Goal: Task Accomplishment & Management: Complete application form

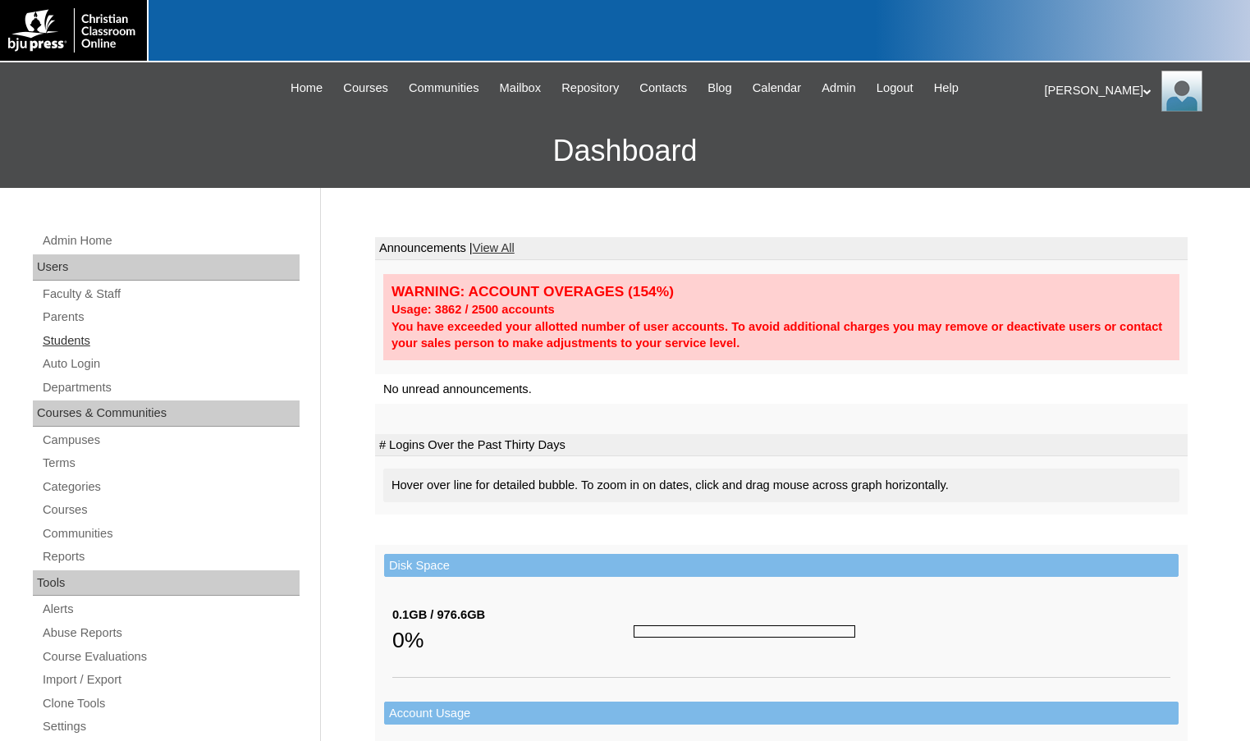
click at [60, 342] on link "Students" at bounding box center [170, 341] width 259 height 21
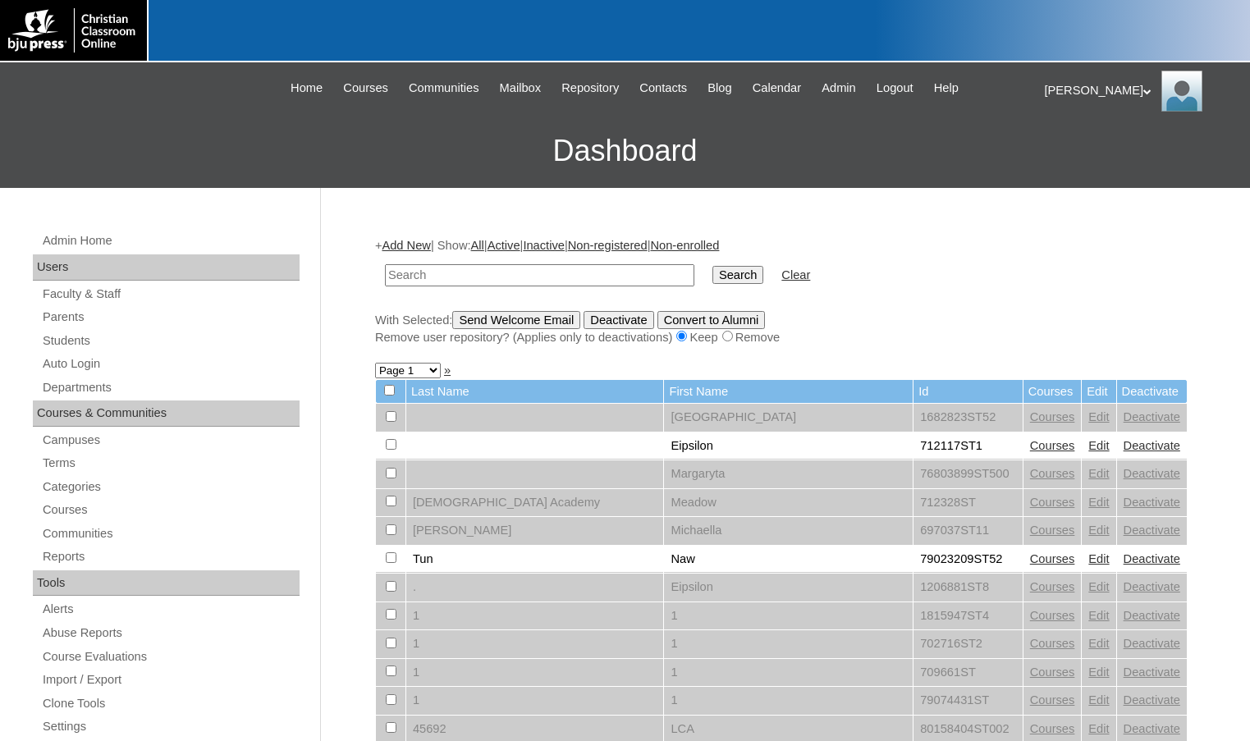
click at [510, 278] on input "text" at bounding box center [539, 275] width 309 height 22
type input "kaleb"
click at [712, 266] on input "Search" at bounding box center [737, 275] width 51 height 18
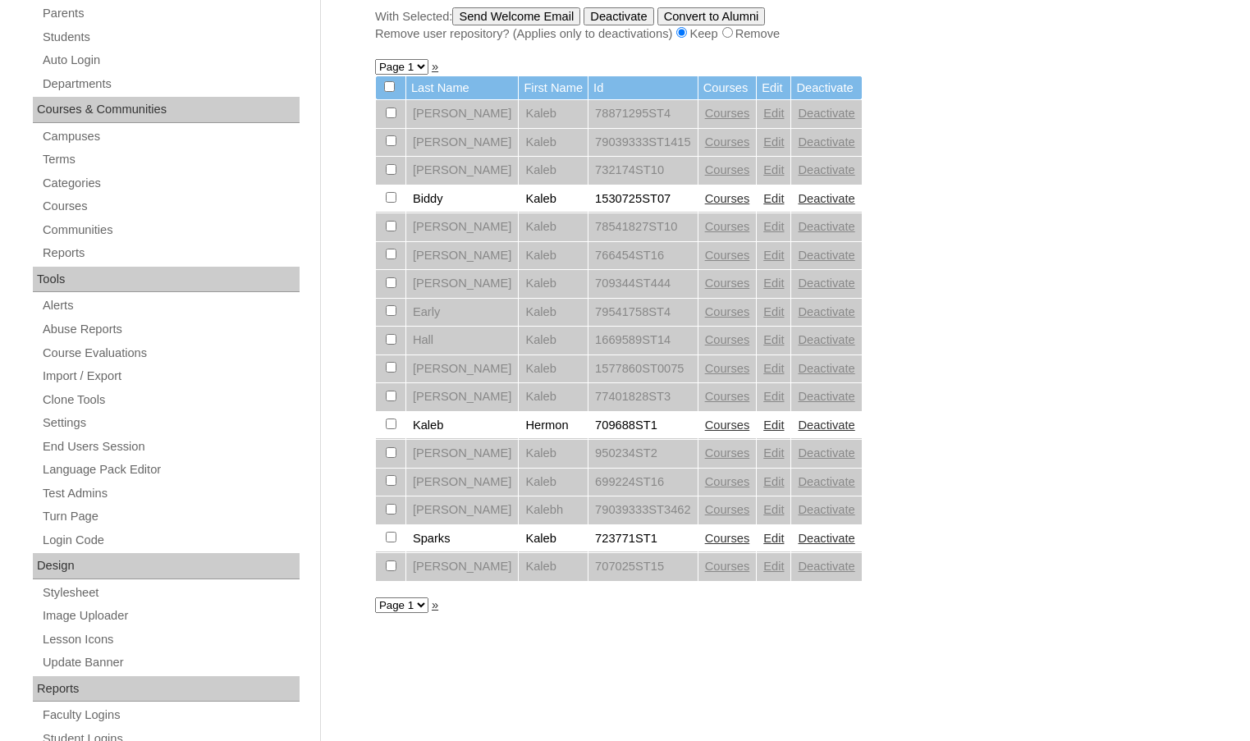
scroll to position [328, 0]
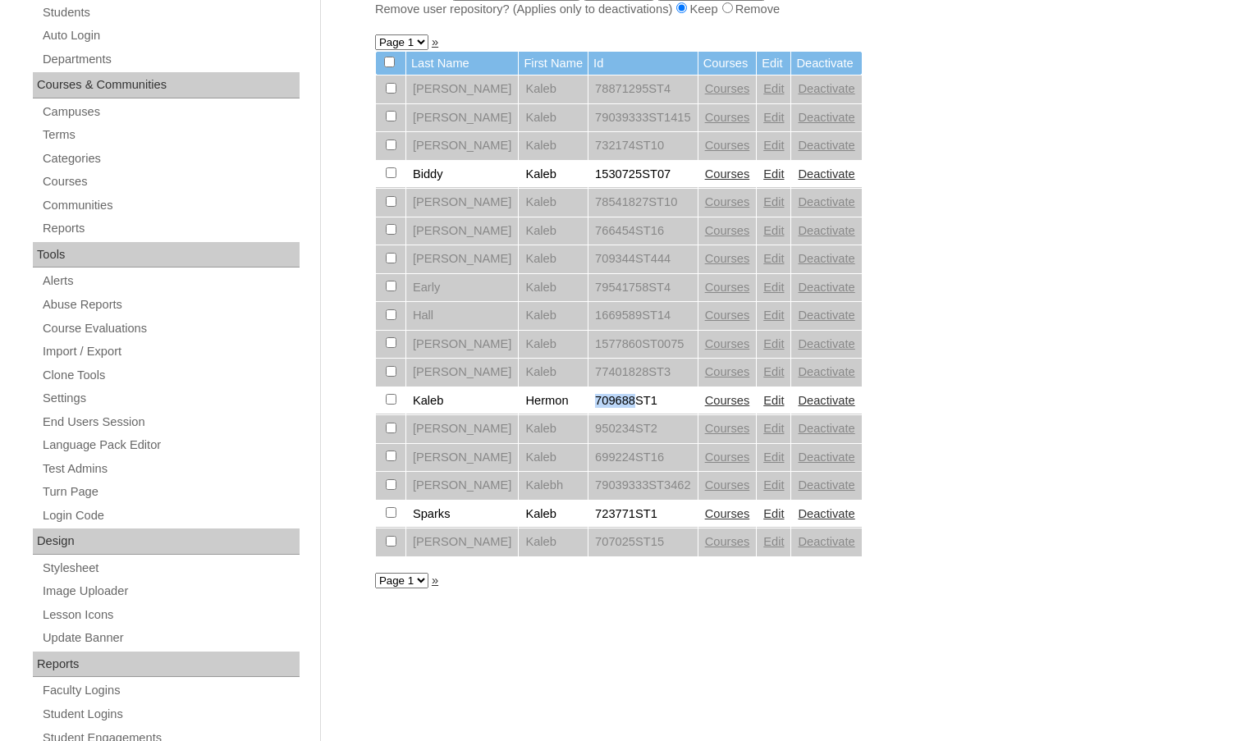
drag, startPoint x: 562, startPoint y: 403, endPoint x: 598, endPoint y: 401, distance: 35.3
click at [598, 401] on td "709688ST1" at bounding box center [642, 401] width 109 height 28
copy td "709688"
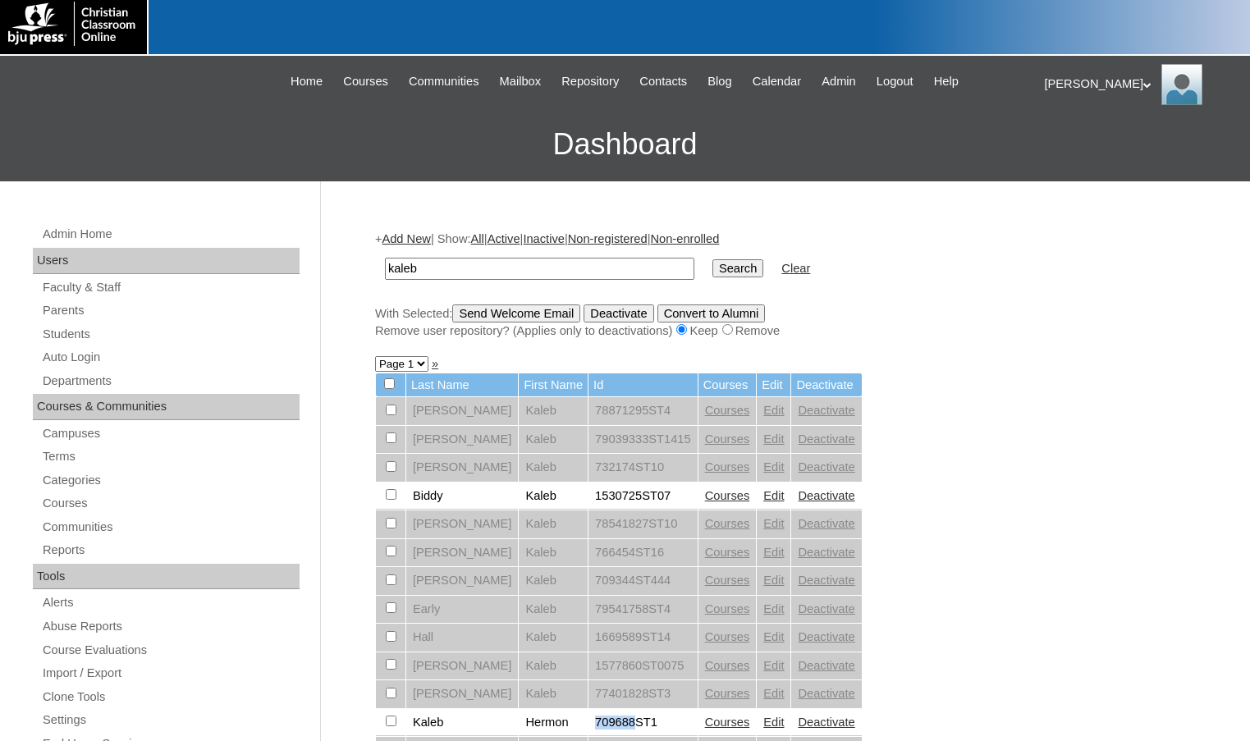
scroll to position [0, 0]
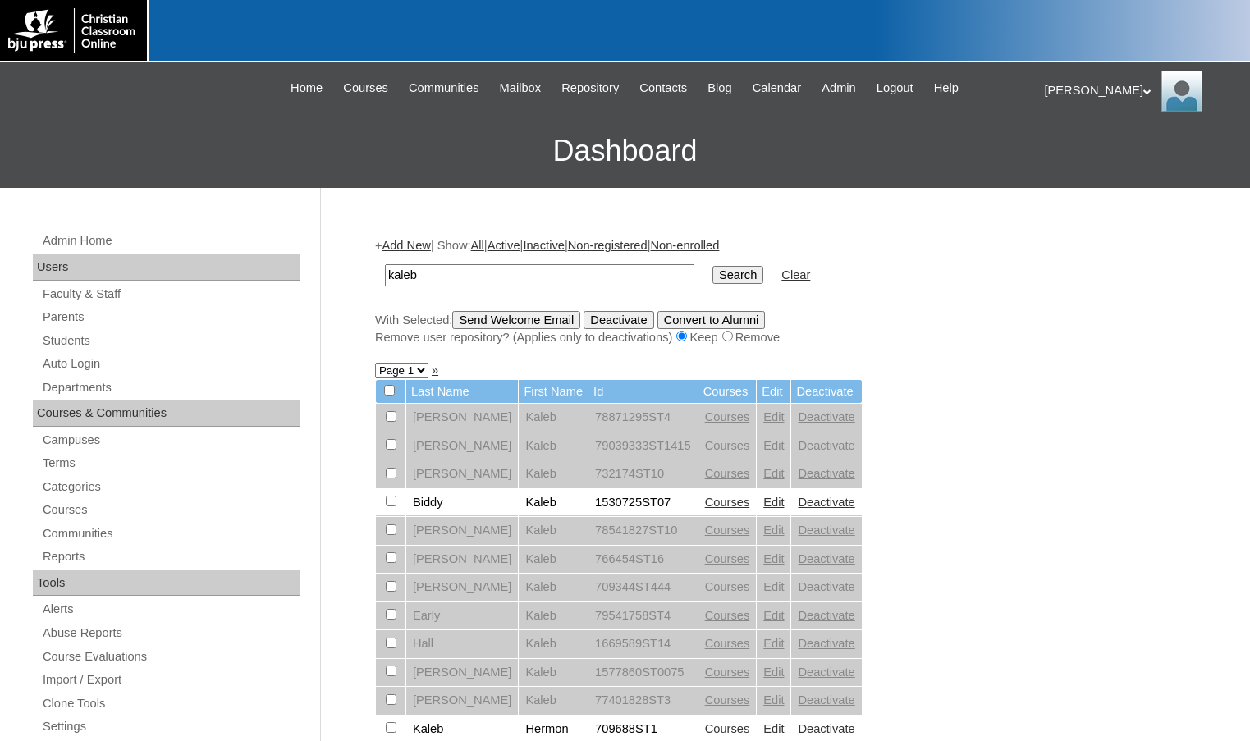
drag, startPoint x: 472, startPoint y: 278, endPoint x: 344, endPoint y: 265, distance: 128.7
click at [344, 265] on div "Admin Home Users Faculty & Staff Parents Students Auto Login Departments Course…" at bounding box center [625, 754] width 1250 height 1132
paste input "709688"
type input "709688"
click at [712, 266] on input "Search" at bounding box center [737, 275] width 51 height 18
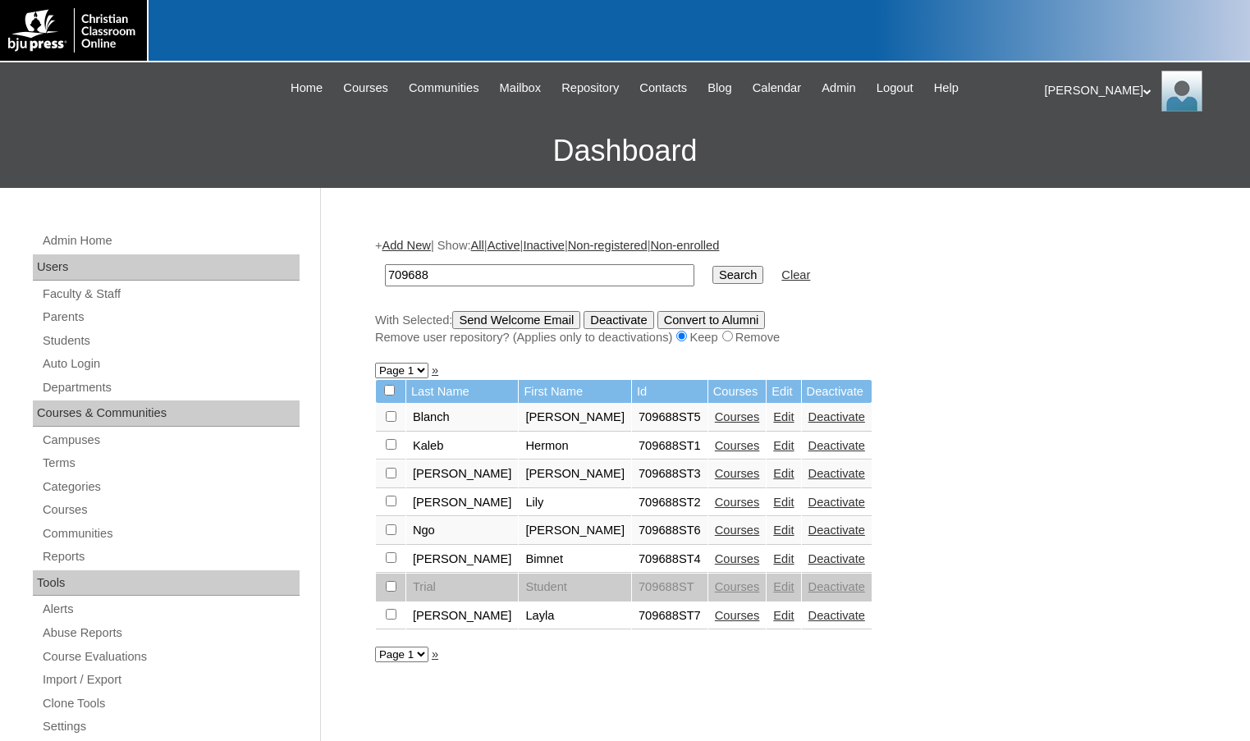
click at [392, 446] on input "checkbox" at bounding box center [391, 444] width 11 height 11
checkbox input "true"
click at [389, 561] on input "checkbox" at bounding box center [391, 557] width 11 height 11
checkbox input "true"
click at [392, 616] on input "checkbox" at bounding box center [391, 614] width 11 height 11
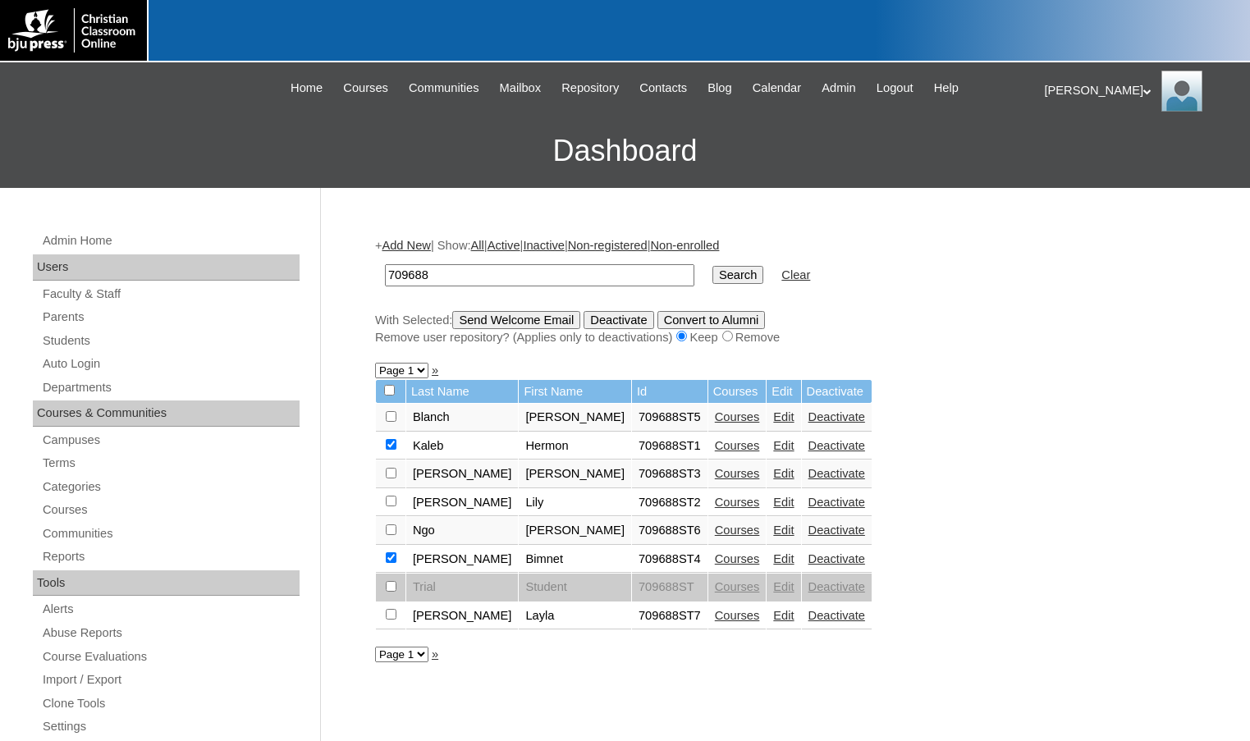
checkbox input "true"
click at [548, 319] on input "Send Welcome Email" at bounding box center [516, 320] width 128 height 18
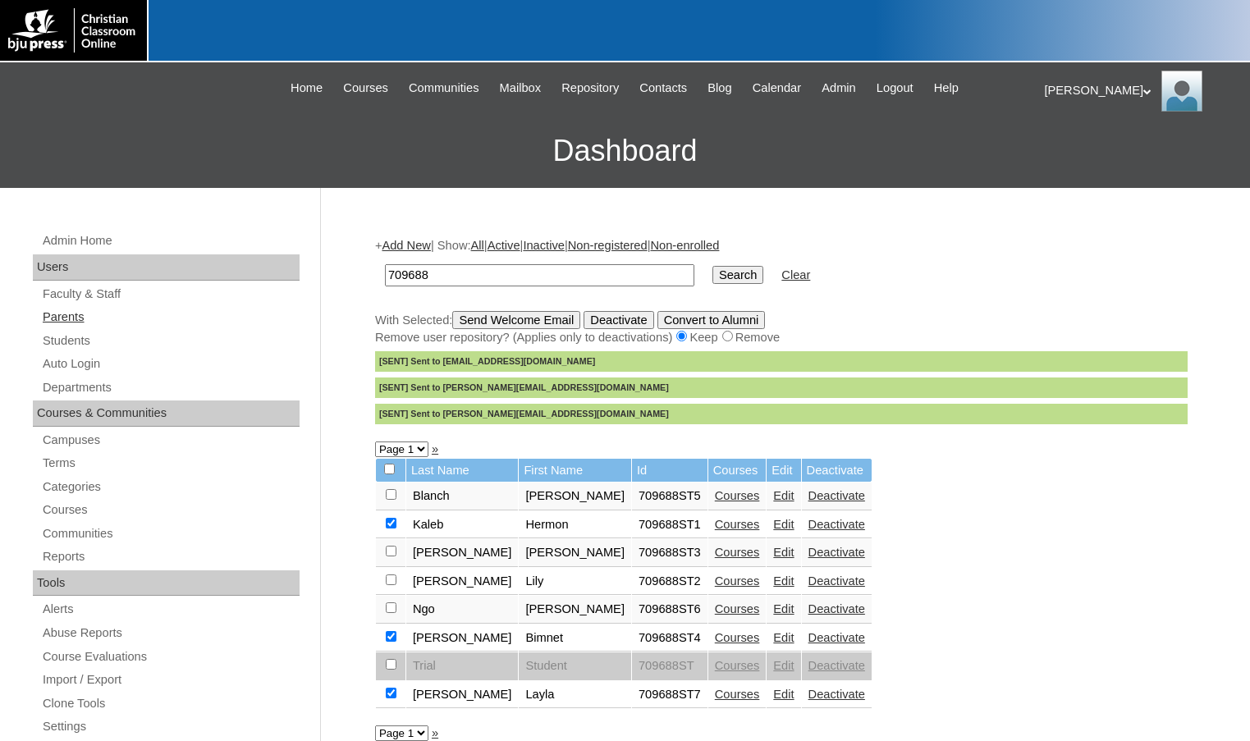
click at [95, 311] on link "Parents" at bounding box center [170, 317] width 259 height 21
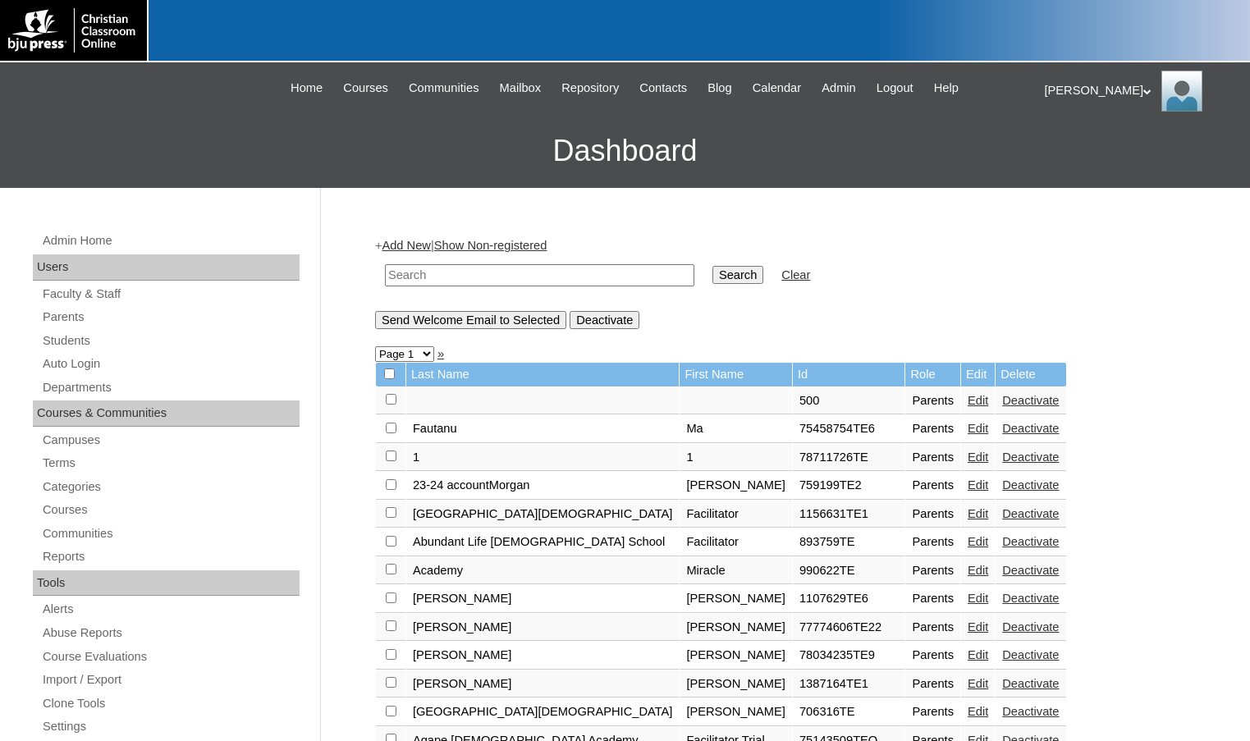
click at [389, 273] on input "text" at bounding box center [539, 275] width 309 height 22
drag, startPoint x: 451, startPoint y: 272, endPoint x: 336, endPoint y: 267, distance: 115.8
type input "500043860"
click at [712, 280] on input "Search" at bounding box center [737, 275] width 51 height 18
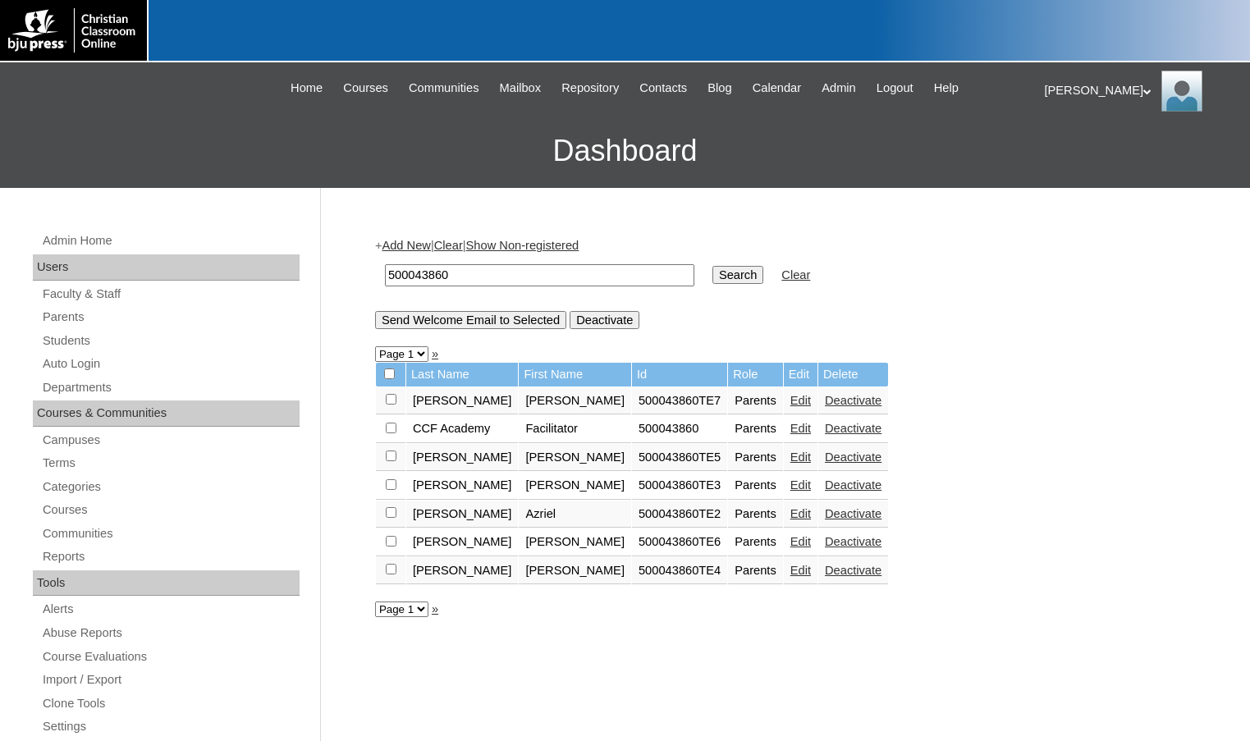
click at [790, 400] on link "Edit" at bounding box center [800, 400] width 21 height 13
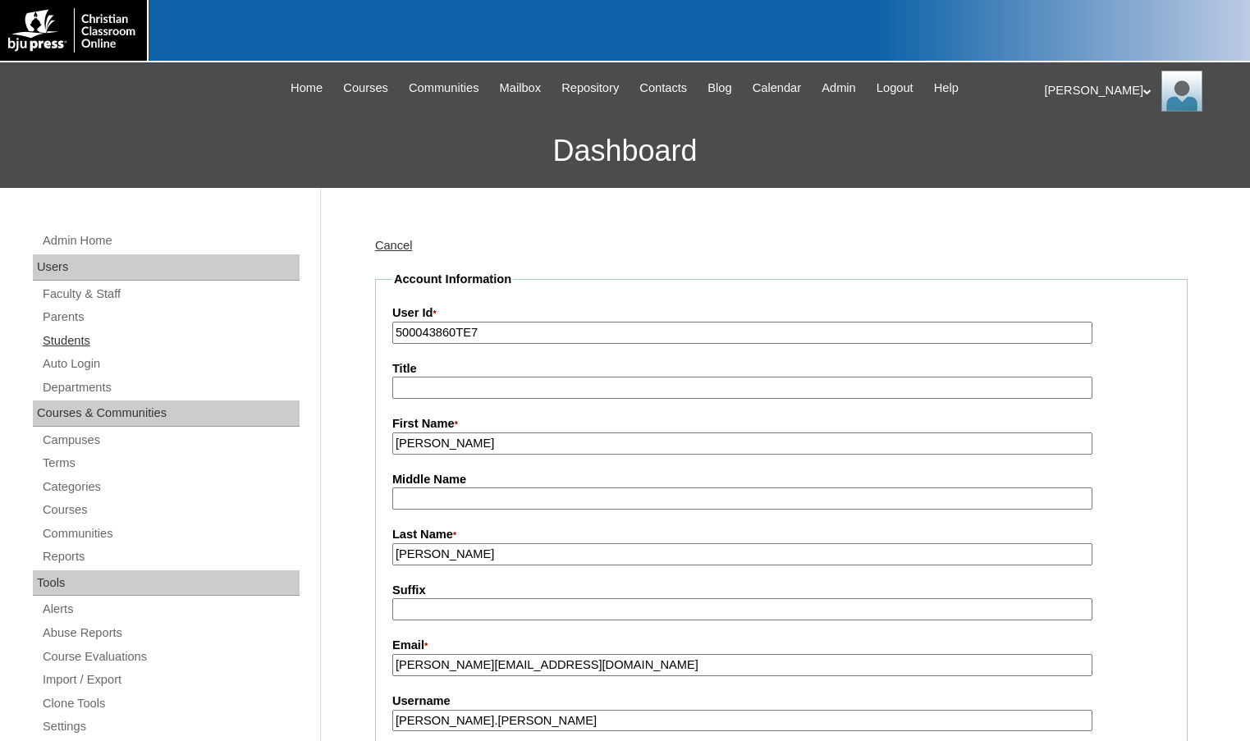
click at [116, 346] on link "Students" at bounding box center [170, 341] width 259 height 21
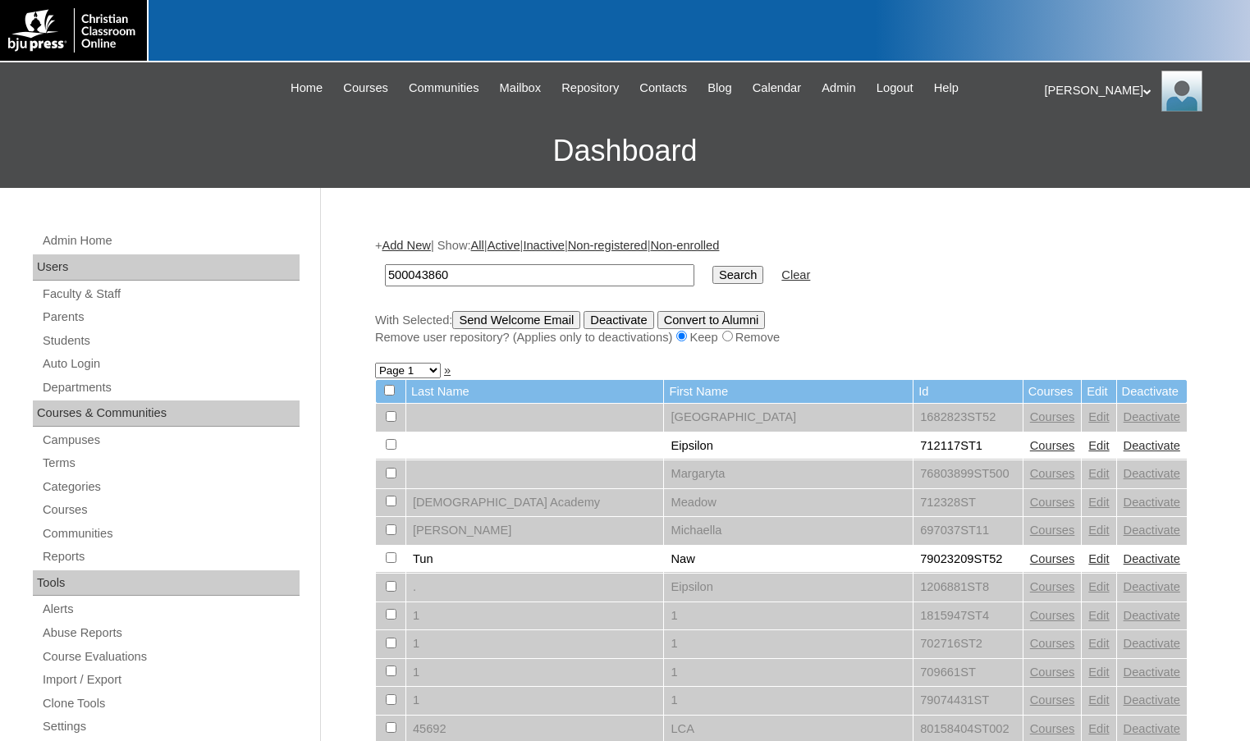
type input "500043860"
click at [712, 275] on input "Search" at bounding box center [737, 275] width 51 height 18
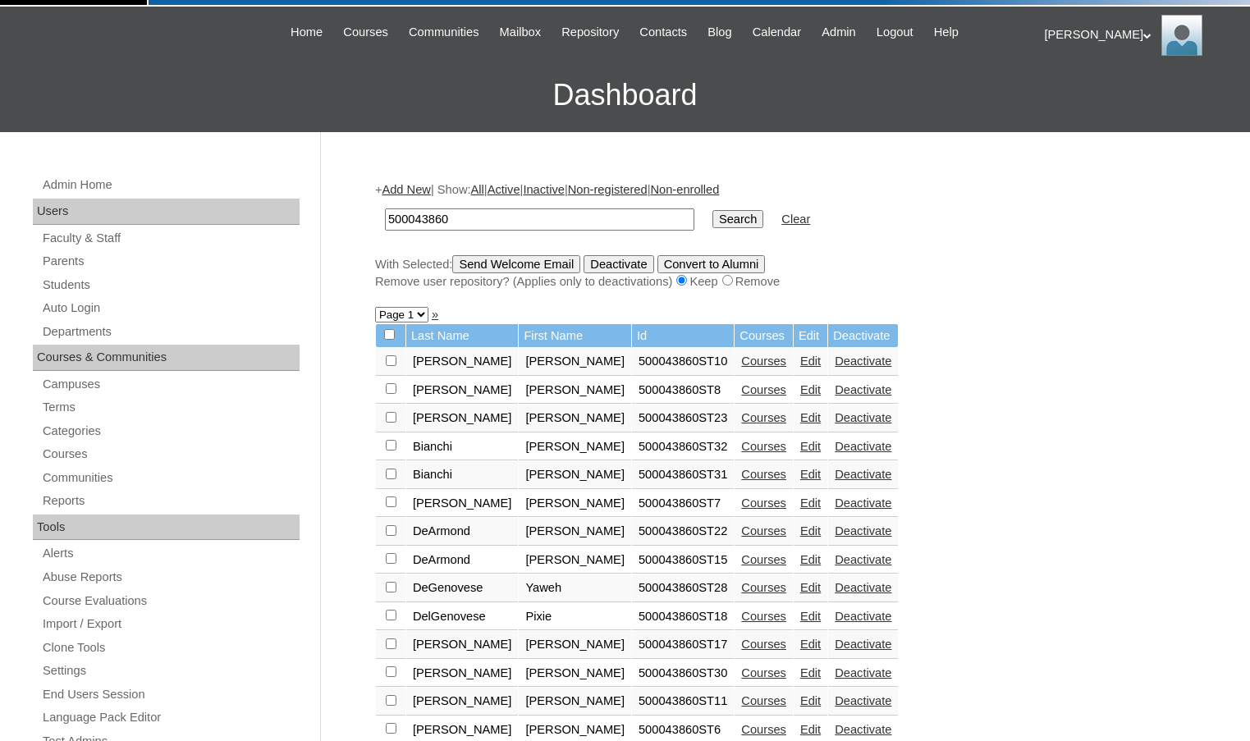
scroll to position [45, 0]
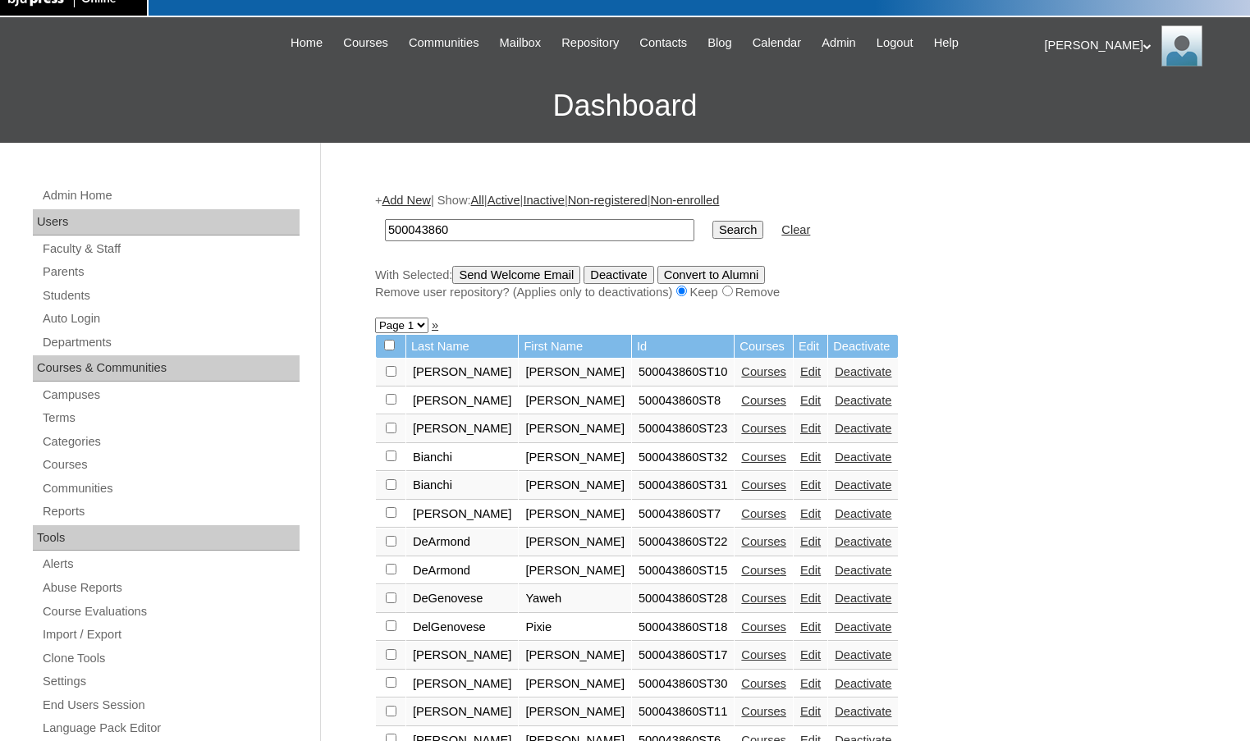
click at [422, 204] on link "Add New" at bounding box center [406, 200] width 48 height 13
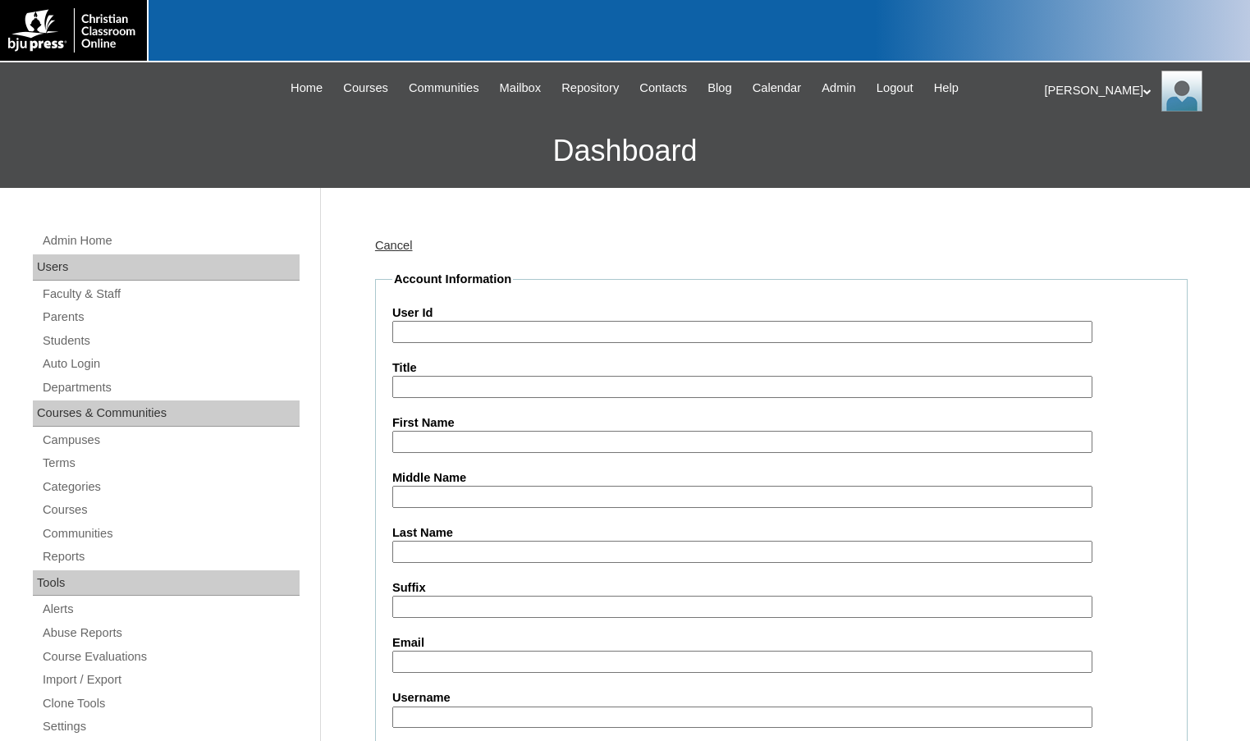
click at [482, 334] on input "User Id" at bounding box center [742, 332] width 700 height 22
paste input "500043860"
type input "500043860ST33"
type input "Wesley"
type input "Alves"
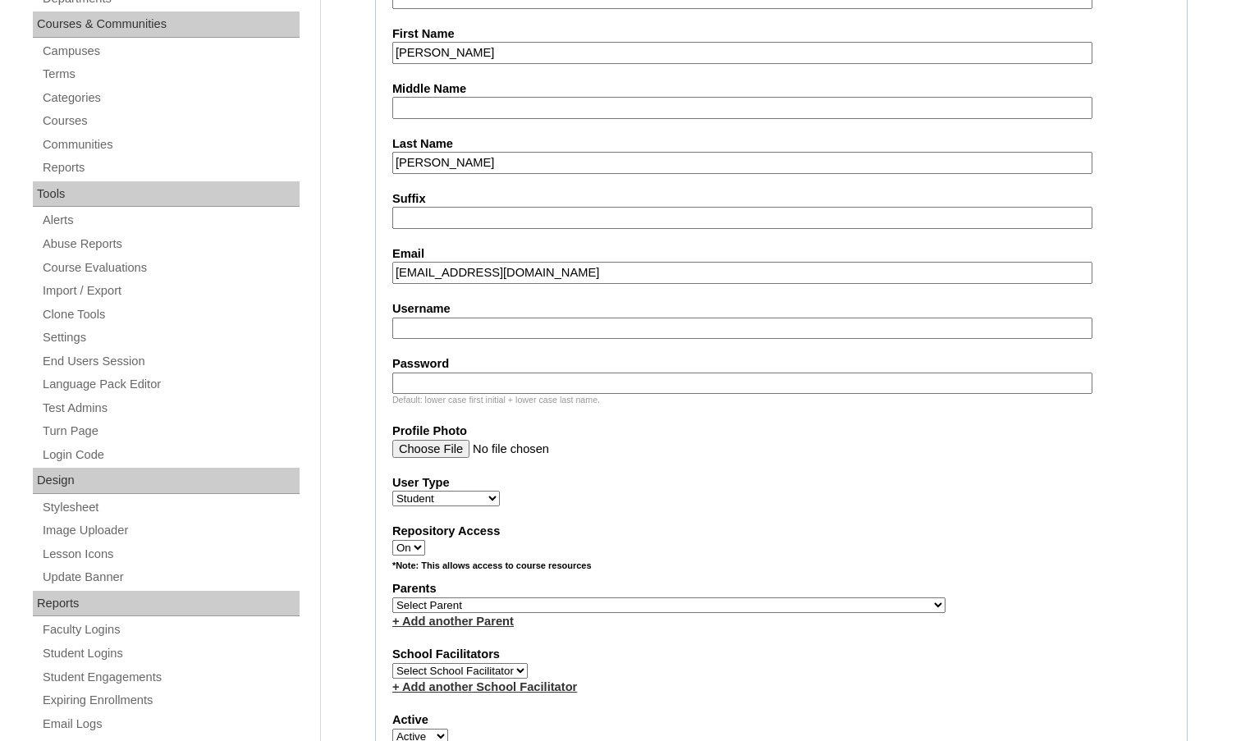
scroll to position [410, 0]
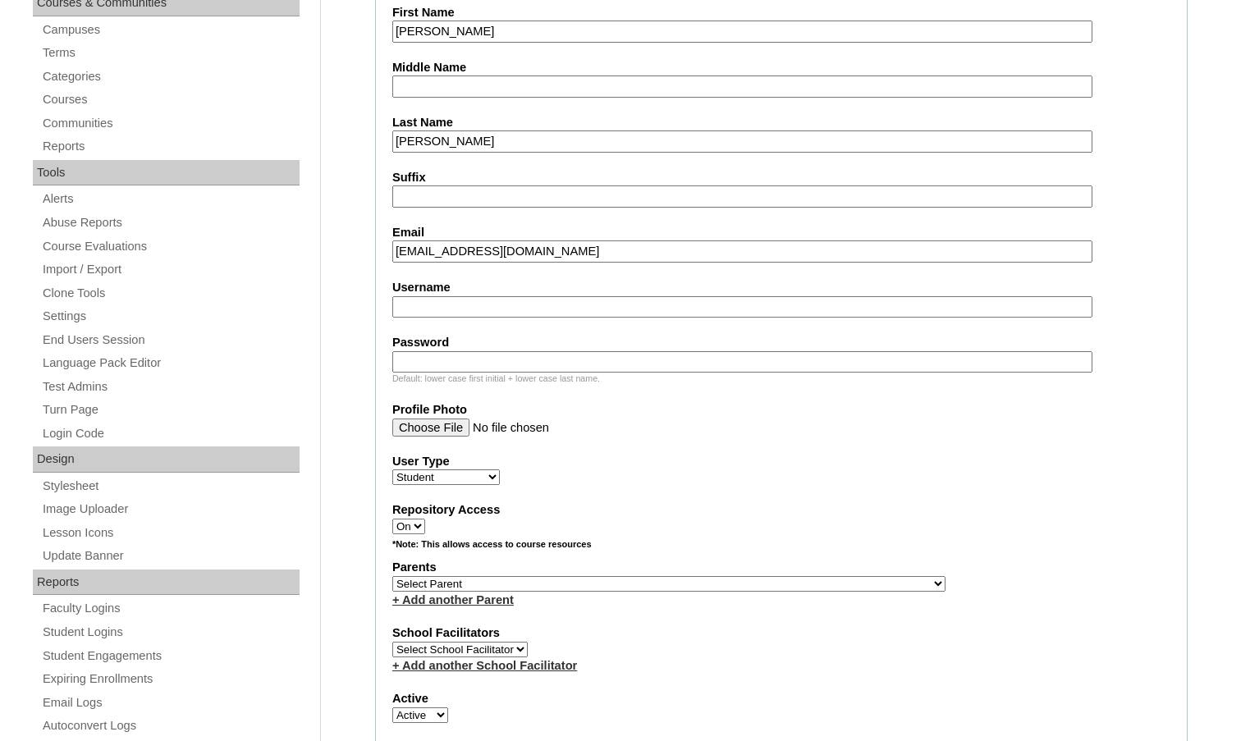
type input "stevecobb12550@aol.com"
click at [747, 581] on select "Select Parent , Fautanu, Ma 1, 1 23-24 accountMorgan, Jason 6th Street Mennonit…" at bounding box center [668, 584] width 553 height 16
select select "36794"
click at [790, 579] on div "Parents Select Parent , Fautanu, Ma 1, 1 23-24 accountMorgan, Jason 6th Street …" at bounding box center [781, 583] width 778 height 49
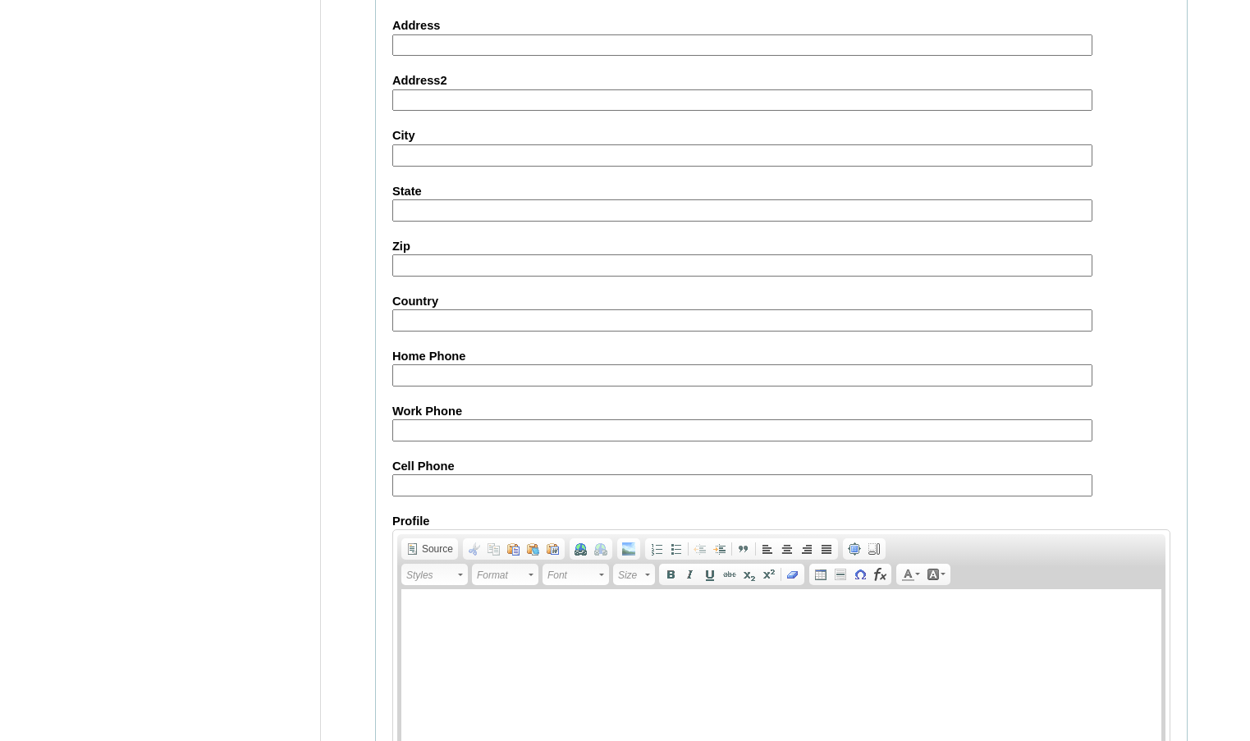
scroll to position [1756, 0]
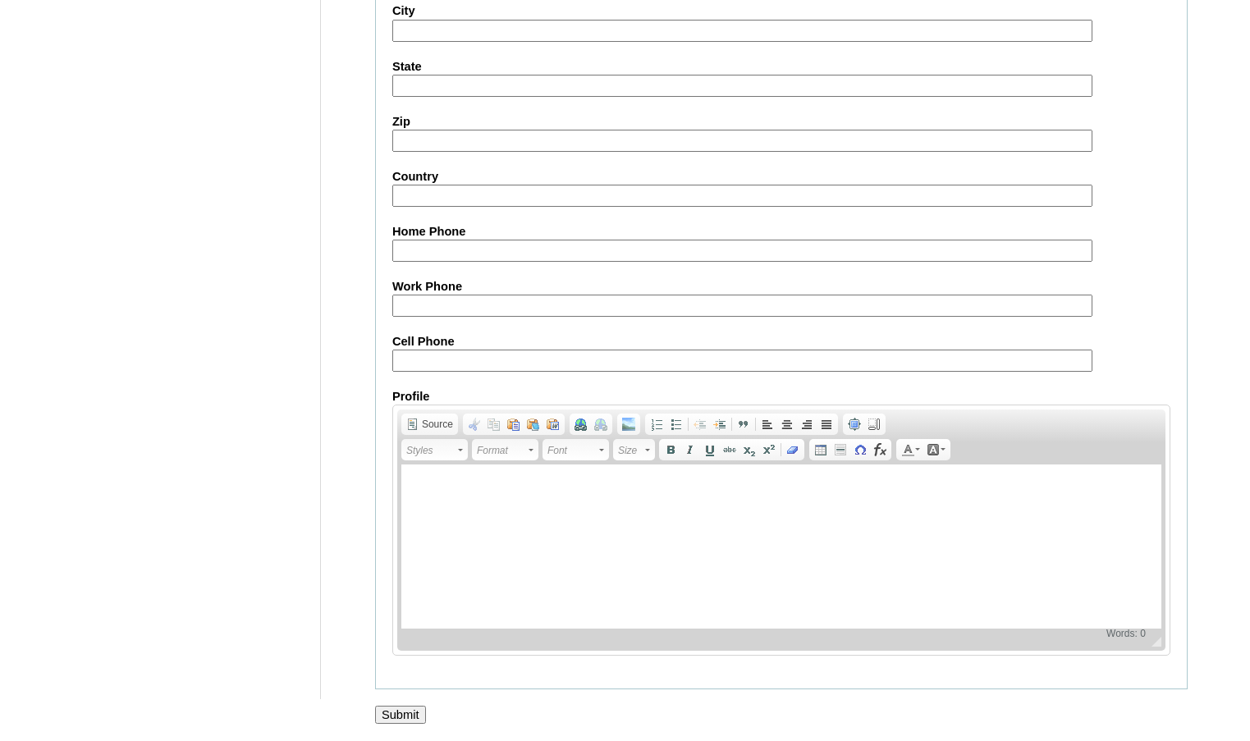
click at [412, 708] on input "Submit" at bounding box center [400, 715] width 51 height 18
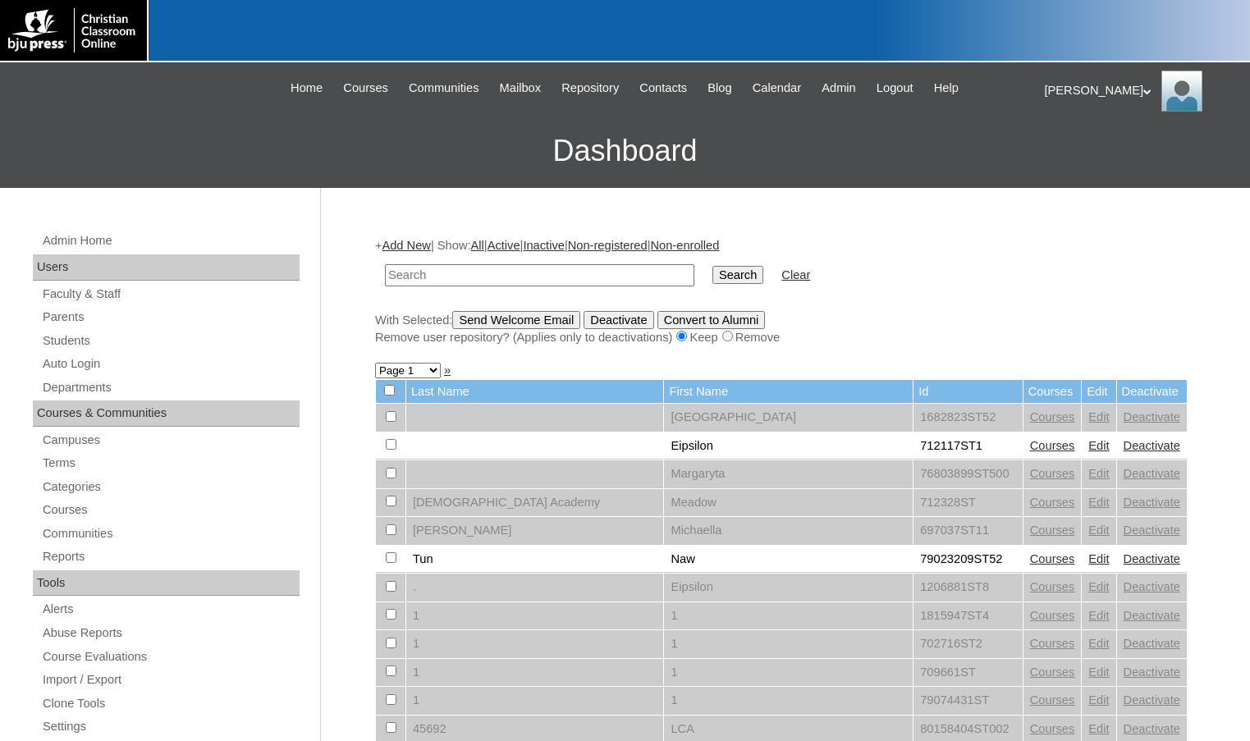
click at [153, 150] on h3 "Dashboard" at bounding box center [625, 151] width 1234 height 74
click at [445, 268] on input "text" at bounding box center [539, 275] width 309 height 22
paste input "500043860"
type input "500043860"
click at [712, 266] on input "Search" at bounding box center [737, 275] width 51 height 18
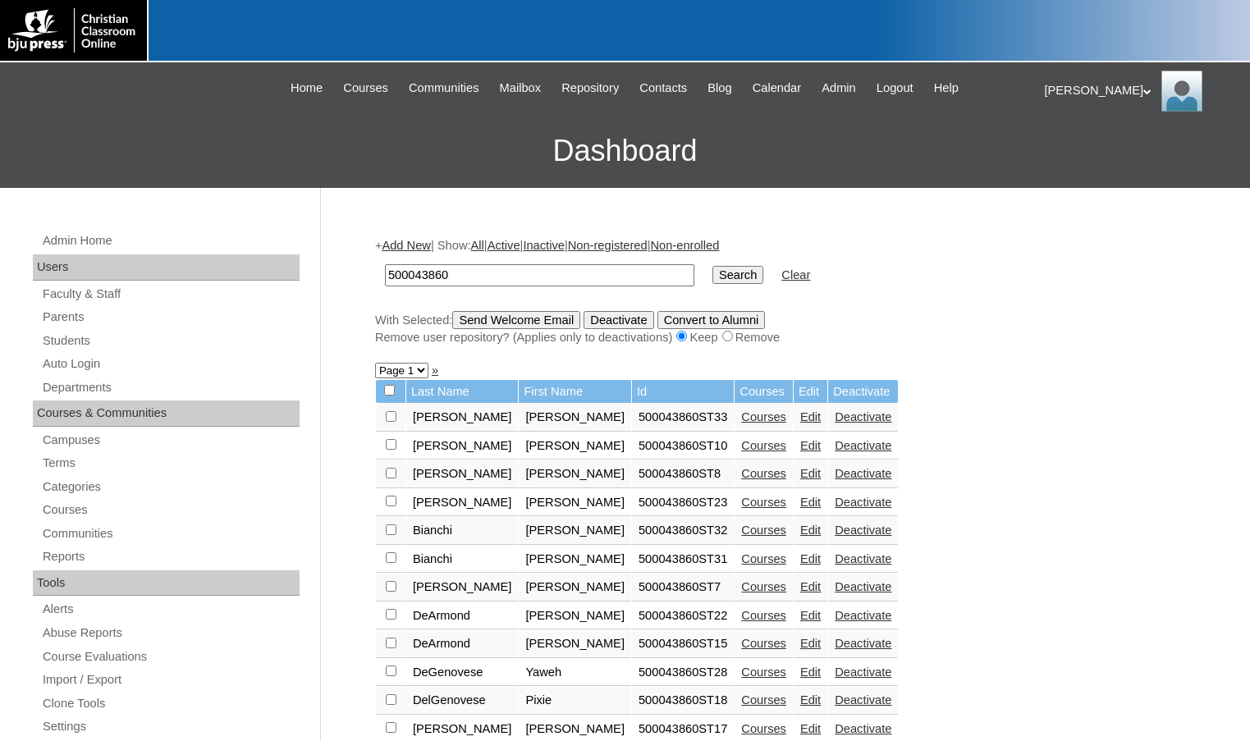
click at [183, 139] on h3 "Dashboard" at bounding box center [625, 151] width 1234 height 74
click at [741, 417] on link "Courses" at bounding box center [763, 416] width 45 height 13
click at [419, 247] on link "Add New" at bounding box center [406, 245] width 48 height 13
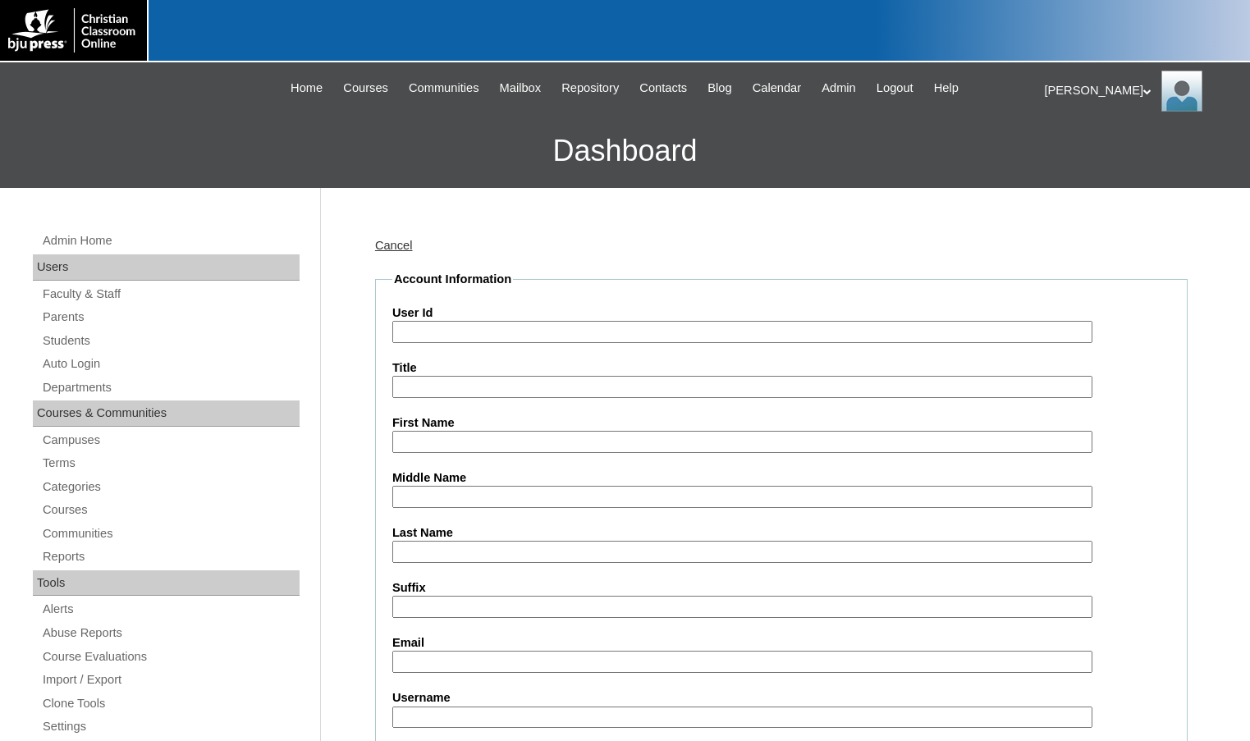
click at [468, 334] on input "User Id" at bounding box center [742, 332] width 700 height 22
paste input "500043860"
type input "500043860ST34"
type input "[PERSON_NAME]"
type input "Boland"
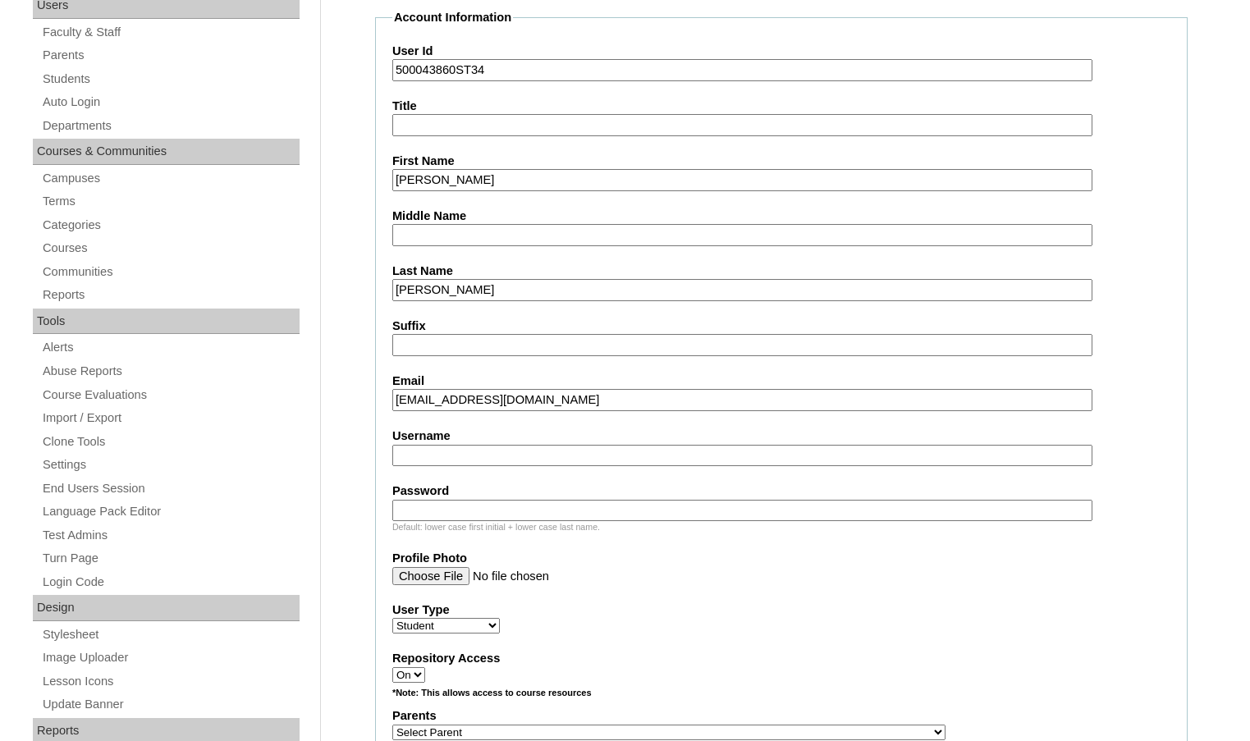
scroll to position [410, 0]
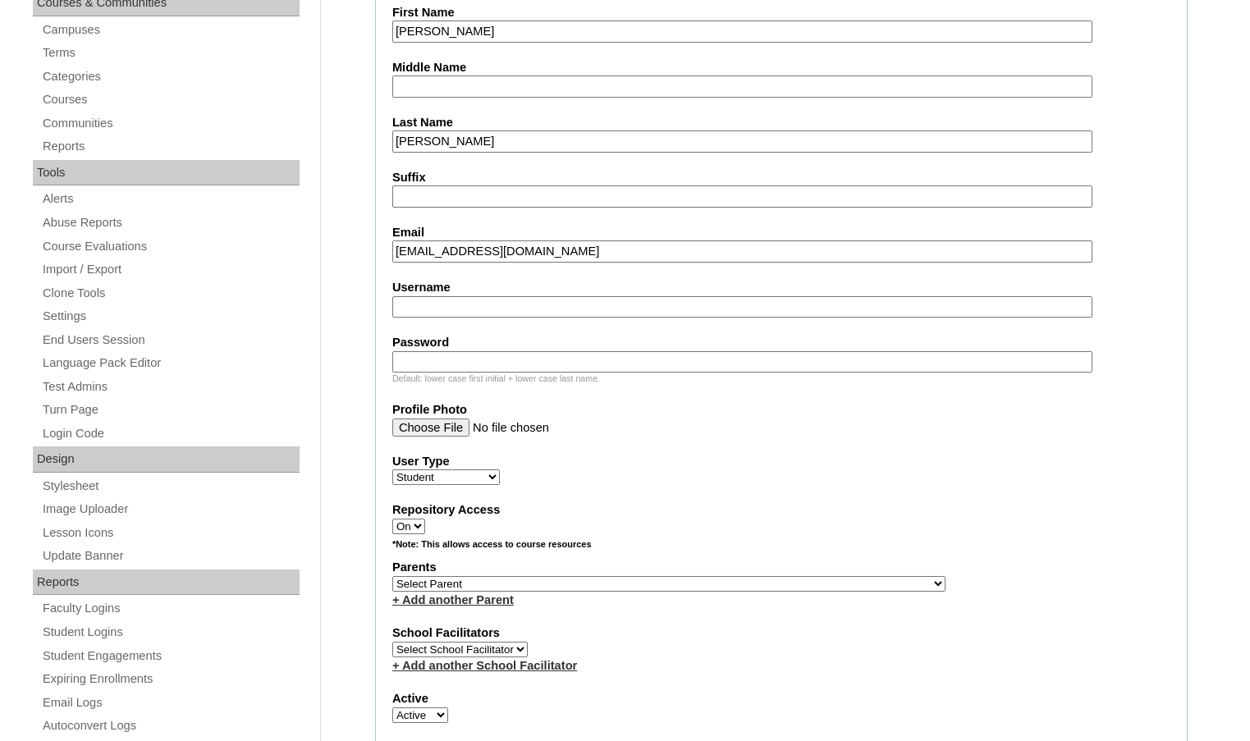
type input "pamelajoan83@gmail.com"
click at [738, 589] on select "Select Parent , Fautanu, Ma 1, 1 23-24 accountMorgan, Jason 6th Street Mennonit…" at bounding box center [668, 584] width 553 height 16
select select "36794"
click at [799, 580] on div "Parents Select Parent , Fautanu, Ma 1, 1 23-24 accountMorgan, Jason 6th Street …" at bounding box center [781, 583] width 778 height 49
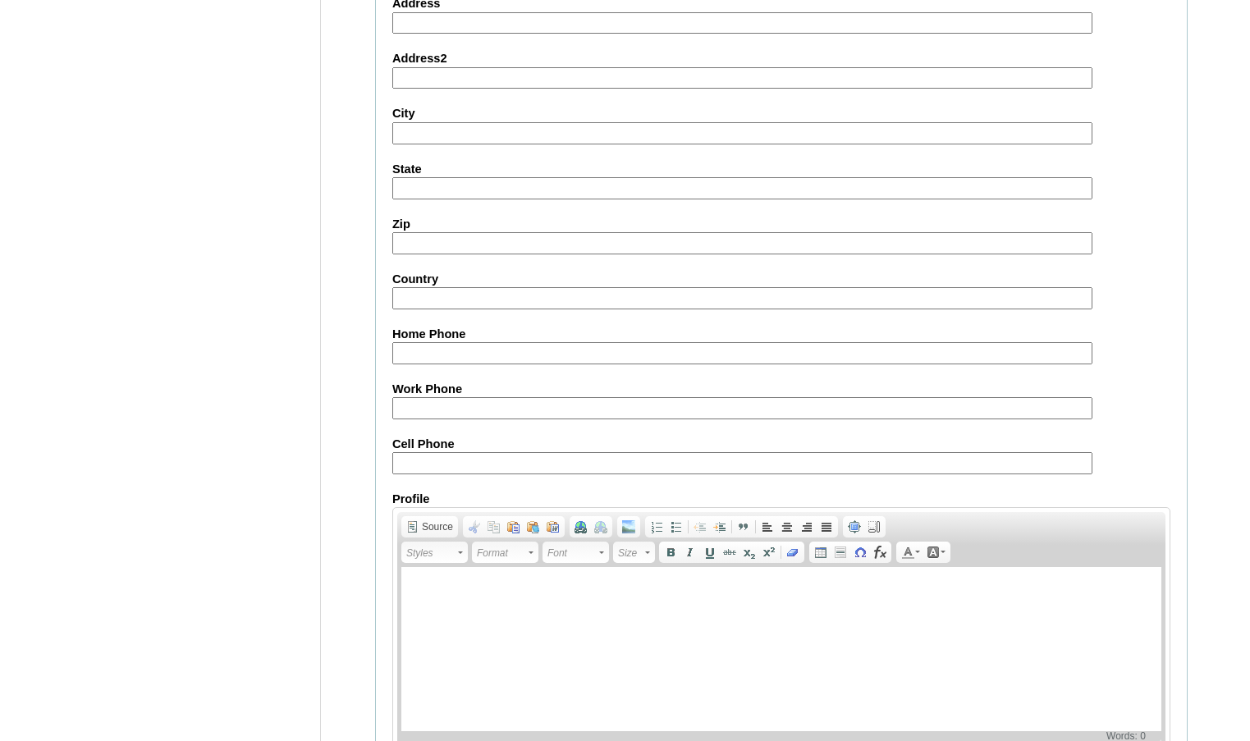
scroll to position [1756, 0]
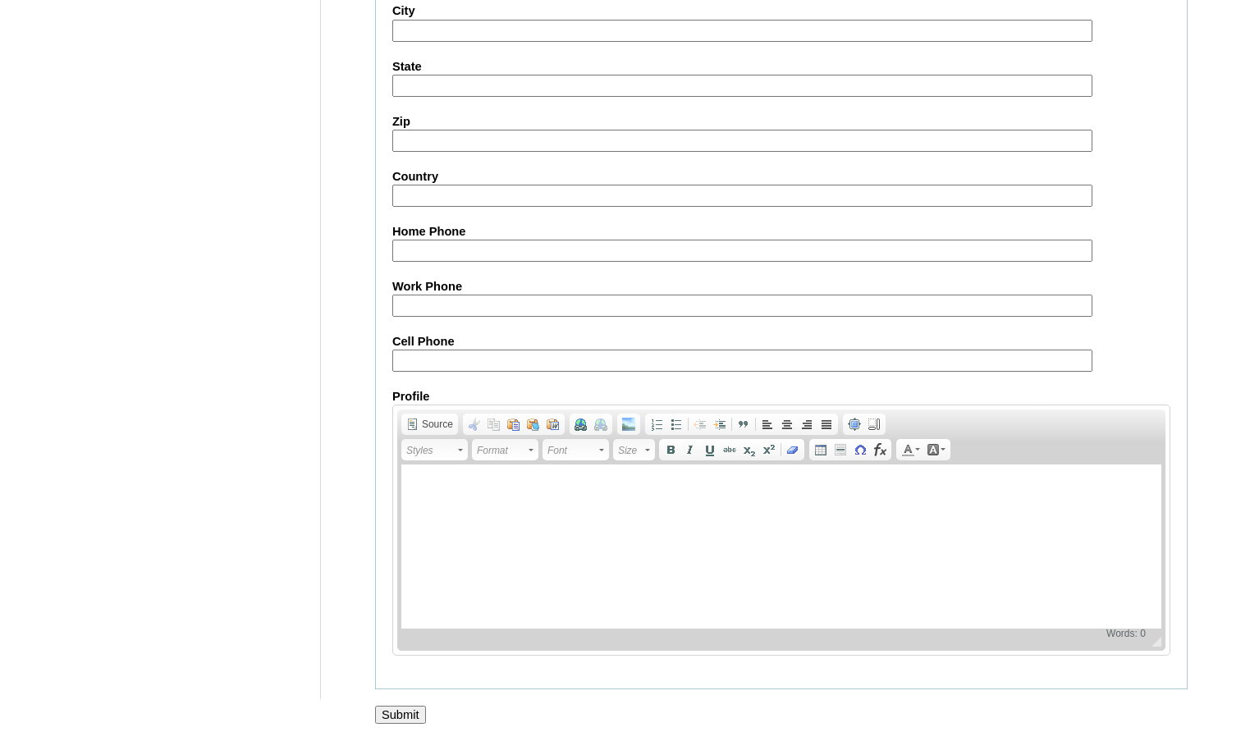
click at [408, 716] on input "Submit" at bounding box center [400, 715] width 51 height 18
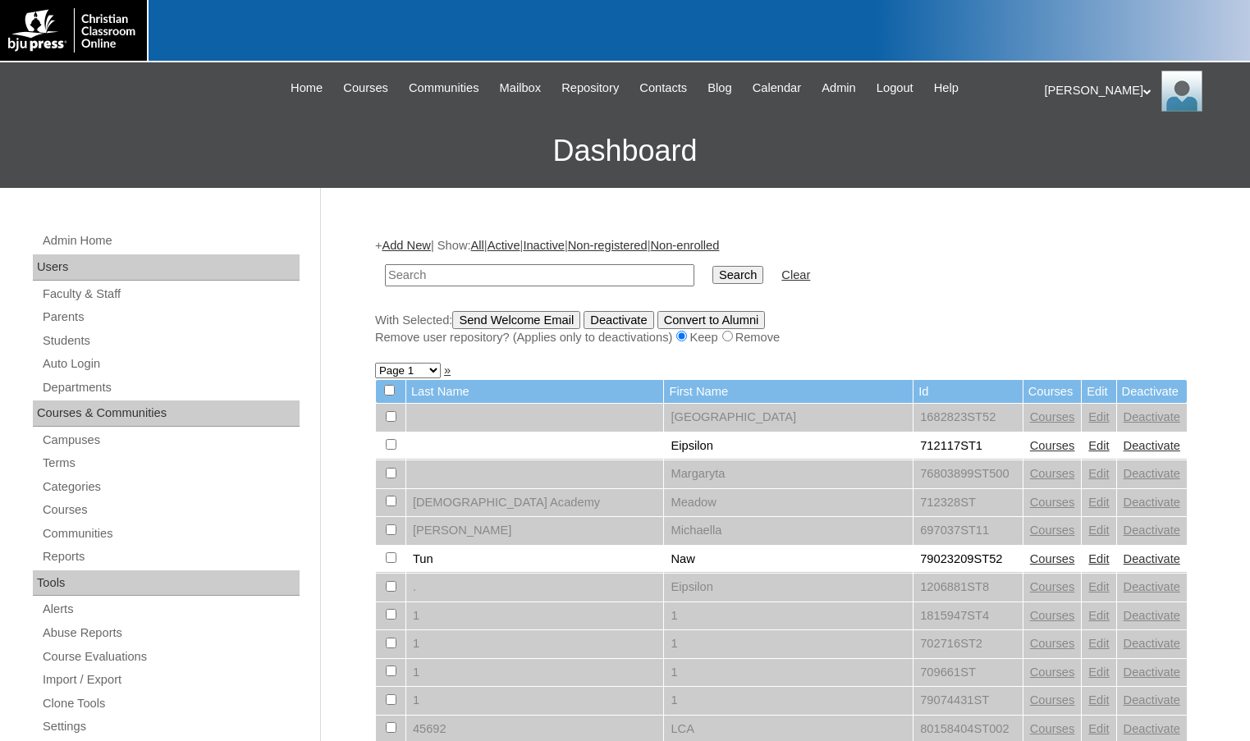
paste input "500043860"
type input "500043860"
click at [712, 266] on input "Search" at bounding box center [737, 275] width 51 height 18
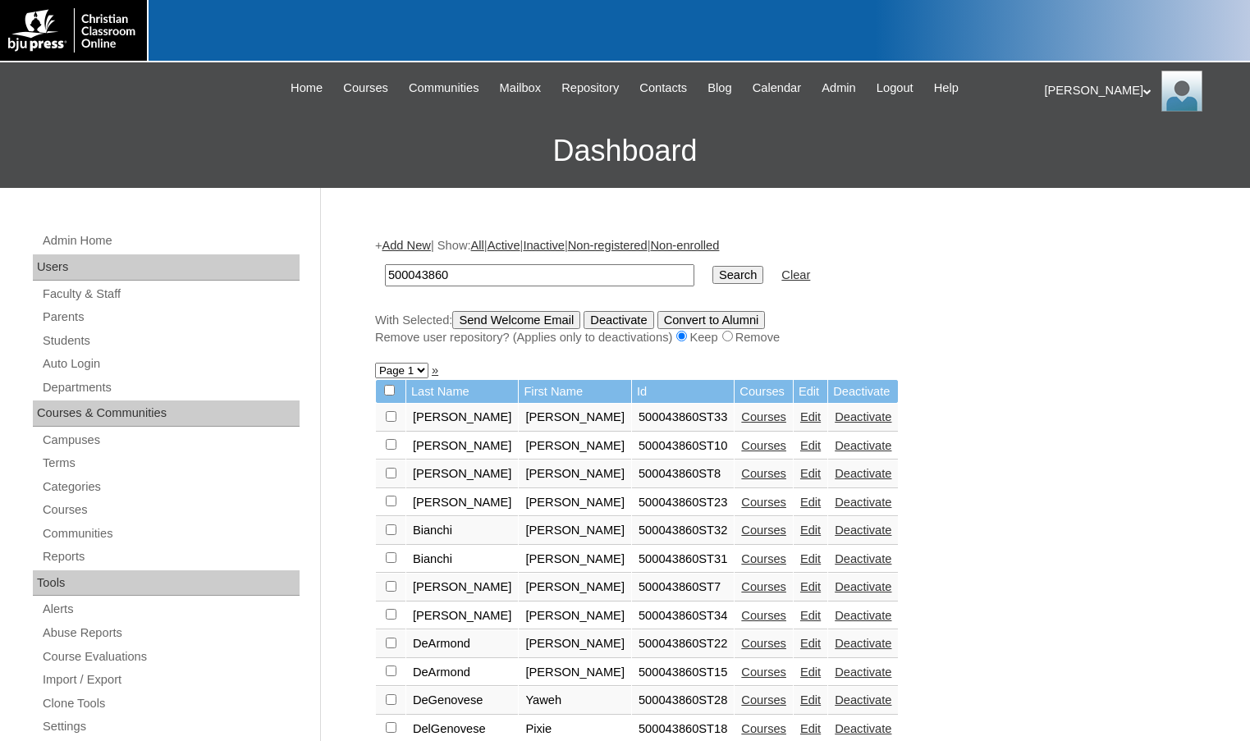
click at [741, 412] on link "Courses" at bounding box center [763, 416] width 45 height 13
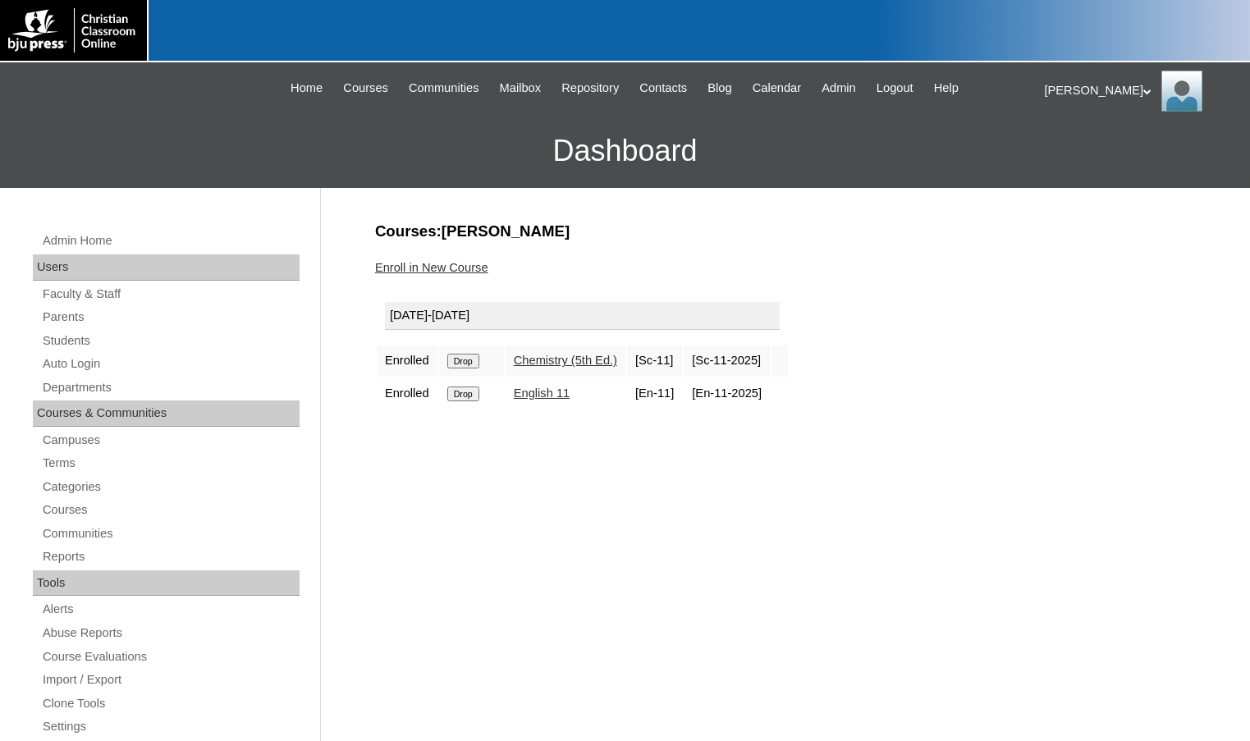
click at [95, 91] on div "[PERSON_NAME] My Profile My Settings Logout |N|Faculty|| Skip to Main Content S…" at bounding box center [625, 125] width 1250 height 126
click at [440, 267] on link "Enroll in New Course" at bounding box center [431, 267] width 113 height 13
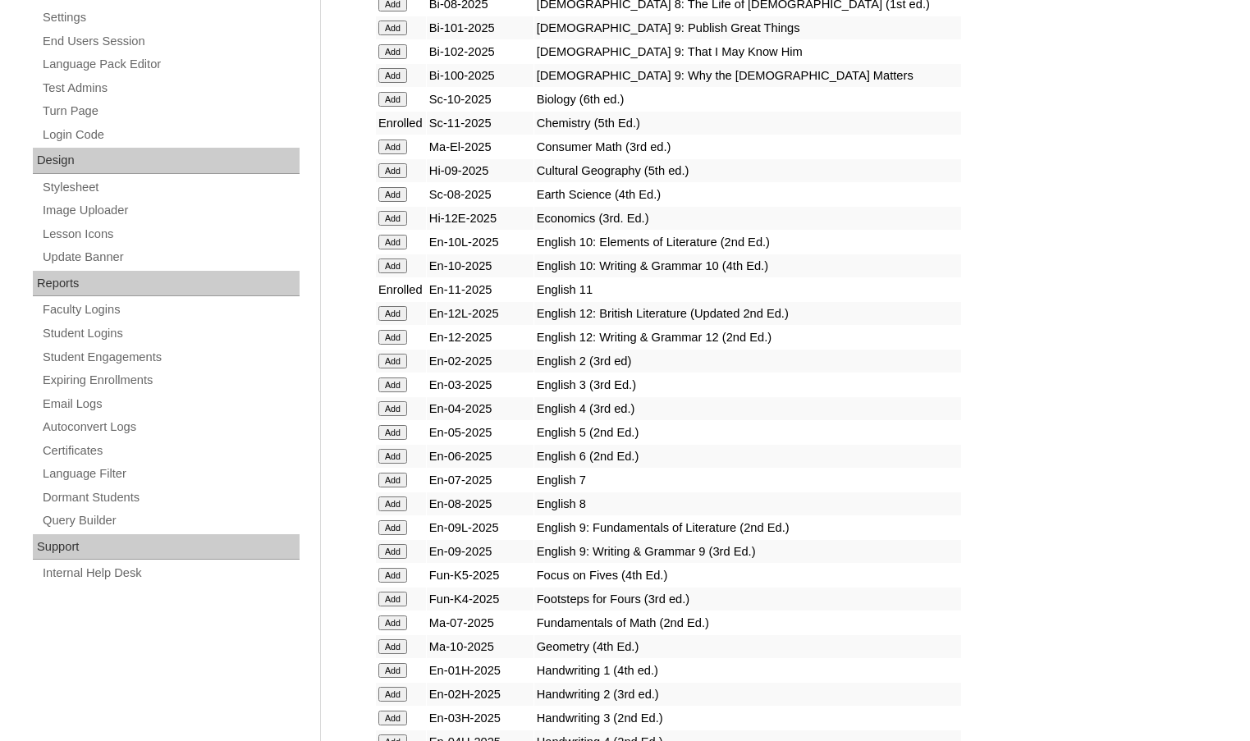
scroll to position [739, 0]
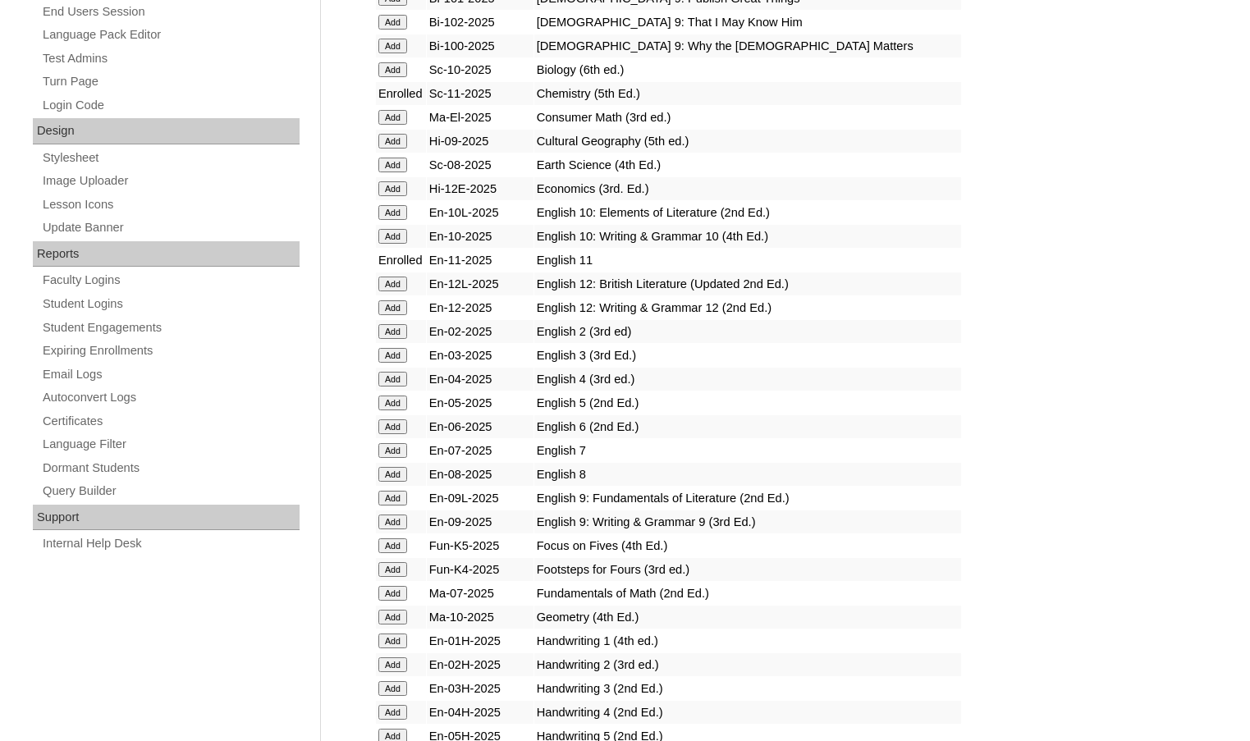
click at [399, 617] on input "Add" at bounding box center [392, 617] width 29 height 15
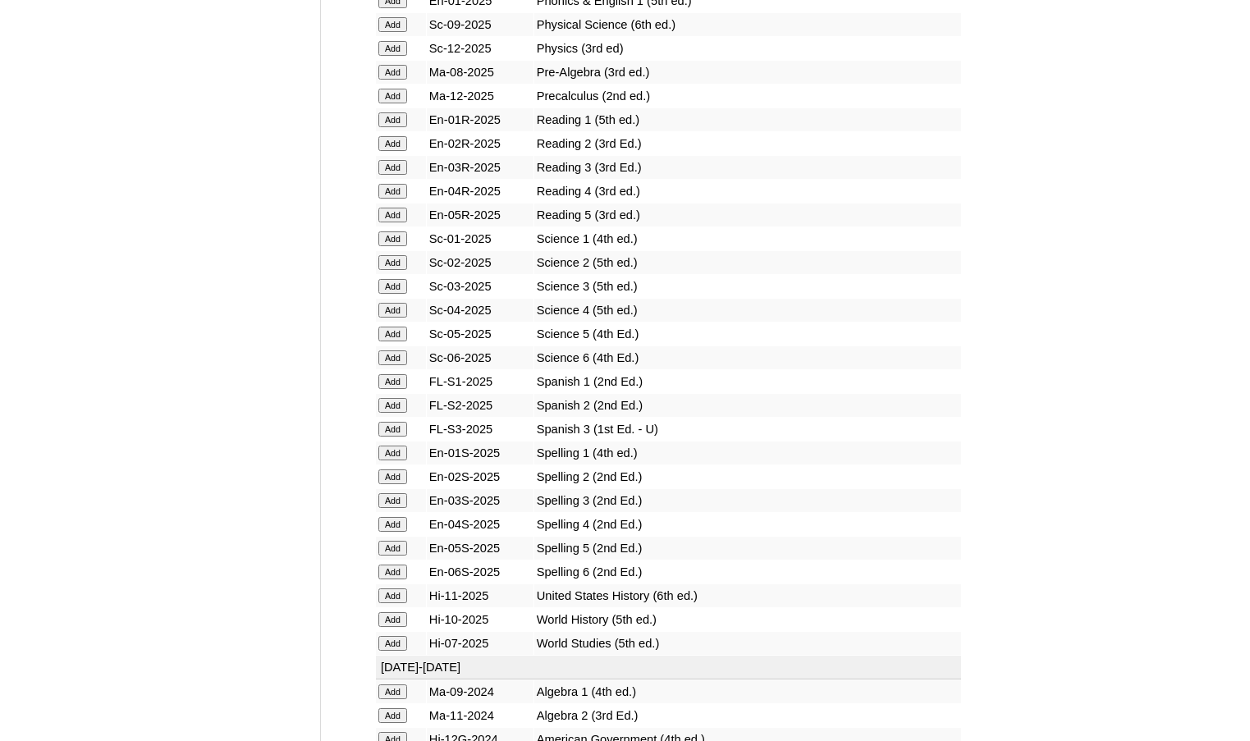
scroll to position [2134, 0]
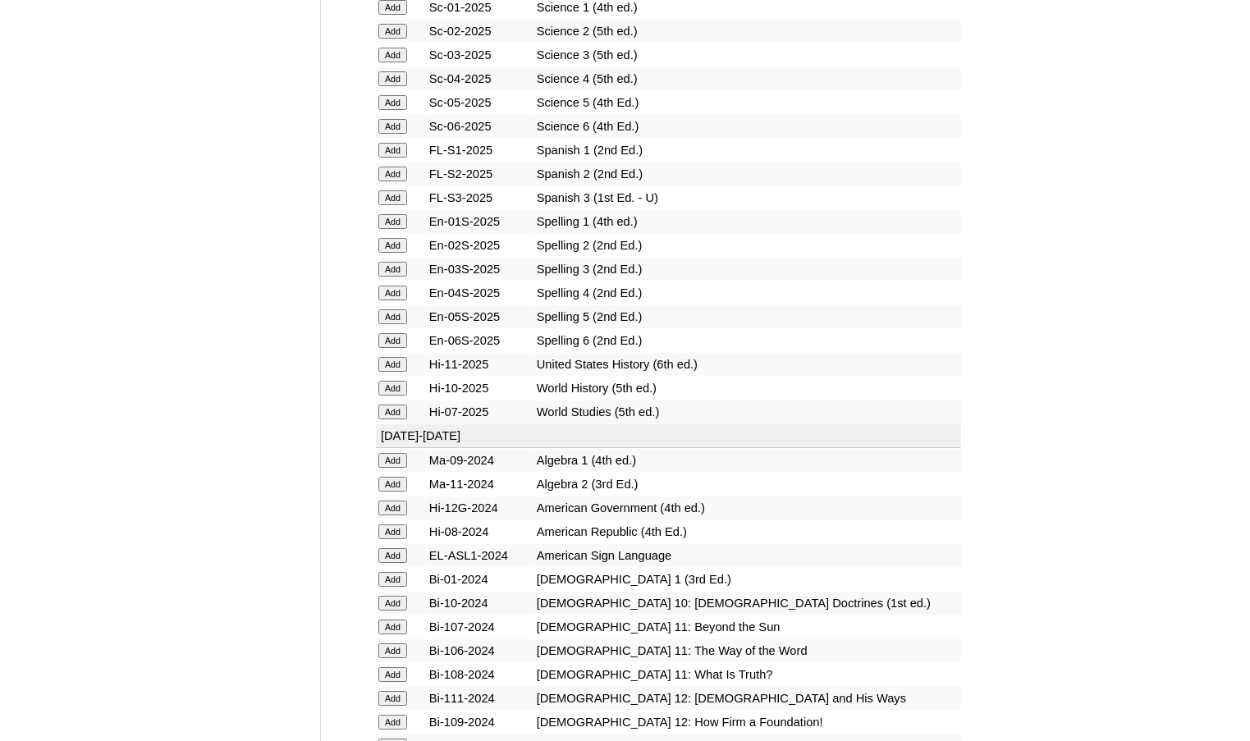
click at [402, 390] on input "Add" at bounding box center [392, 388] width 29 height 15
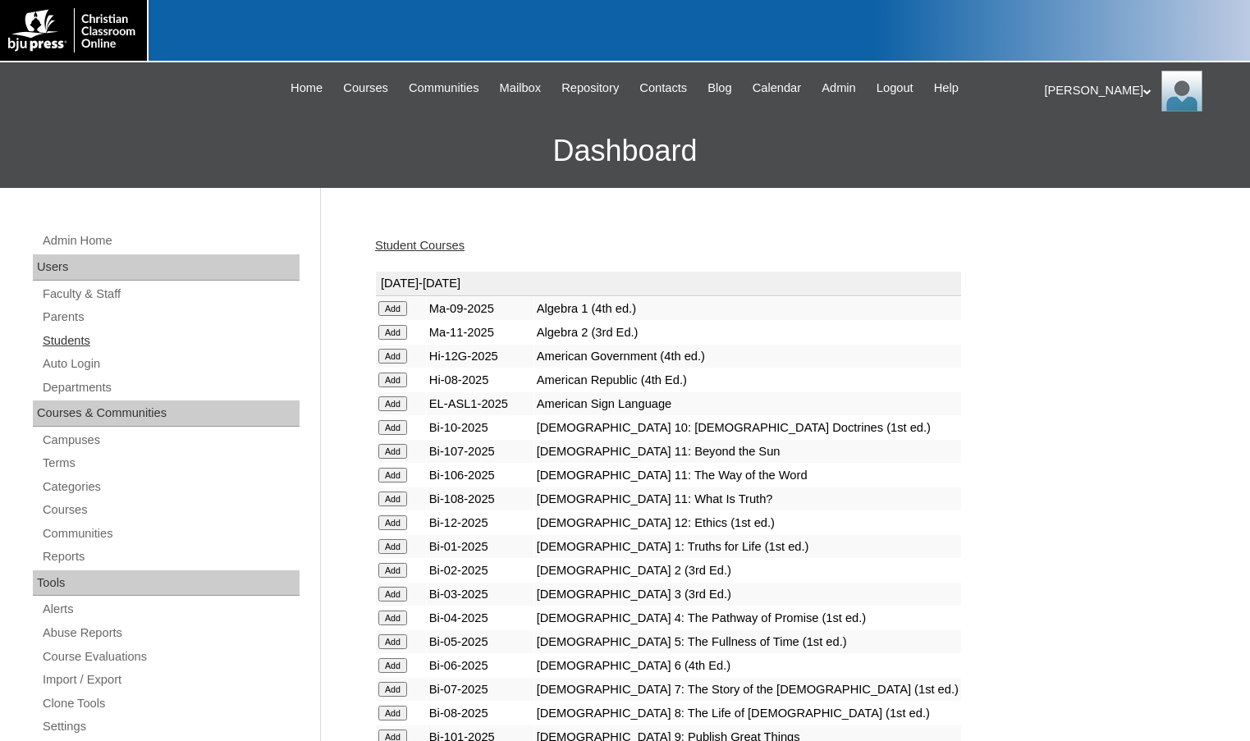
click at [86, 336] on link "Students" at bounding box center [170, 341] width 259 height 21
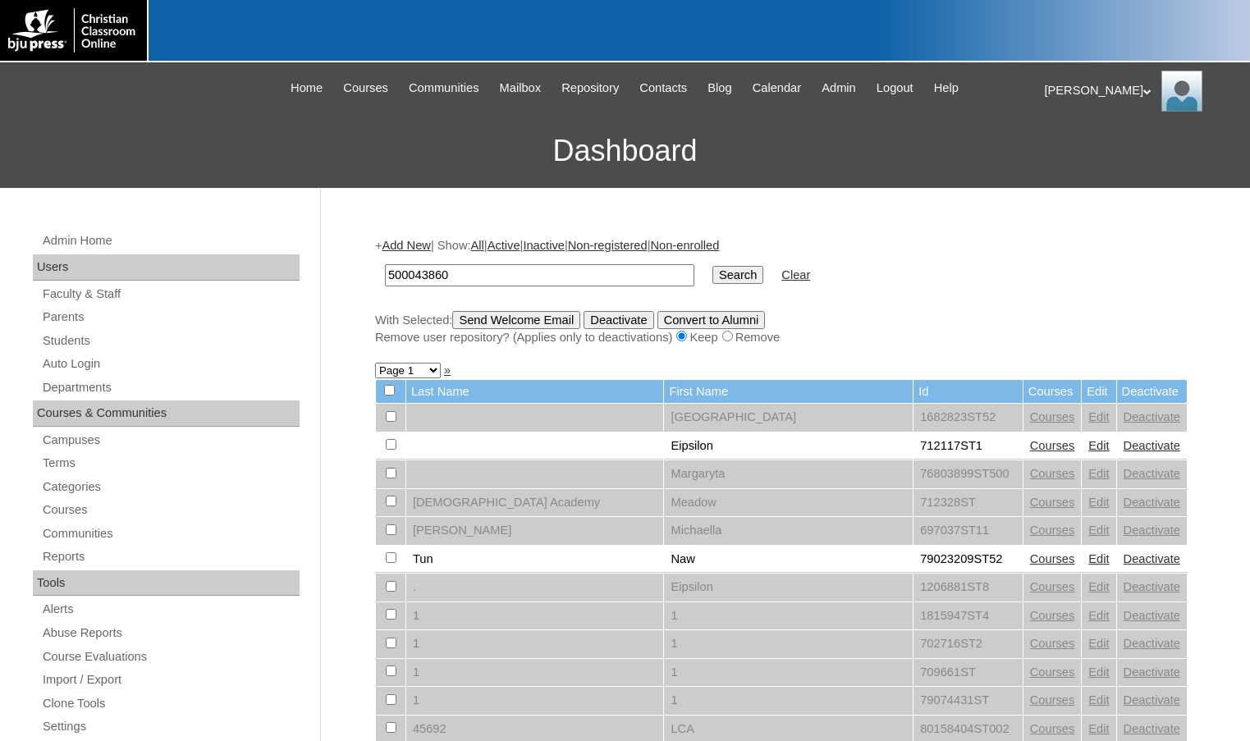
type input "500043860"
click at [712, 266] on input "Search" at bounding box center [737, 275] width 51 height 18
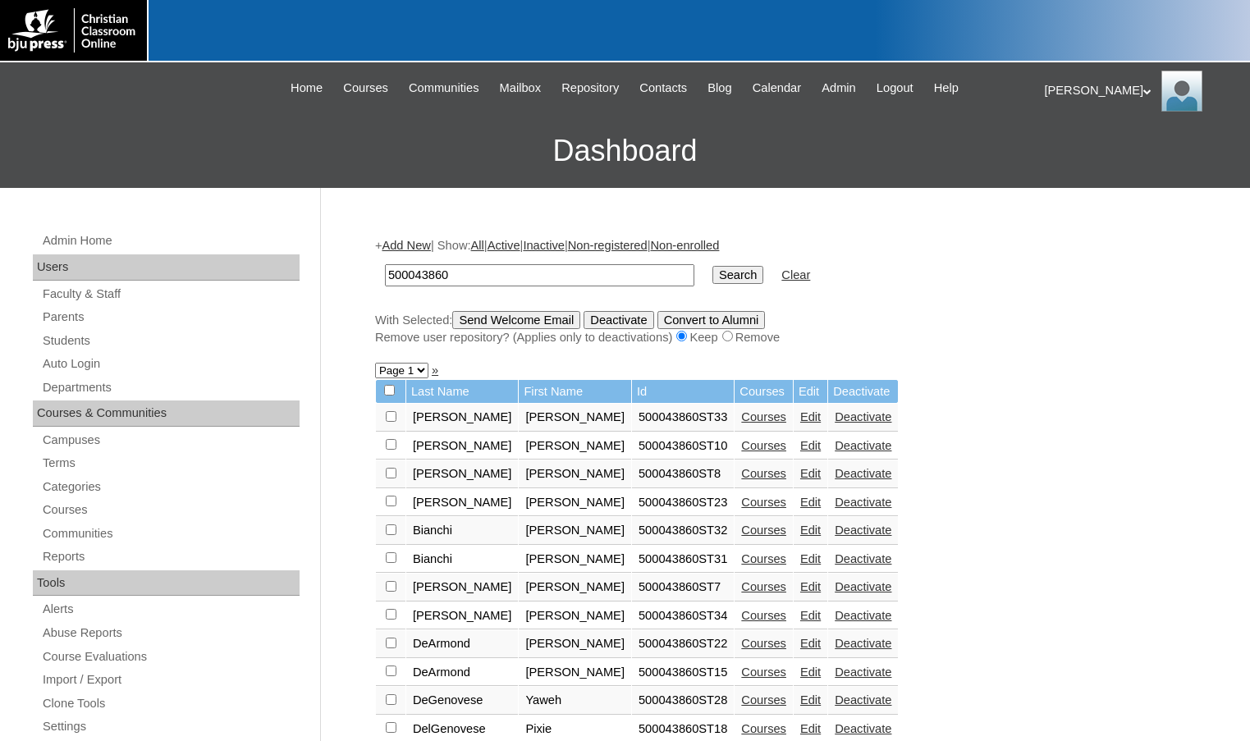
click at [741, 612] on link "Courses" at bounding box center [763, 615] width 45 height 13
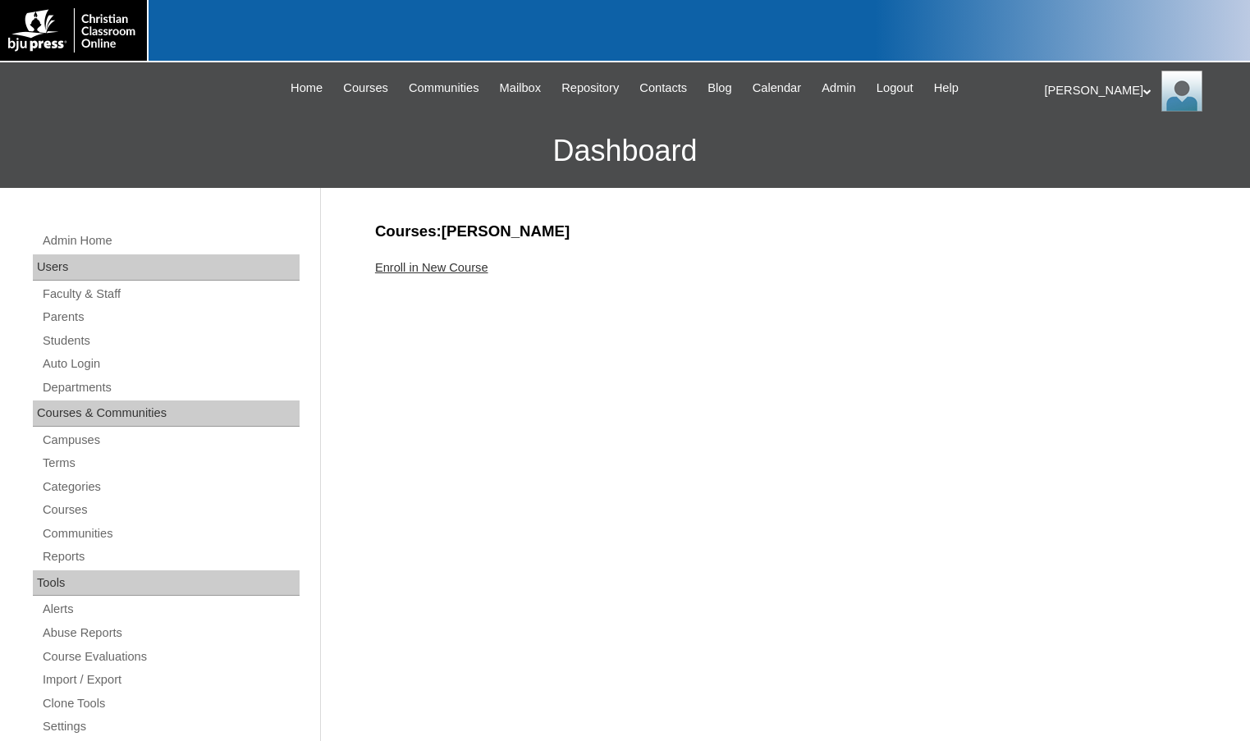
click at [453, 271] on link "Enroll in New Course" at bounding box center [431, 267] width 113 height 13
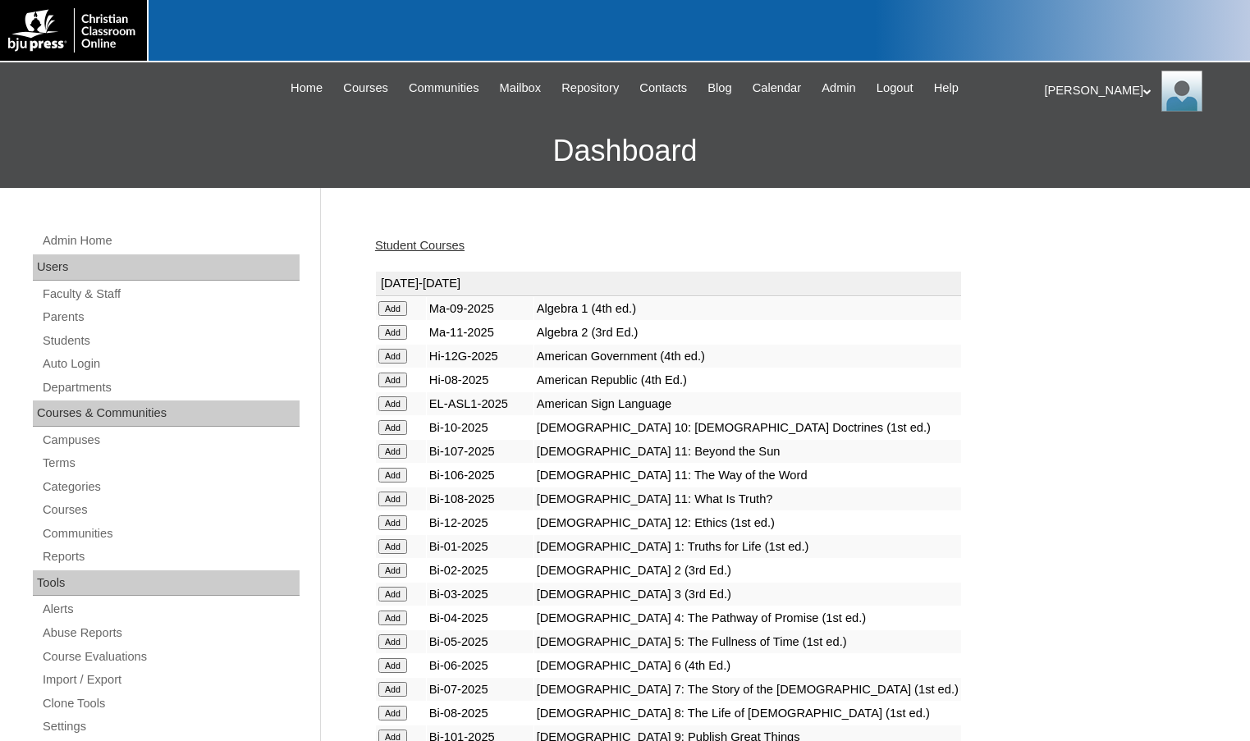
click at [401, 334] on input "Add" at bounding box center [392, 332] width 29 height 15
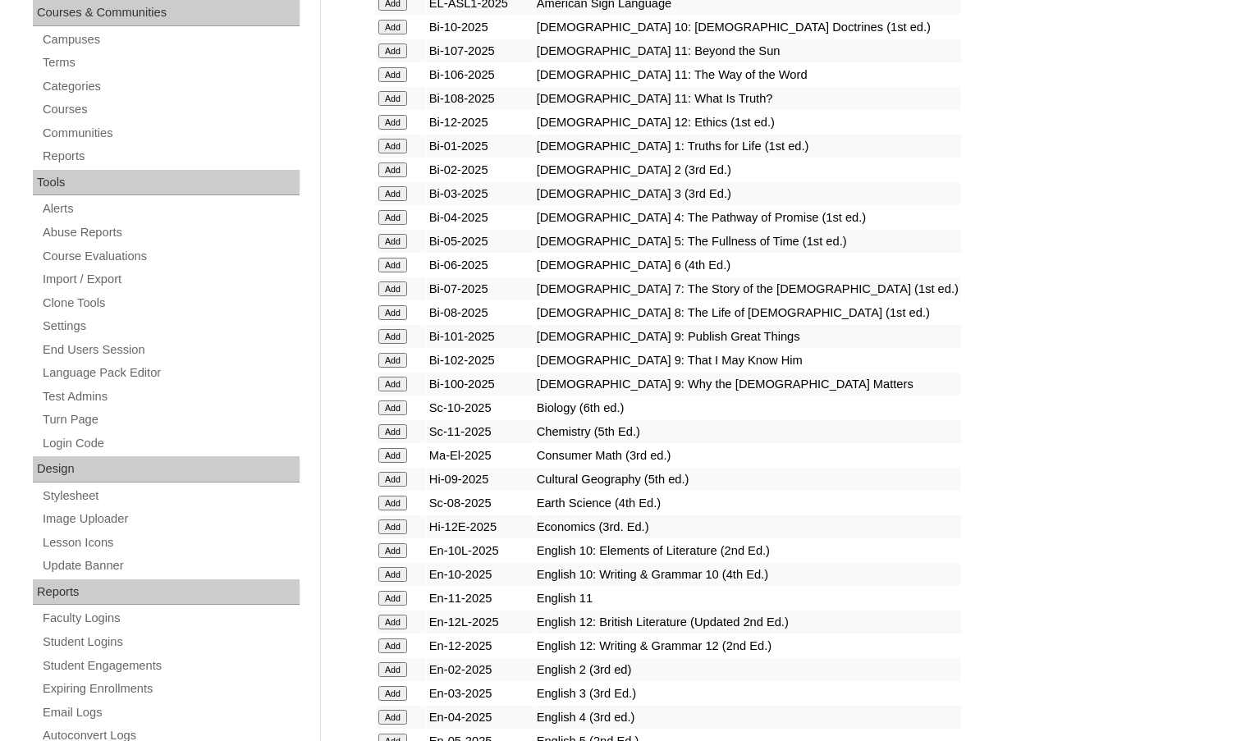
scroll to position [410, 0]
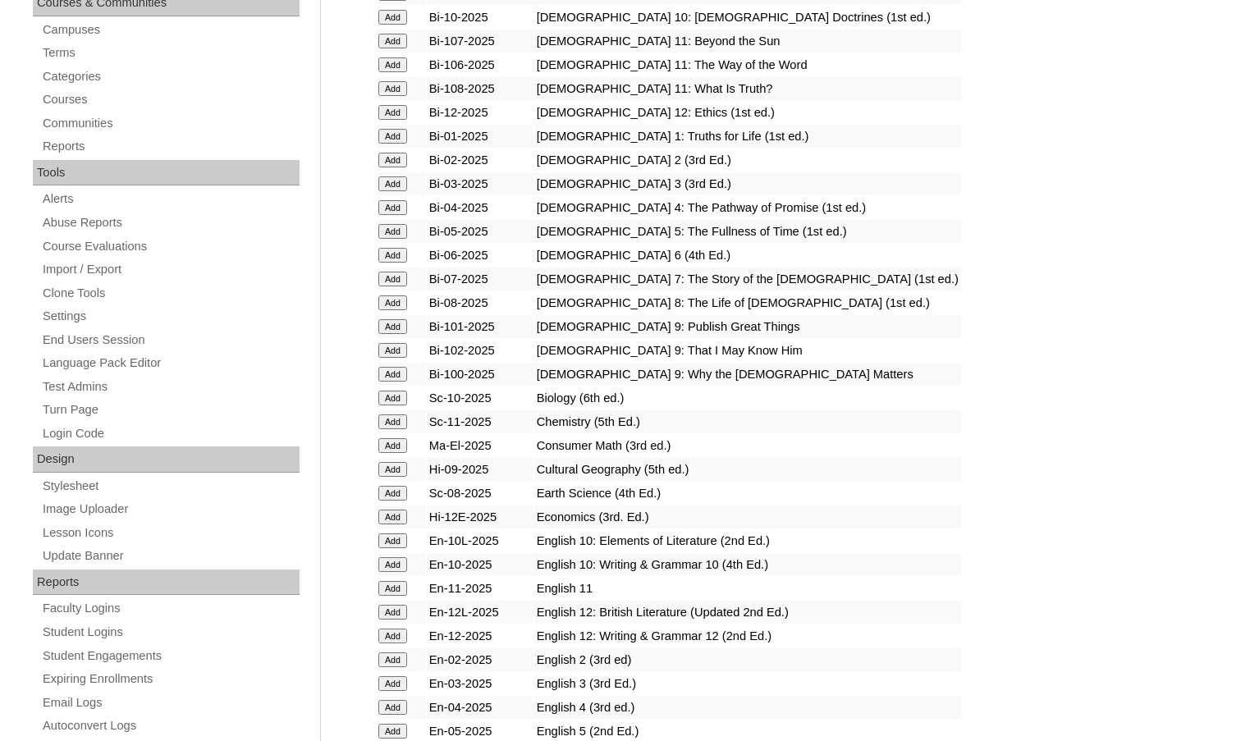
click at [398, 617] on input "Add" at bounding box center [392, 612] width 29 height 15
click at [396, 634] on input "Add" at bounding box center [392, 636] width 29 height 15
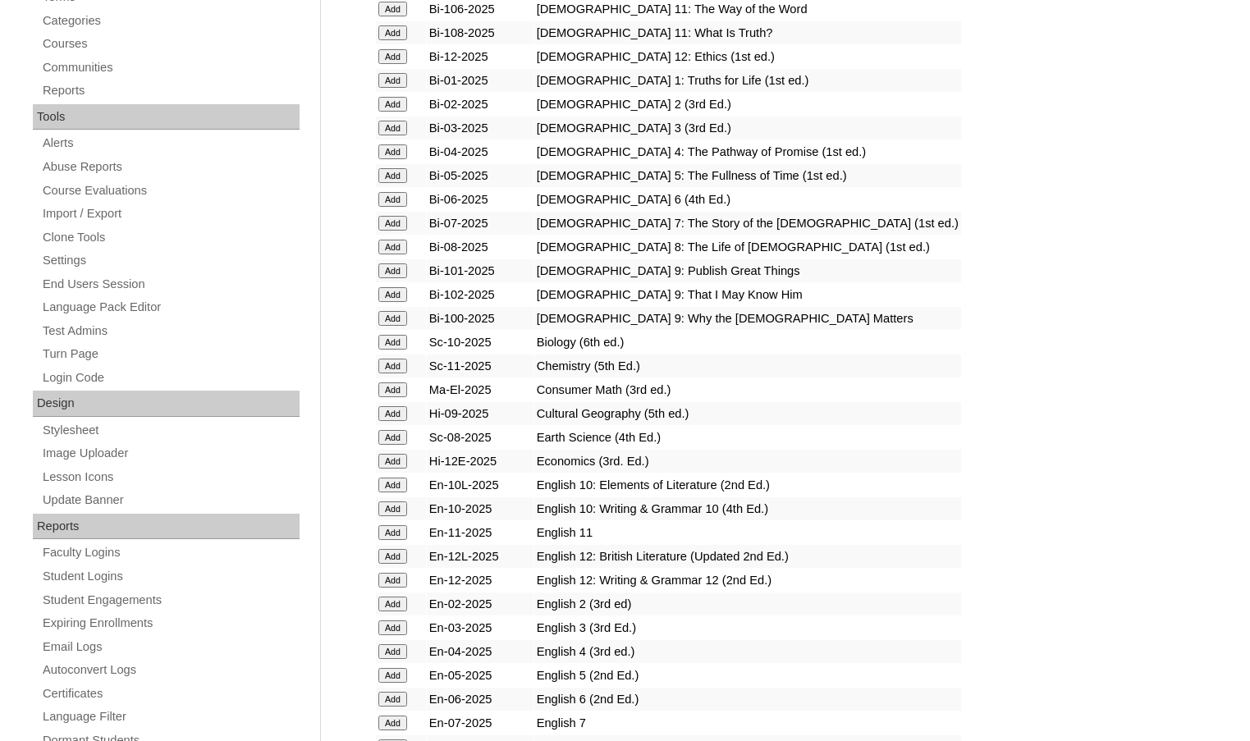
scroll to position [575, 0]
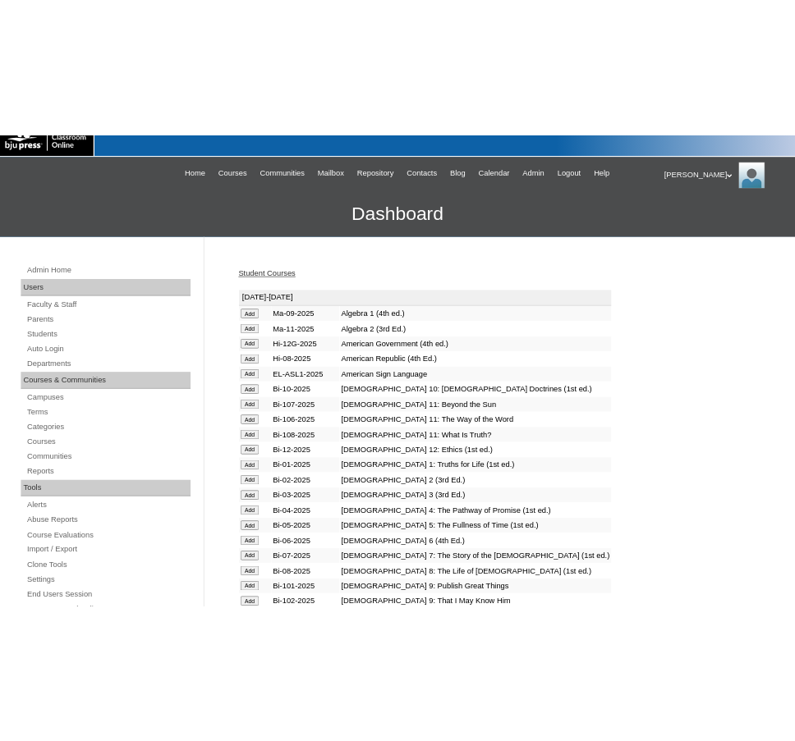
scroll to position [0, 0]
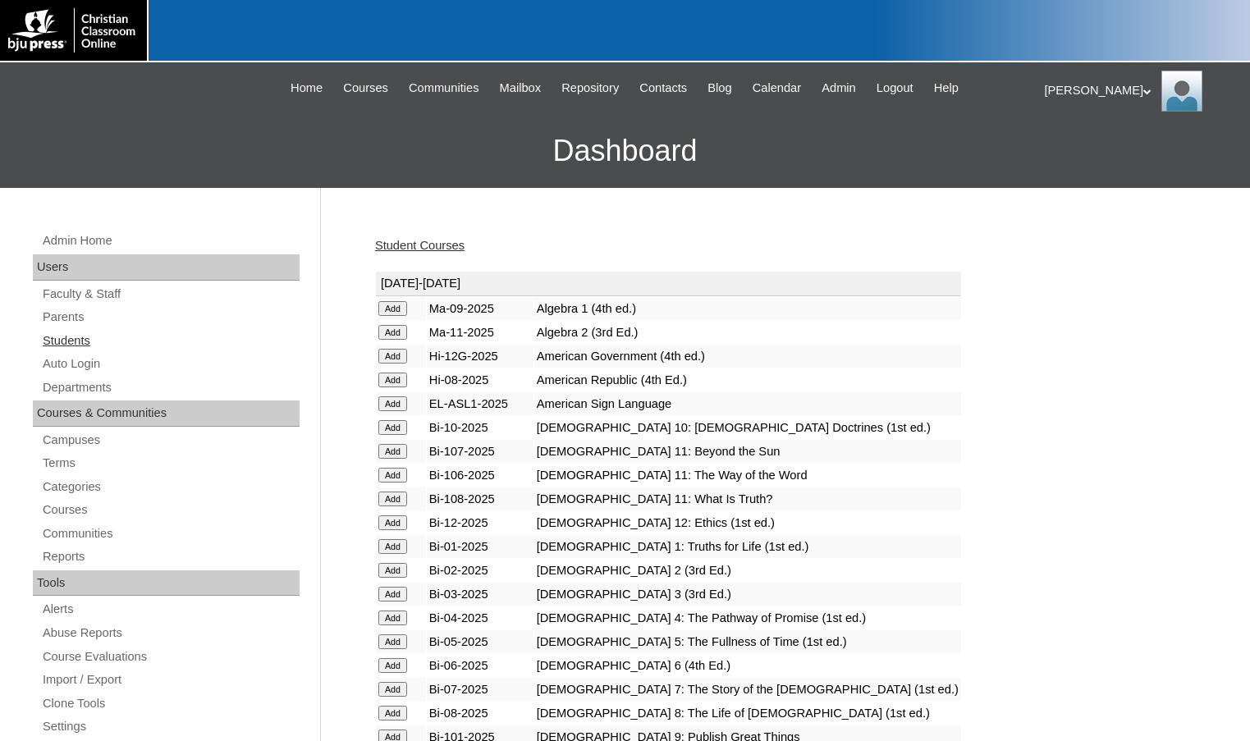
drag, startPoint x: 76, startPoint y: 339, endPoint x: 176, endPoint y: 348, distance: 100.5
click at [76, 339] on link "Students" at bounding box center [170, 341] width 259 height 21
click at [149, 108] on div "Melanie My Profile My Settings Logout |N|Faculty|| Skip to Main Content Skip to…" at bounding box center [625, 125] width 1250 height 126
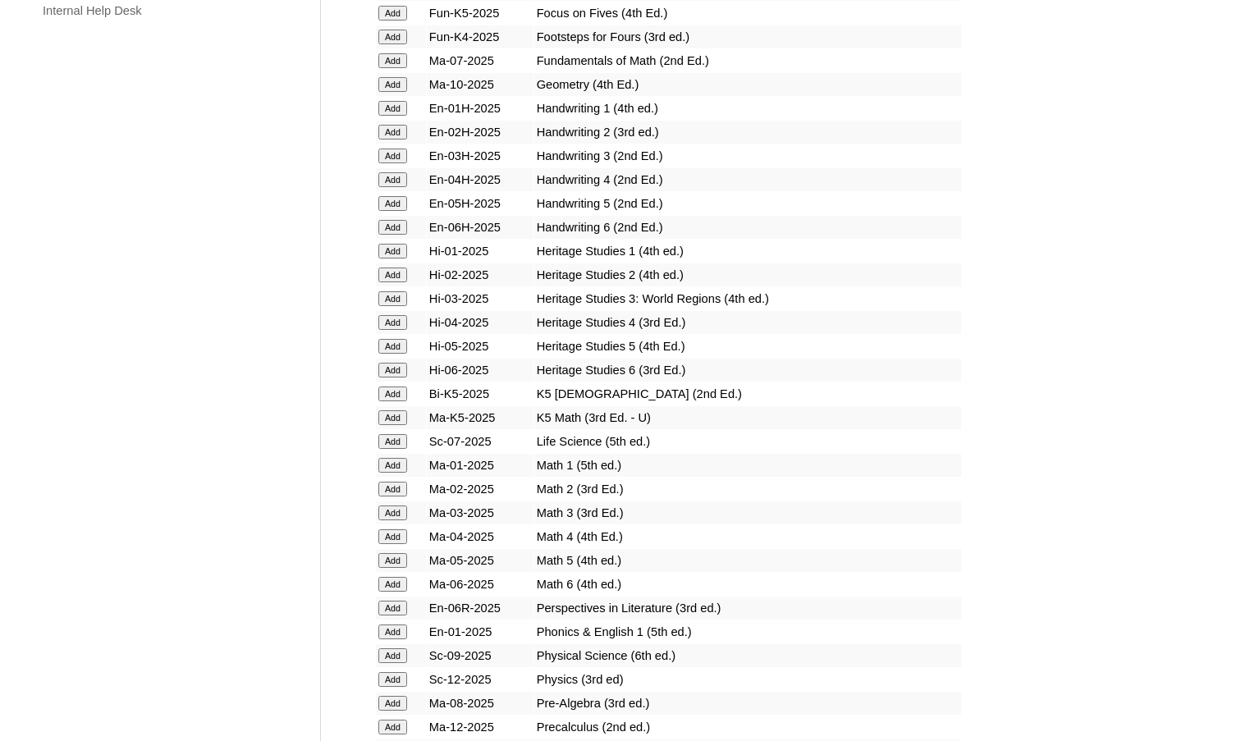
scroll to position [1395, 0]
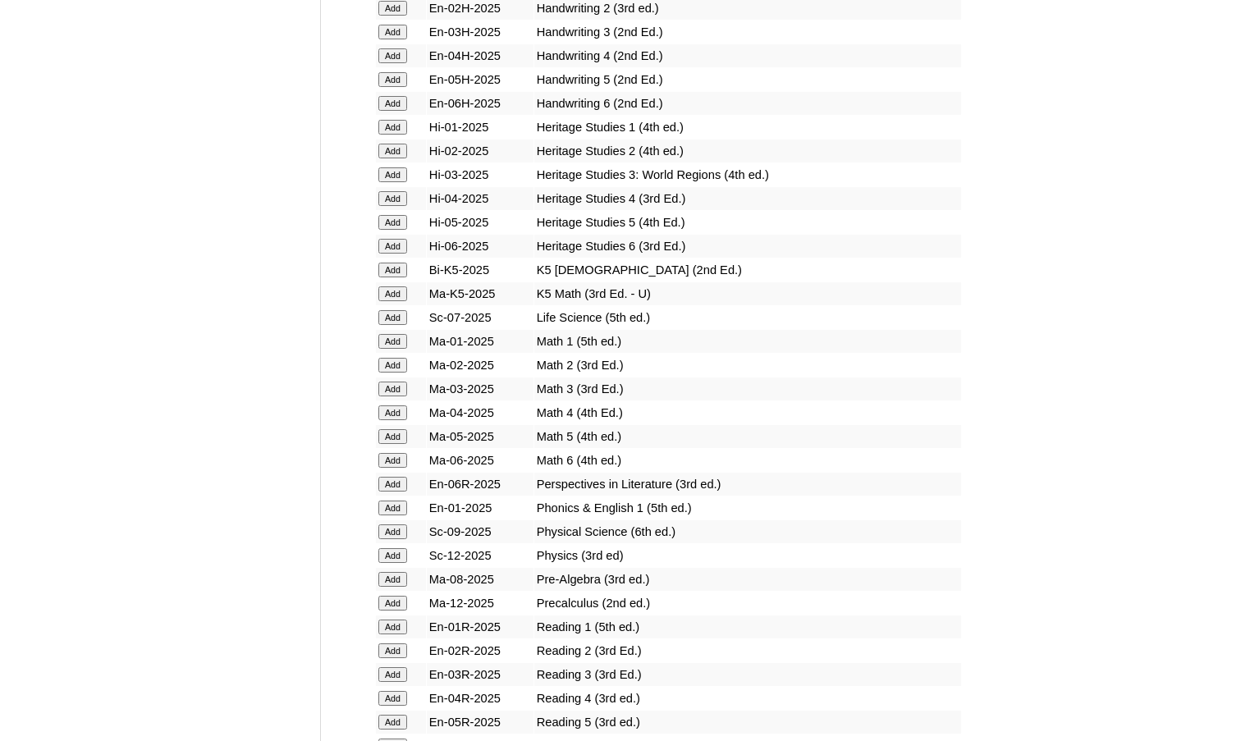
click at [389, 556] on input "Add" at bounding box center [392, 555] width 29 height 15
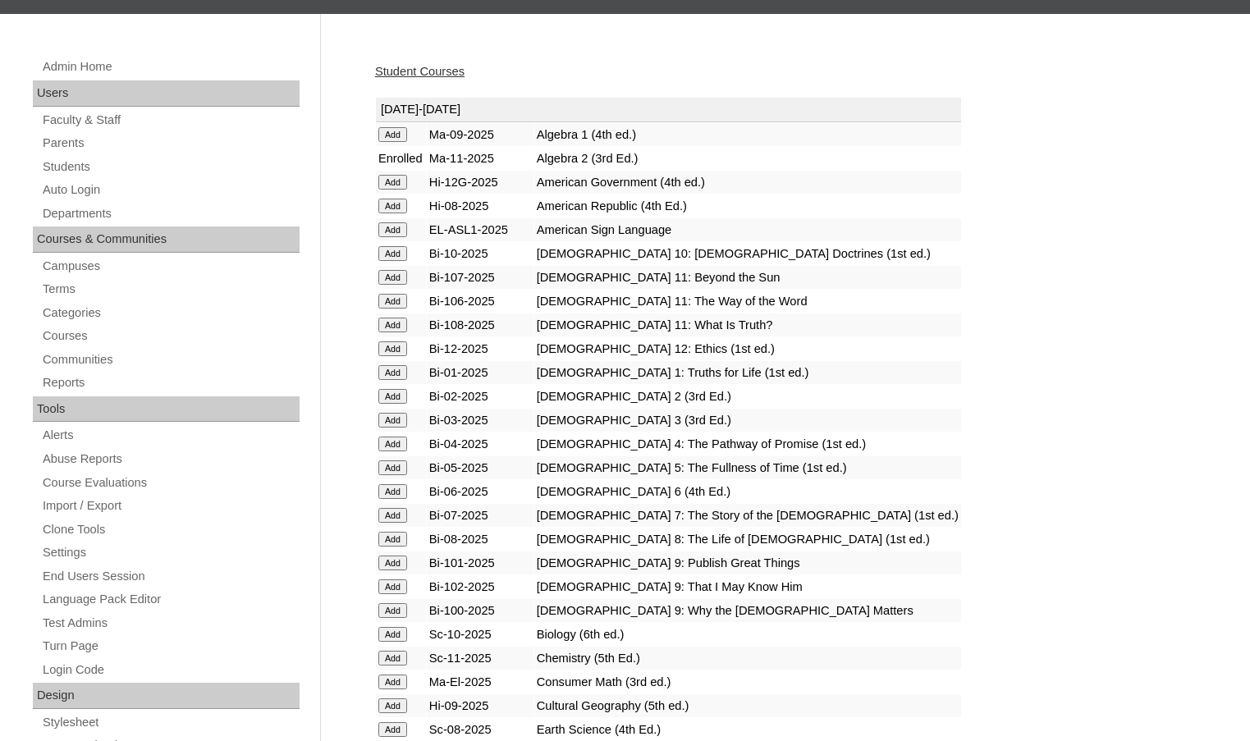
scroll to position [0, 0]
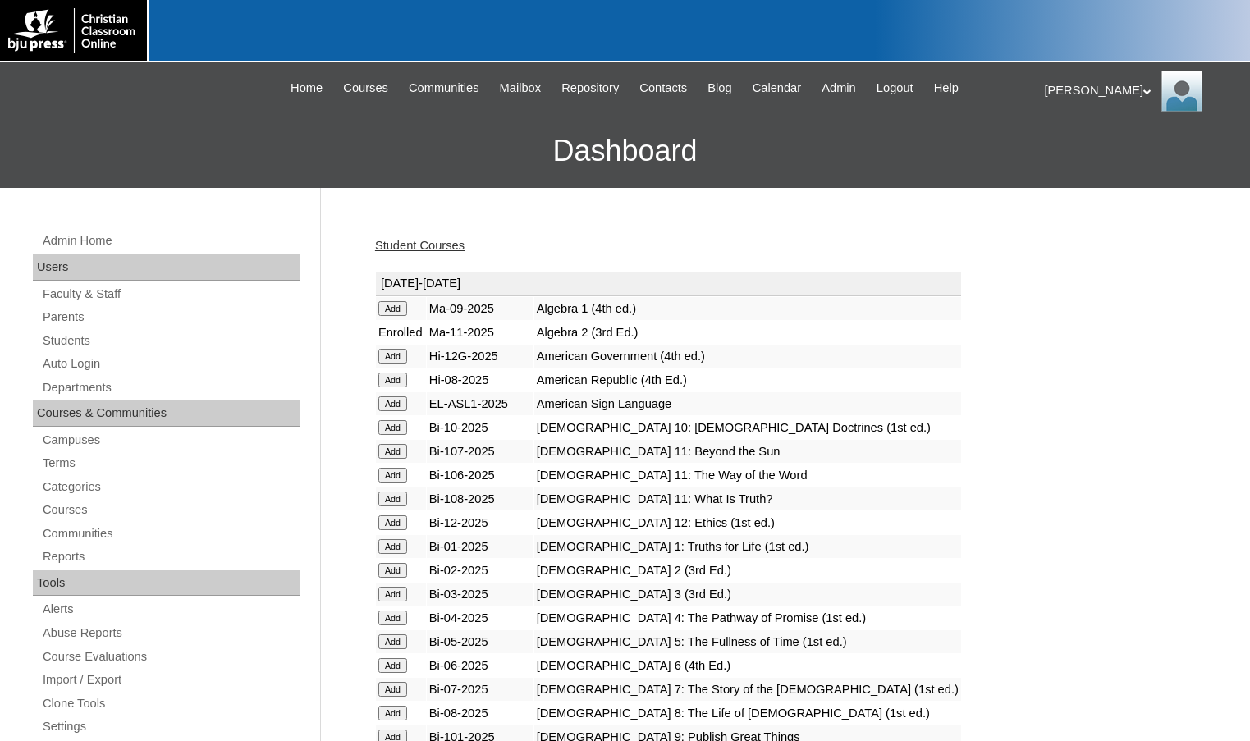
drag, startPoint x: 156, startPoint y: 128, endPoint x: 227, endPoint y: 140, distance: 71.7
click at [156, 128] on h3 "Dashboard" at bounding box center [625, 151] width 1234 height 74
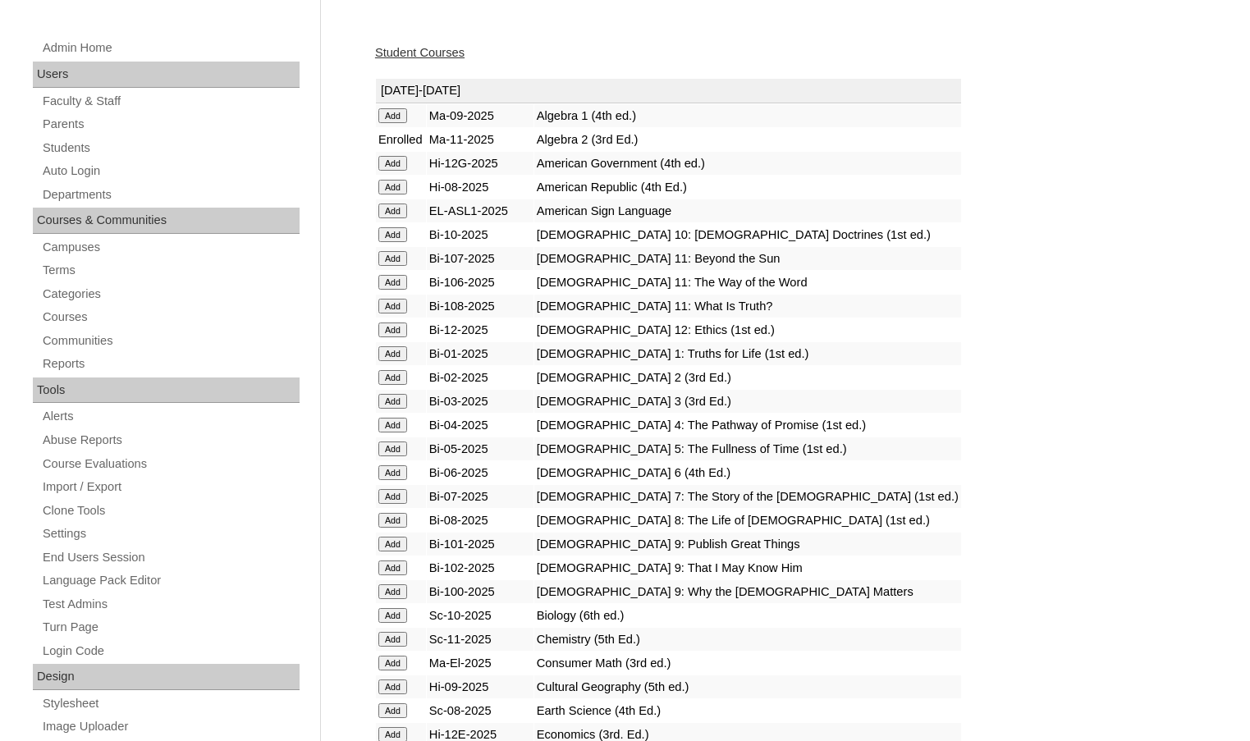
scroll to position [575, 0]
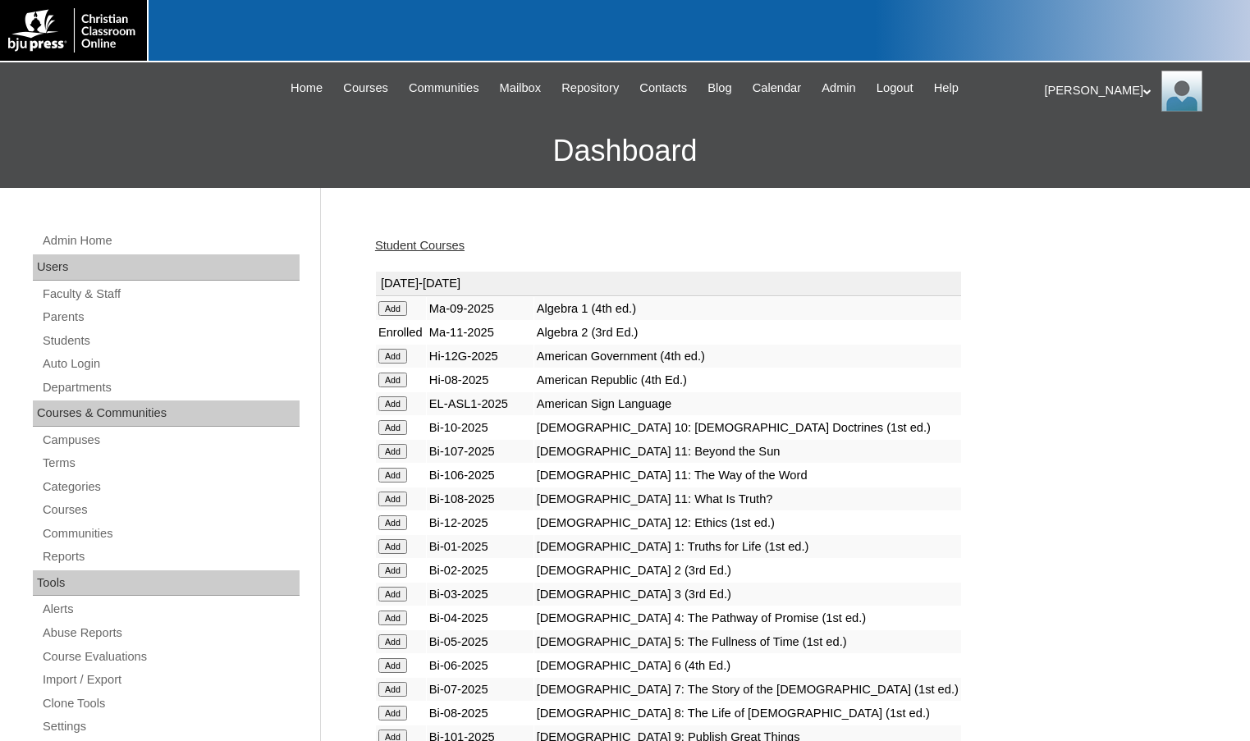
click at [153, 157] on h3 "Dashboard" at bounding box center [625, 151] width 1234 height 74
click at [1078, 90] on div "Melanie My Profile My Settings Logout" at bounding box center [1140, 91] width 190 height 41
click at [1088, 131] on span "My Settings" at bounding box center [1086, 134] width 56 height 12
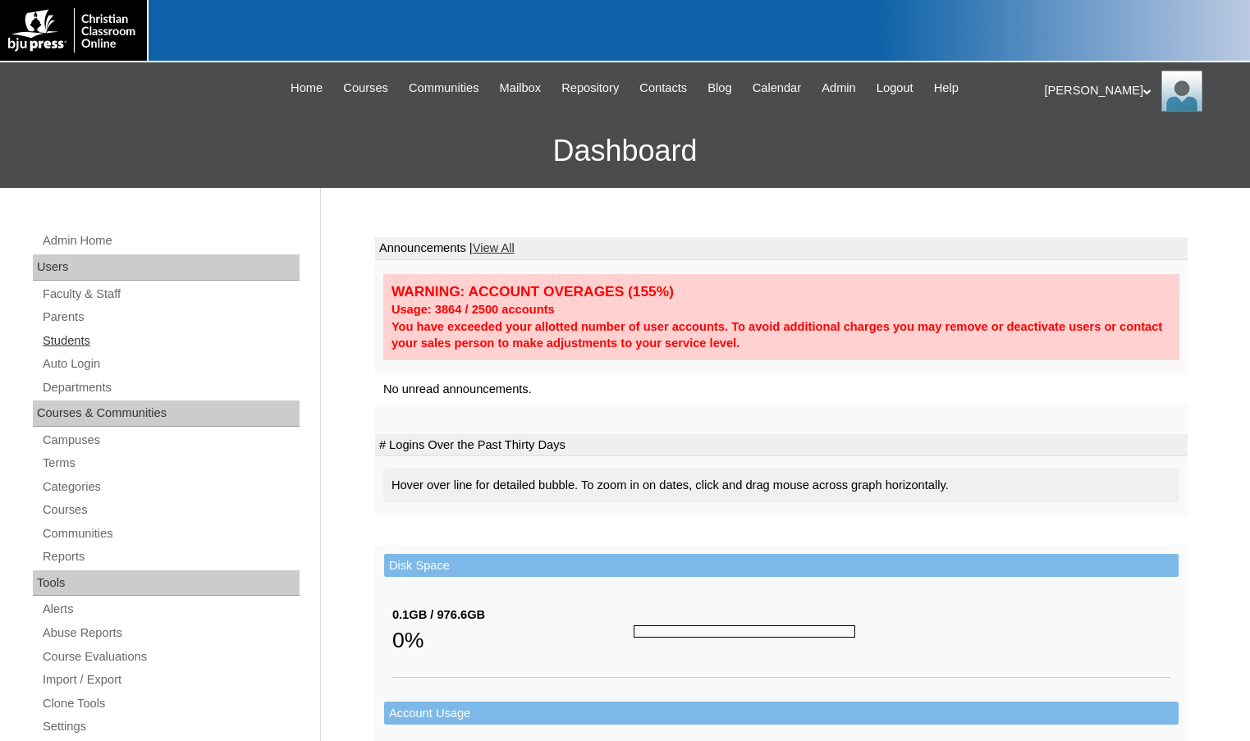
click at [85, 332] on link "Students" at bounding box center [170, 341] width 259 height 21
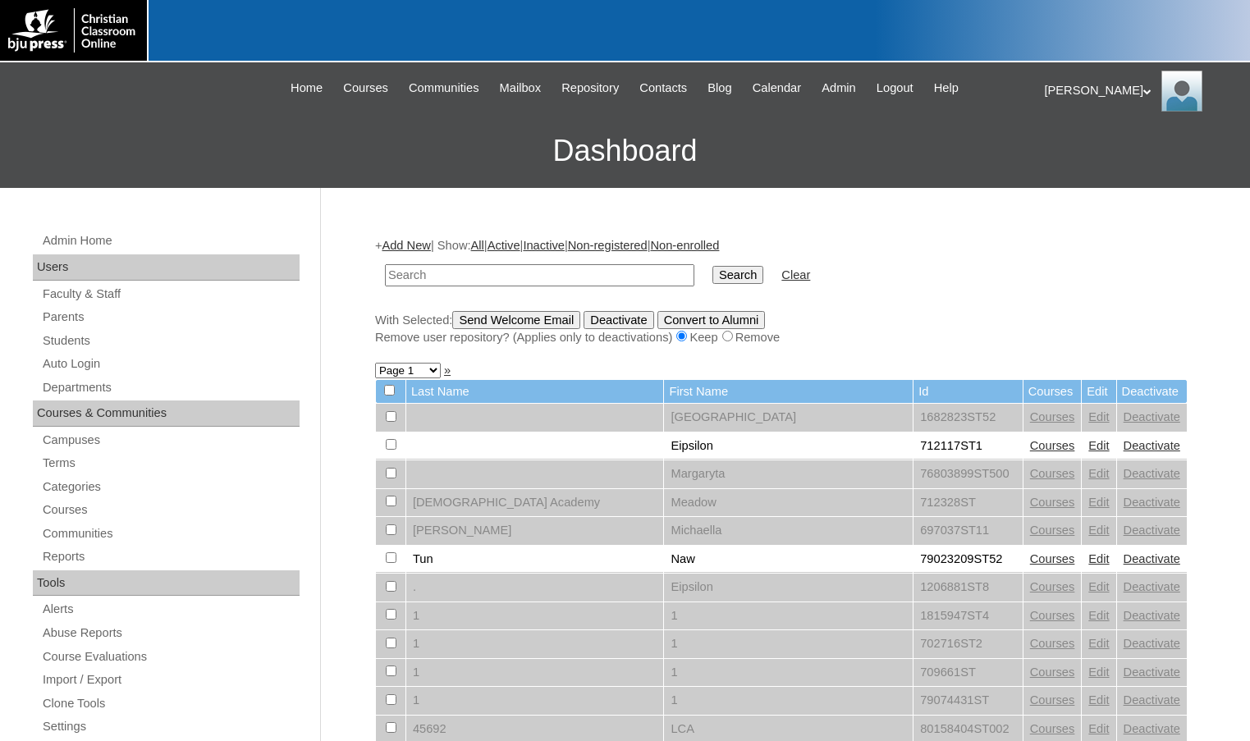
click at [490, 284] on input "text" at bounding box center [539, 275] width 309 height 22
type input "[PERSON_NAME]"
click at [712, 266] on input "Search" at bounding box center [737, 275] width 51 height 18
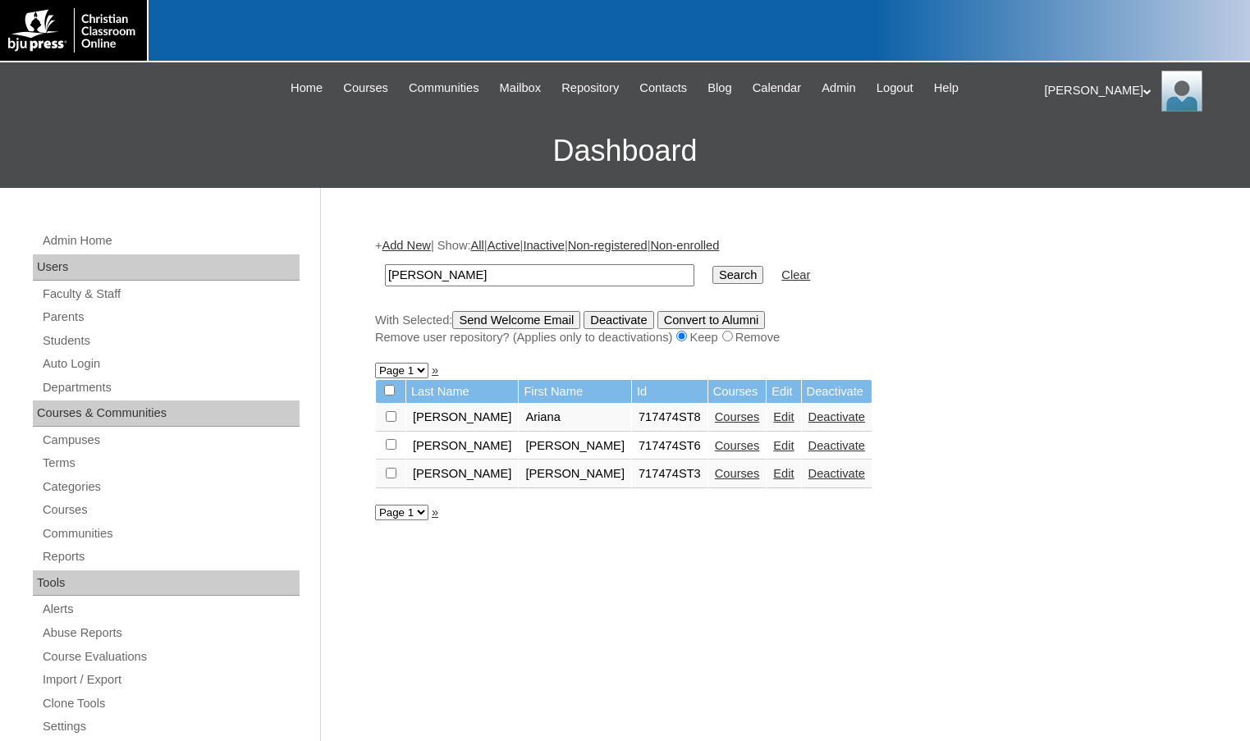
click at [773, 444] on link "Edit" at bounding box center [783, 445] width 21 height 13
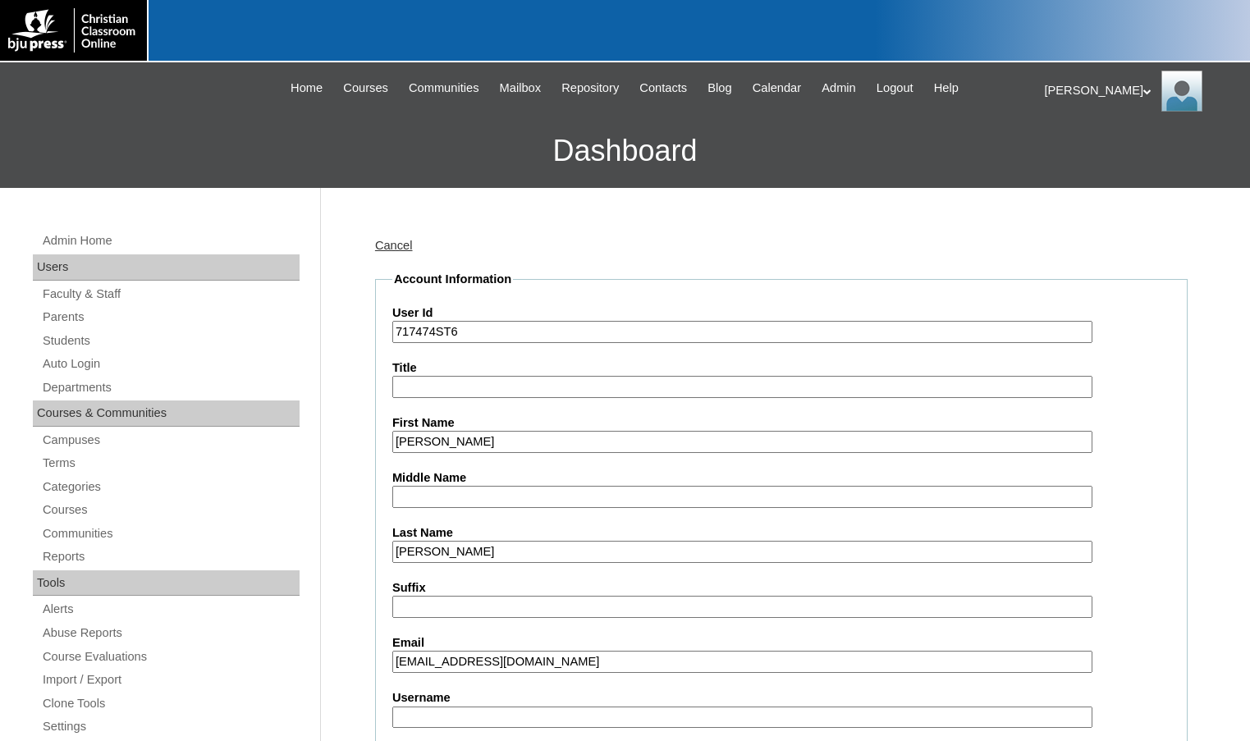
scroll to position [82, 0]
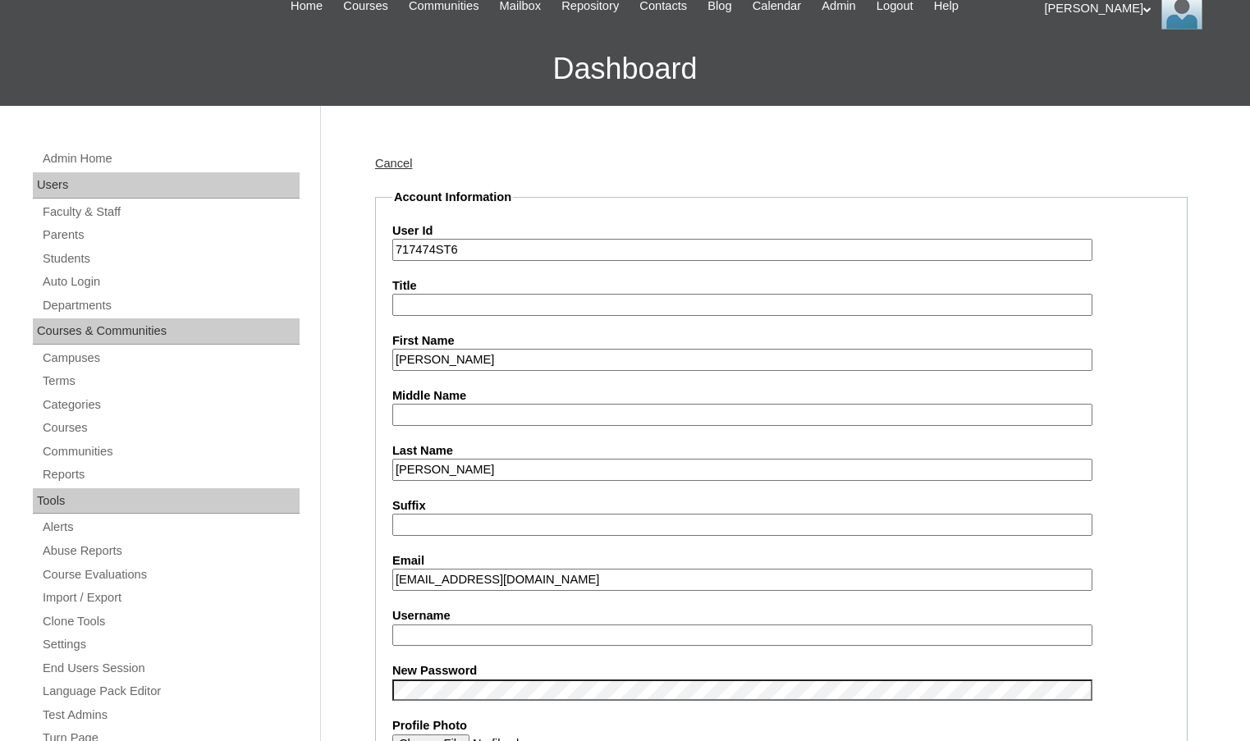
type input "msevilla"
click at [526, 580] on input "isabella88670369@gamil.com" at bounding box center [742, 580] width 700 height 22
type input "isabella88670369@gmail.com"
drag, startPoint x: 464, startPoint y: 636, endPoint x: 356, endPoint y: 623, distance: 108.3
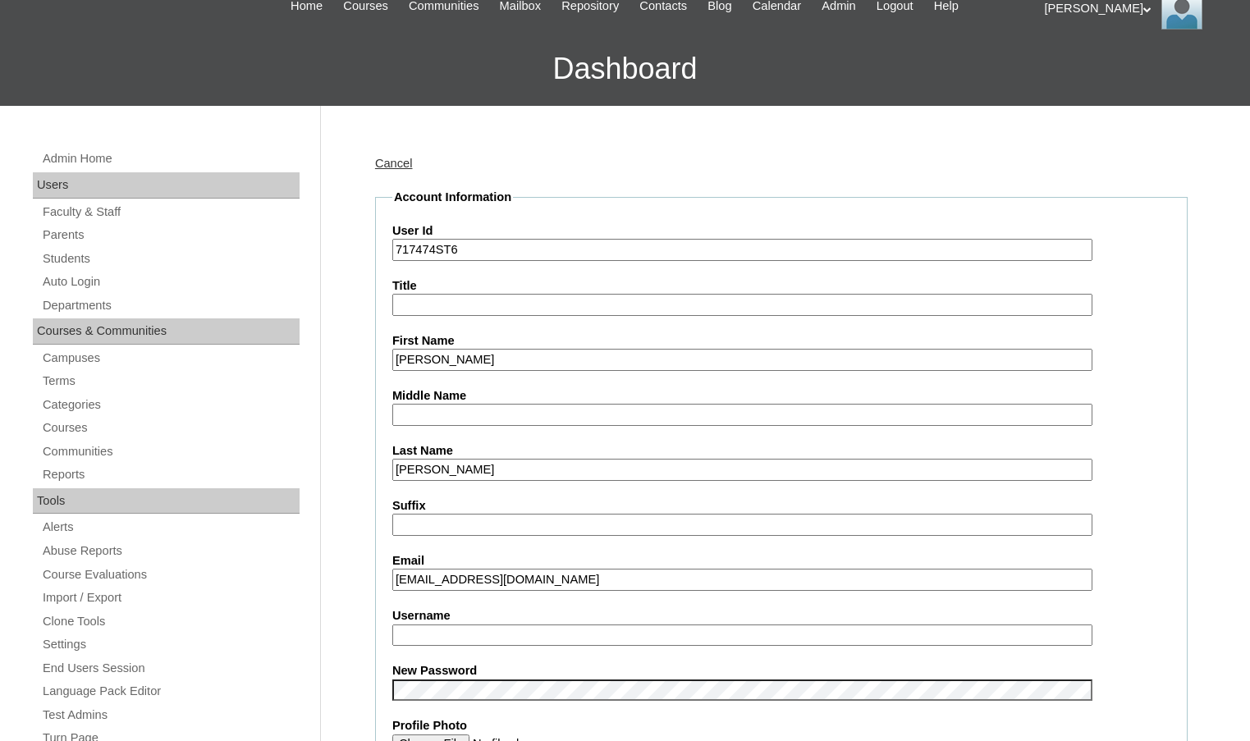
drag, startPoint x: 435, startPoint y: 248, endPoint x: 378, endPoint y: 244, distance: 56.8
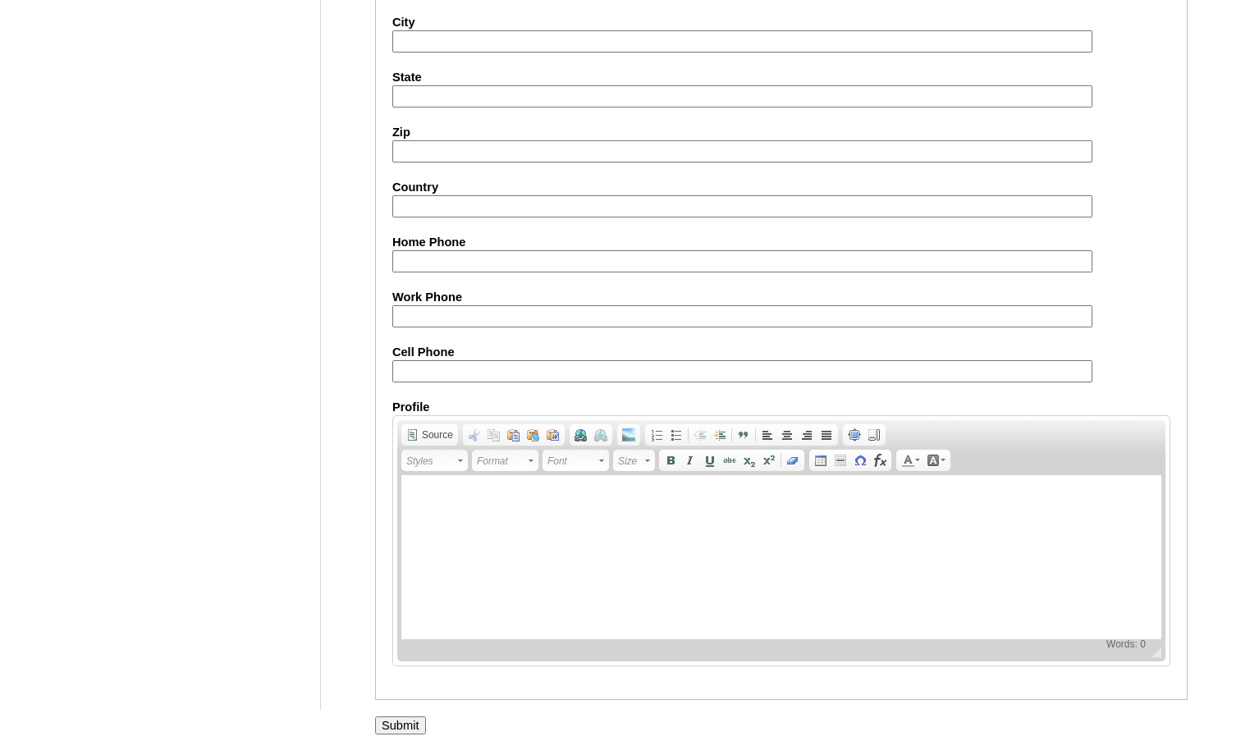
scroll to position [1760, 0]
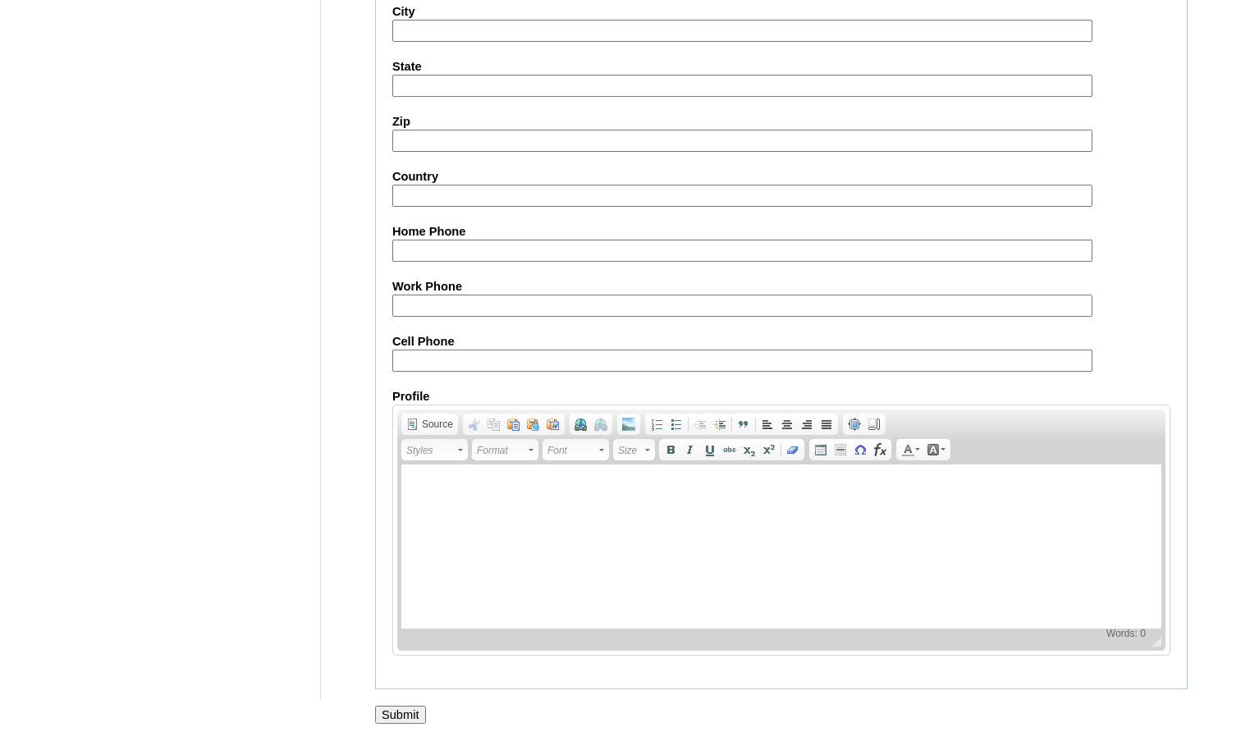
click at [397, 716] on input "Submit" at bounding box center [400, 715] width 51 height 18
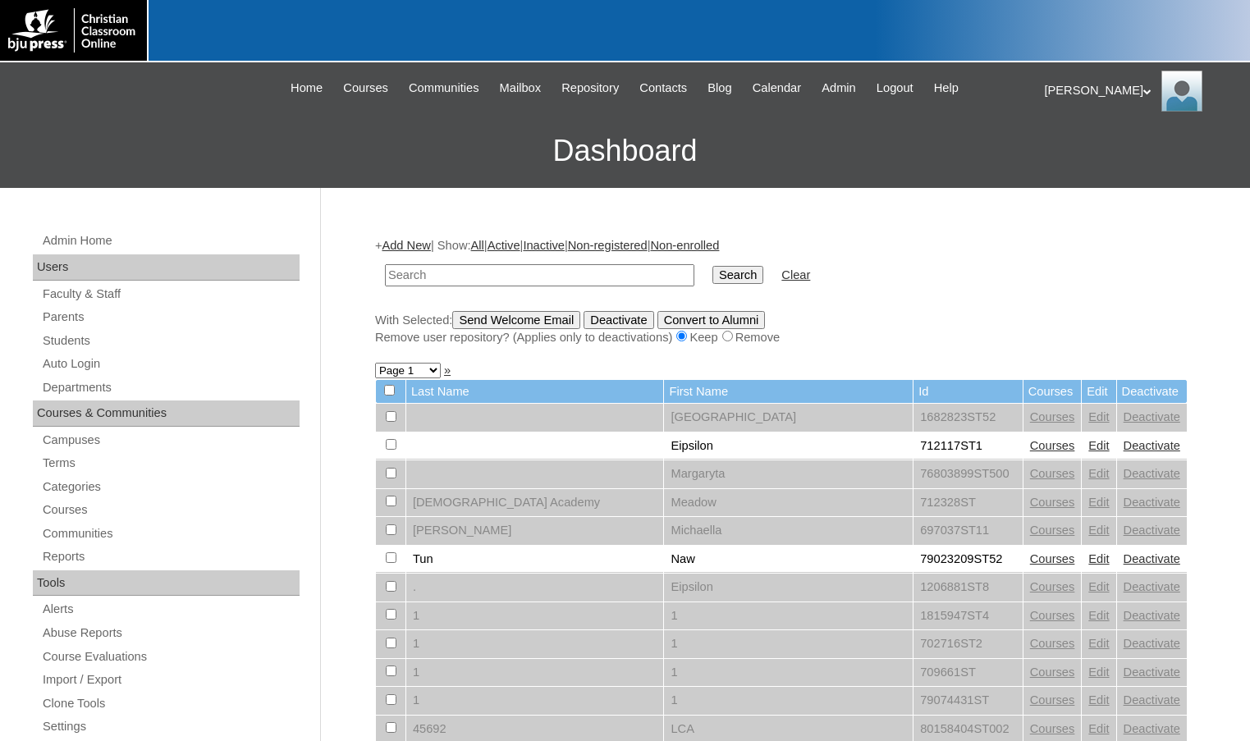
click at [201, 126] on h3 "Dashboard" at bounding box center [625, 151] width 1234 height 74
click at [121, 323] on link "Parents" at bounding box center [170, 317] width 259 height 21
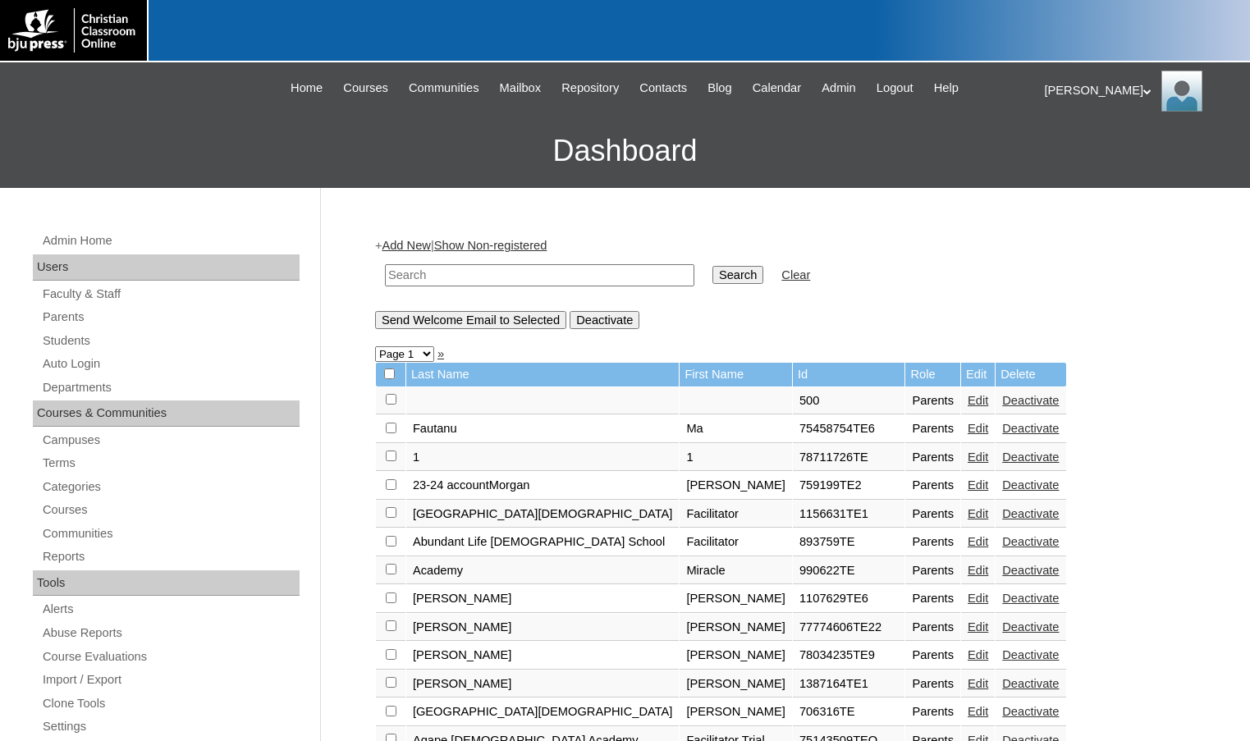
click at [397, 270] on input "text" at bounding box center [539, 275] width 309 height 22
paste input "711831"
type input "711831"
click at [712, 266] on input "Search" at bounding box center [737, 275] width 51 height 18
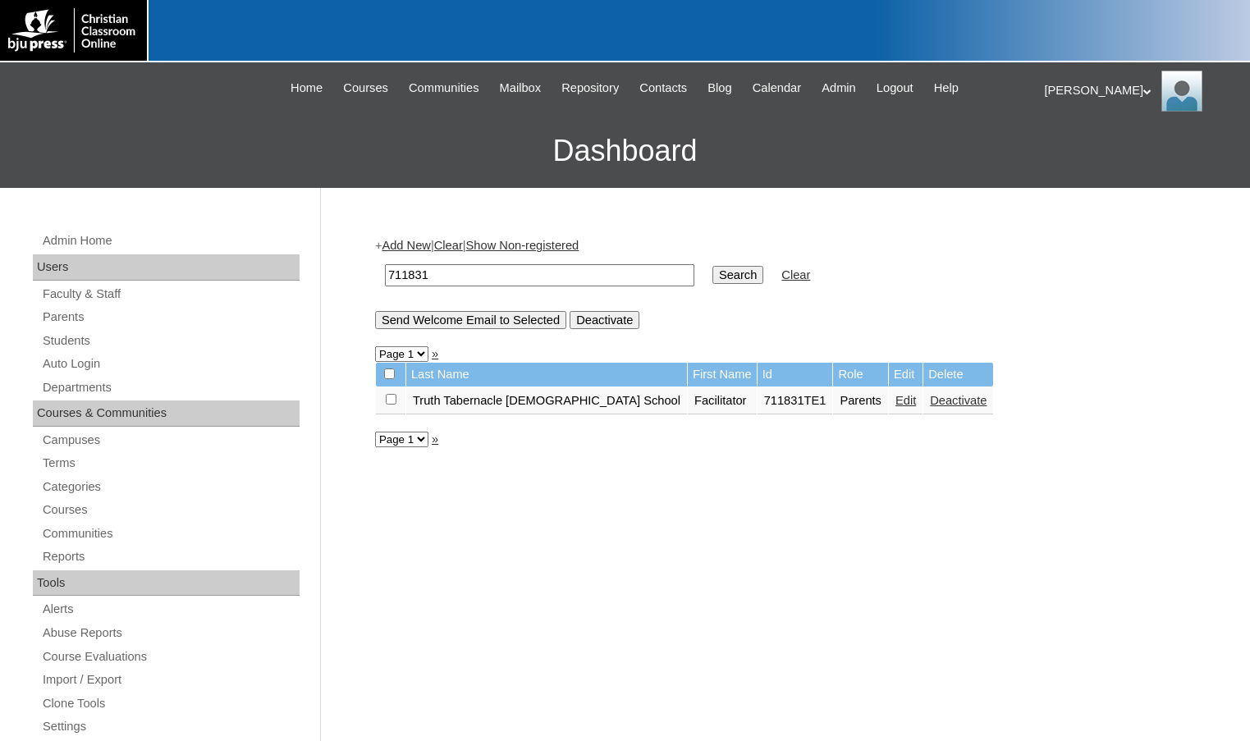
click at [895, 404] on link "Edit" at bounding box center [905, 400] width 21 height 13
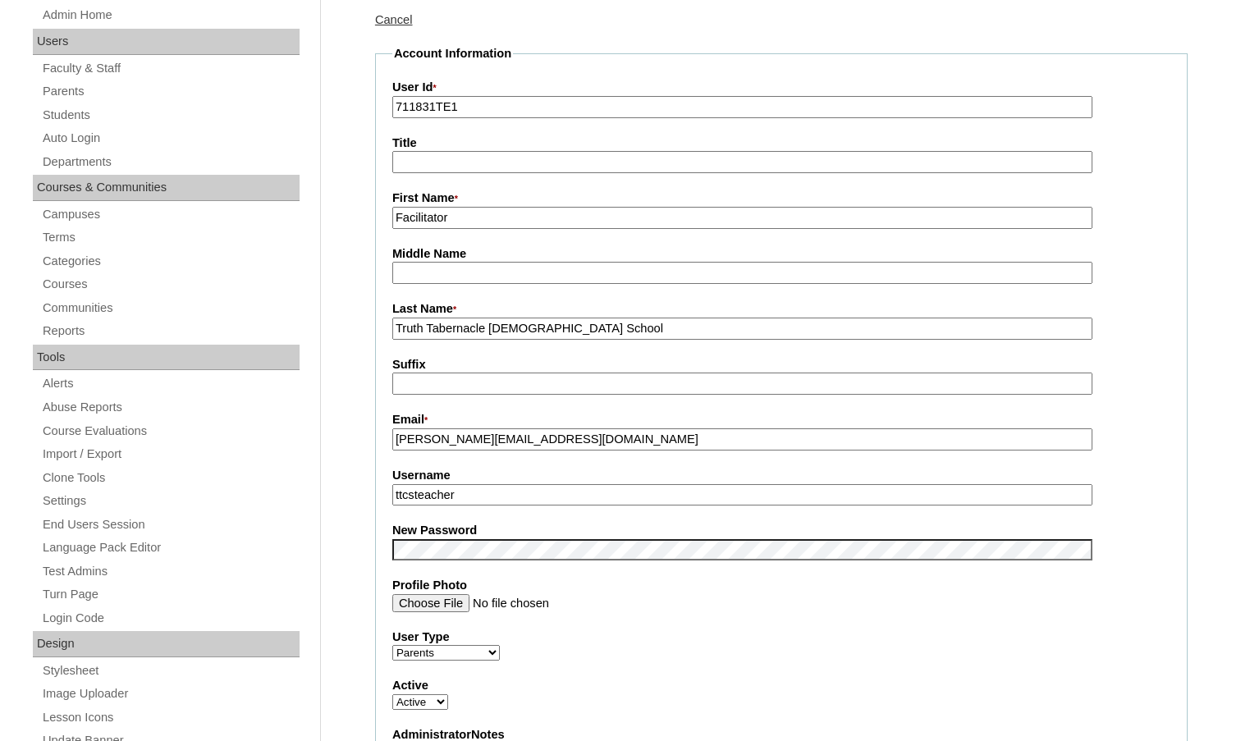
scroll to position [246, 0]
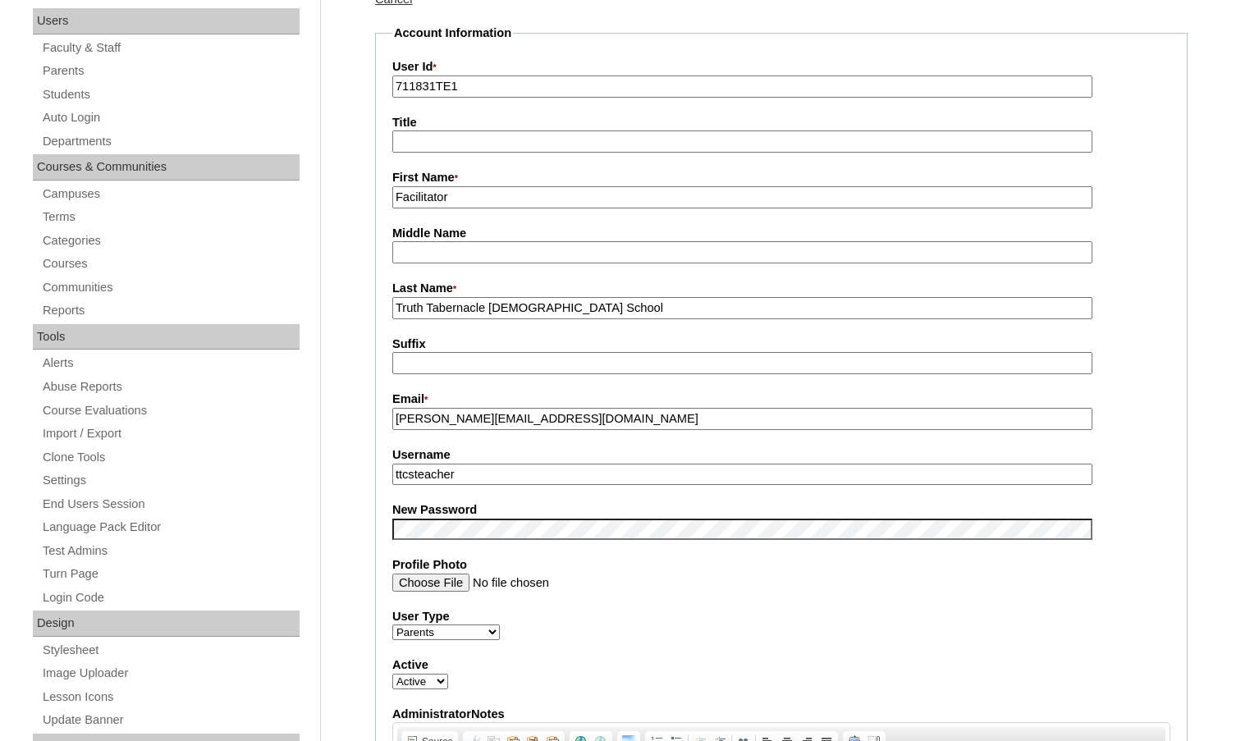
drag, startPoint x: 489, startPoint y: 203, endPoint x: 355, endPoint y: 198, distance: 133.9
type input "[PERSON_NAME]"
type input "Chavez"
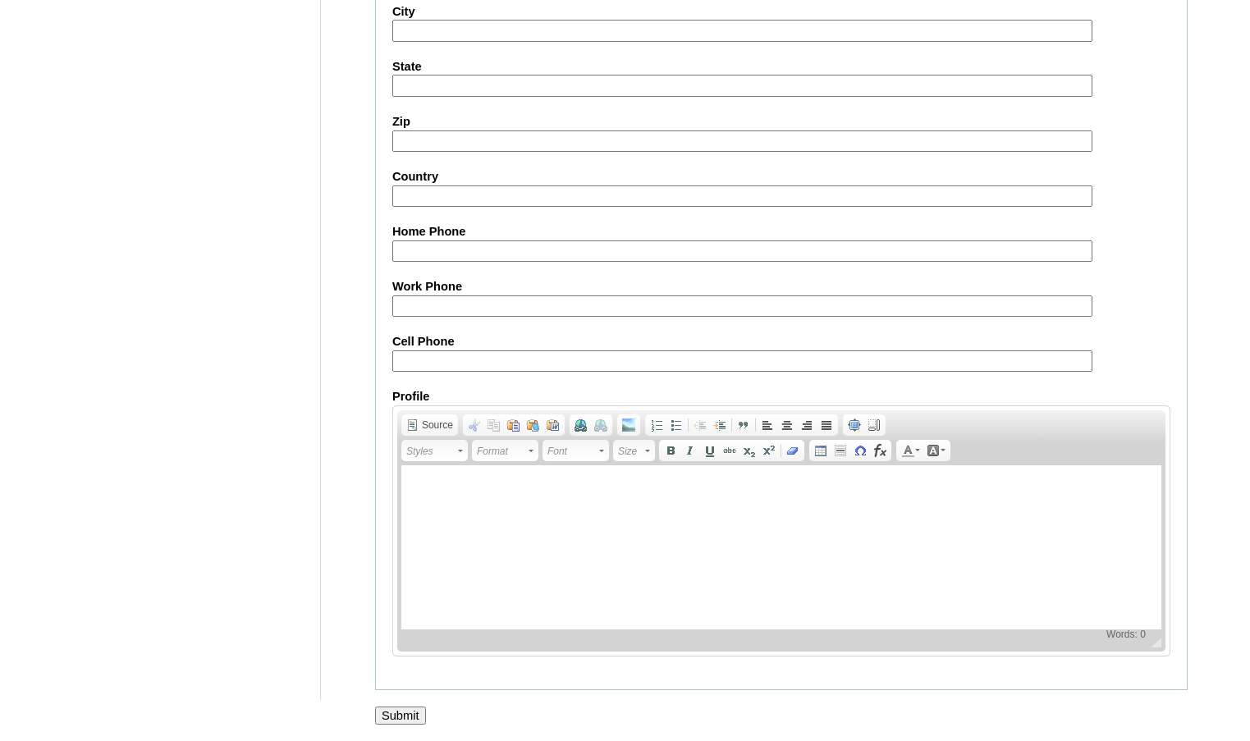
scroll to position [1415, 0]
click at [401, 719] on input "Submit" at bounding box center [400, 716] width 51 height 18
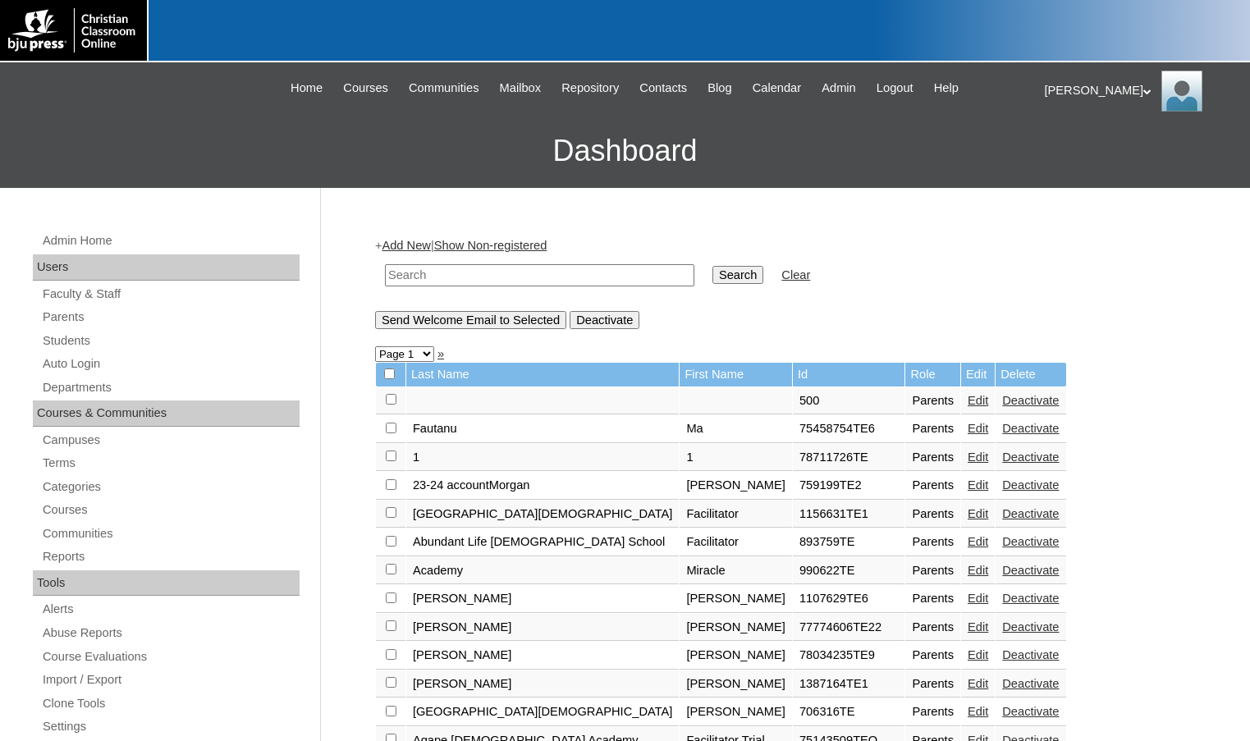
click at [521, 271] on input "text" at bounding box center [539, 275] width 309 height 22
paste input "711831"
type input "711831"
click at [712, 266] on input "Search" at bounding box center [737, 275] width 51 height 18
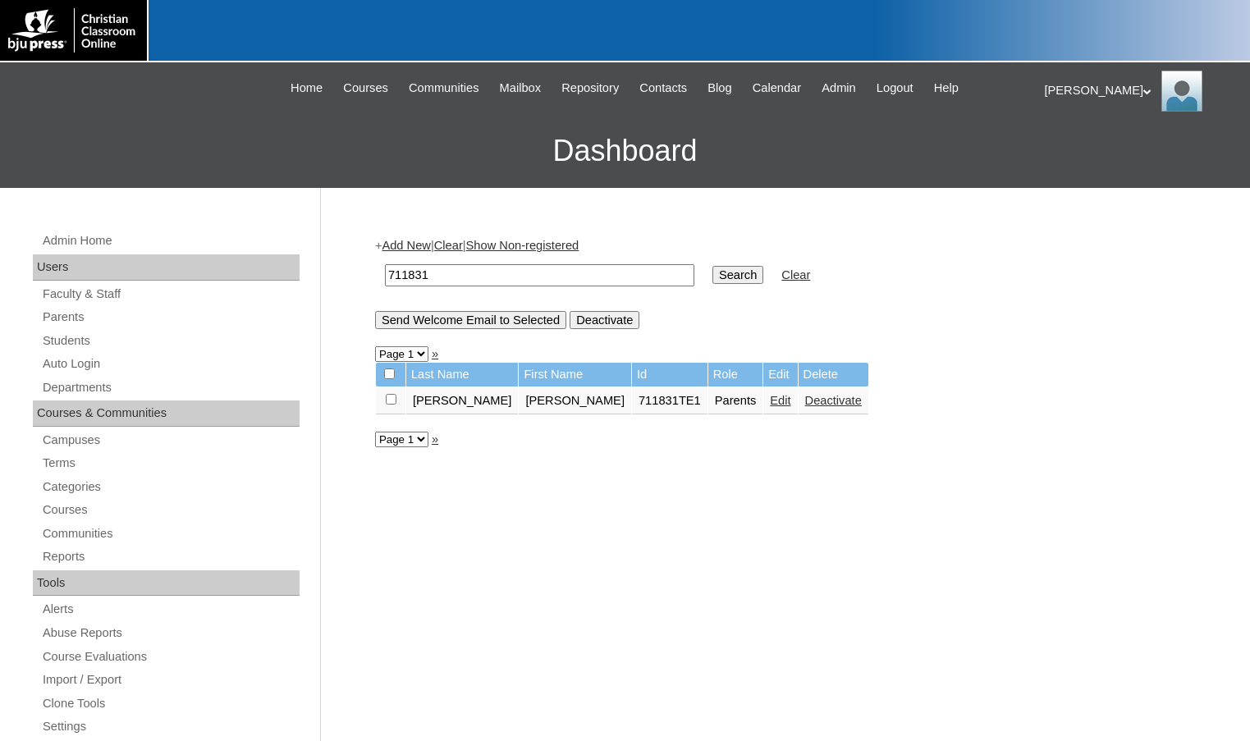
click at [770, 404] on link "Edit" at bounding box center [780, 400] width 21 height 13
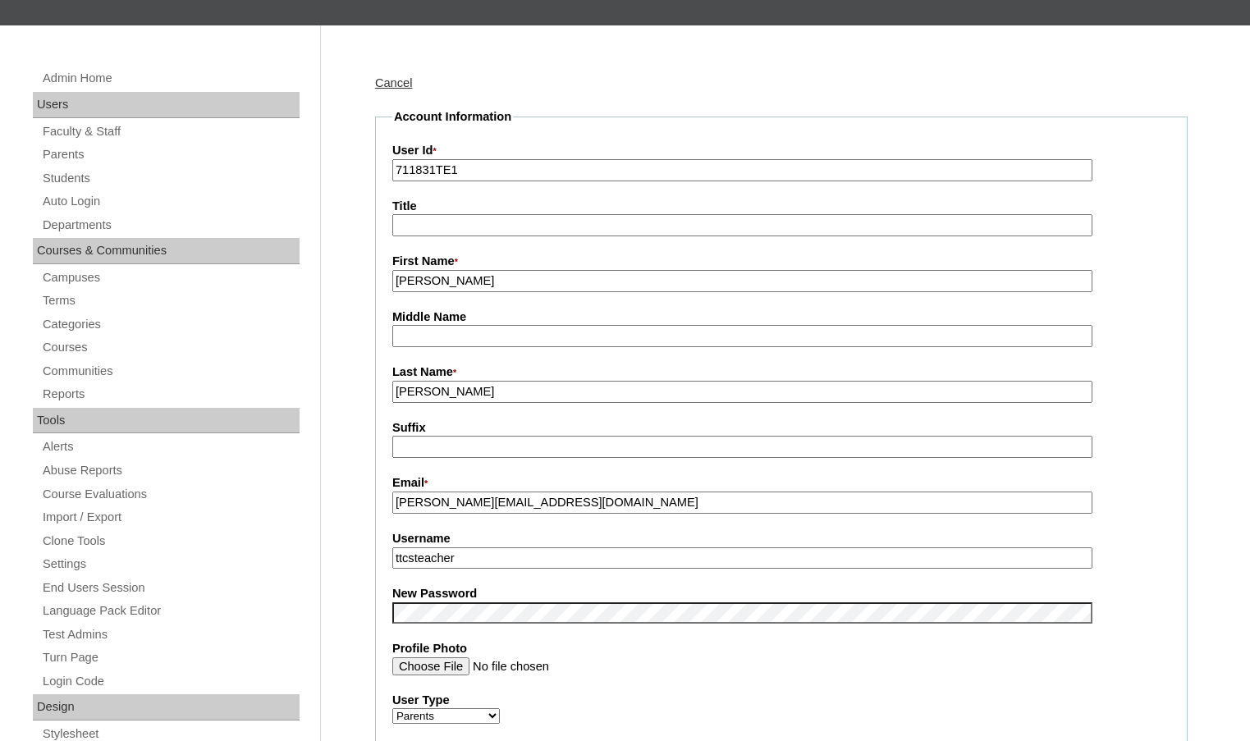
scroll to position [164, 0]
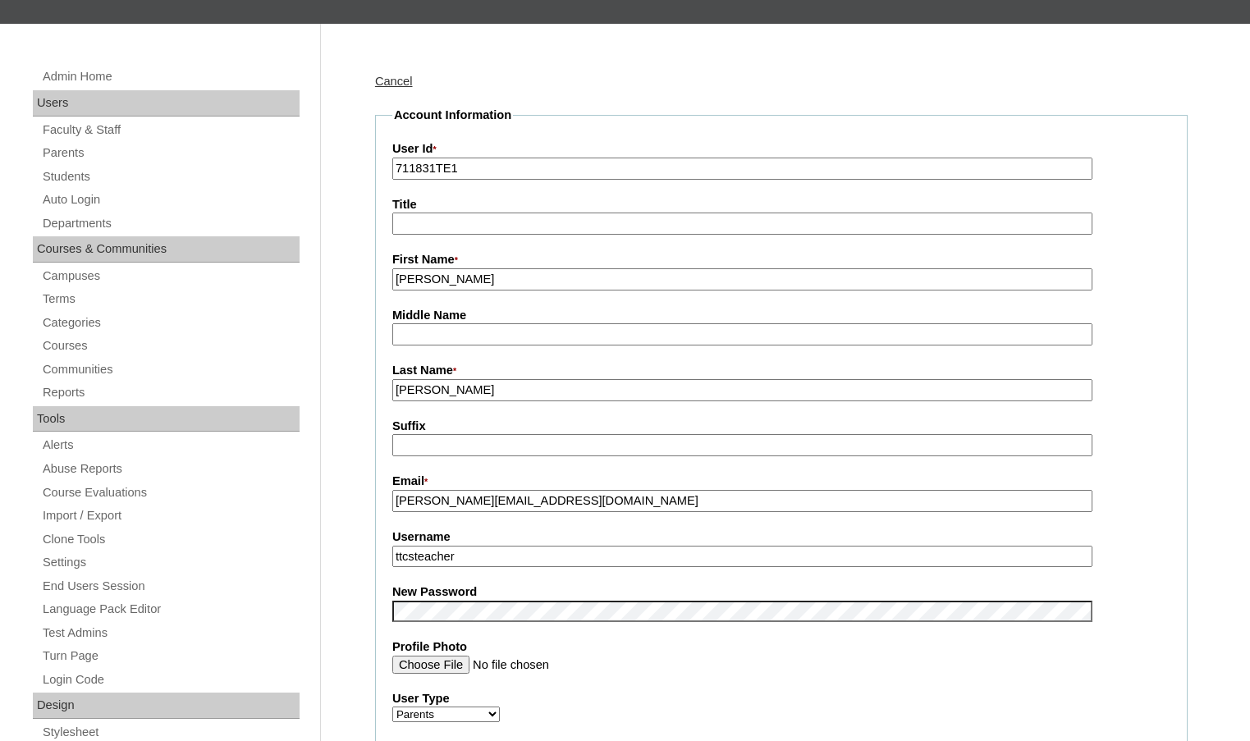
drag, startPoint x: 492, startPoint y: 556, endPoint x: 326, endPoint y: 534, distance: 168.1
drag, startPoint x: 436, startPoint y: 169, endPoint x: 361, endPoint y: 167, distance: 74.7
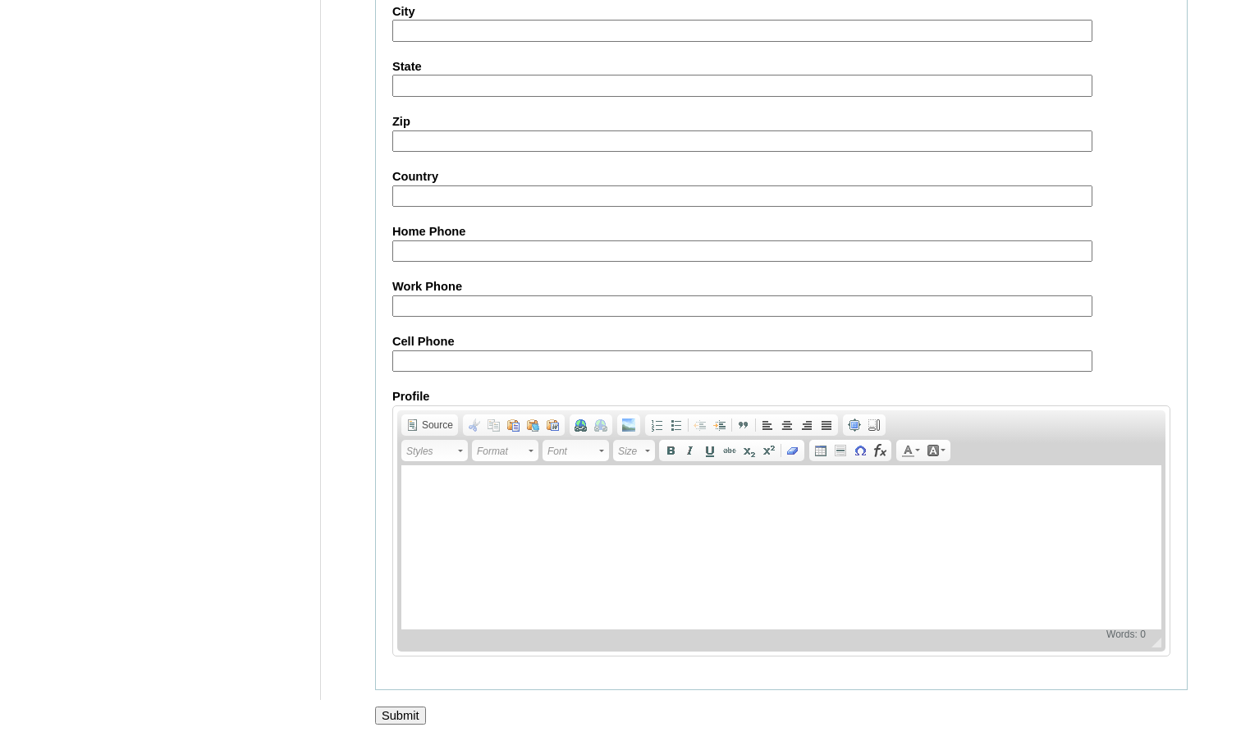
scroll to position [1415, 0]
click at [404, 712] on input "Submit" at bounding box center [400, 716] width 51 height 18
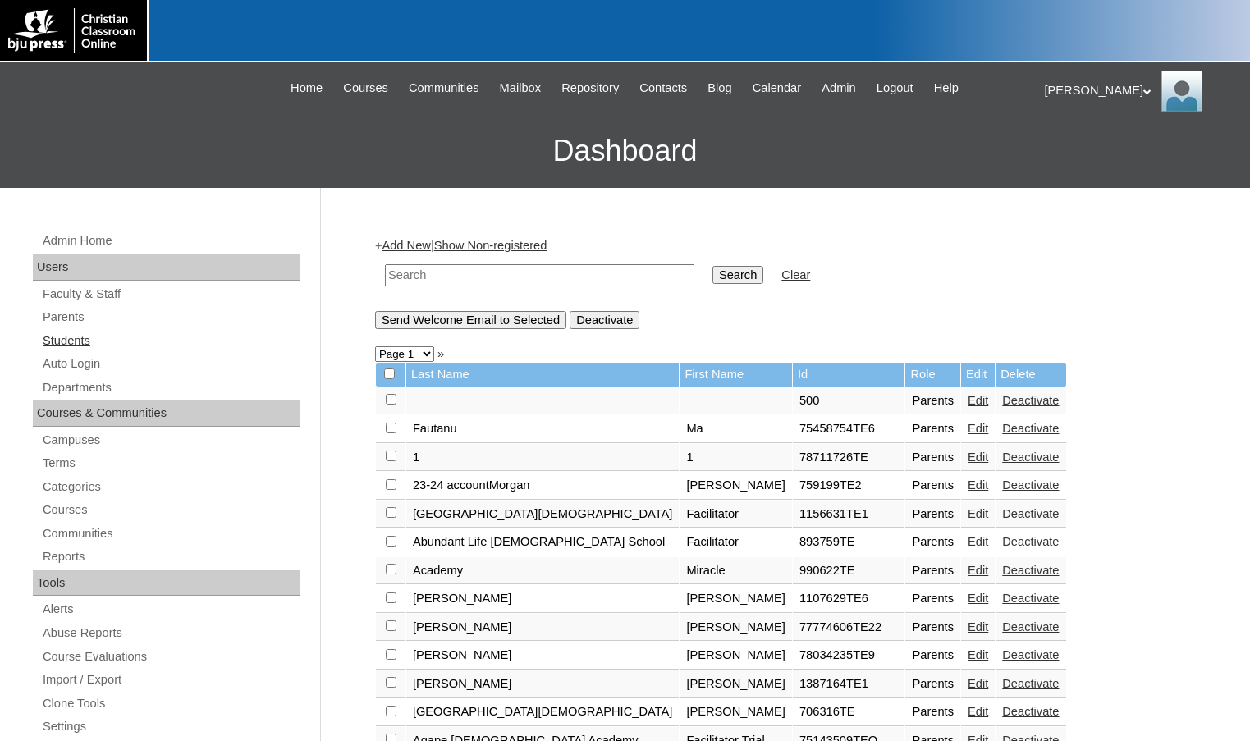
click at [89, 335] on link "Students" at bounding box center [170, 341] width 259 height 21
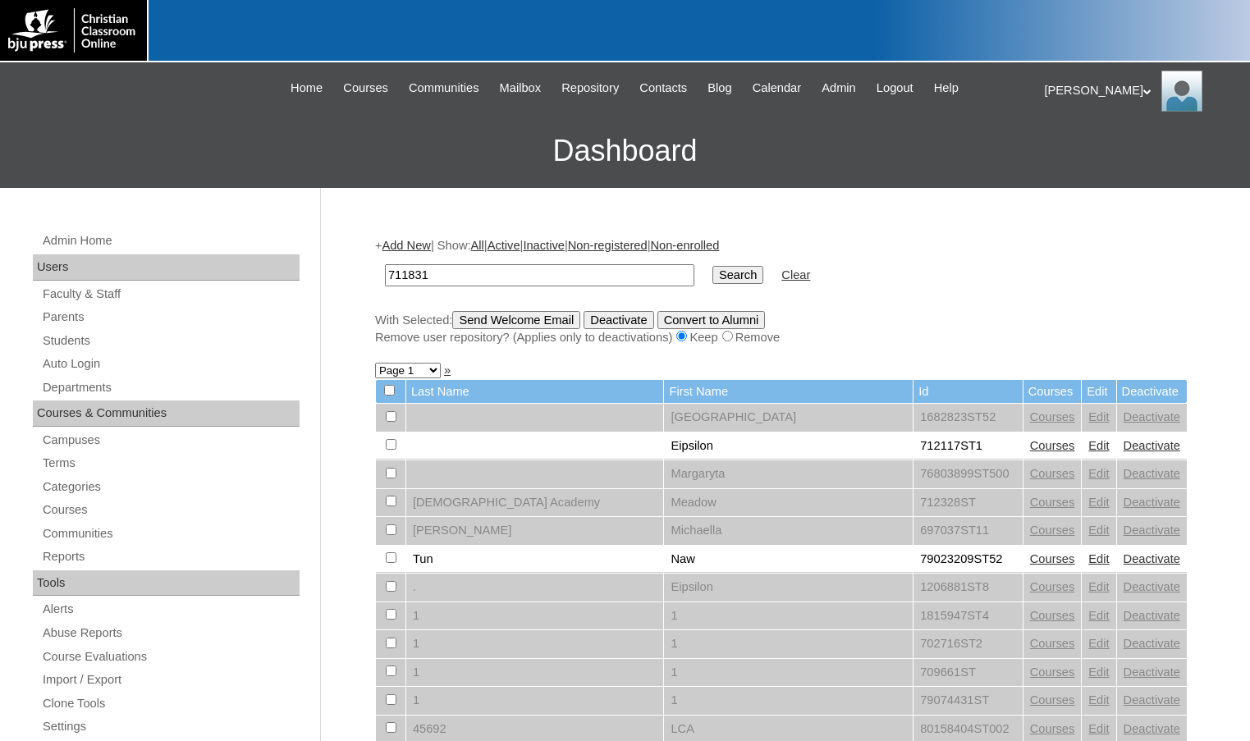
type input "711831"
click at [712, 266] on input "Search" at bounding box center [737, 275] width 51 height 18
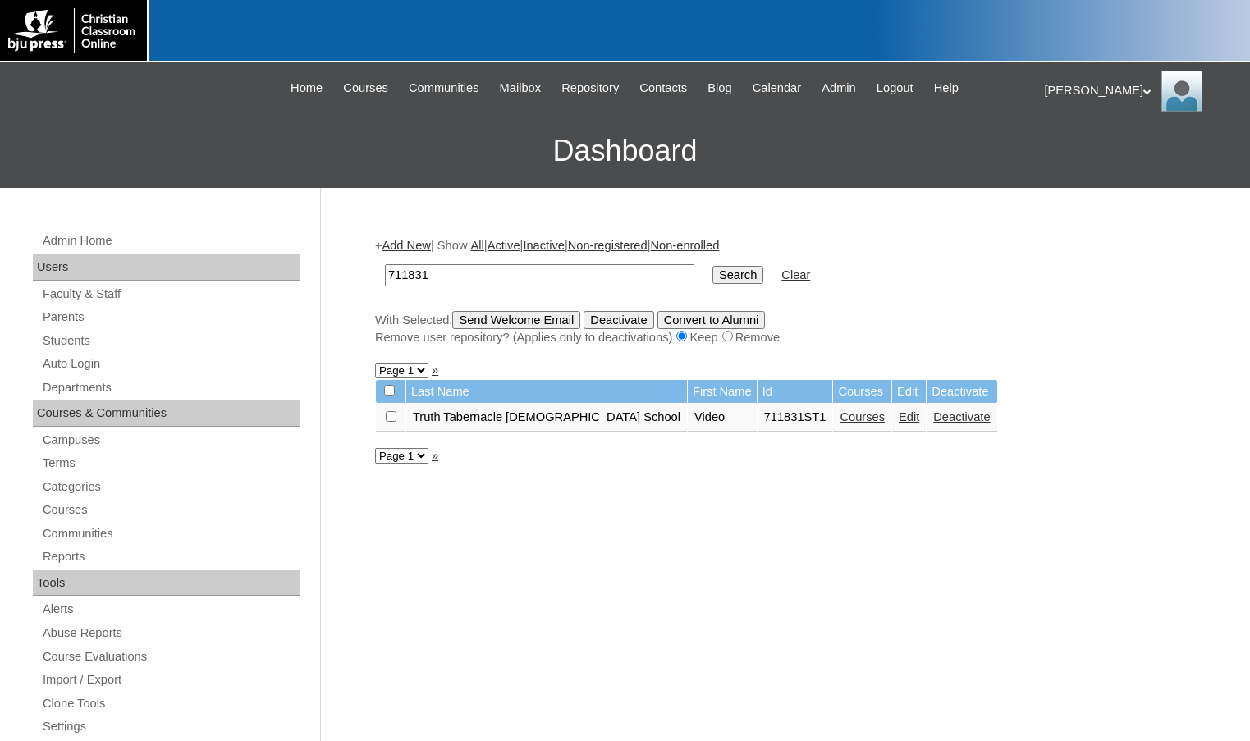
click at [899, 419] on link "Edit" at bounding box center [909, 416] width 21 height 13
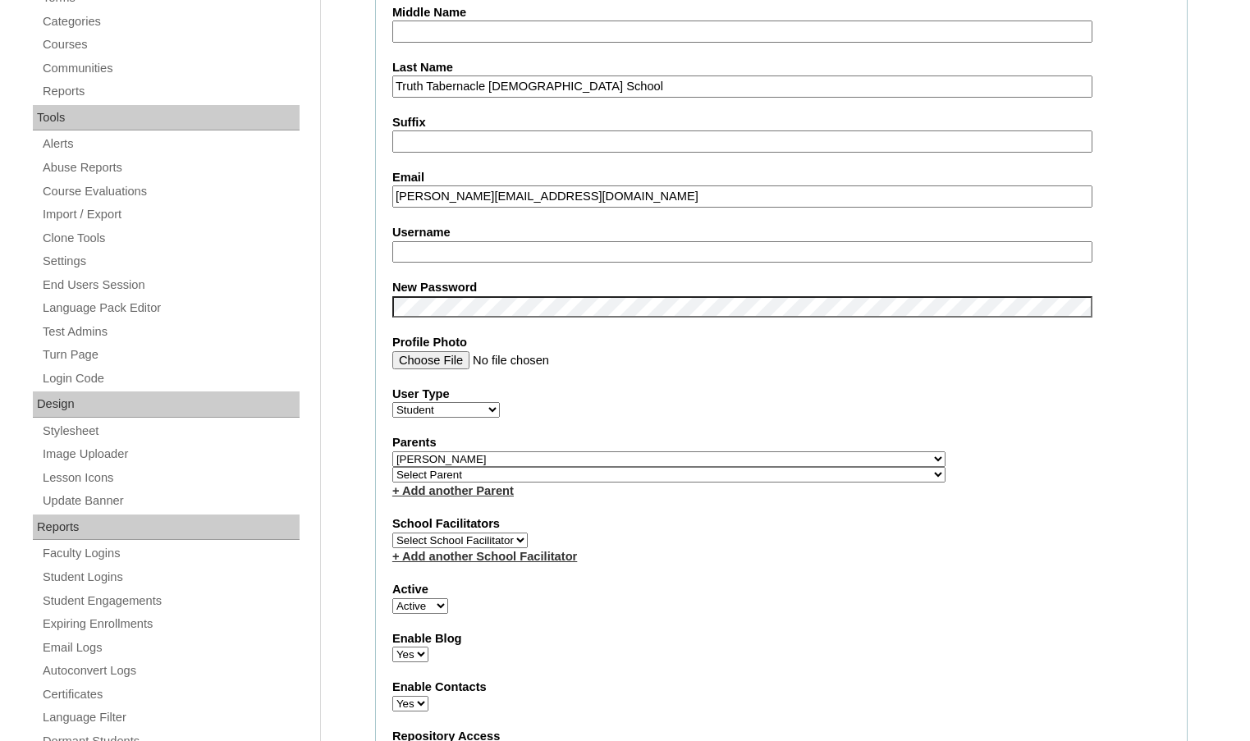
scroll to position [492, 0]
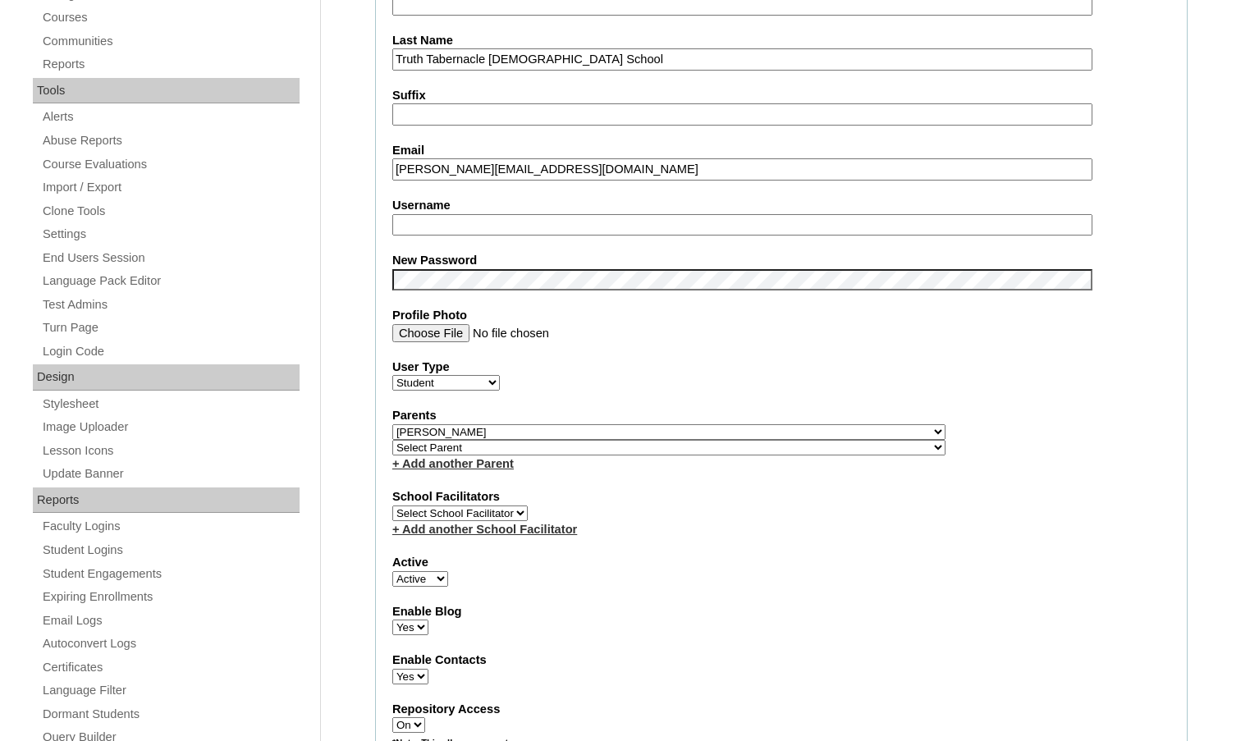
type input "msevilla"
click at [748, 434] on select "Select Parent , Fautanu, Ma 1, 1 23-24 accountMorgan, Jason 6th Street Mennonit…" at bounding box center [668, 432] width 553 height 16
select select
click at [392, 424] on select "Select Parent , Fautanu, Ma 1, 1 23-24 accountMorgan, Jason 6th Street Mennonit…" at bounding box center [668, 432] width 553 height 16
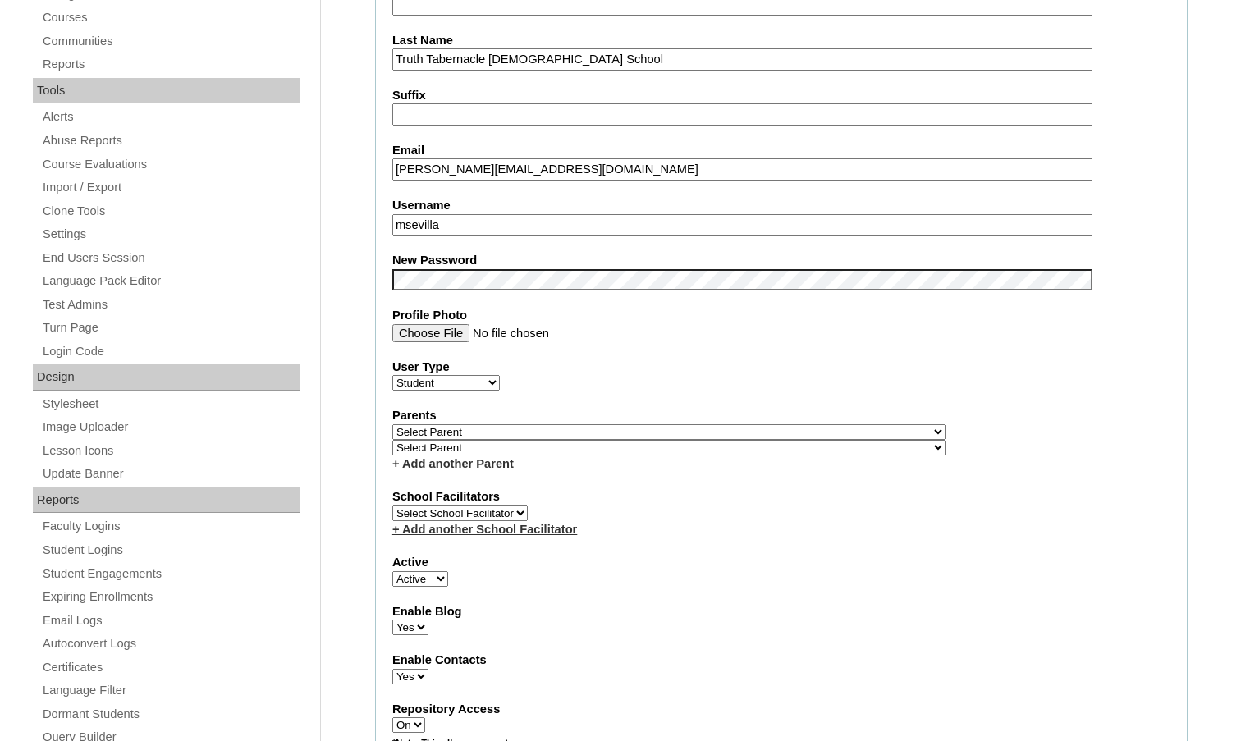
drag, startPoint x: 460, startPoint y: 223, endPoint x: 318, endPoint y: 220, distance: 141.2
click at [437, 576] on select "Active Inactive" at bounding box center [420, 579] width 56 height 16
select select "0"
click at [392, 571] on select "Active Inactive" at bounding box center [420, 579] width 56 height 16
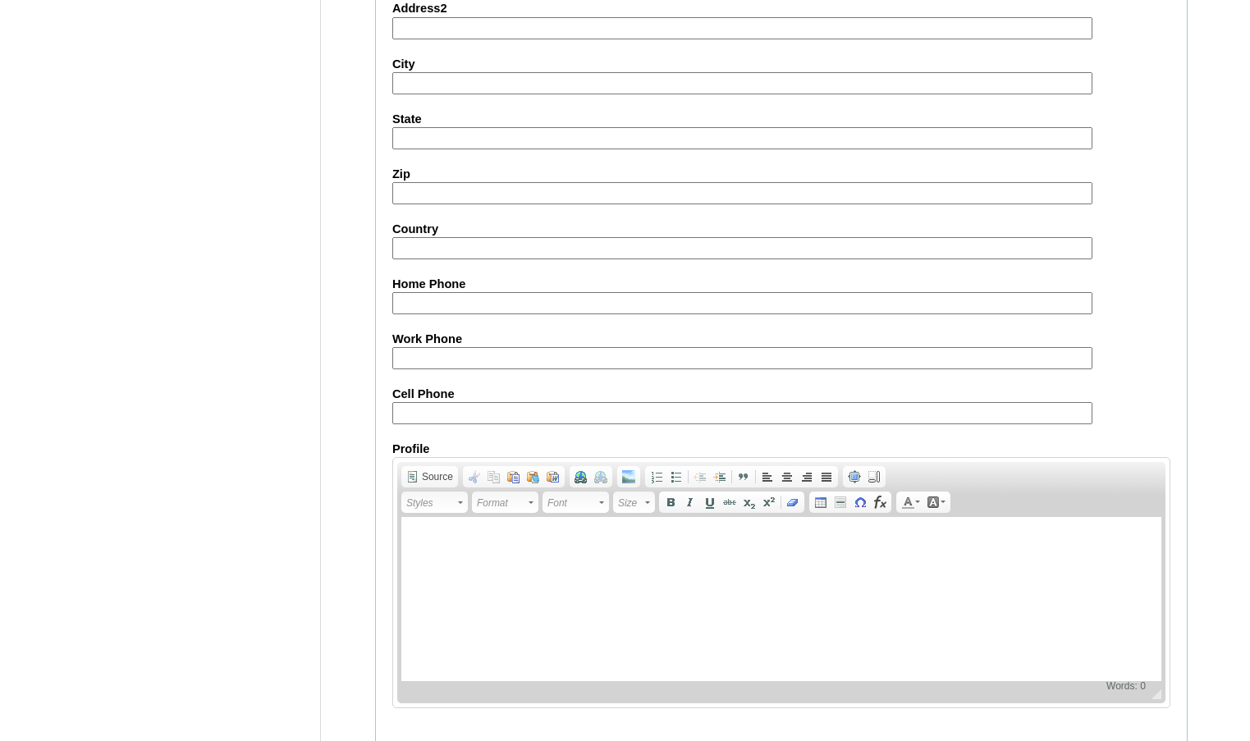
scroll to position [1760, 0]
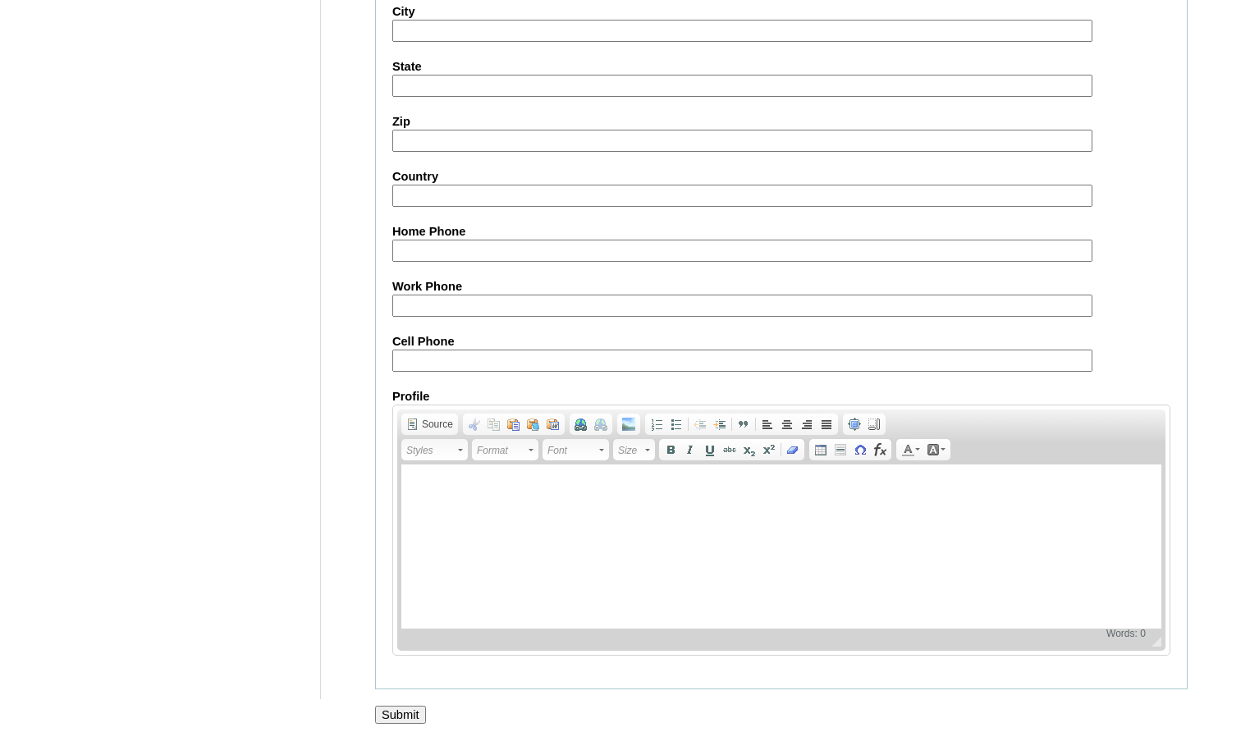
click at [403, 713] on input "Submit" at bounding box center [400, 715] width 51 height 18
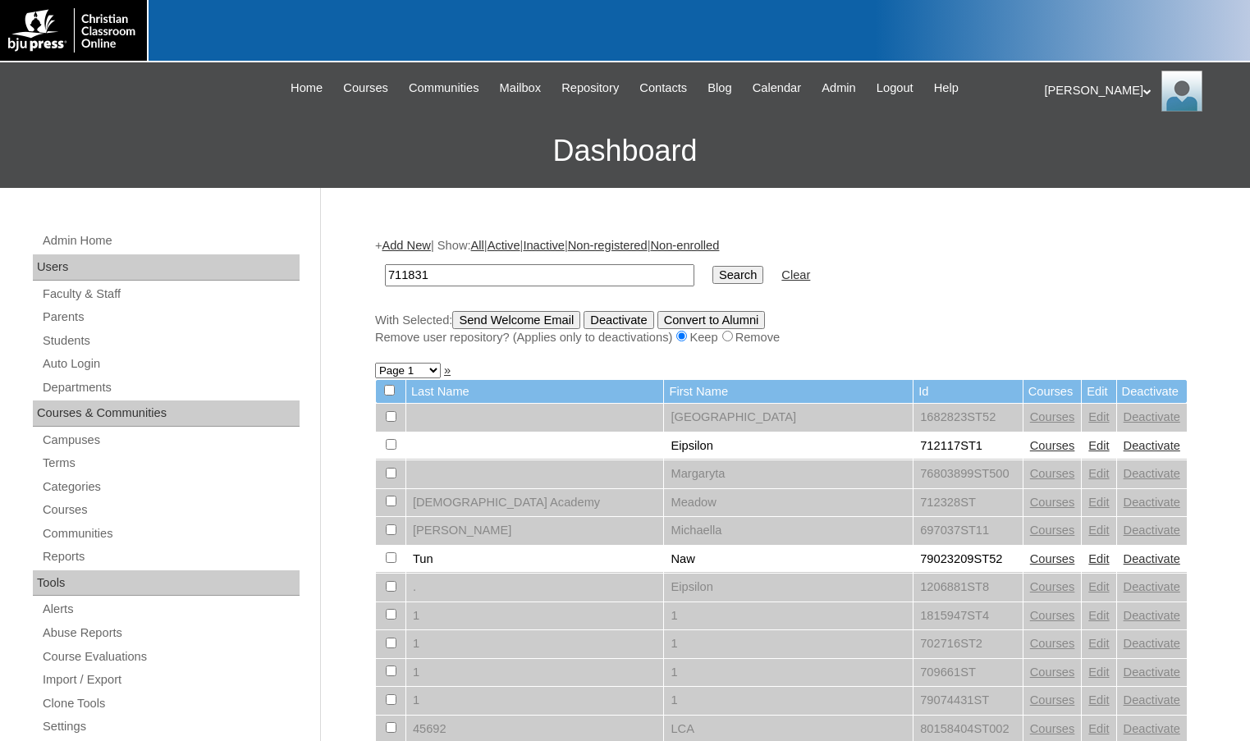
type input "711831"
click at [712, 266] on input "Search" at bounding box center [737, 275] width 51 height 18
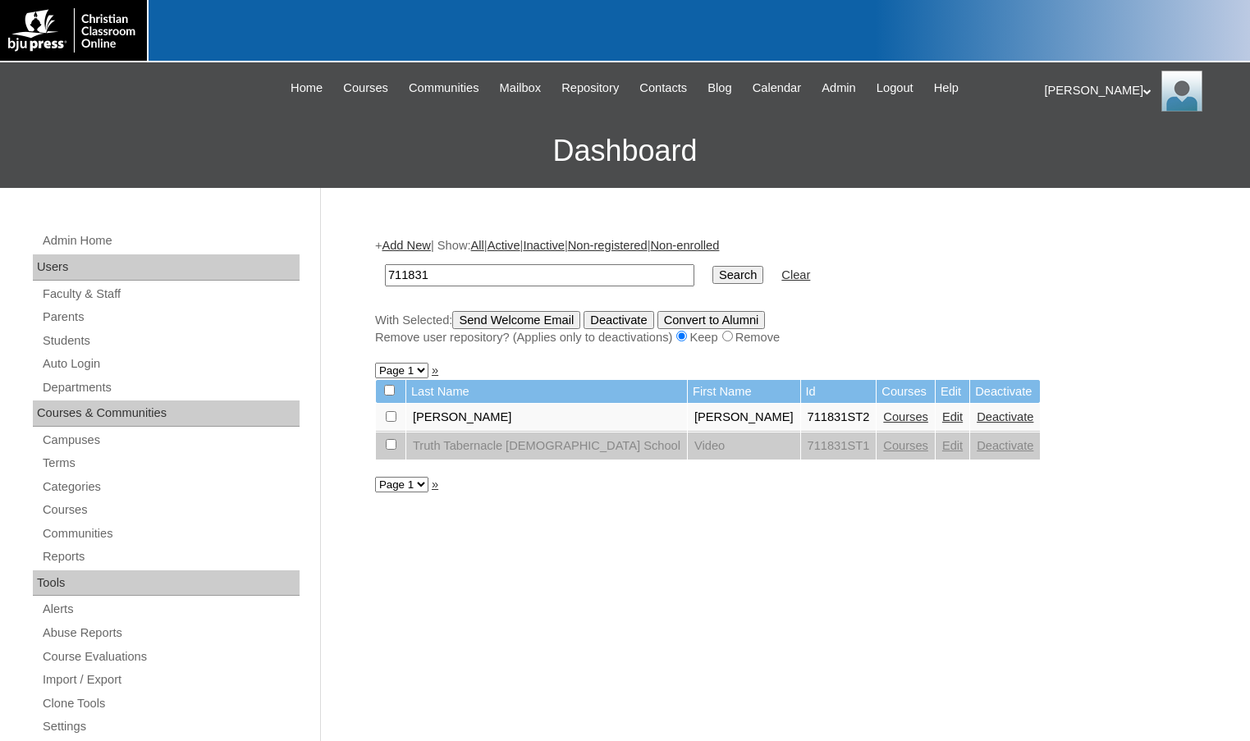
click at [883, 413] on link "Courses" at bounding box center [905, 416] width 45 height 13
click at [392, 415] on input "checkbox" at bounding box center [391, 416] width 11 height 11
checkbox input "true"
click at [547, 323] on input "Send Welcome Email" at bounding box center [516, 320] width 128 height 18
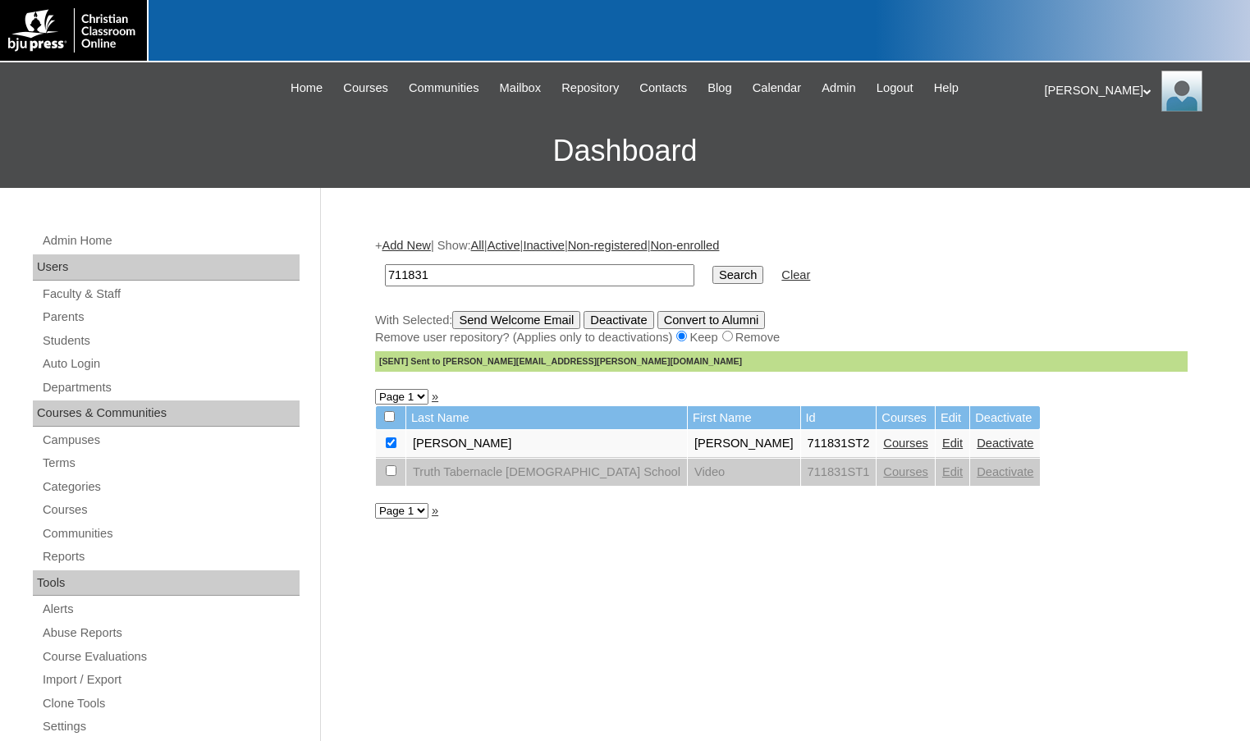
click at [883, 439] on link "Courses" at bounding box center [905, 443] width 45 height 13
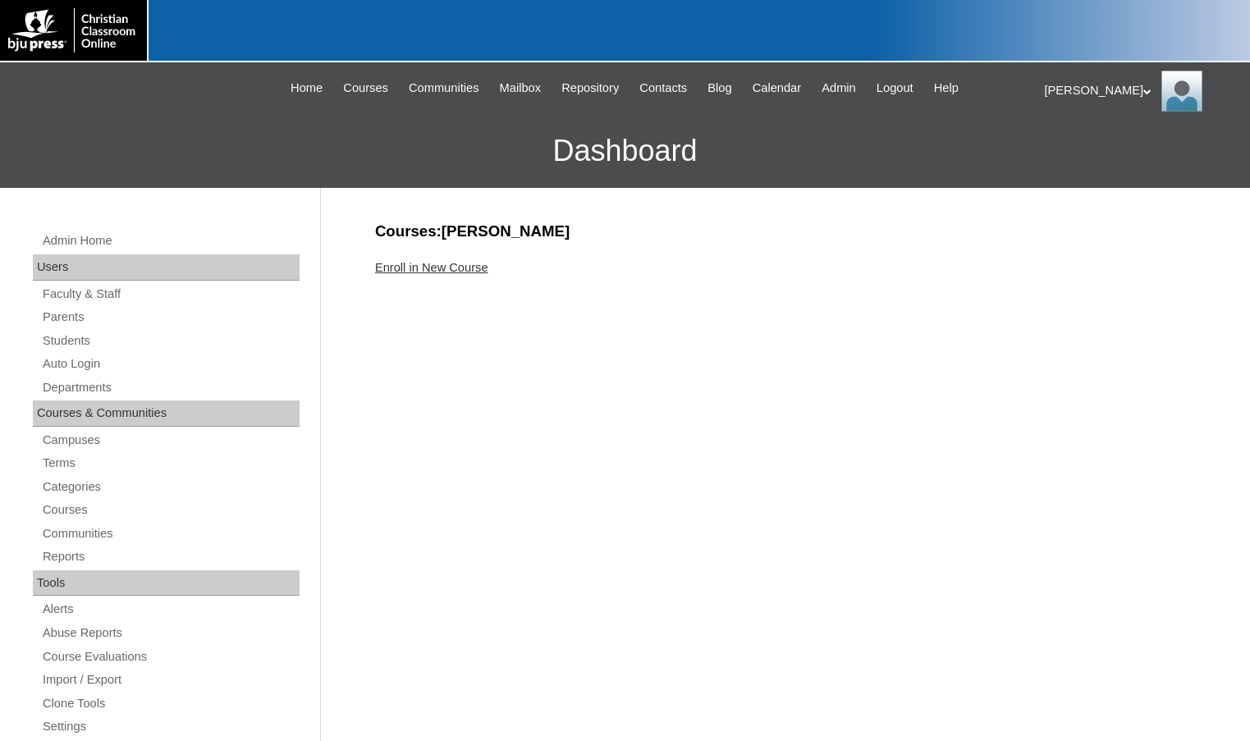
click at [440, 272] on link "Enroll in New Course" at bounding box center [431, 267] width 113 height 13
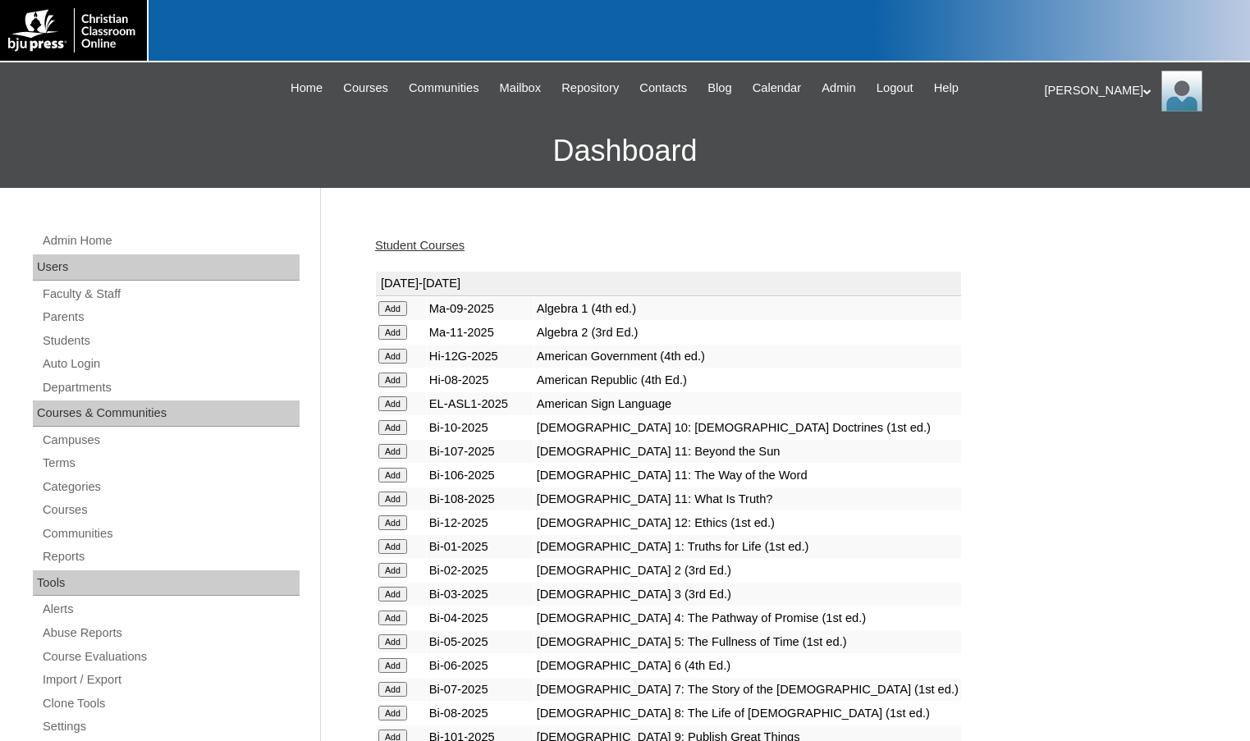
click at [396, 328] on input "Add" at bounding box center [392, 332] width 29 height 15
click at [107, 318] on link "Parents" at bounding box center [170, 317] width 259 height 21
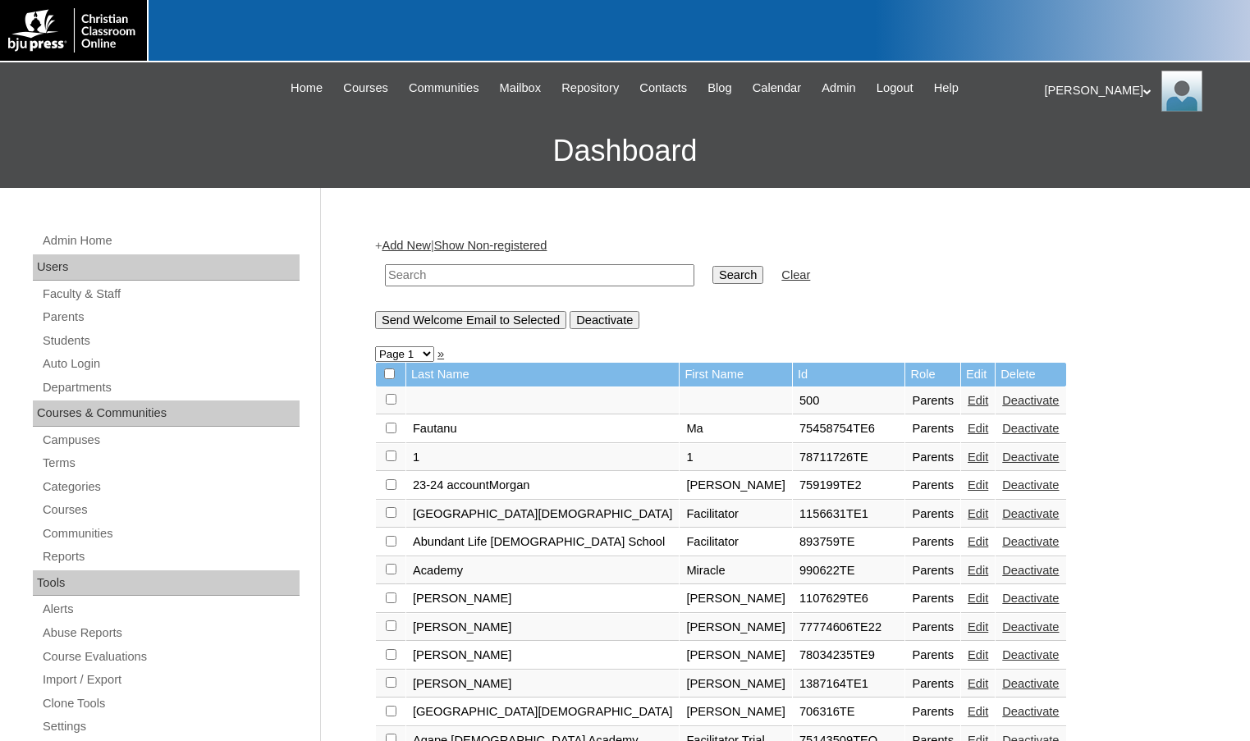
click at [492, 277] on input "text" at bounding box center [539, 275] width 309 height 22
type input "fisher"
click at [712, 266] on input "Search" at bounding box center [737, 275] width 51 height 18
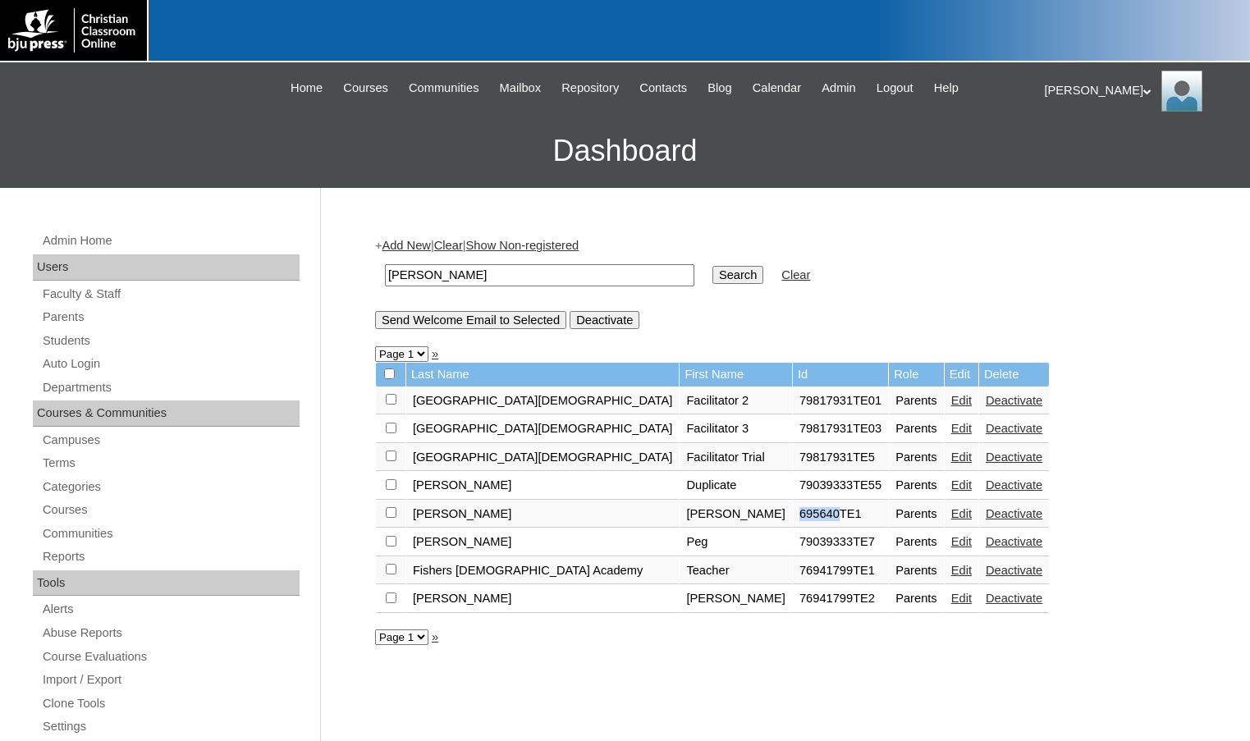
drag, startPoint x: 686, startPoint y: 513, endPoint x: 726, endPoint y: 516, distance: 40.4
click at [793, 516] on td "695640TE1" at bounding box center [840, 515] width 95 height 28
copy td "695640"
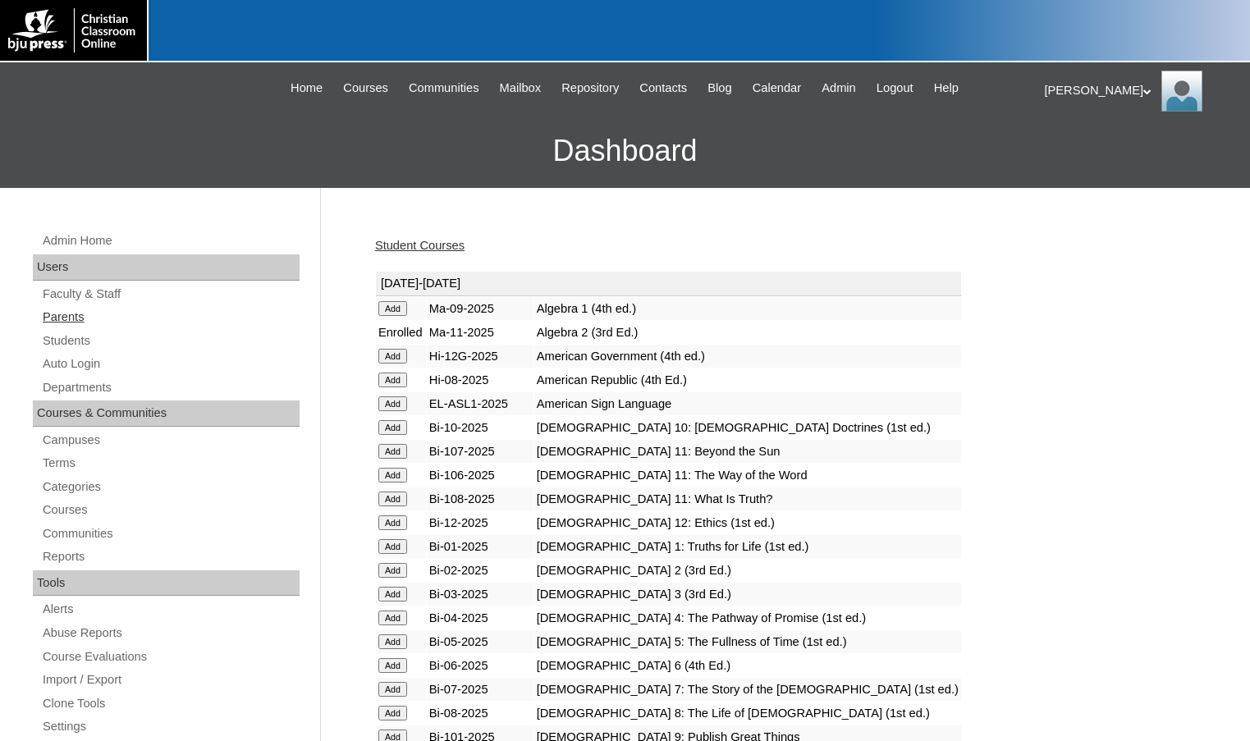
click at [89, 311] on link "Parents" at bounding box center [170, 317] width 259 height 21
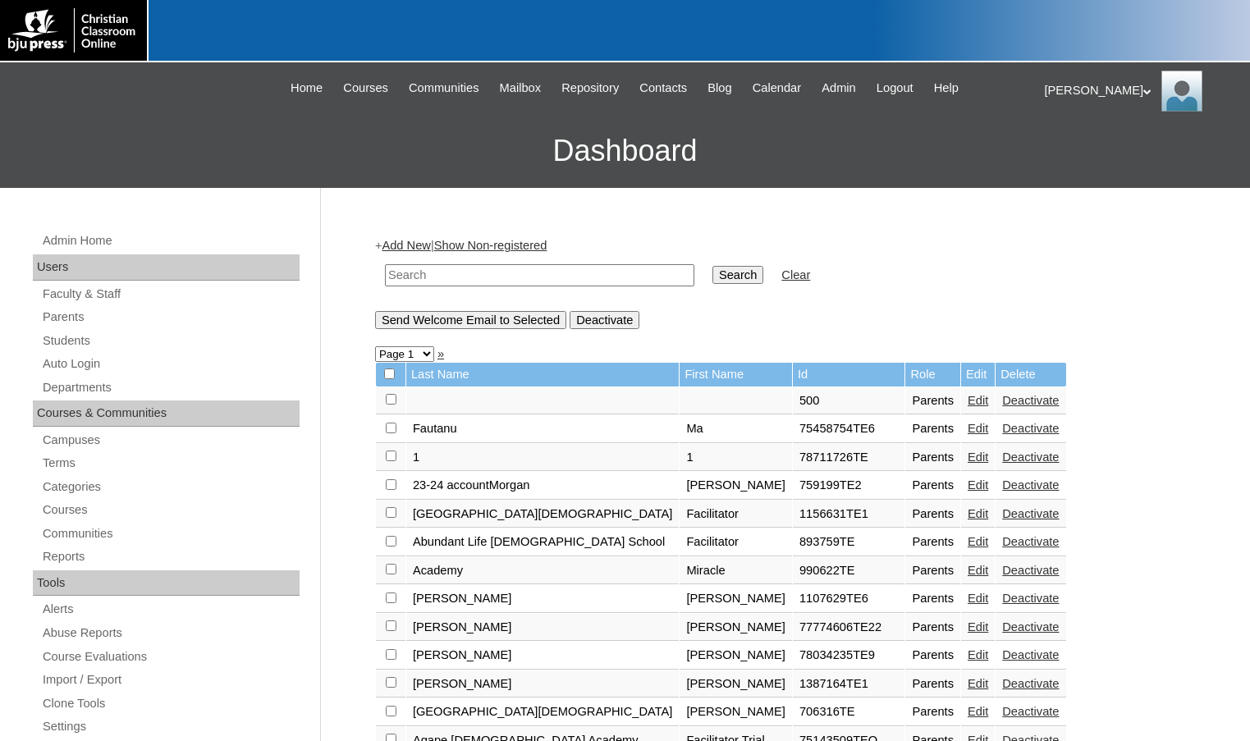
click at [392, 286] on input "text" at bounding box center [539, 275] width 309 height 22
paste input "695640"
type input "695640"
click at [712, 266] on input "Search" at bounding box center [737, 275] width 51 height 18
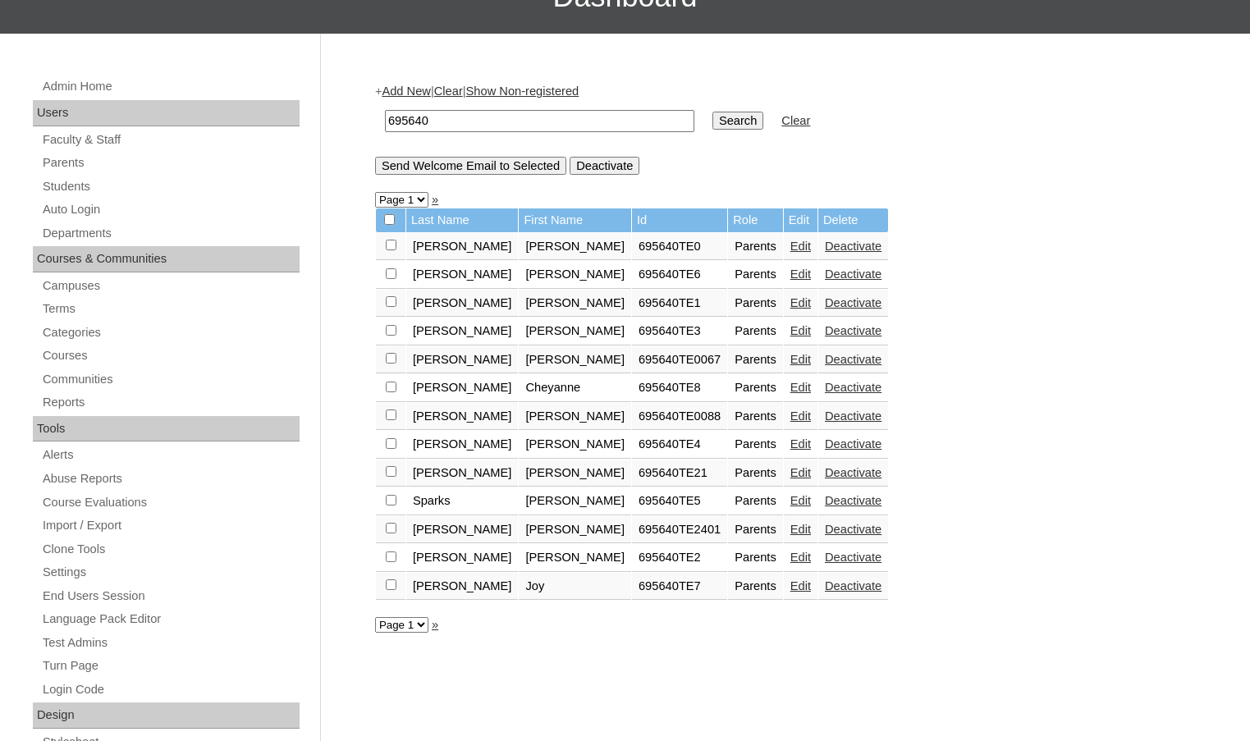
scroll to position [246, 0]
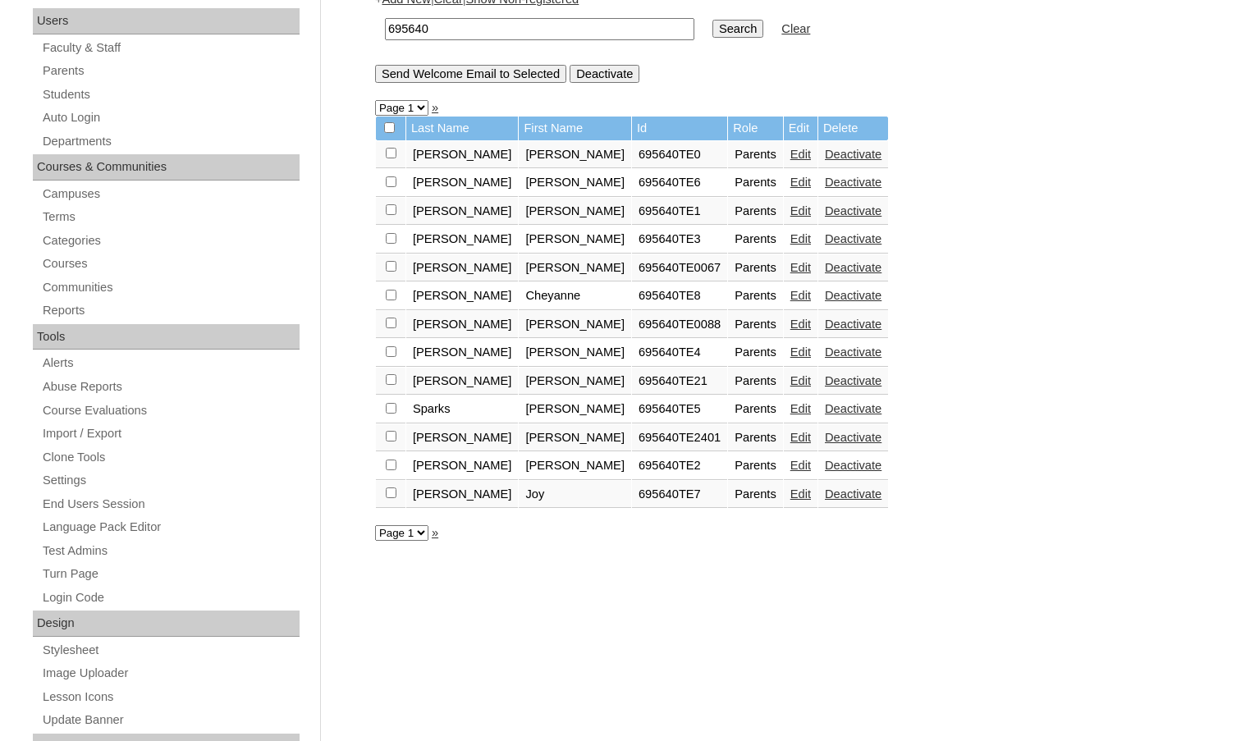
click at [790, 218] on link "Edit" at bounding box center [800, 210] width 21 height 13
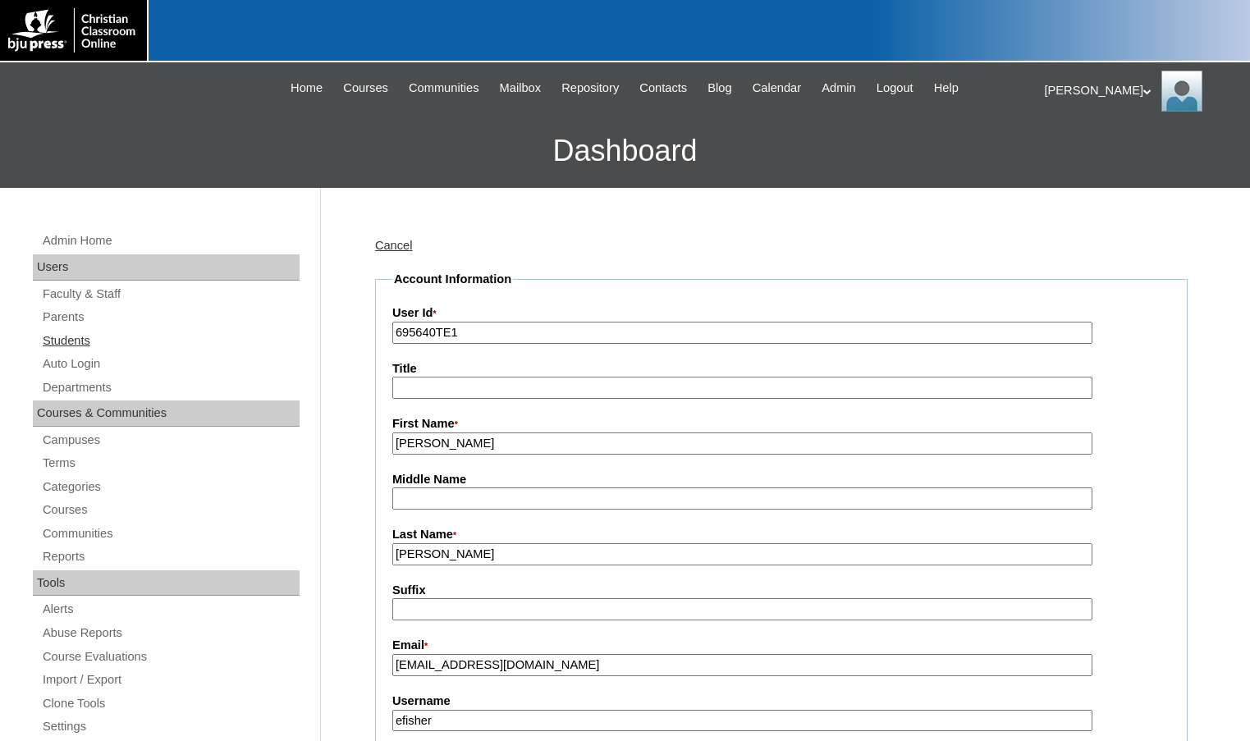
click at [114, 348] on link "Students" at bounding box center [170, 341] width 259 height 21
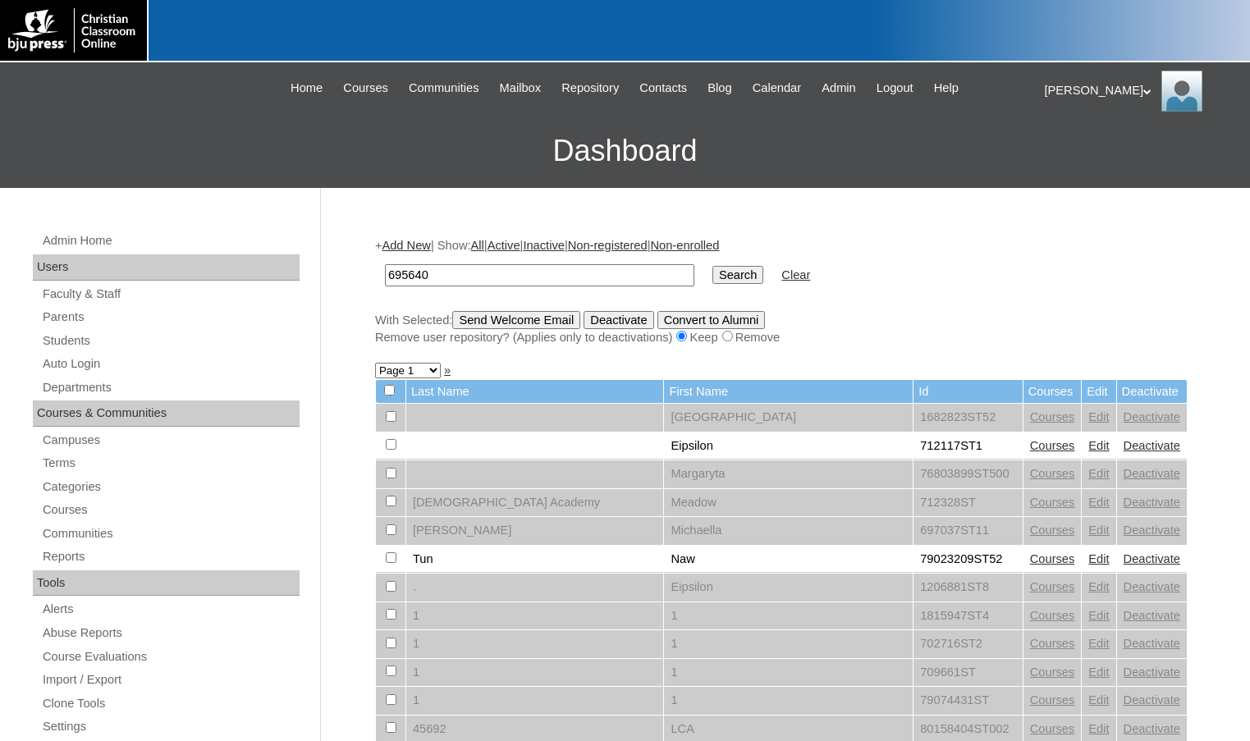
type input "695640"
click at [712, 266] on input "Search" at bounding box center [737, 275] width 51 height 18
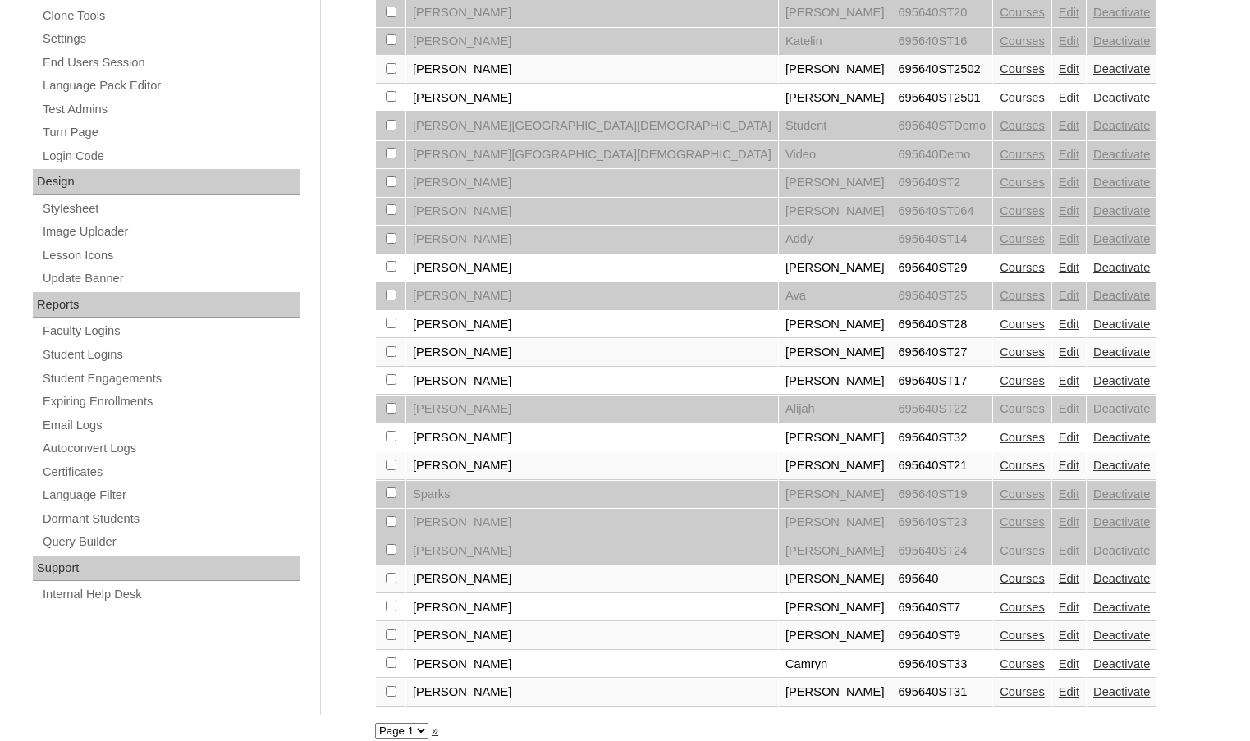
scroll to position [704, 0]
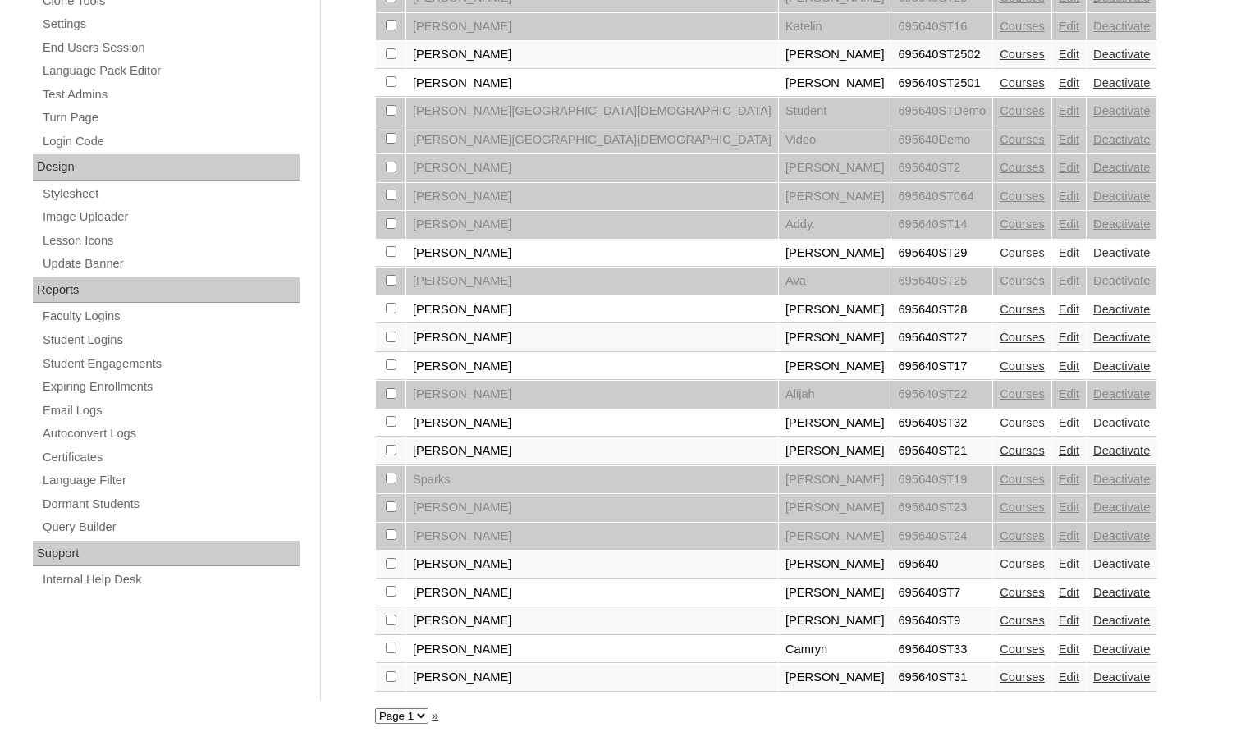
click at [1000, 652] on link "Courses" at bounding box center [1022, 649] width 45 height 13
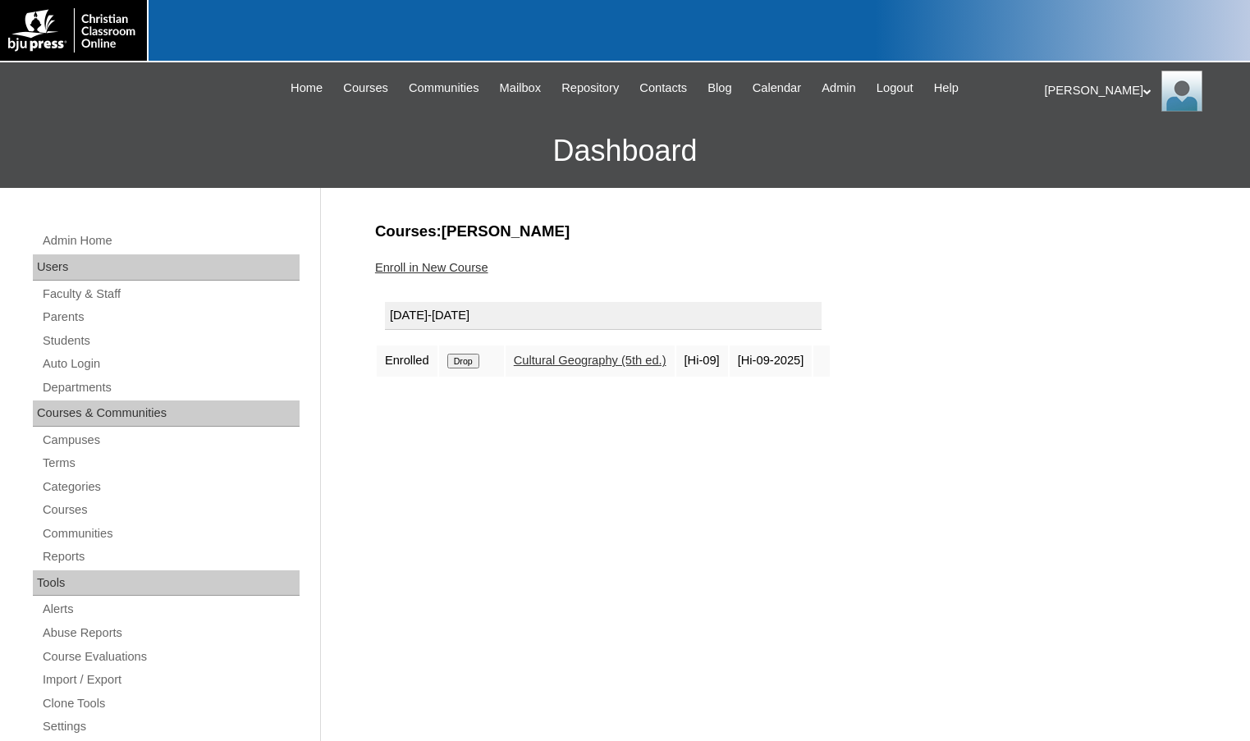
click at [459, 263] on link "Enroll in New Course" at bounding box center [431, 267] width 113 height 13
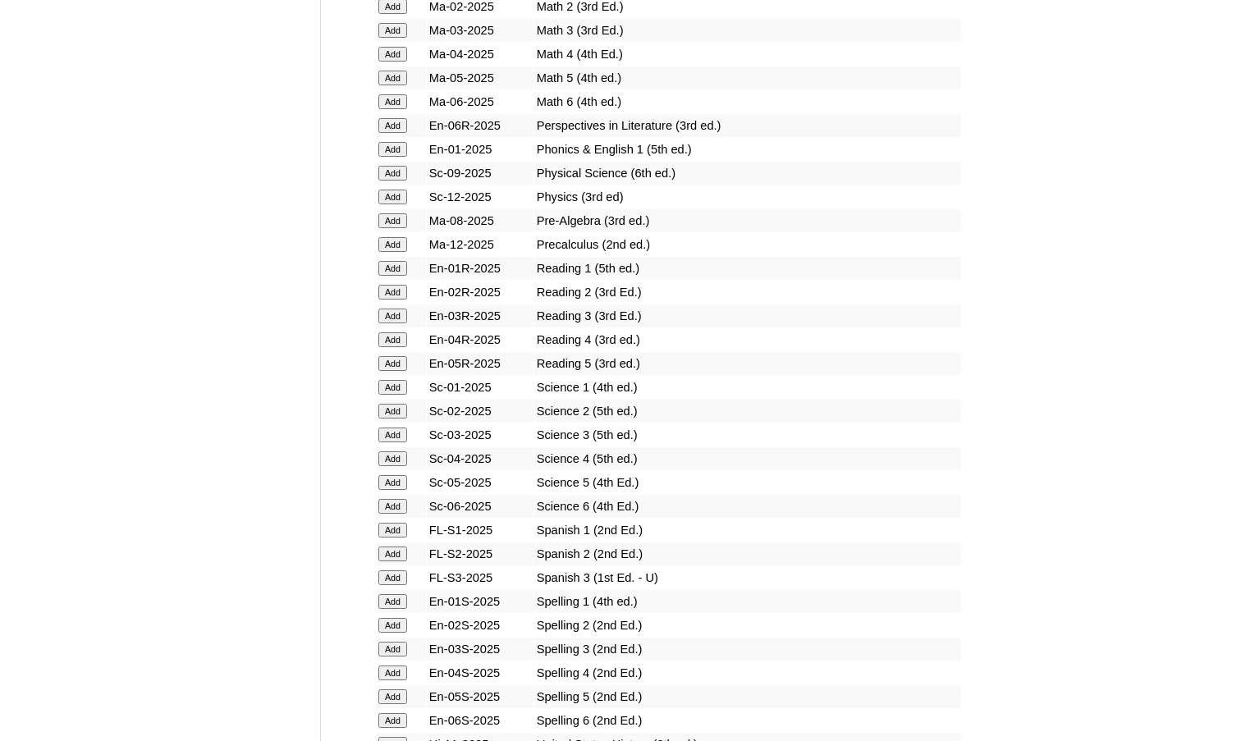
scroll to position [1806, 0]
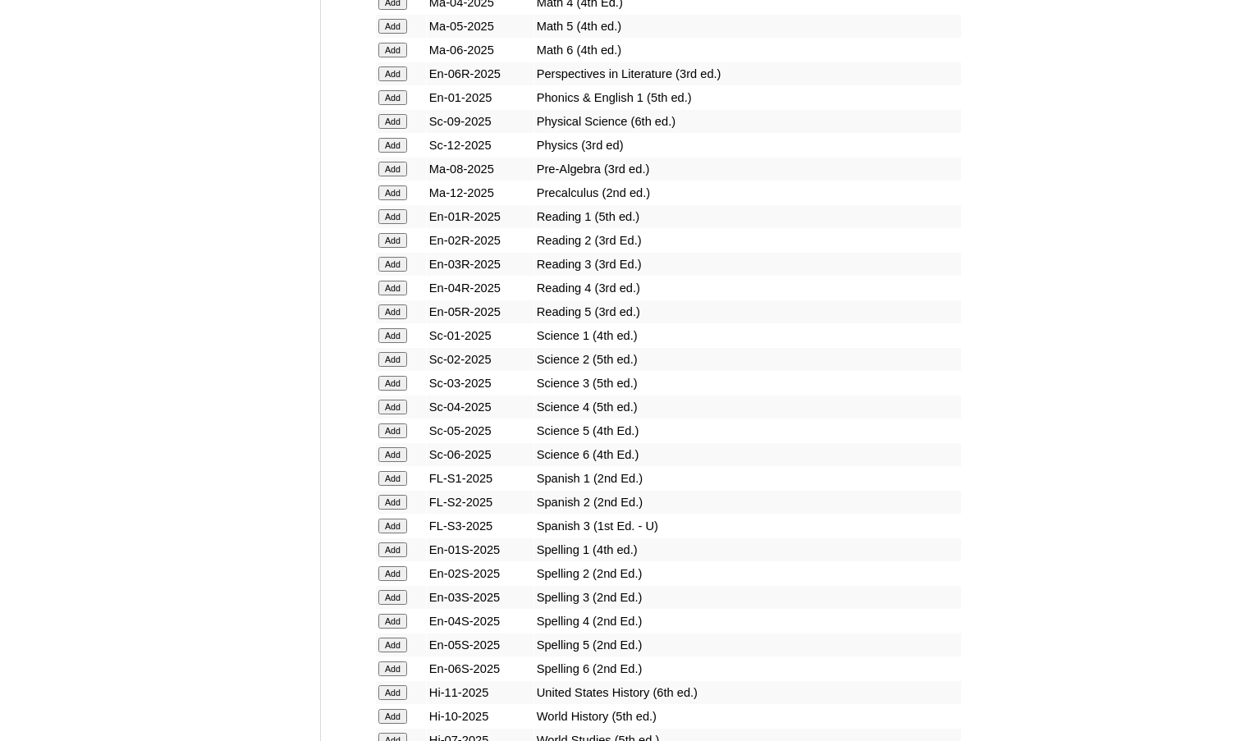
click at [402, 508] on input "Add" at bounding box center [392, 502] width 29 height 15
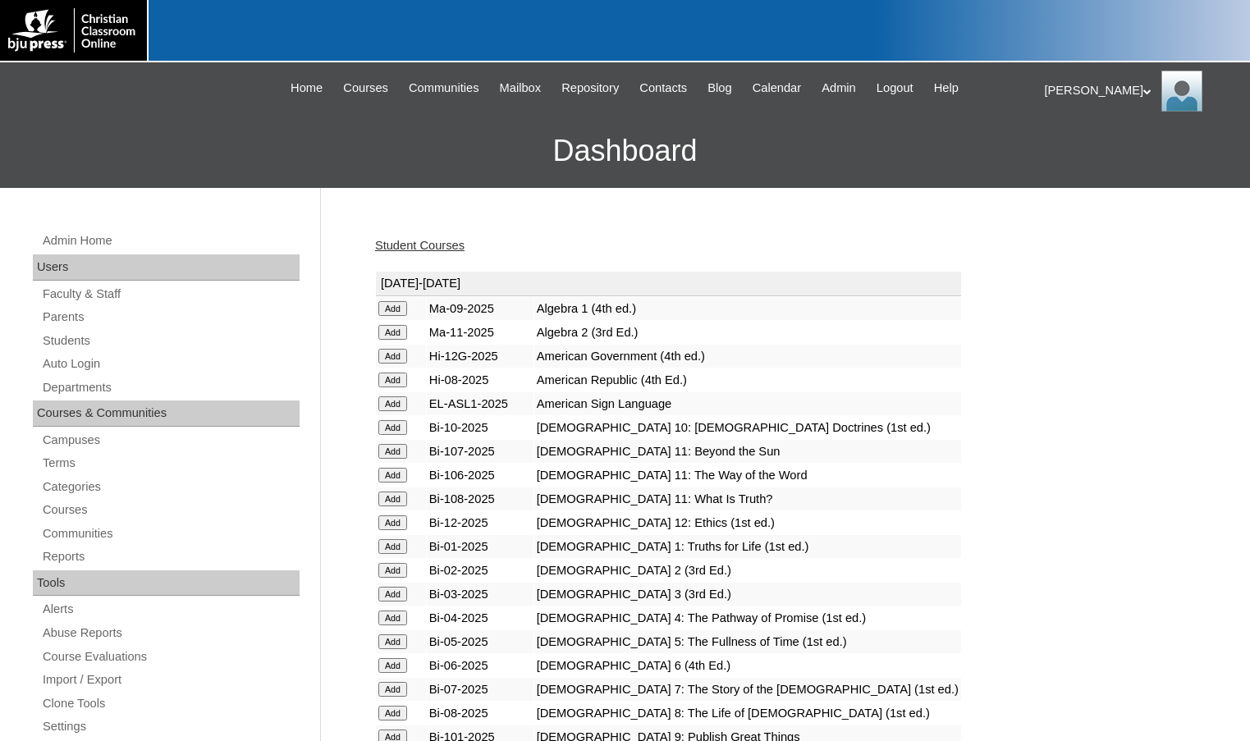
click at [108, 174] on h3 "Dashboard" at bounding box center [625, 151] width 1234 height 74
click at [76, 341] on link "Students" at bounding box center [170, 341] width 259 height 21
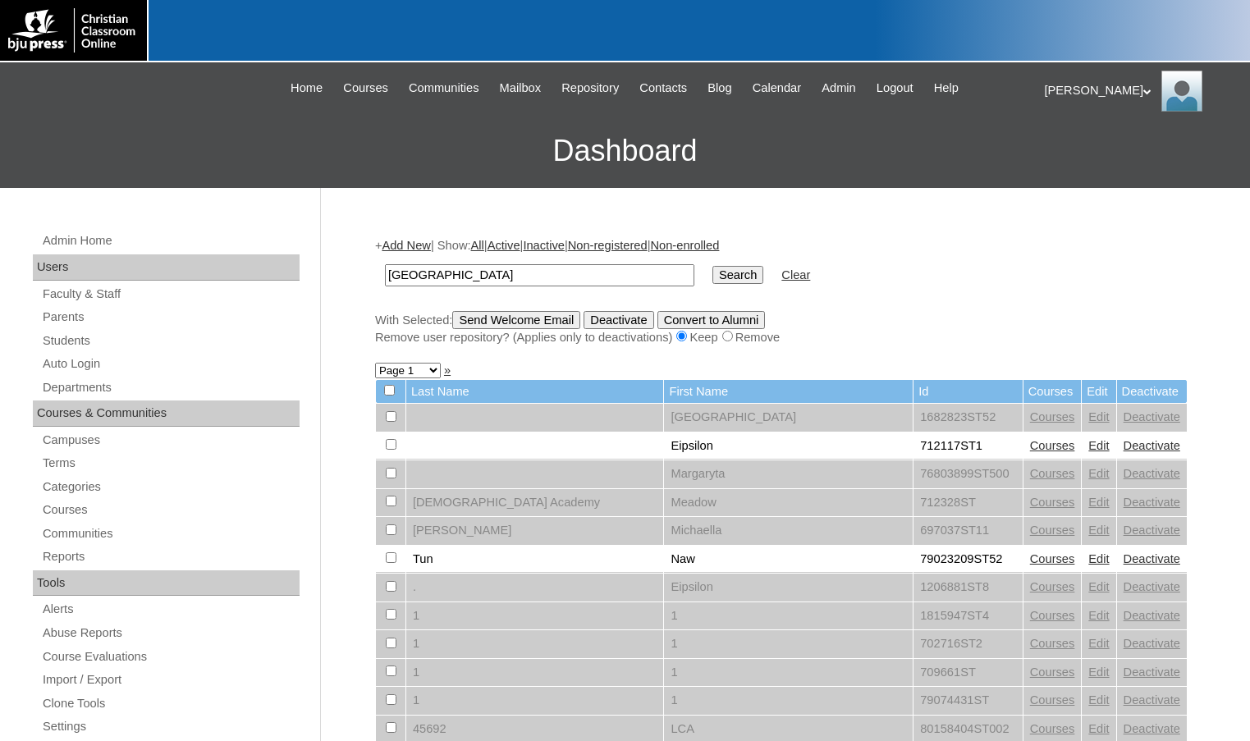
type input "[GEOGRAPHIC_DATA]"
click at [712, 266] on input "Search" at bounding box center [737, 275] width 51 height 18
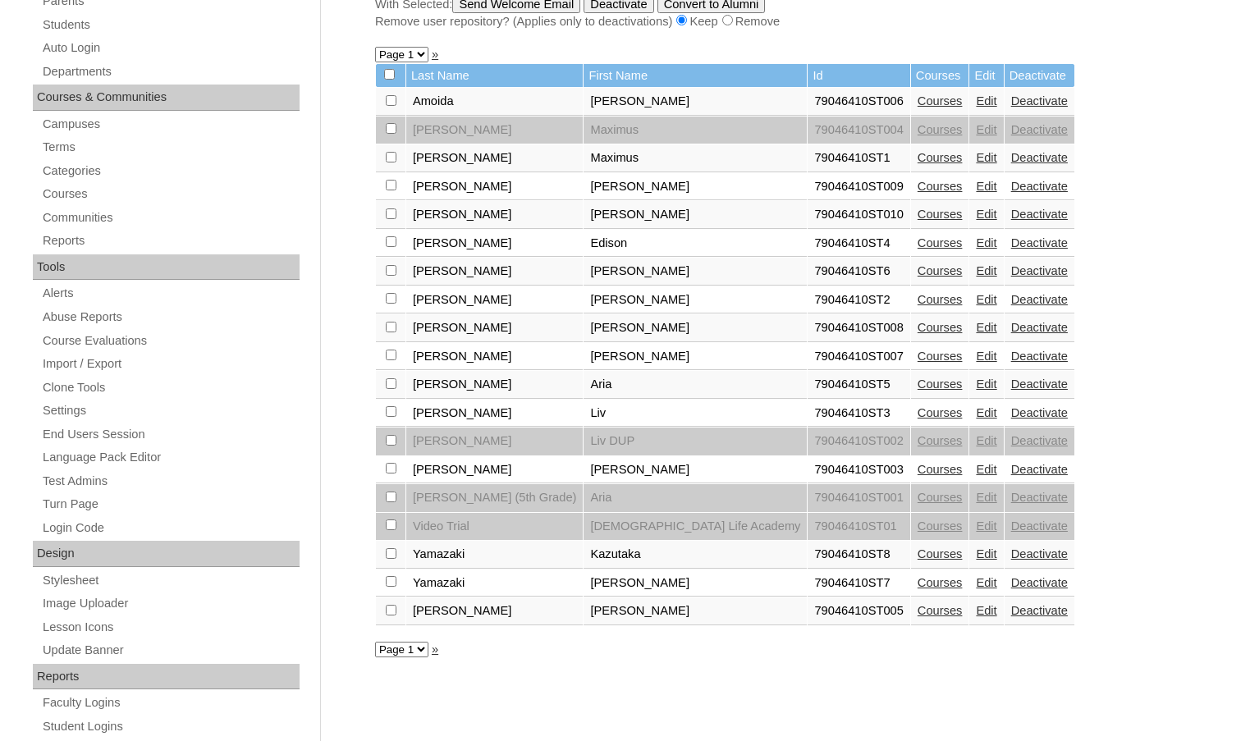
scroll to position [328, 0]
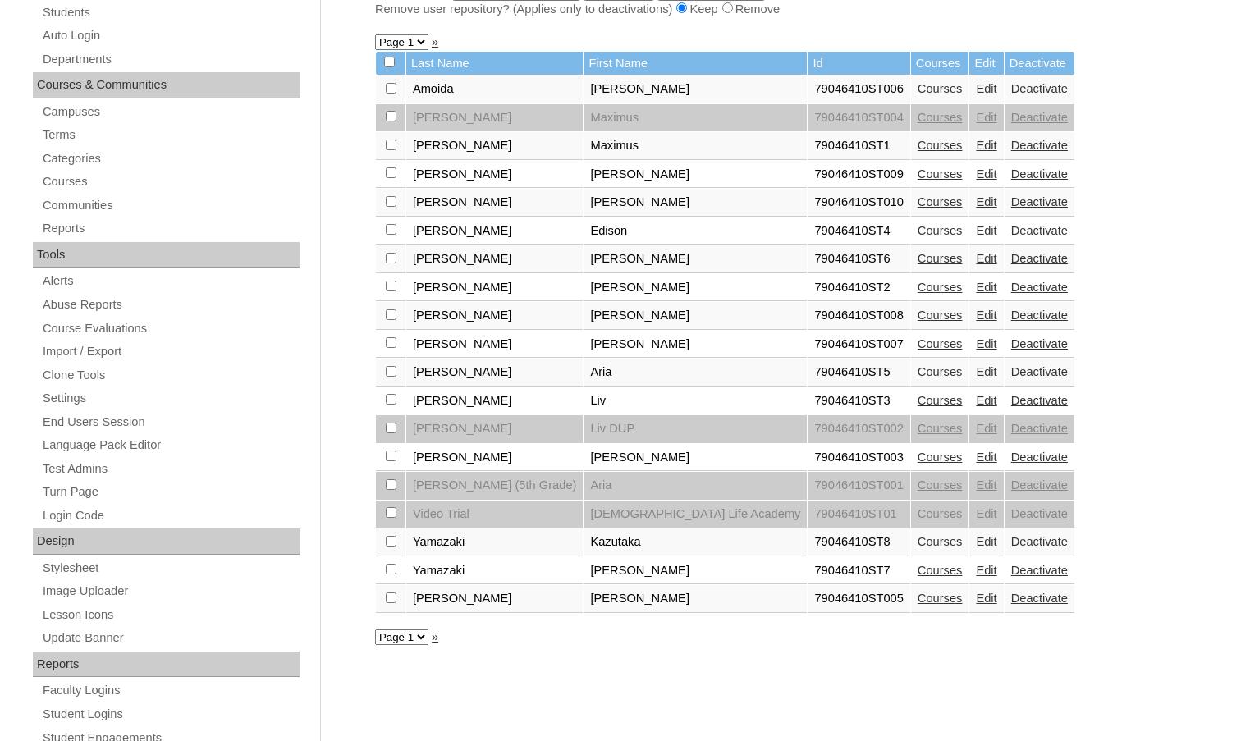
click at [976, 428] on link "Edit" at bounding box center [986, 428] width 21 height 13
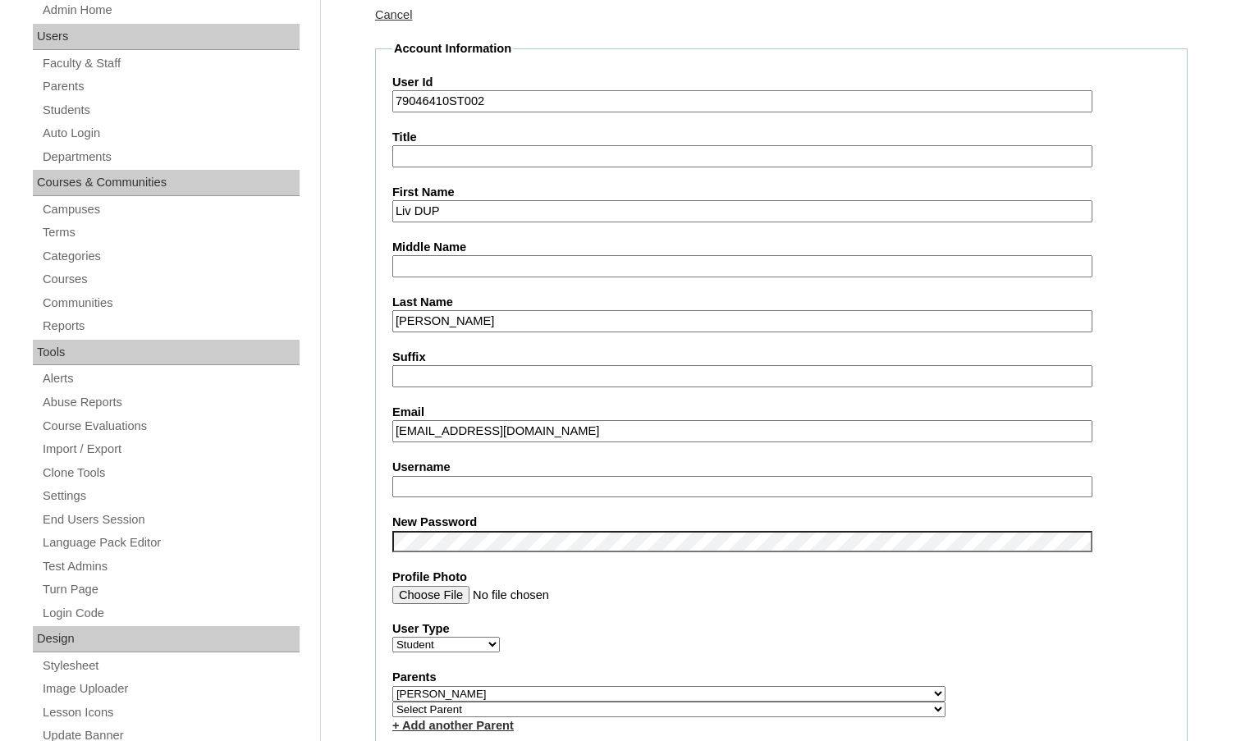
scroll to position [410, 0]
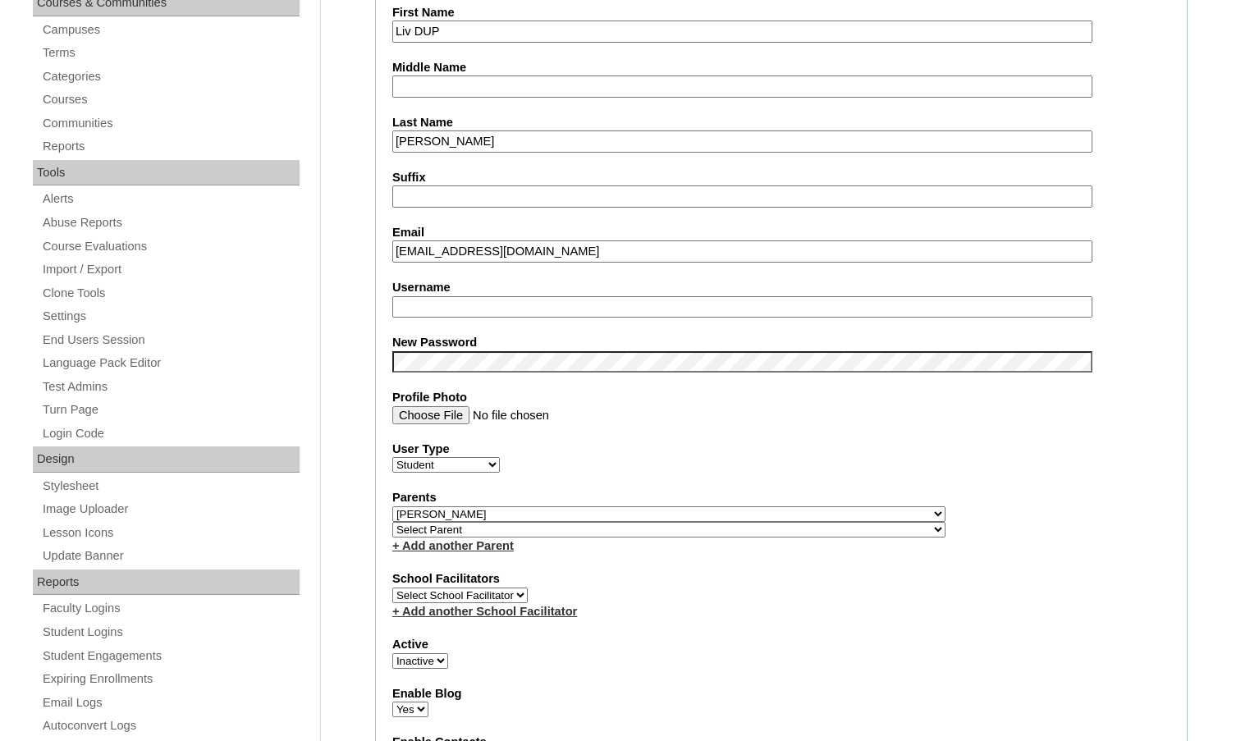
type input "msevilla"
click at [379, 346] on fieldset "Account Information User Id 79046410ST002 Title First Name Liv DUP Middle Name …" at bounding box center [781, 525] width 813 height 1330
drag, startPoint x: 456, startPoint y: 312, endPoint x: 345, endPoint y: 302, distance: 112.1
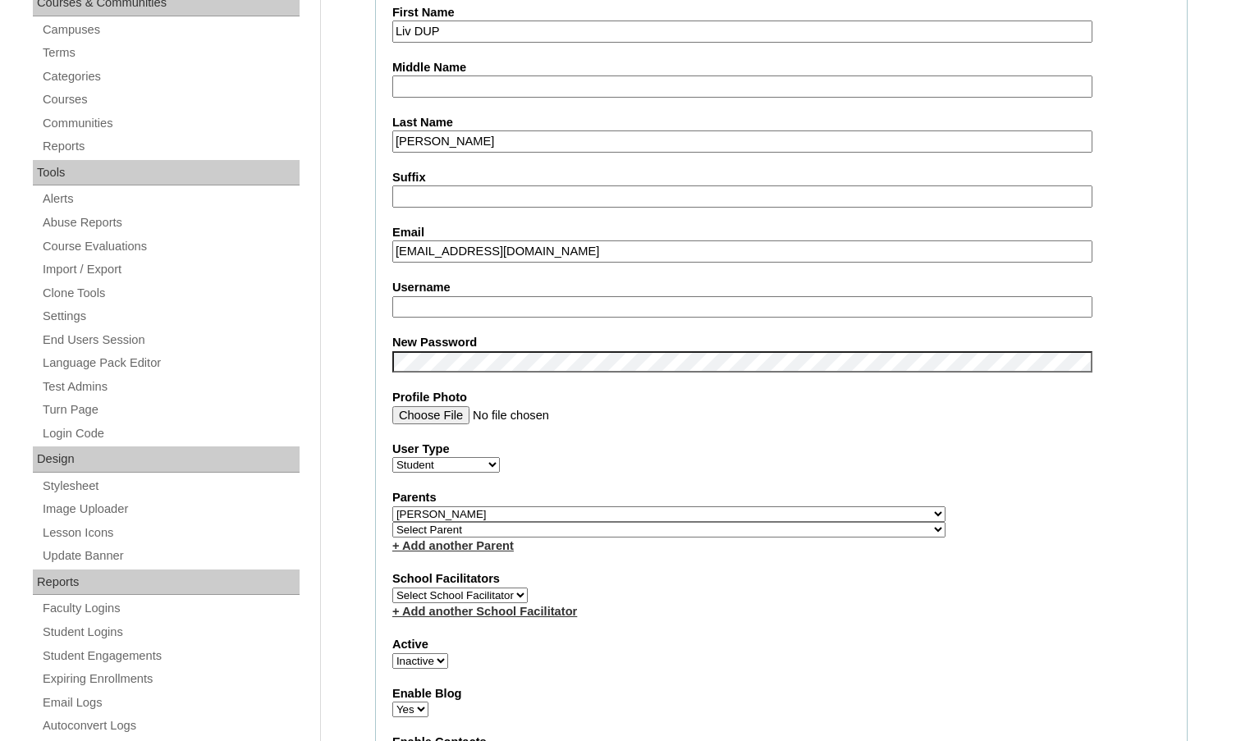
click at [754, 513] on select "Select Parent , Fautanu, Ma 1, 1 23-24 accountMorgan, Jason 6th Street Mennonit…" at bounding box center [668, 514] width 553 height 16
select select
click at [392, 506] on select "Select Parent , Fautanu, Ma 1, 1 23-24 accountMorgan, Jason 6th Street Mennonit…" at bounding box center [668, 514] width 553 height 16
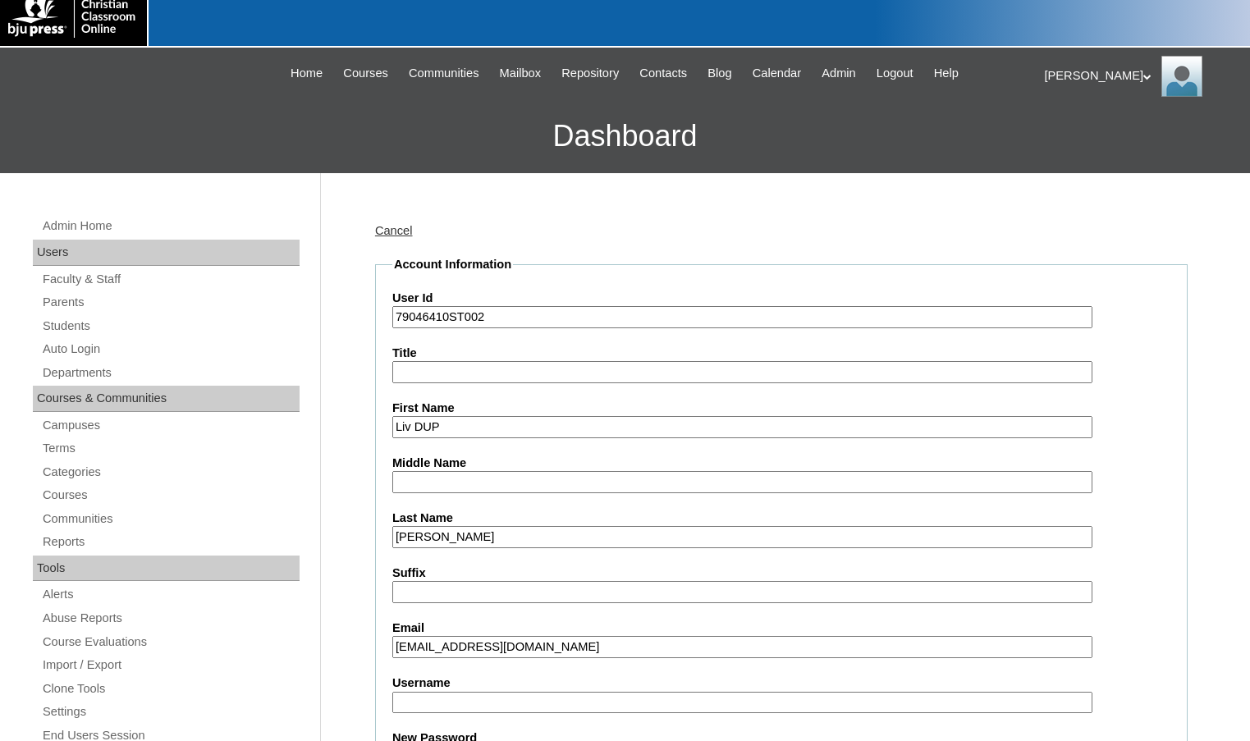
scroll to position [0, 0]
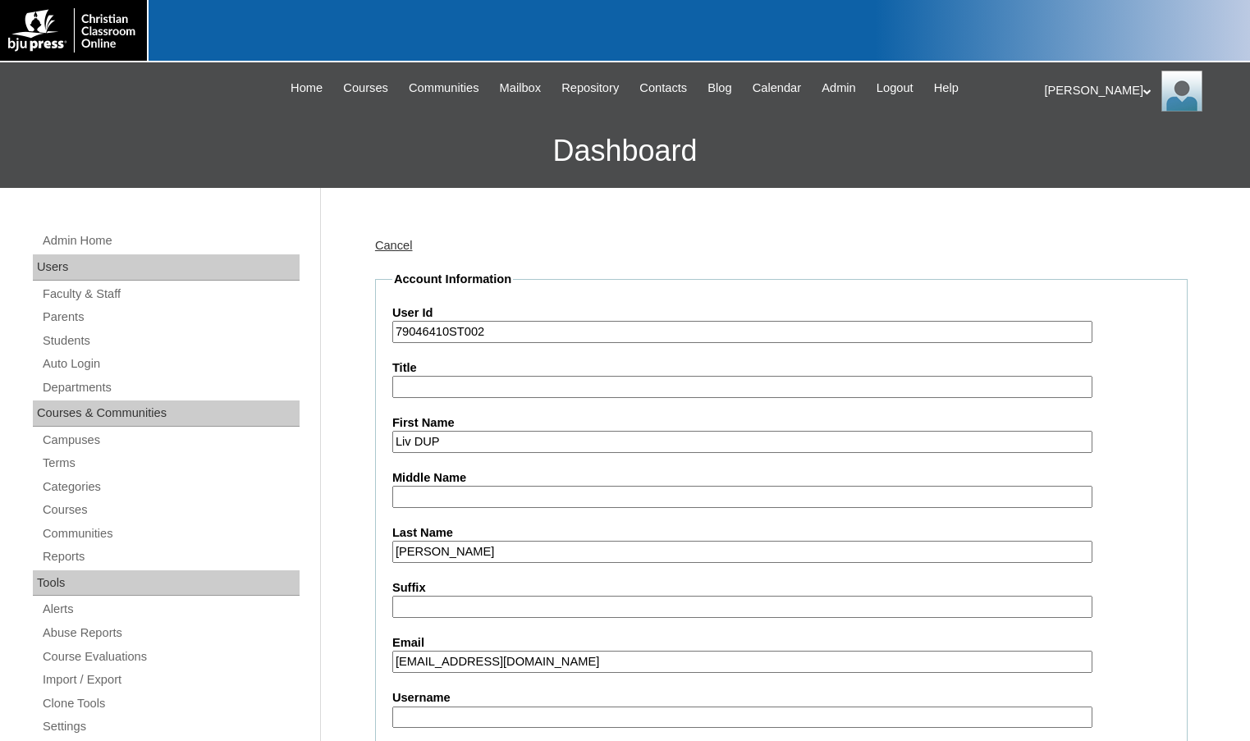
drag, startPoint x: 451, startPoint y: 333, endPoint x: 357, endPoint y: 336, distance: 93.6
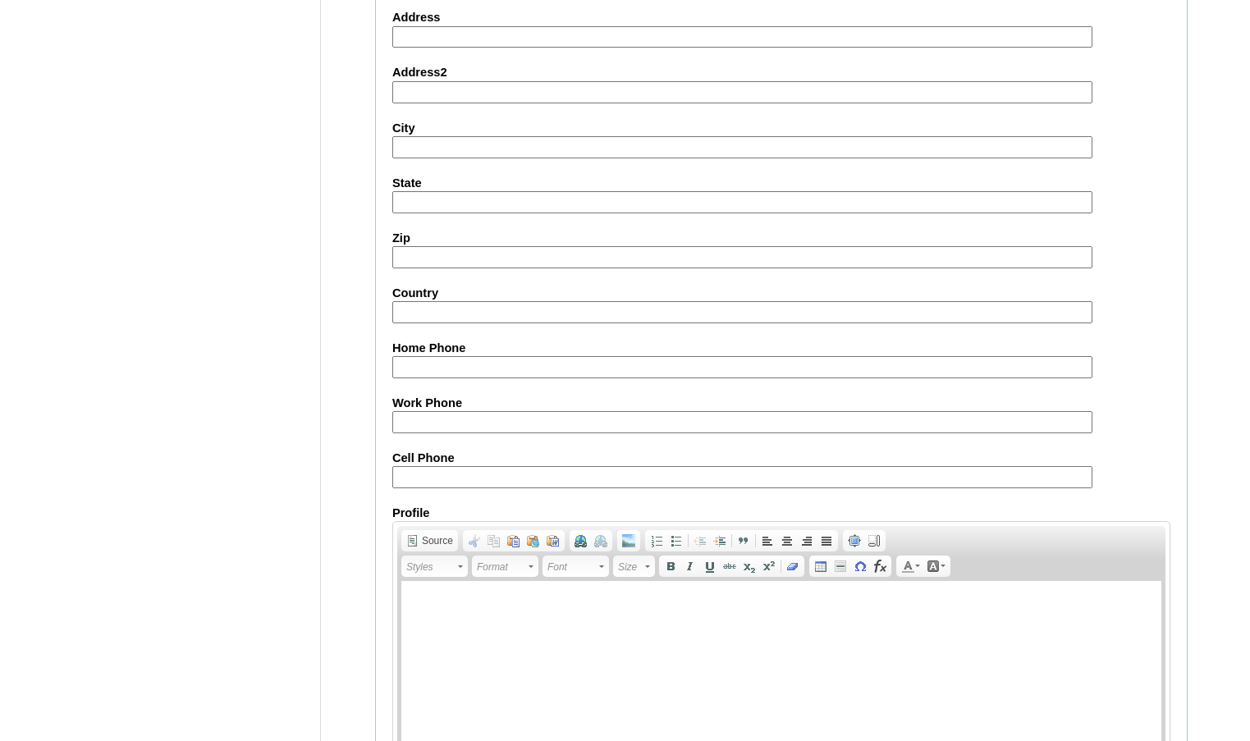
scroll to position [1760, 0]
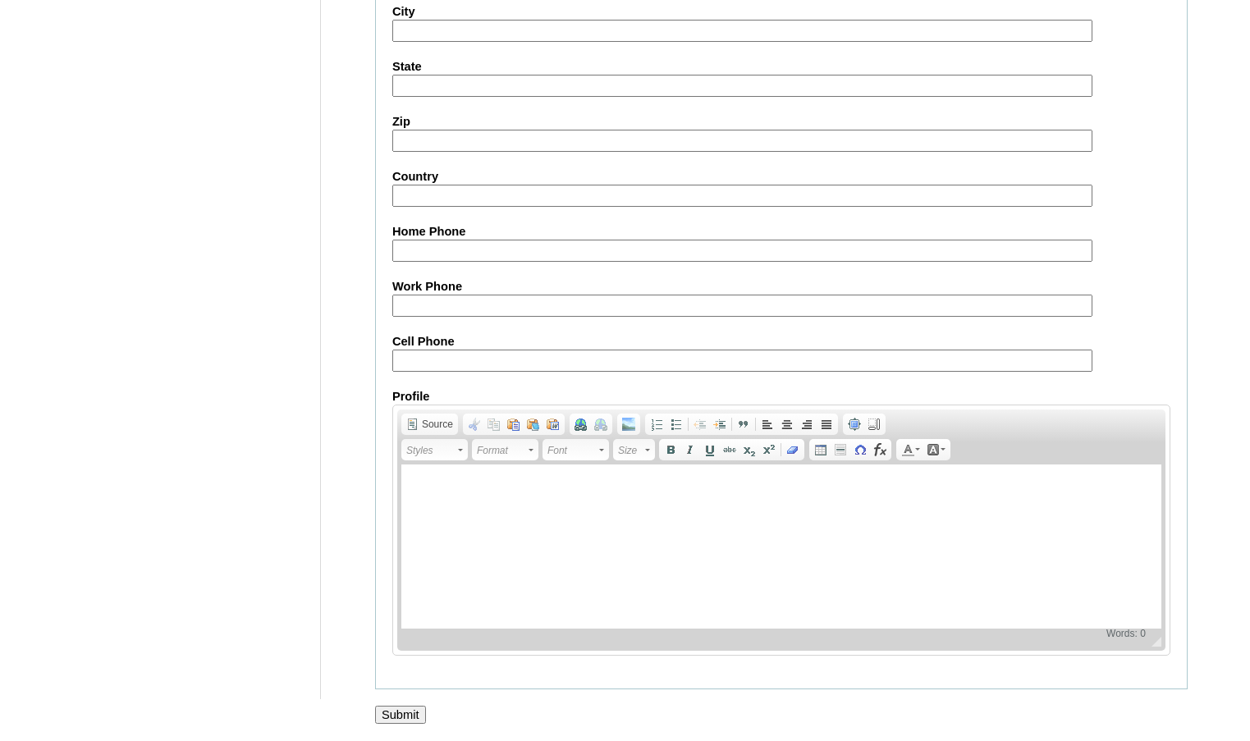
click at [402, 708] on input "Submit" at bounding box center [400, 715] width 51 height 18
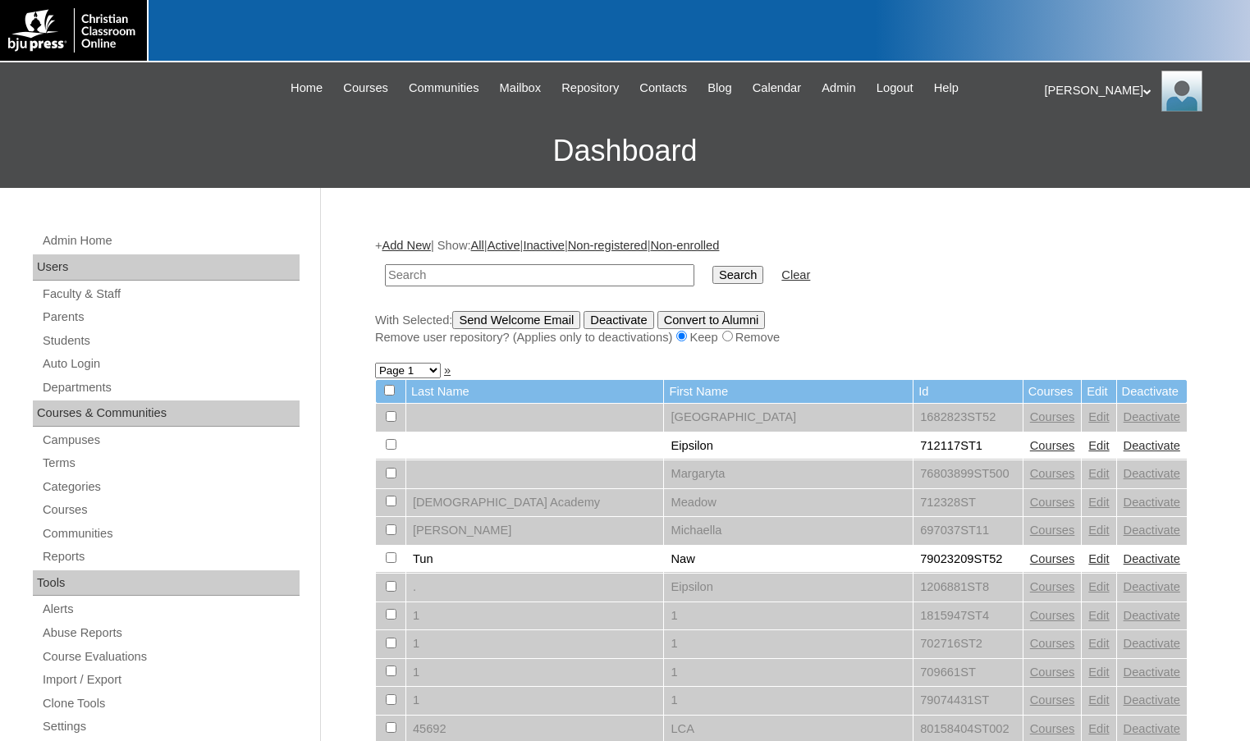
click at [176, 98] on div "[PERSON_NAME] My Profile My Settings Logout |N|Faculty|| Skip to Main Content S…" at bounding box center [625, 125] width 1250 height 126
click at [486, 272] on input "text" at bounding box center [539, 275] width 309 height 22
paste input "702716"
type input "702716"
click at [712, 266] on input "Search" at bounding box center [737, 275] width 51 height 18
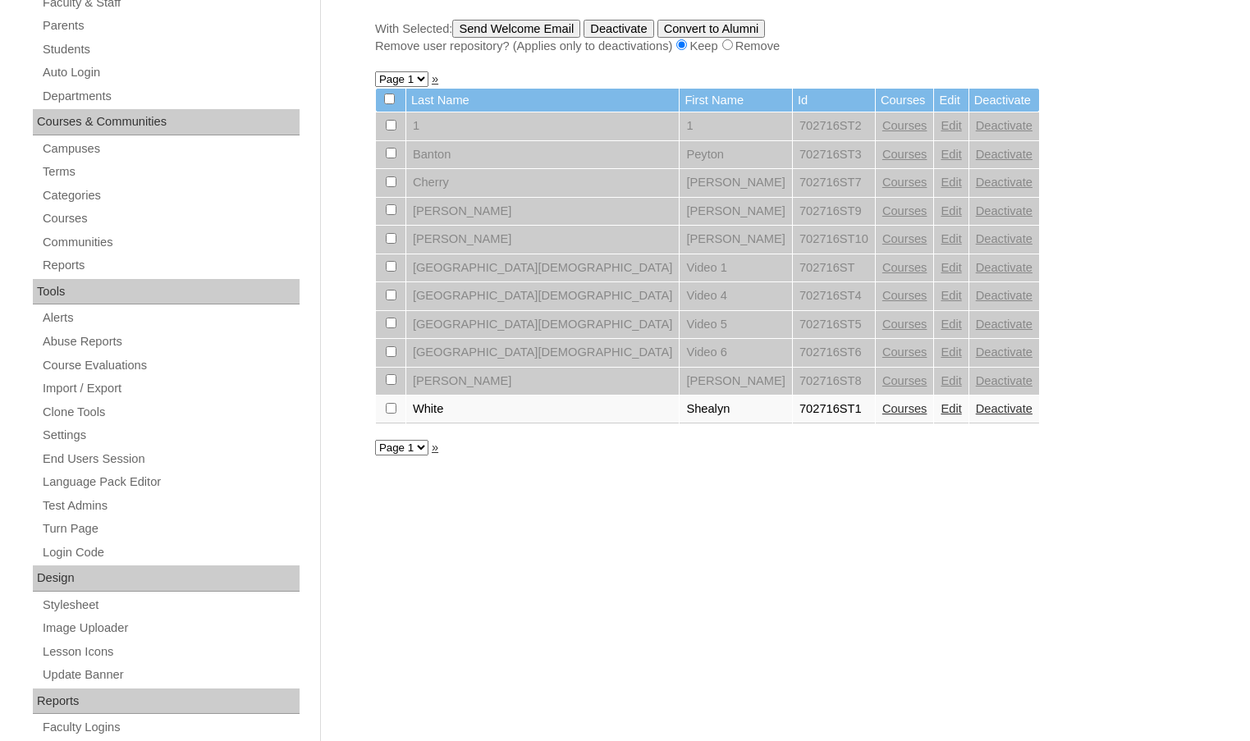
scroll to position [328, 0]
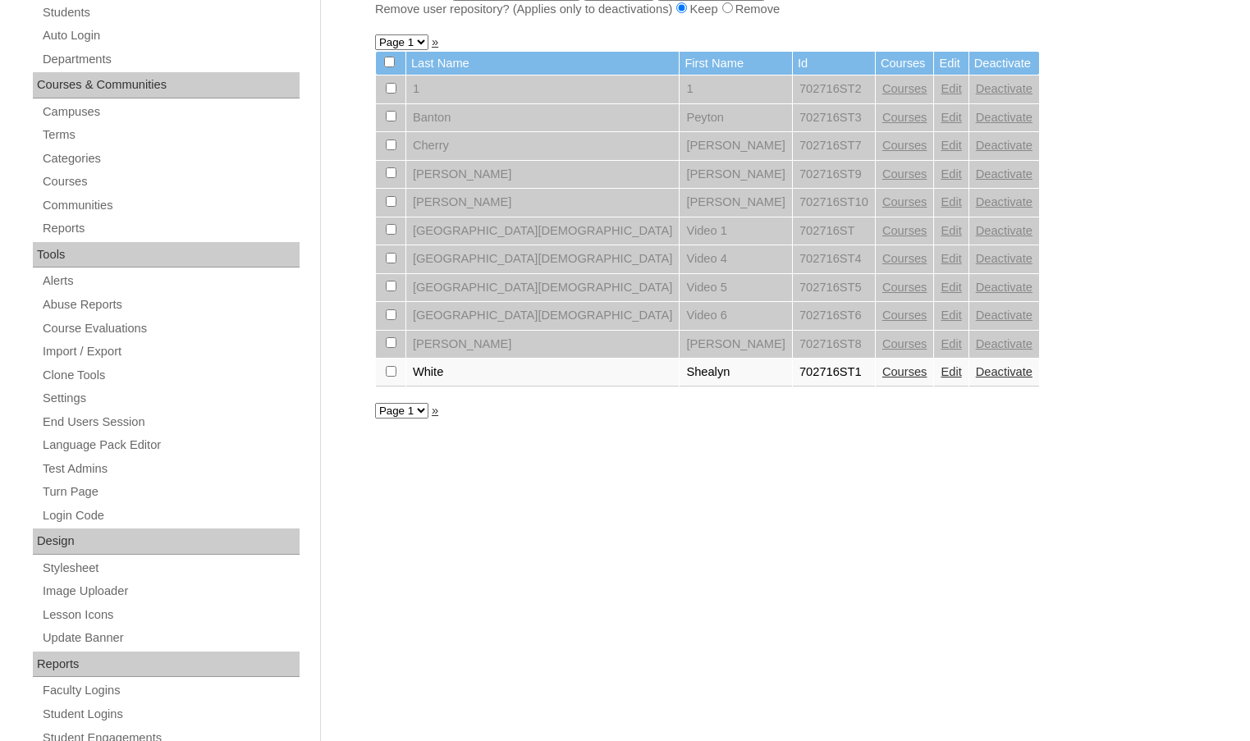
click at [882, 369] on link "Courses" at bounding box center [904, 371] width 45 height 13
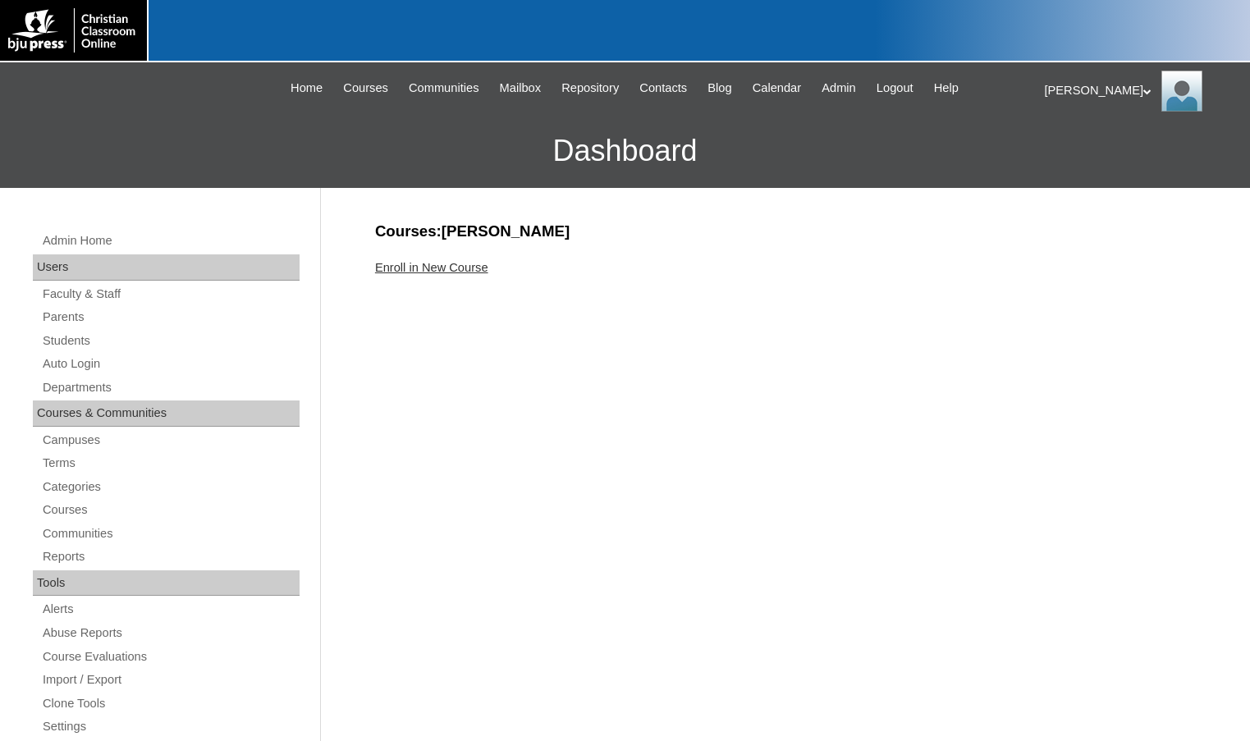
click at [405, 263] on link "Enroll in New Course" at bounding box center [431, 267] width 113 height 13
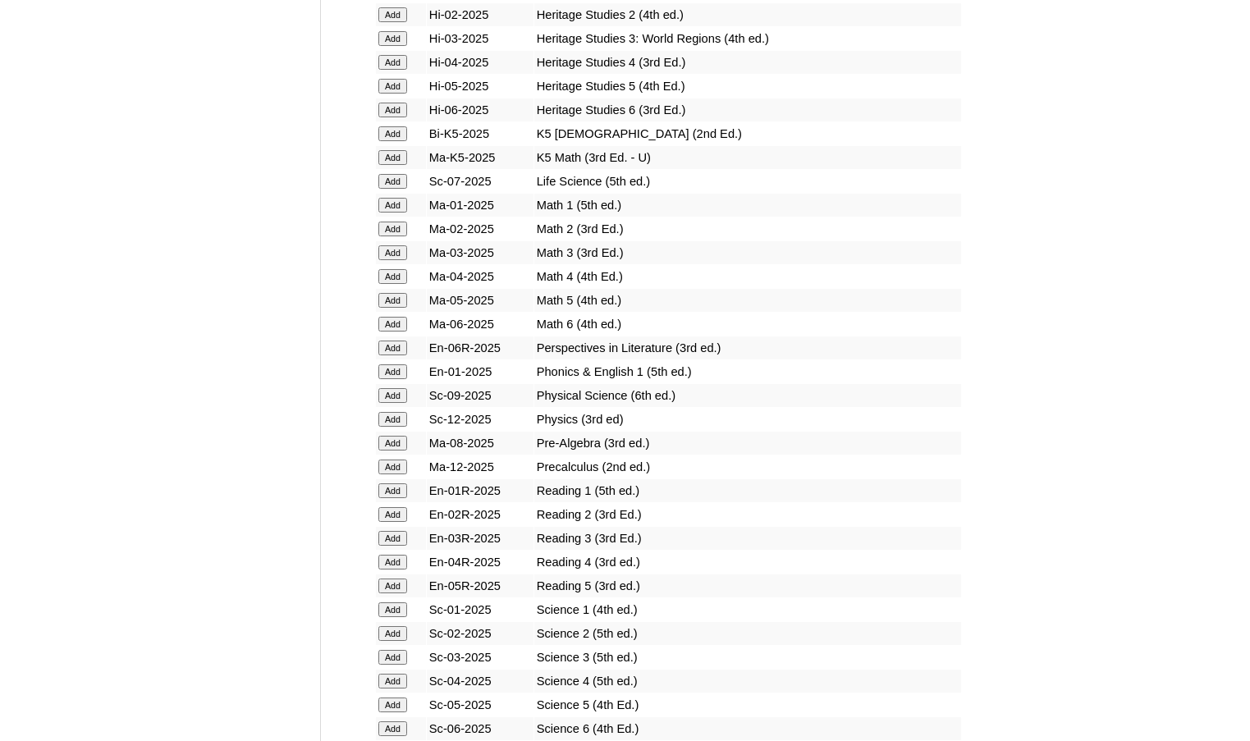
scroll to position [1559, 0]
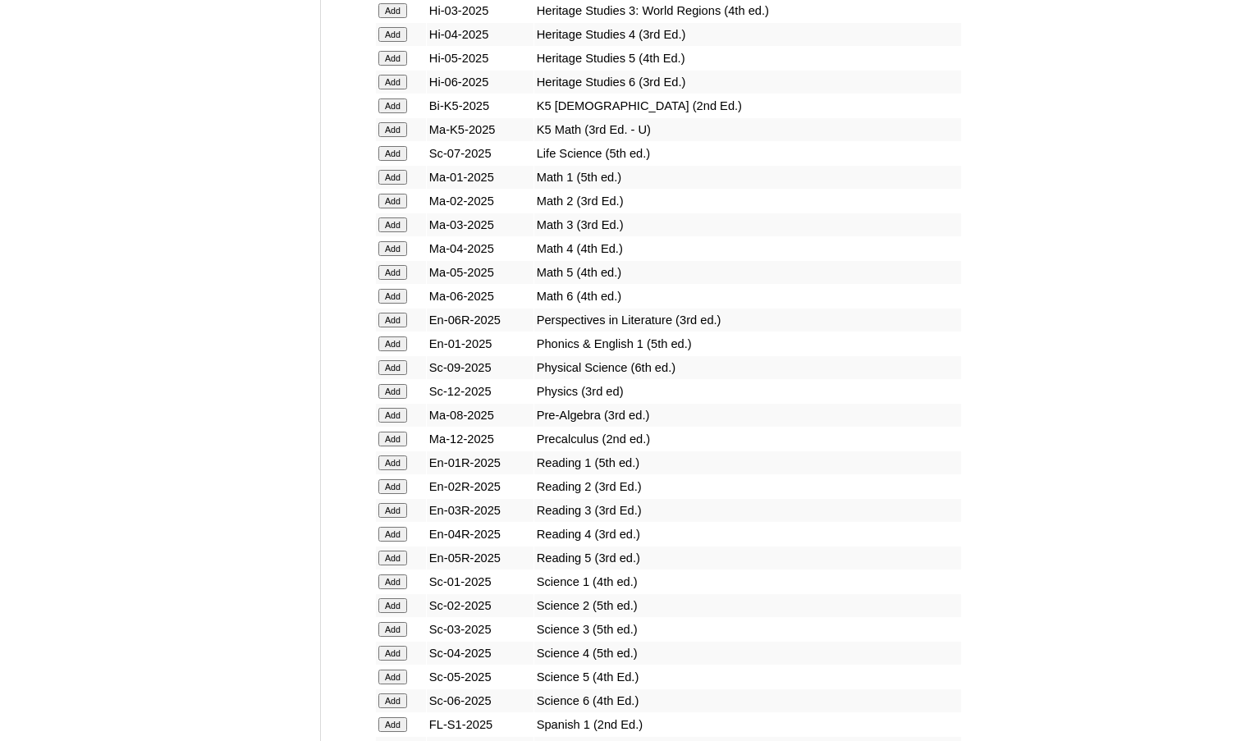
click at [389, 370] on input "Add" at bounding box center [392, 367] width 29 height 15
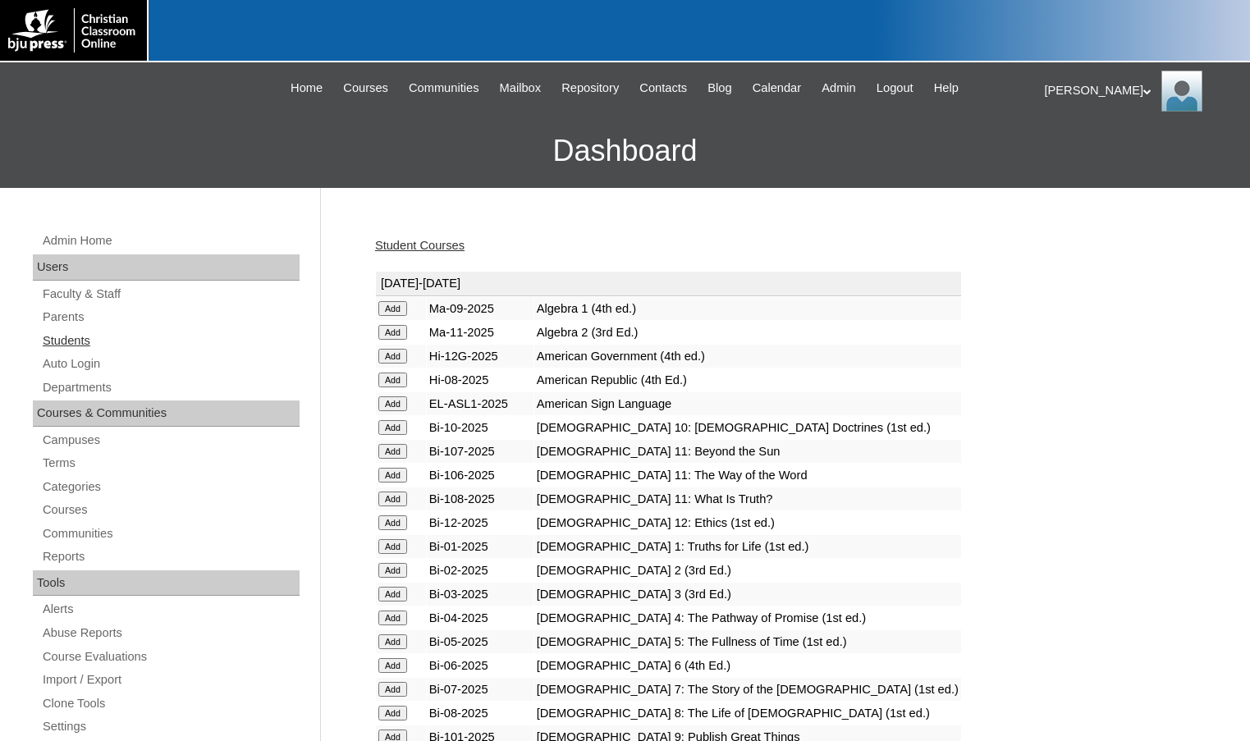
click at [103, 337] on link "Students" at bounding box center [170, 341] width 259 height 21
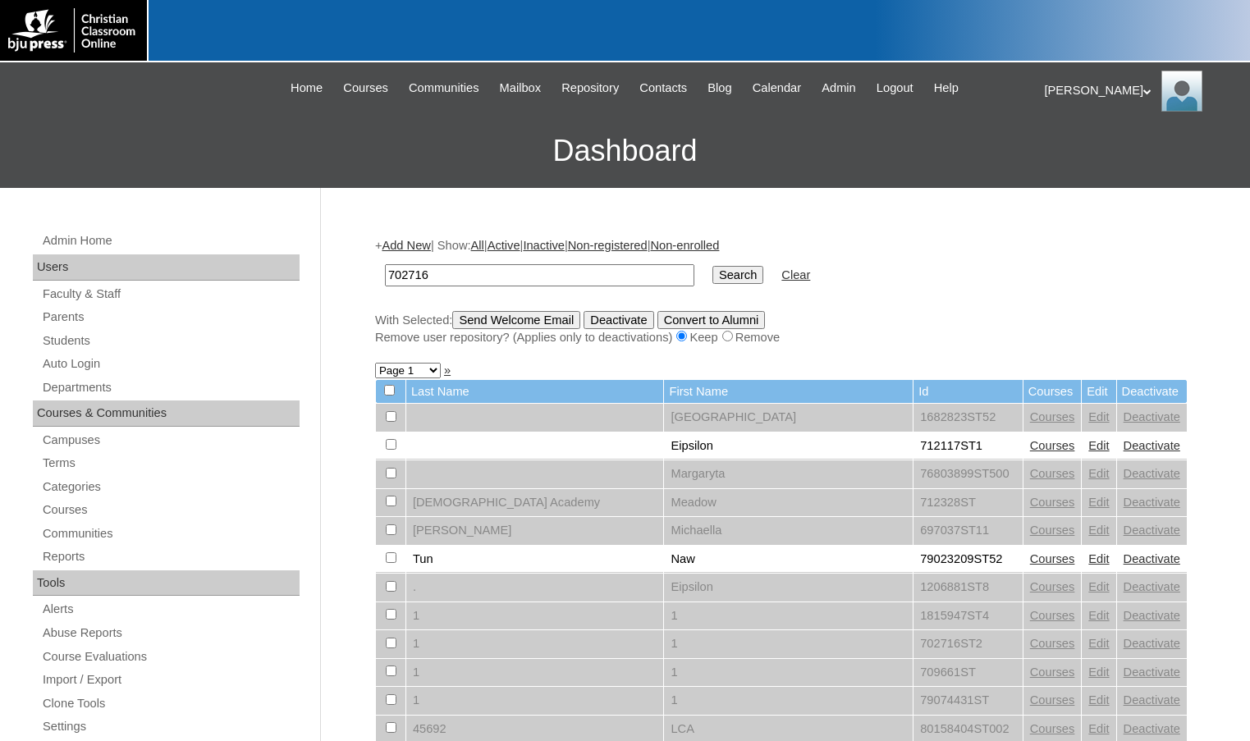
type input "702716"
click at [712, 270] on input "Search" at bounding box center [737, 275] width 51 height 18
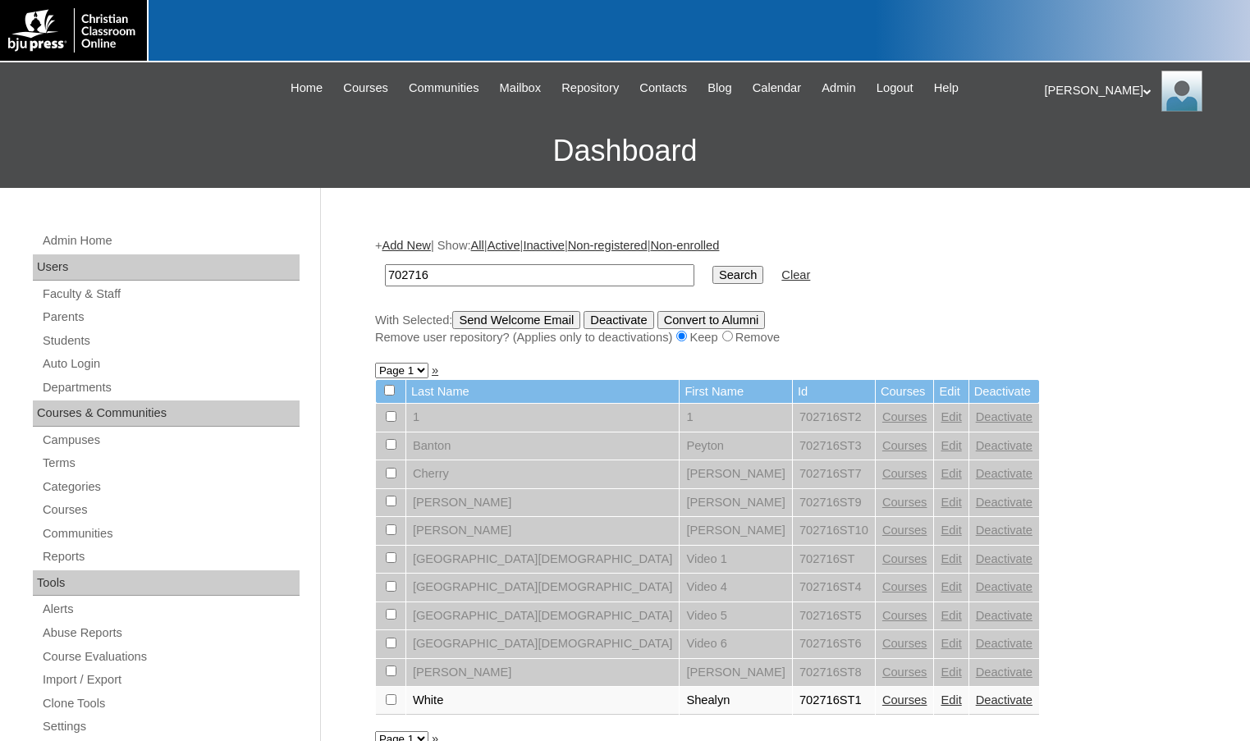
click at [387, 699] on input "checkbox" at bounding box center [391, 699] width 11 height 11
checkbox input "true"
click at [566, 315] on input "Send Welcome Email" at bounding box center [516, 320] width 128 height 18
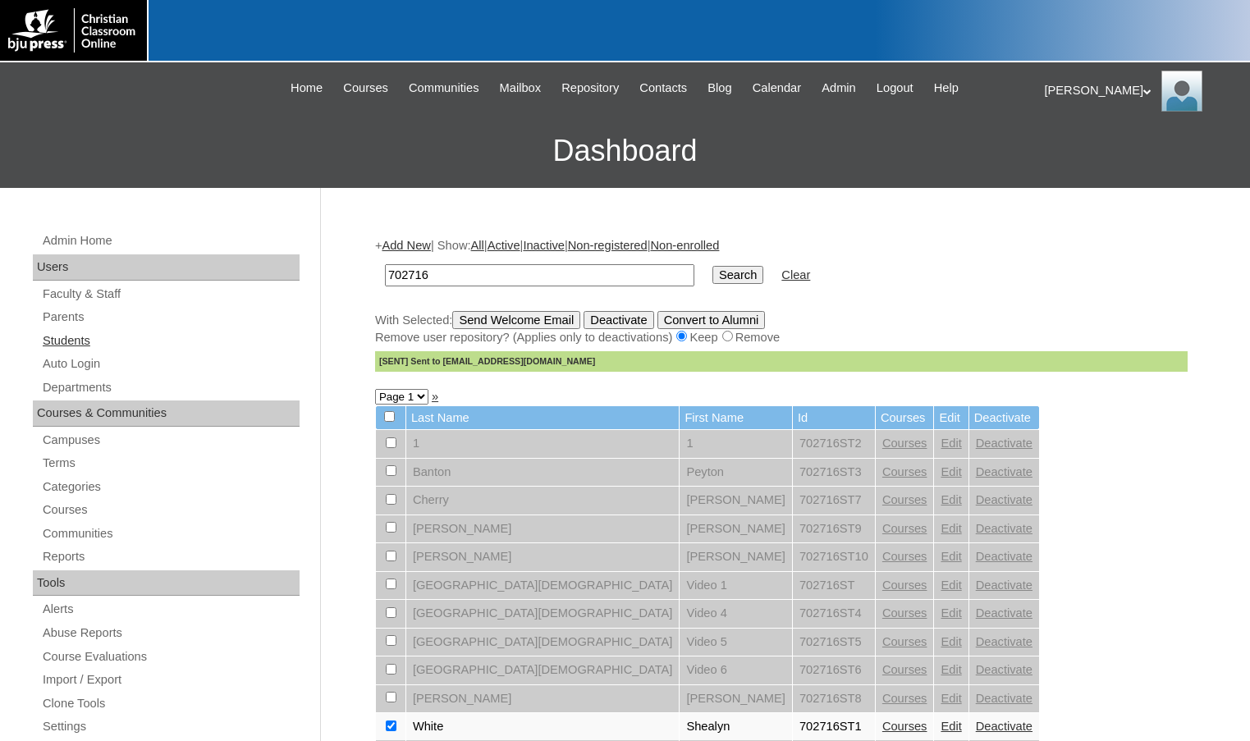
click at [98, 341] on link "Students" at bounding box center [170, 341] width 259 height 21
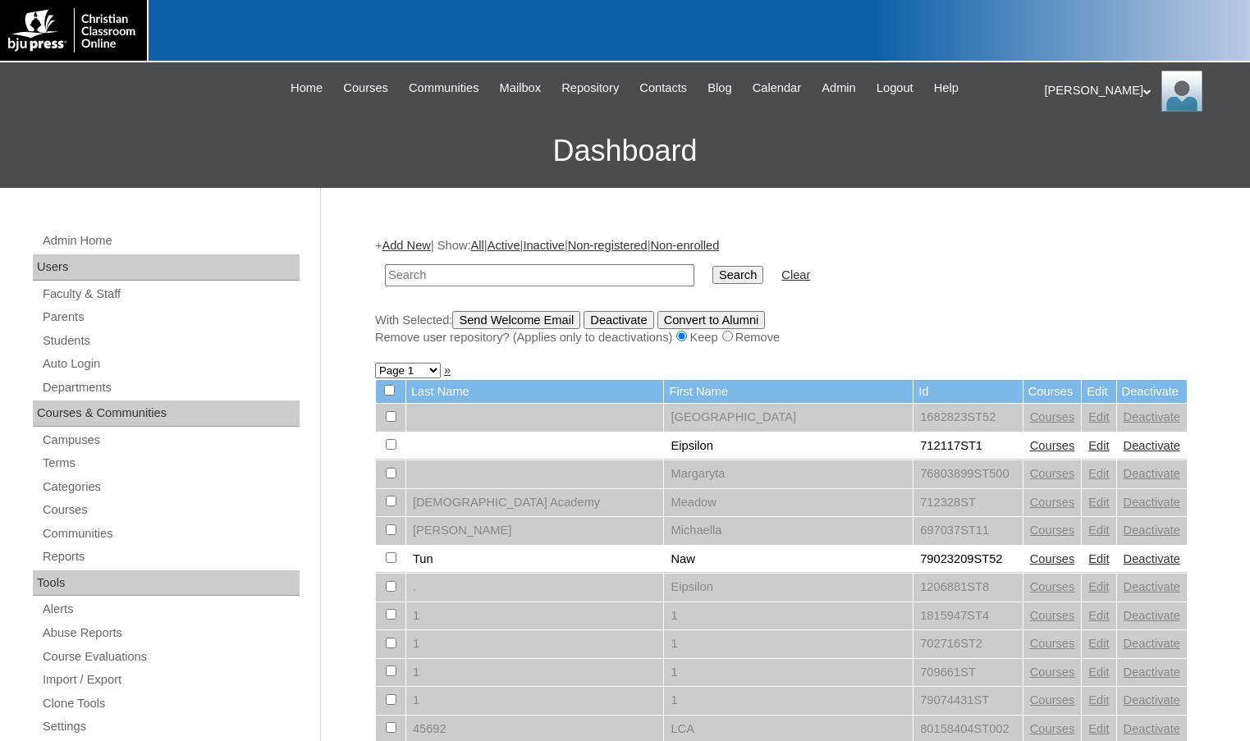
click at [520, 272] on input "text" at bounding box center [539, 275] width 309 height 22
type input "ccajtn"
click at [712, 266] on input "Search" at bounding box center [737, 275] width 51 height 18
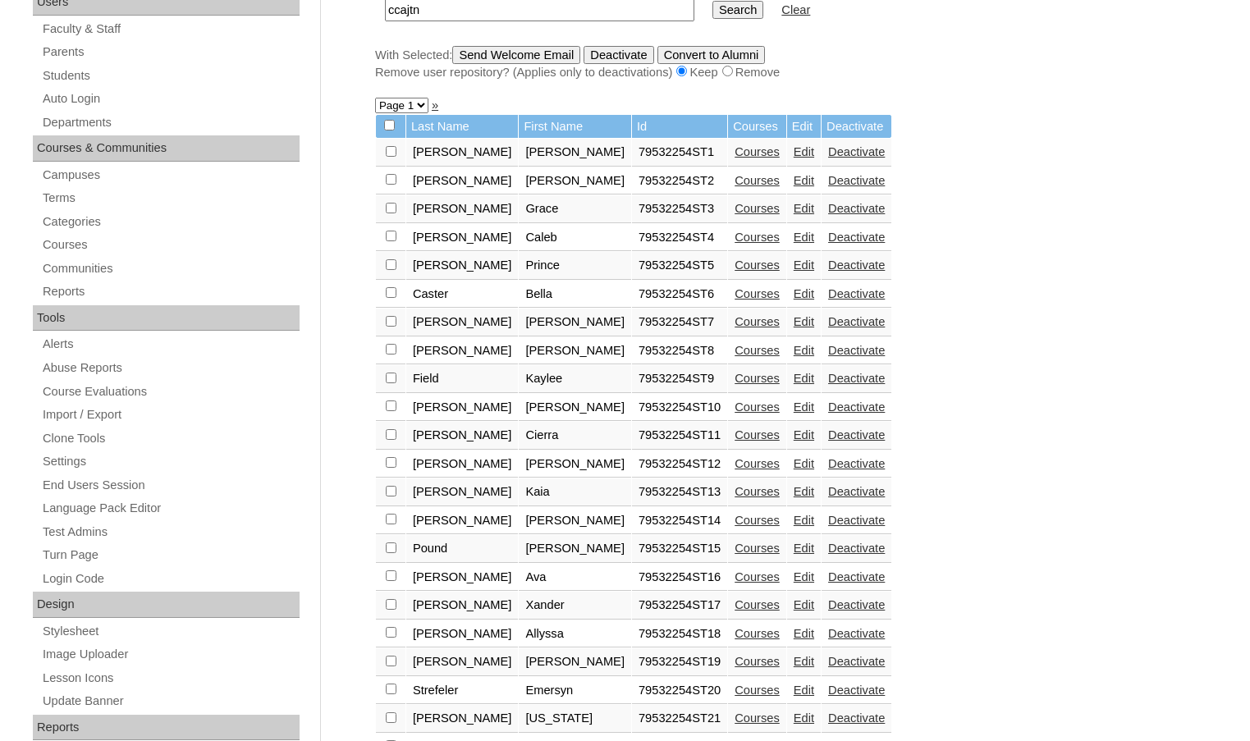
scroll to position [246, 0]
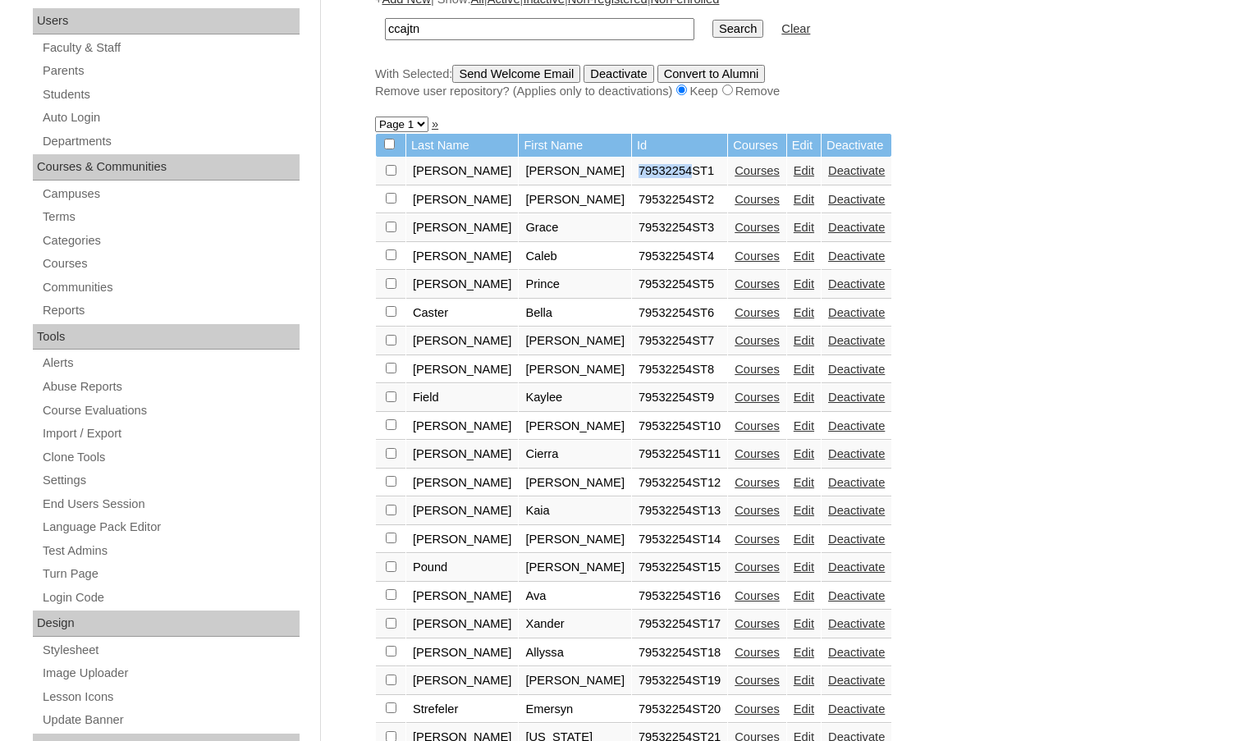
drag, startPoint x: 567, startPoint y: 170, endPoint x: 619, endPoint y: 176, distance: 52.0
click at [632, 176] on td "79532254ST1" at bounding box center [679, 172] width 95 height 28
copy td "79532254"
drag, startPoint x: 444, startPoint y: 30, endPoint x: 312, endPoint y: 24, distance: 132.3
click at [312, 24] on div "Admin Home Users Faculty & Staff Parents Students Auto Login Departments Course…" at bounding box center [625, 508] width 1250 height 1132
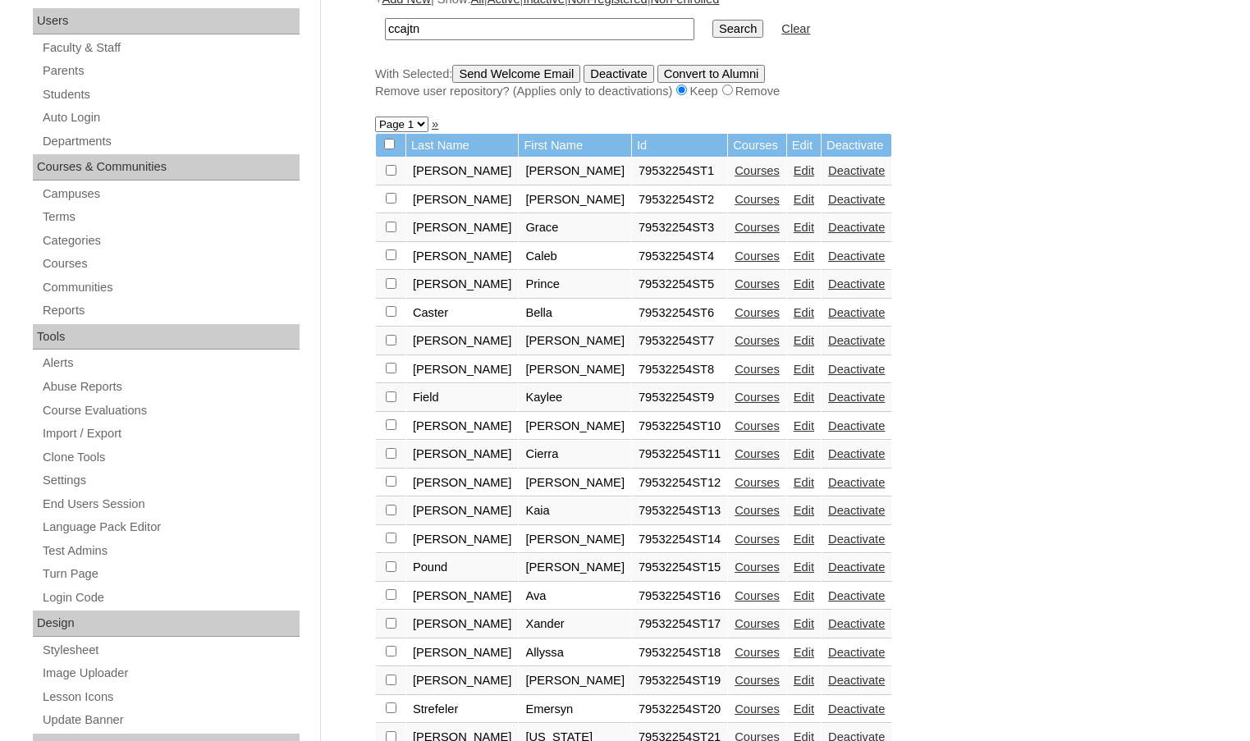
paste input "79532254"
type input "79532254"
click at [712, 20] on input "Search" at bounding box center [737, 29] width 51 height 18
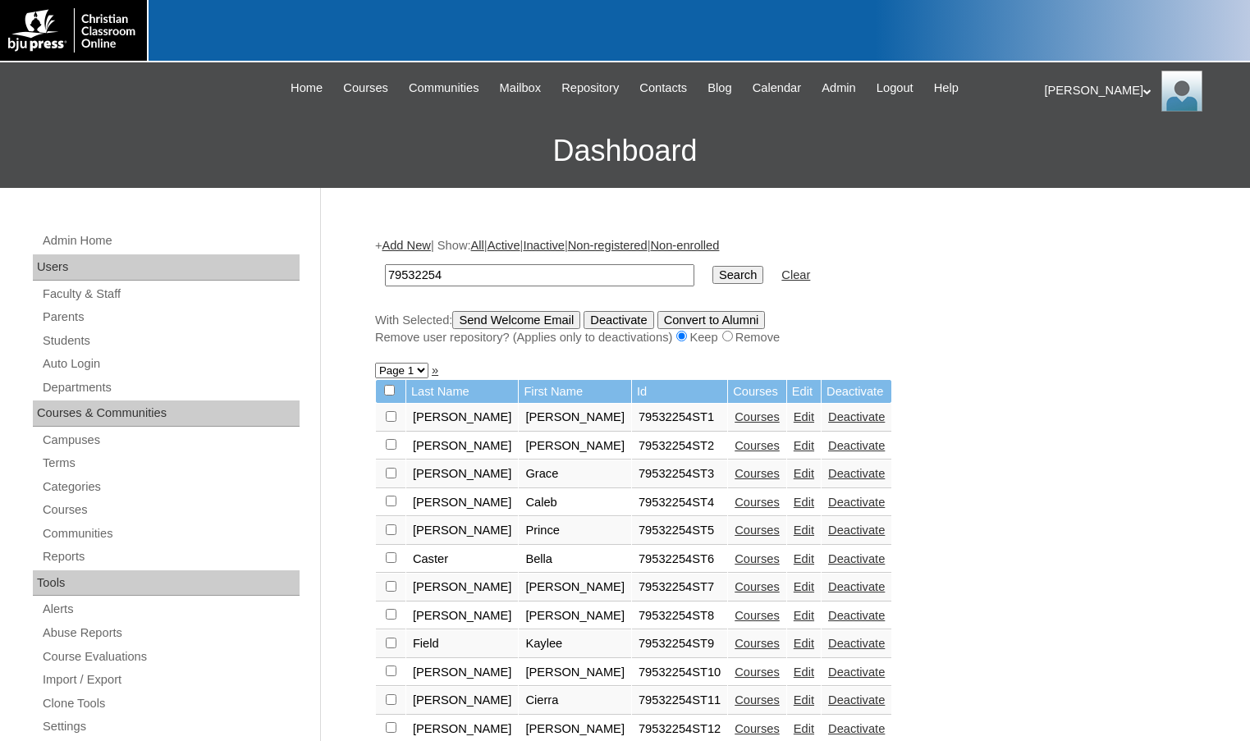
scroll to position [82, 0]
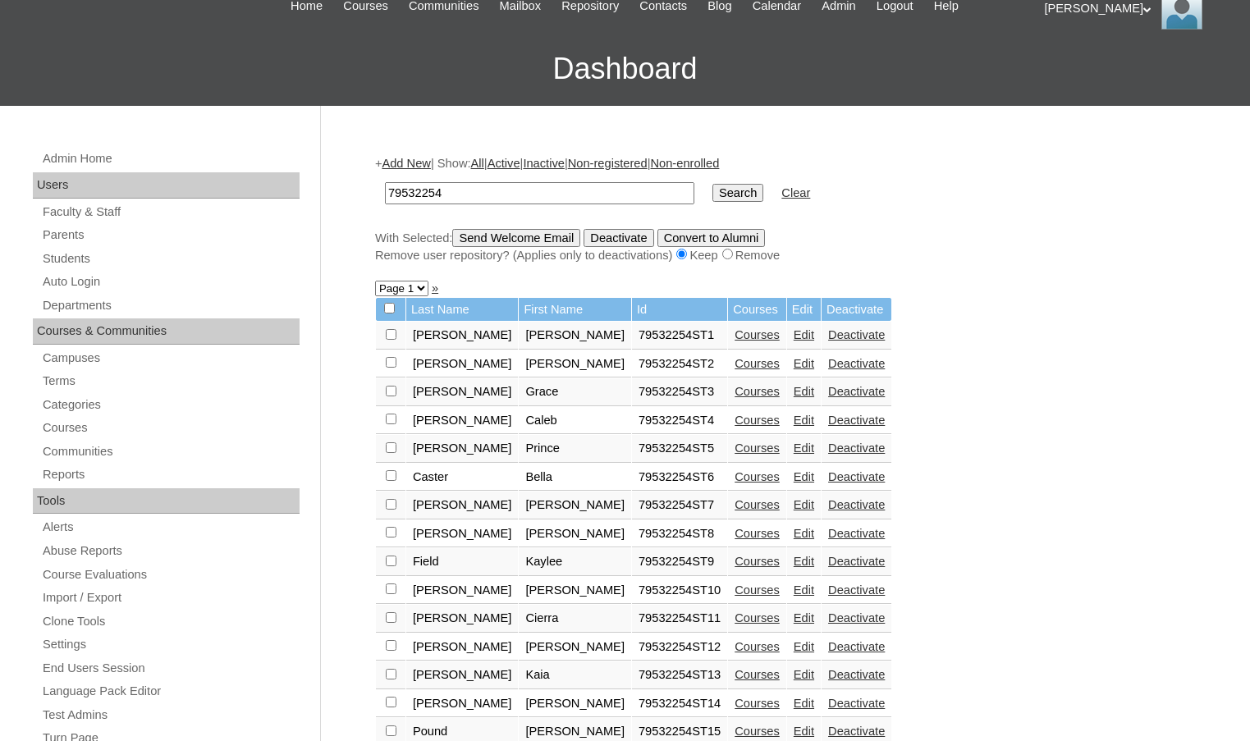
click at [794, 335] on link "Edit" at bounding box center [804, 334] width 21 height 13
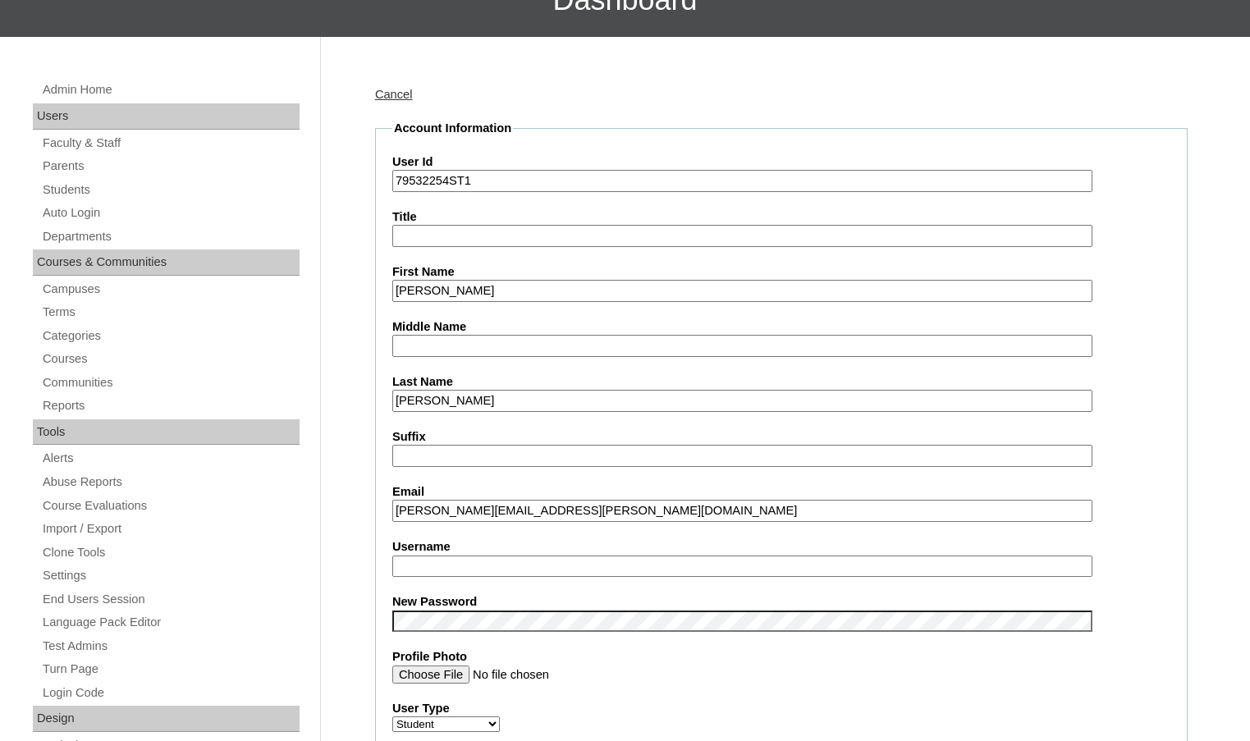
scroll to position [164, 0]
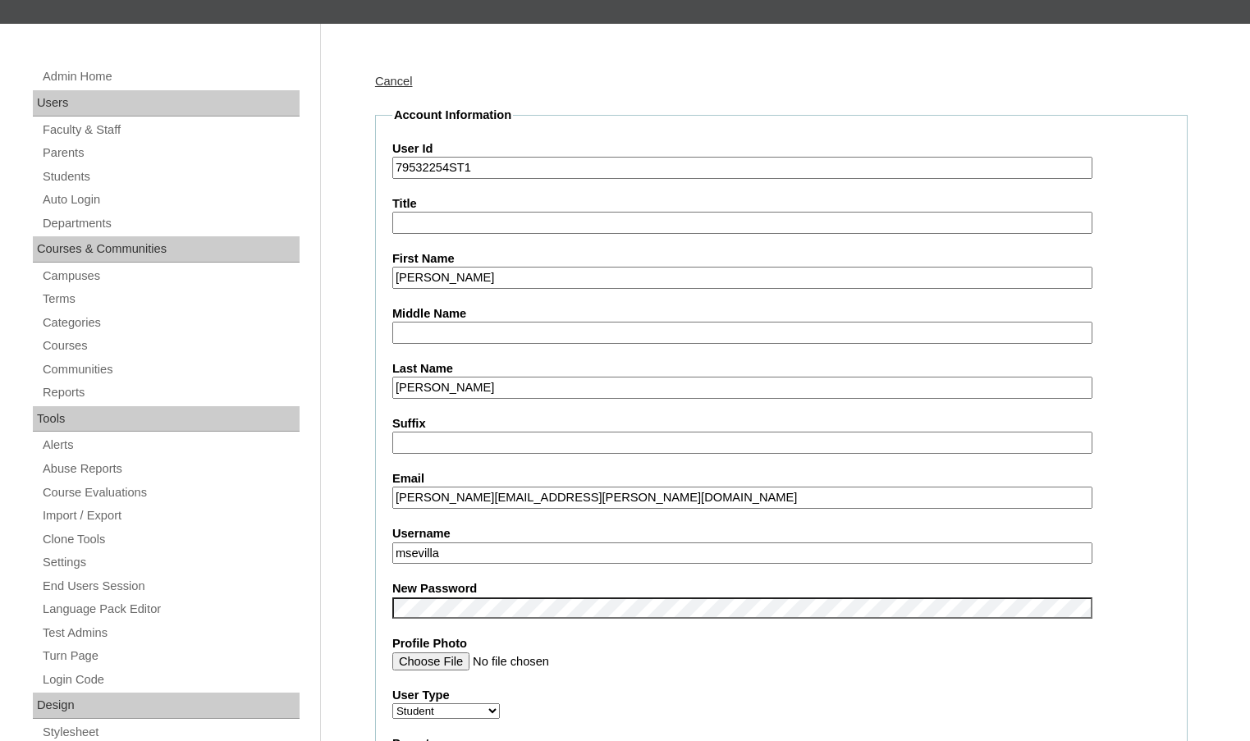
drag, startPoint x: 460, startPoint y: 557, endPoint x: 352, endPoint y: 556, distance: 108.3
drag, startPoint x: 489, startPoint y: 556, endPoint x: 330, endPoint y: 545, distance: 159.6
type input "emmett.allen"
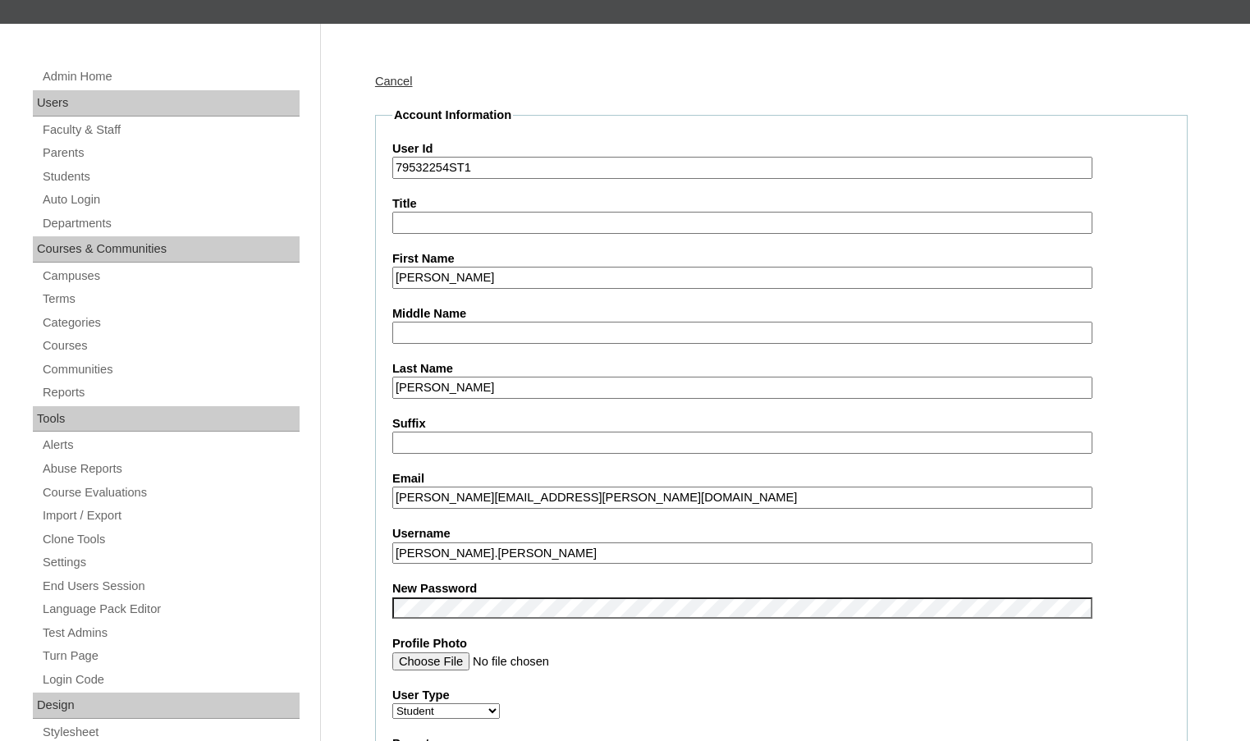
drag, startPoint x: 451, startPoint y: 167, endPoint x: 349, endPoint y: 168, distance: 101.8
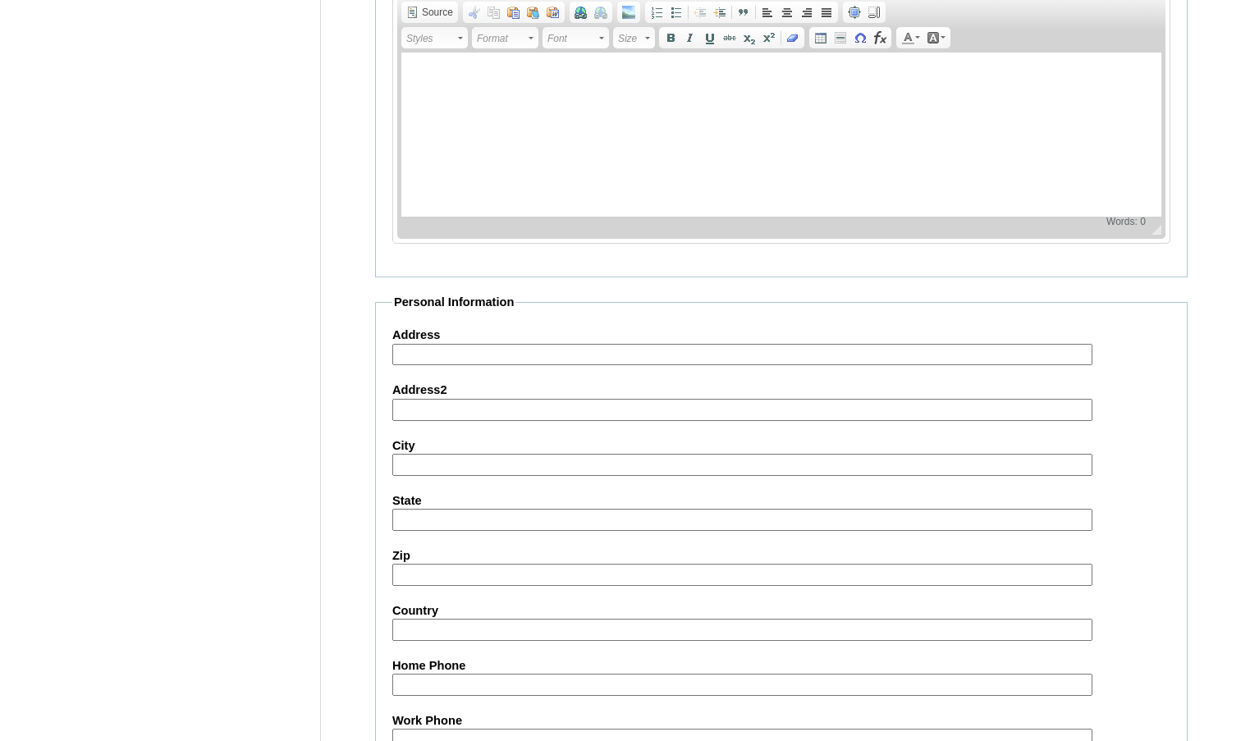
scroll to position [1760, 0]
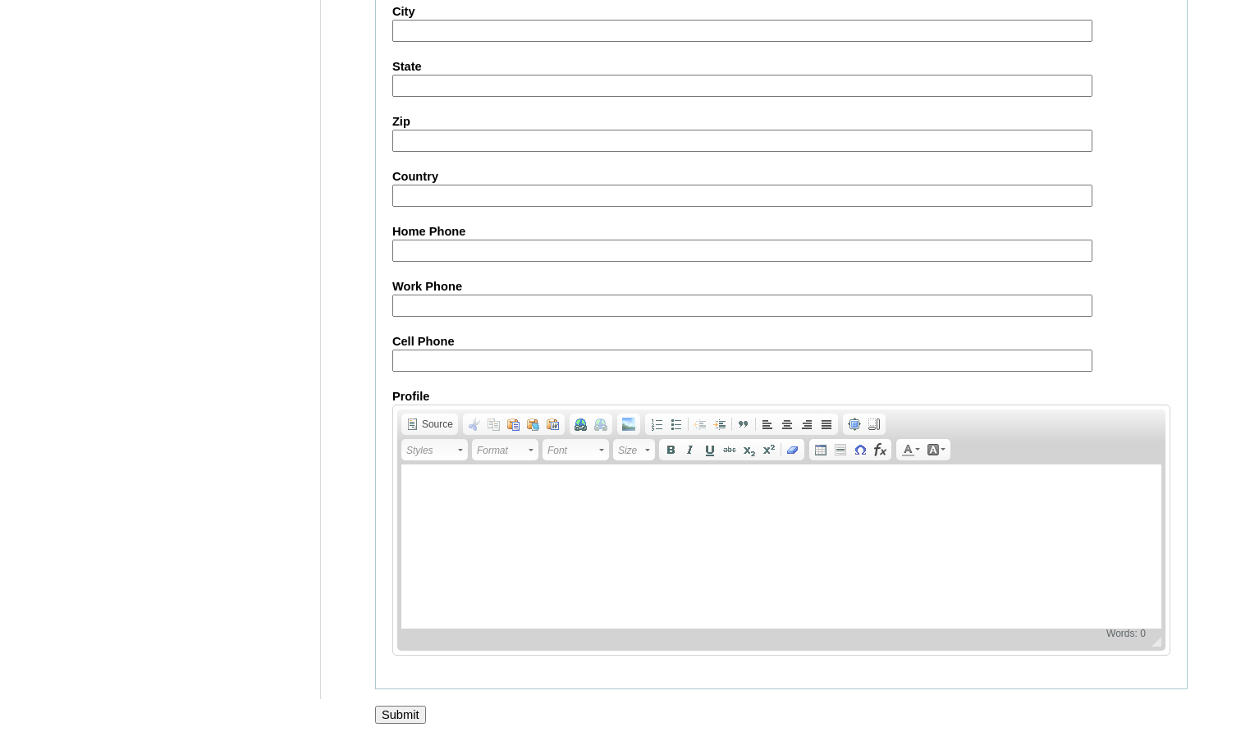
click at [401, 719] on input "Submit" at bounding box center [400, 715] width 51 height 18
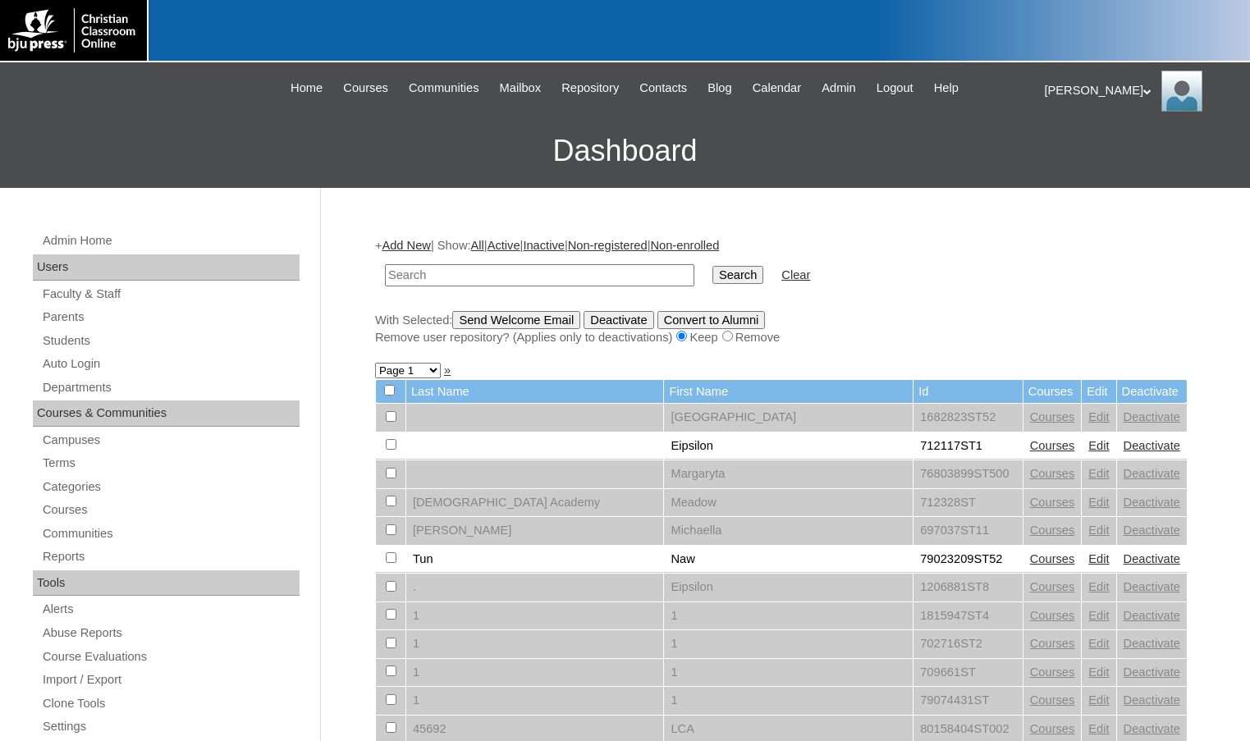
click at [556, 278] on input "text" at bounding box center [539, 275] width 309 height 22
paste input "79532254"
type input "79532254"
click at [712, 266] on input "Search" at bounding box center [737, 275] width 51 height 18
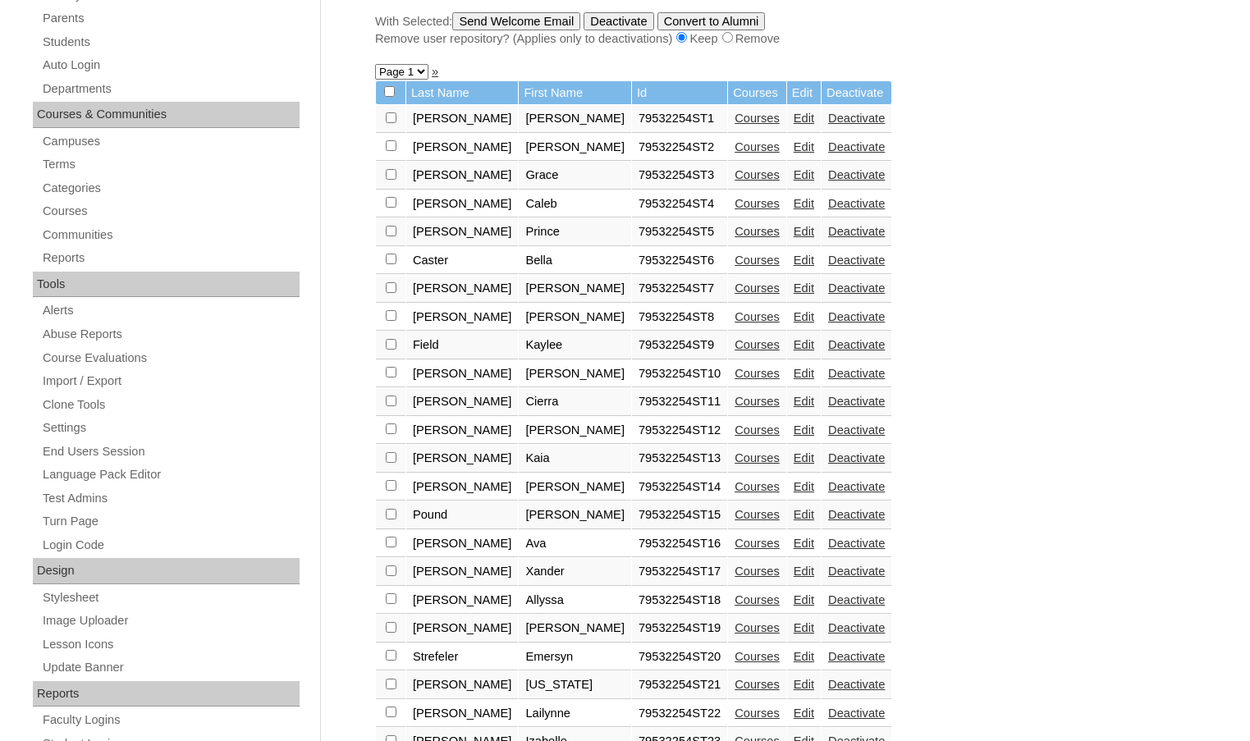
scroll to position [328, 0]
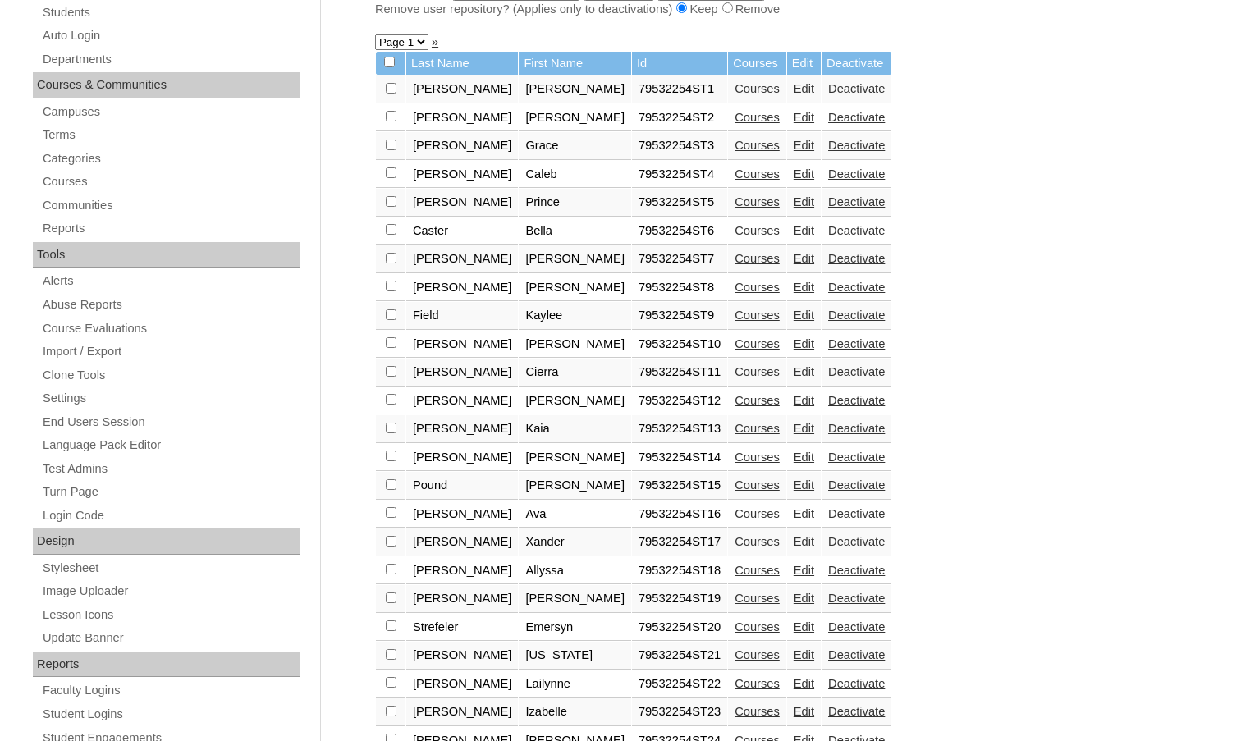
click at [794, 545] on link "Edit" at bounding box center [804, 541] width 21 height 13
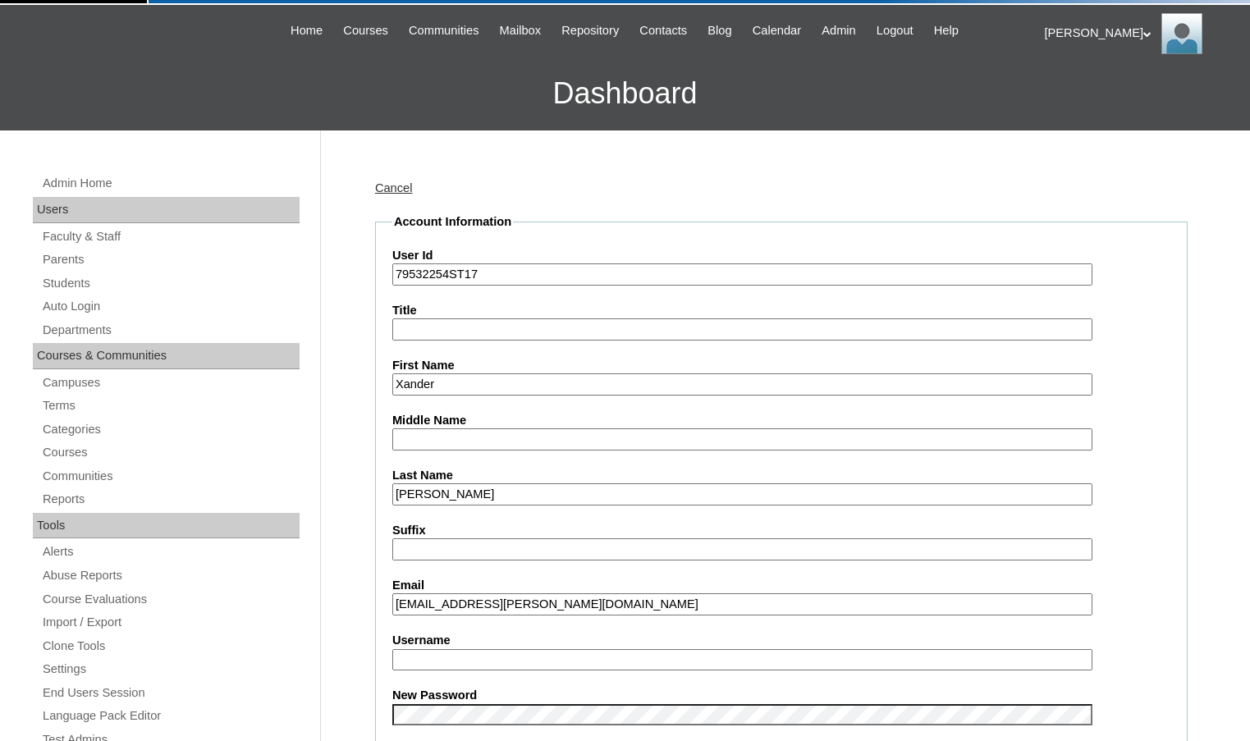
scroll to position [164, 0]
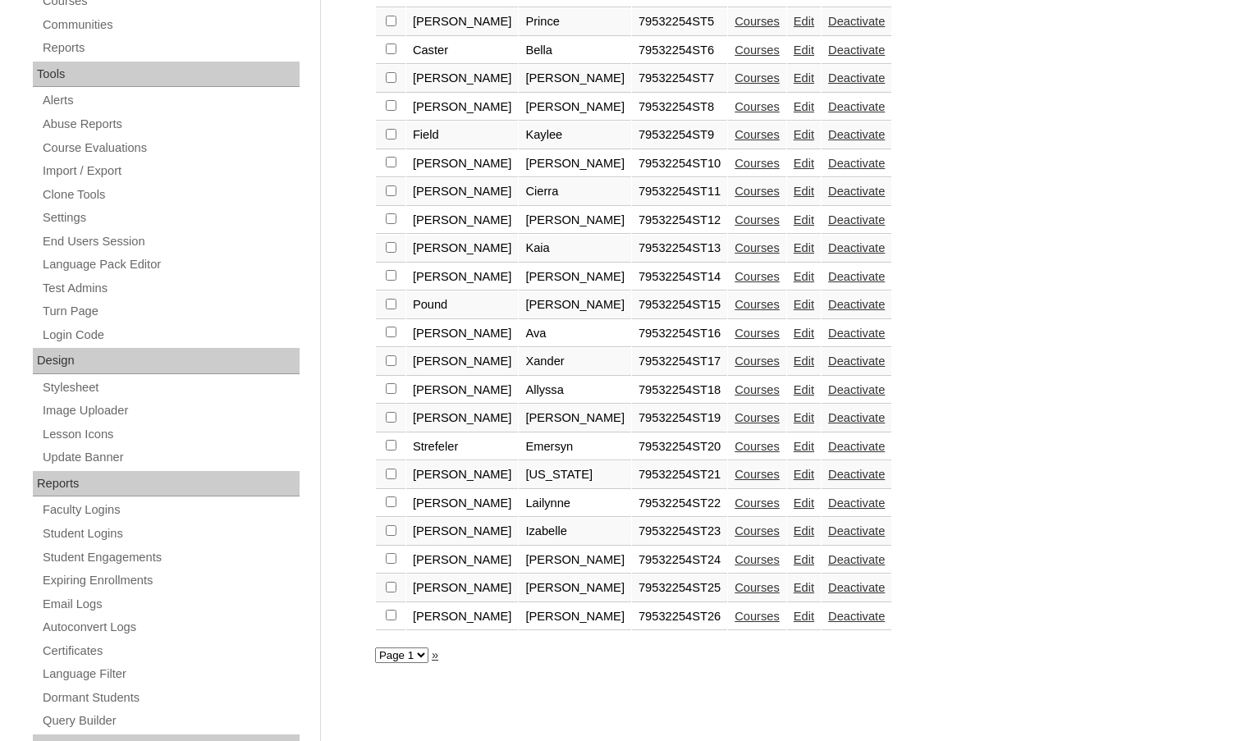
scroll to position [575, 0]
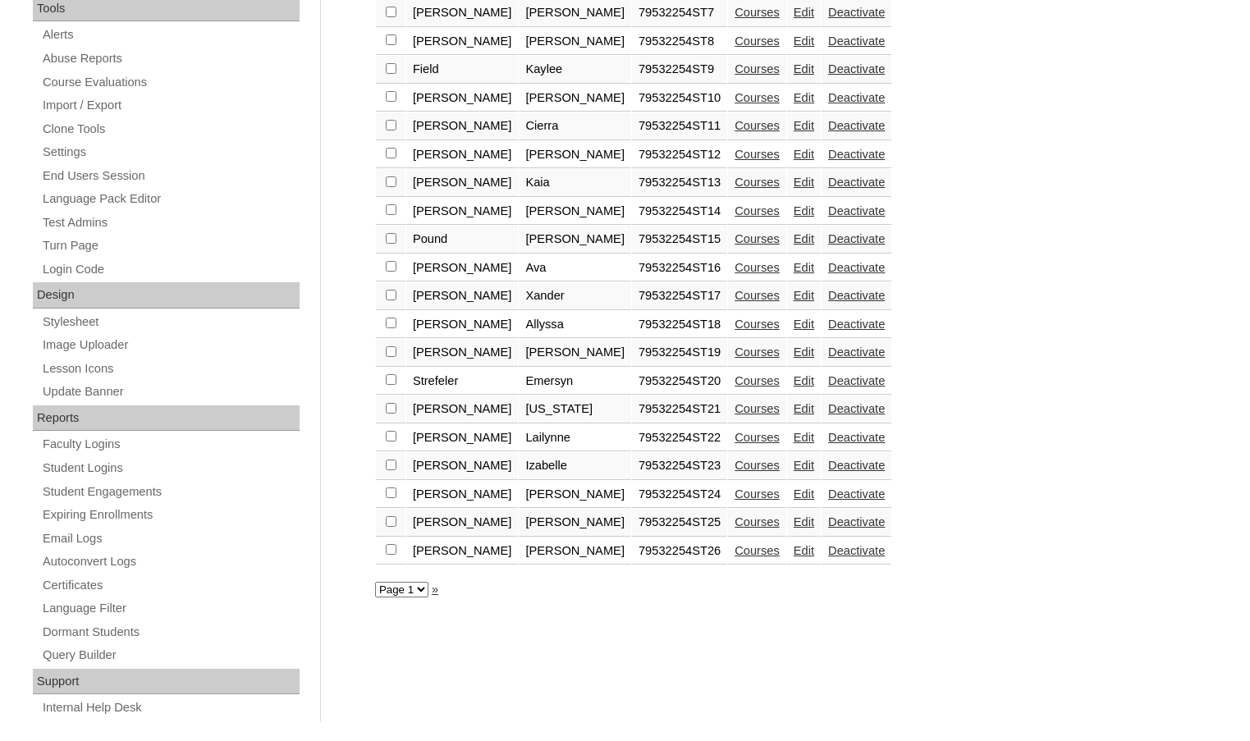
click at [735, 291] on link "Courses" at bounding box center [757, 295] width 45 height 13
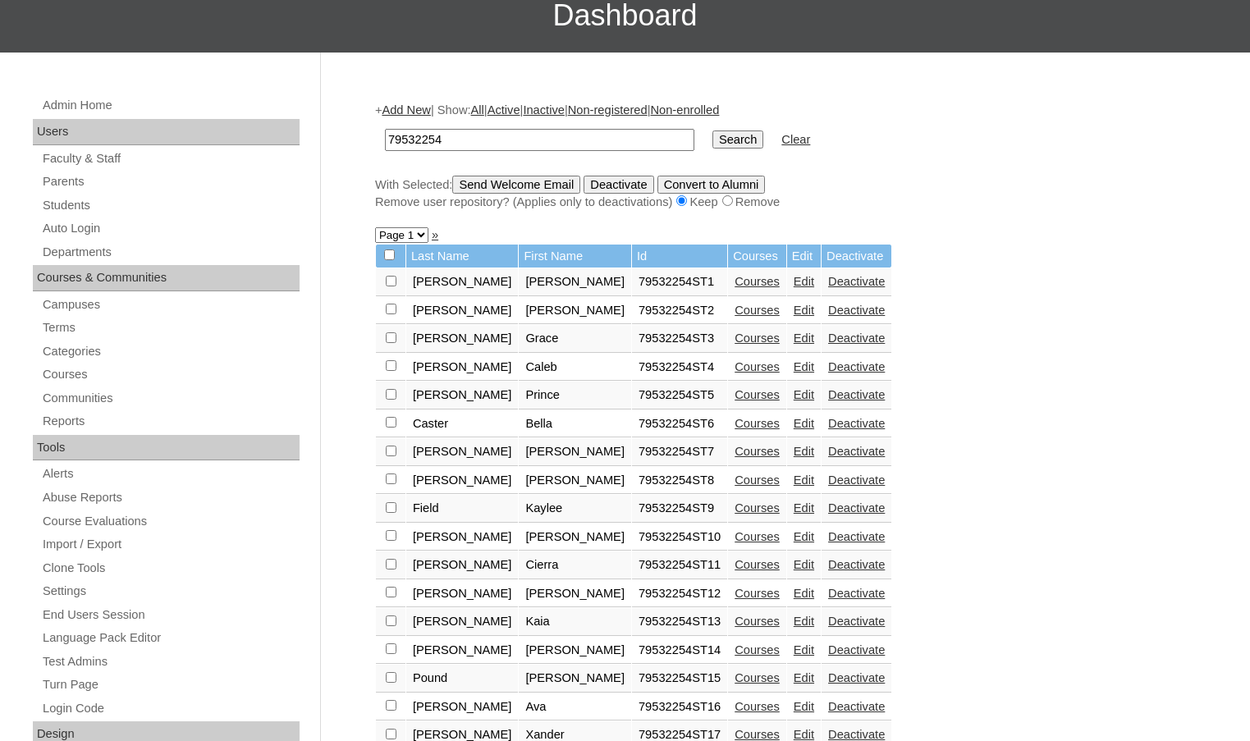
scroll to position [410, 0]
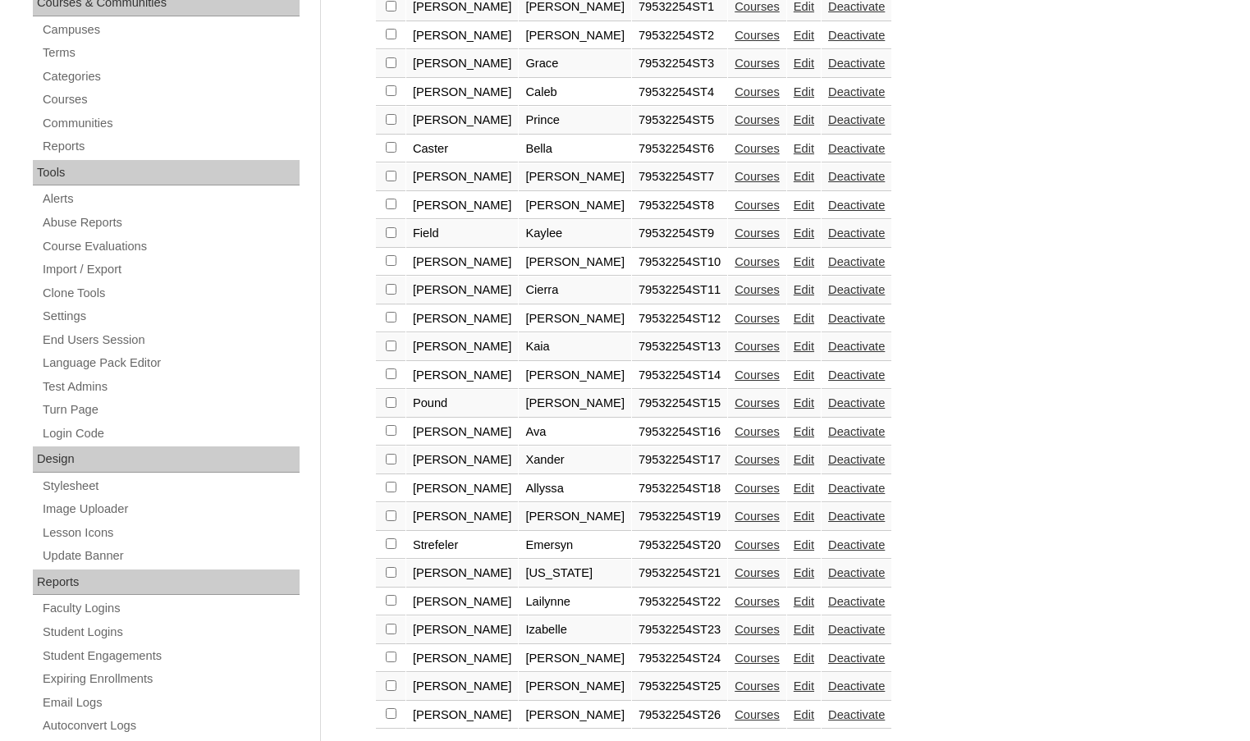
click at [735, 434] on link "Courses" at bounding box center [757, 431] width 45 height 13
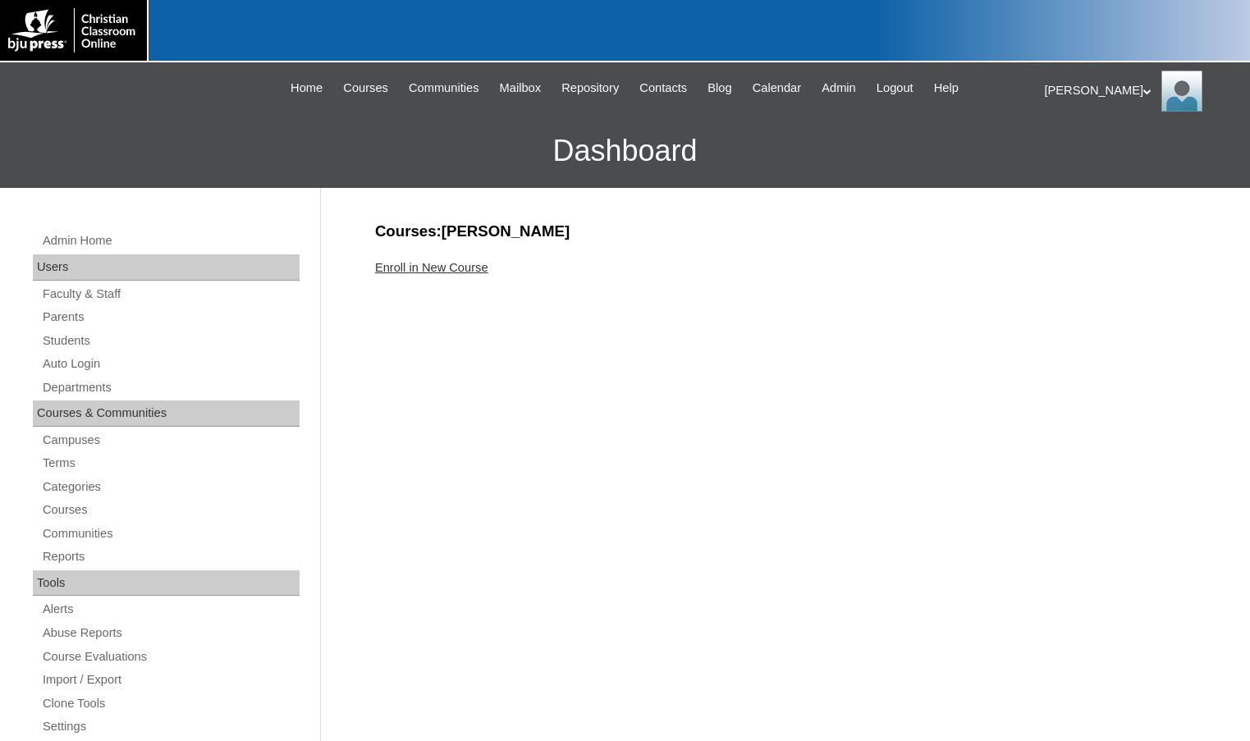
click at [452, 270] on link "Enroll in New Course" at bounding box center [431, 267] width 113 height 13
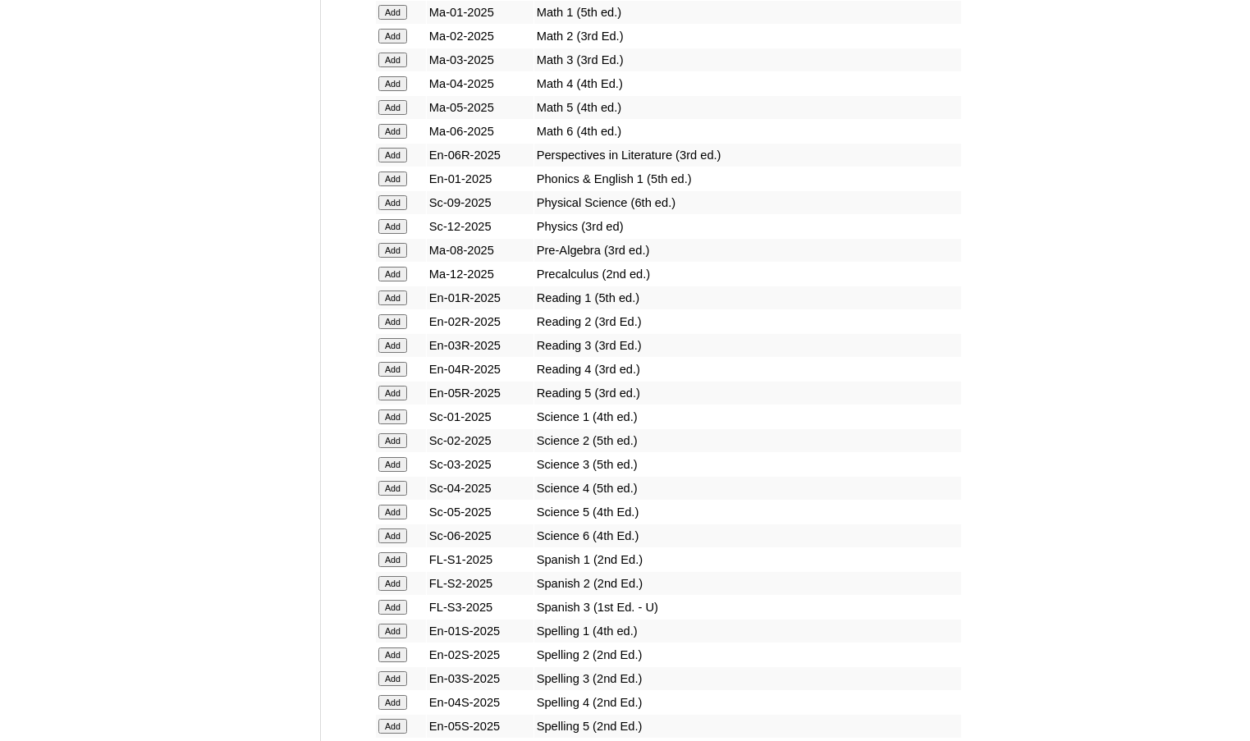
scroll to position [2052, 0]
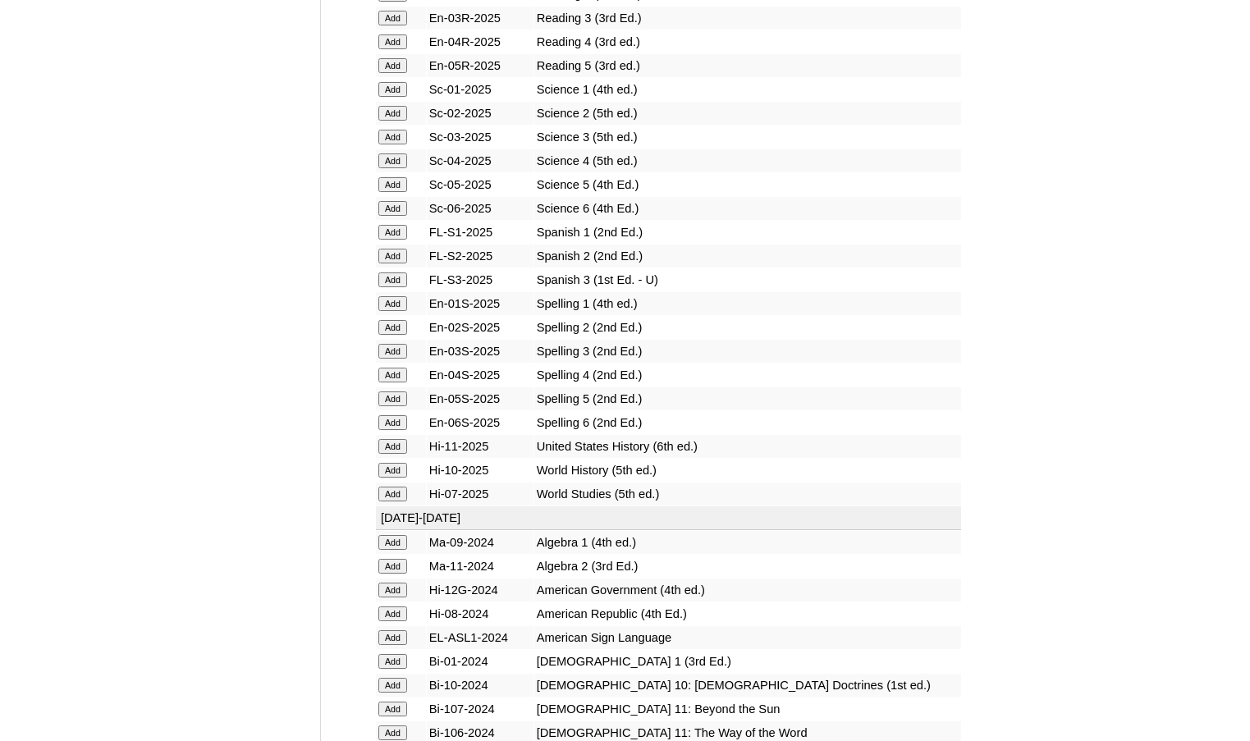
click at [396, 227] on input "Add" at bounding box center [392, 232] width 29 height 15
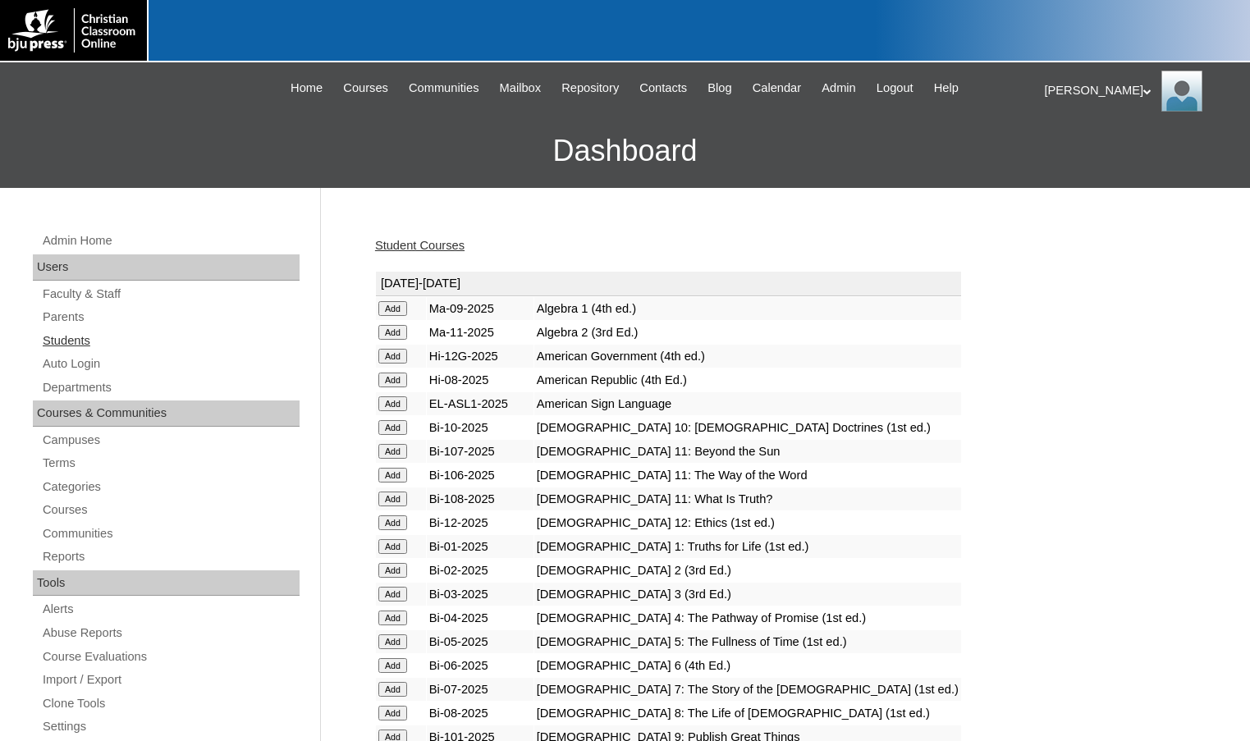
click at [66, 338] on link "Students" at bounding box center [170, 341] width 259 height 21
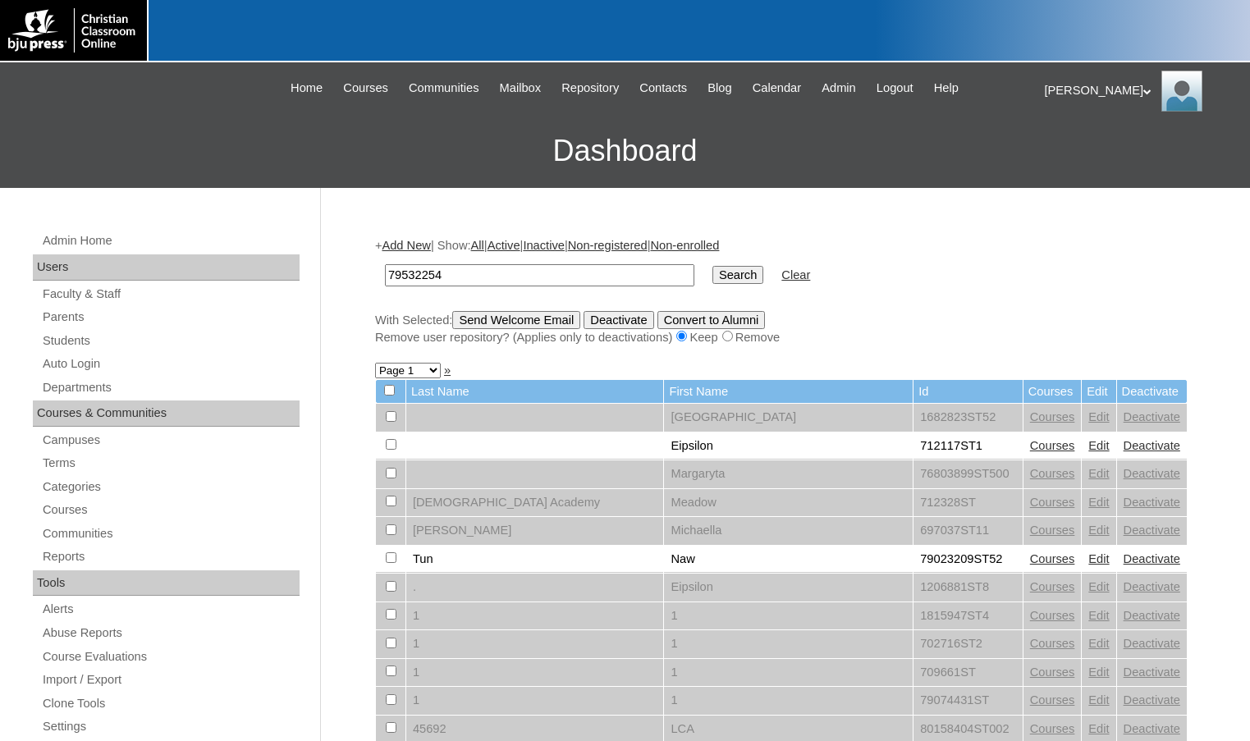
type input "79532254"
click at [712, 266] on input "Search" at bounding box center [737, 275] width 51 height 18
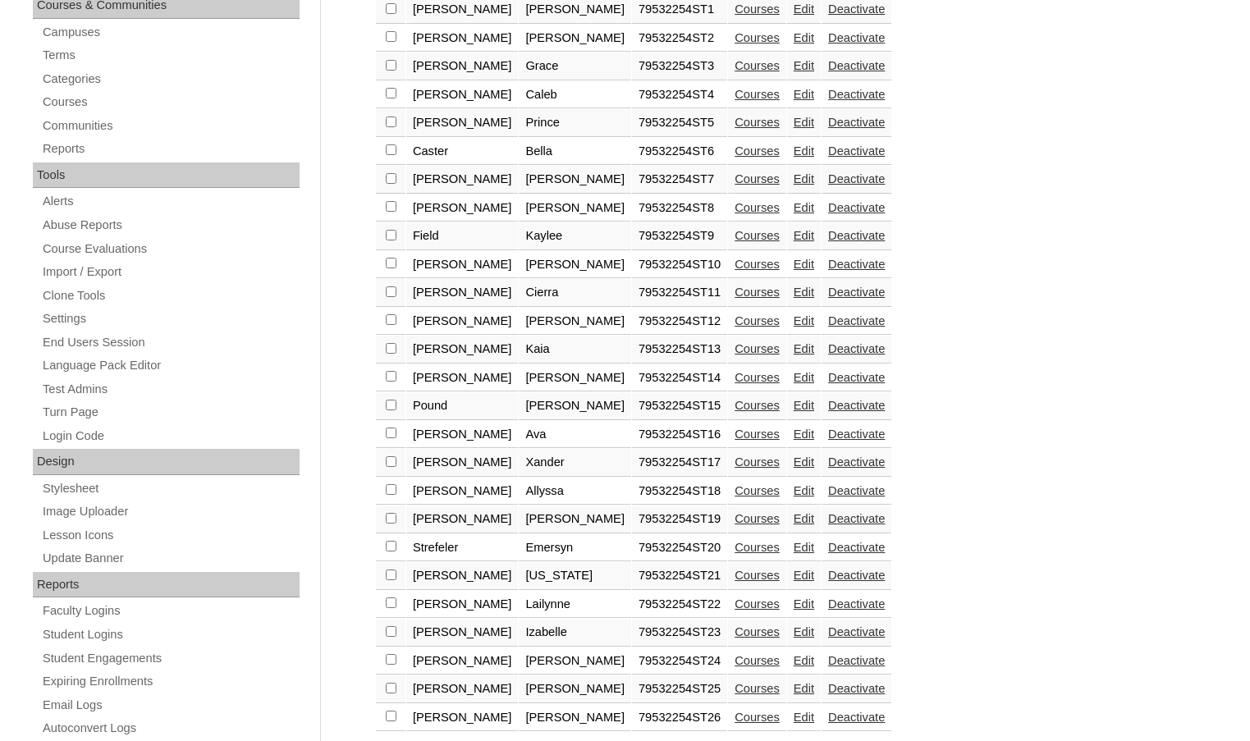
scroll to position [410, 0]
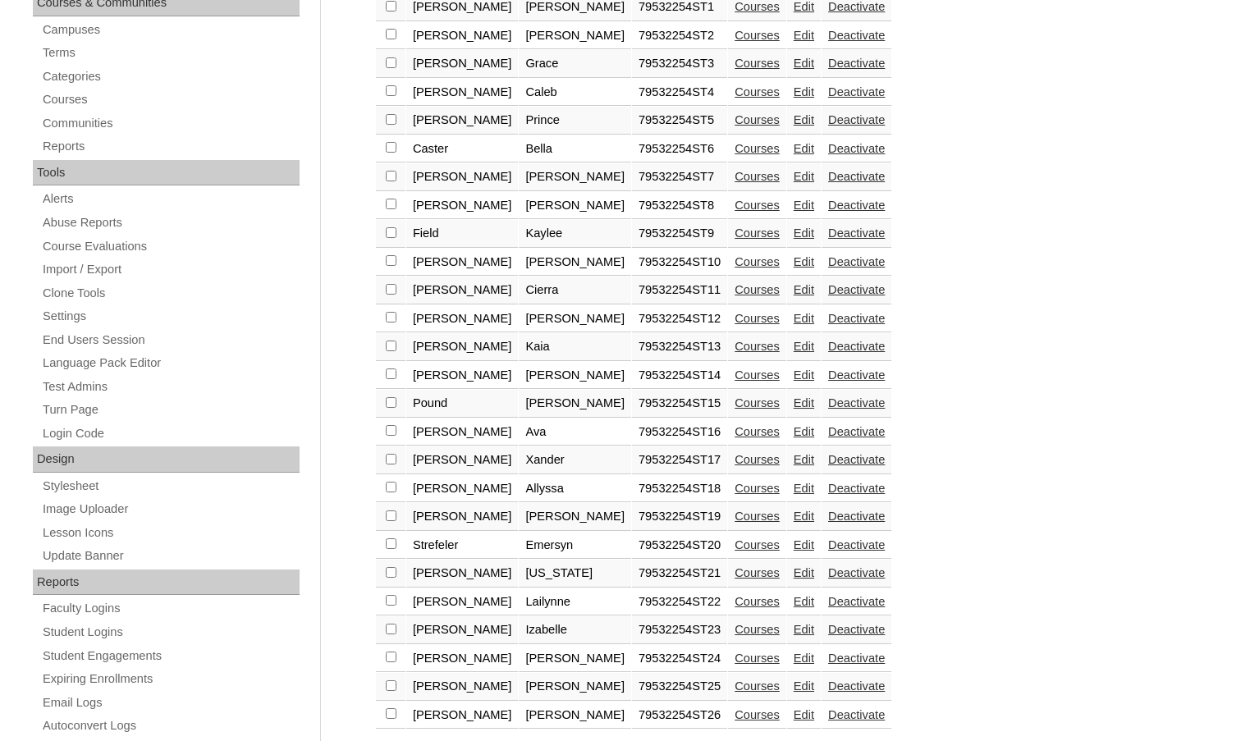
click at [794, 483] on link "Edit" at bounding box center [804, 488] width 21 height 13
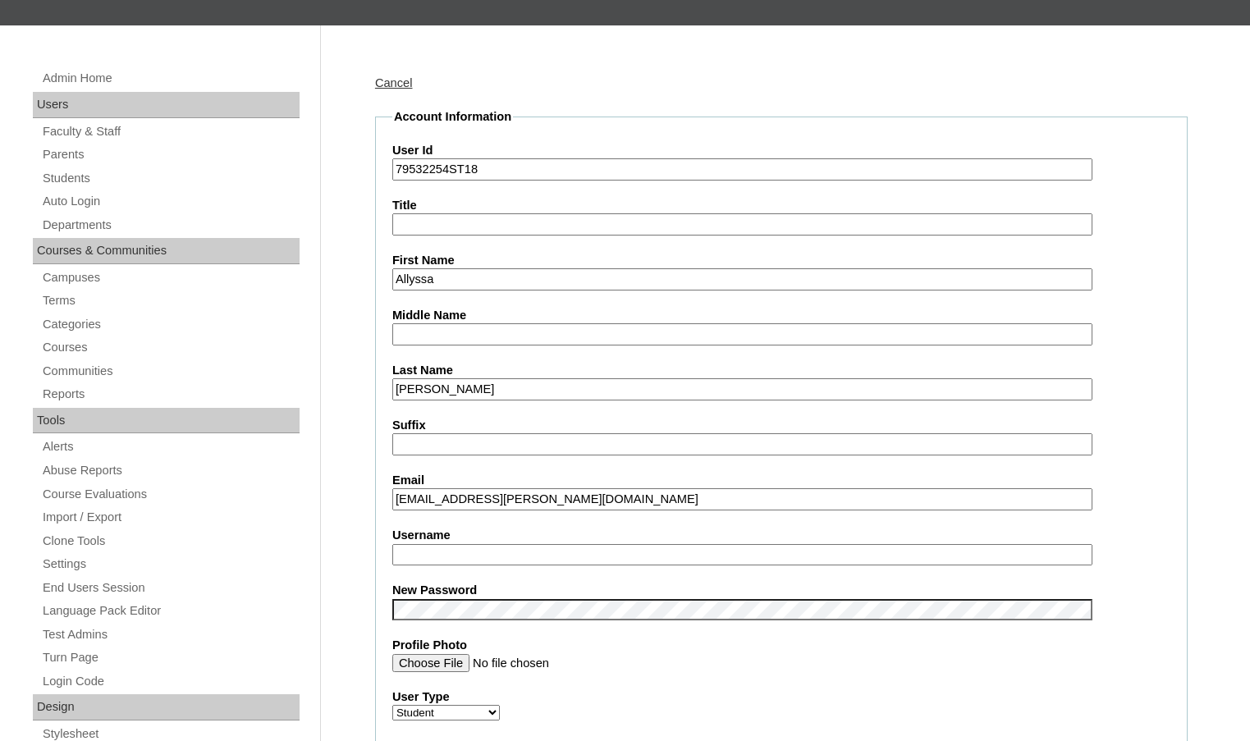
scroll to position [164, 0]
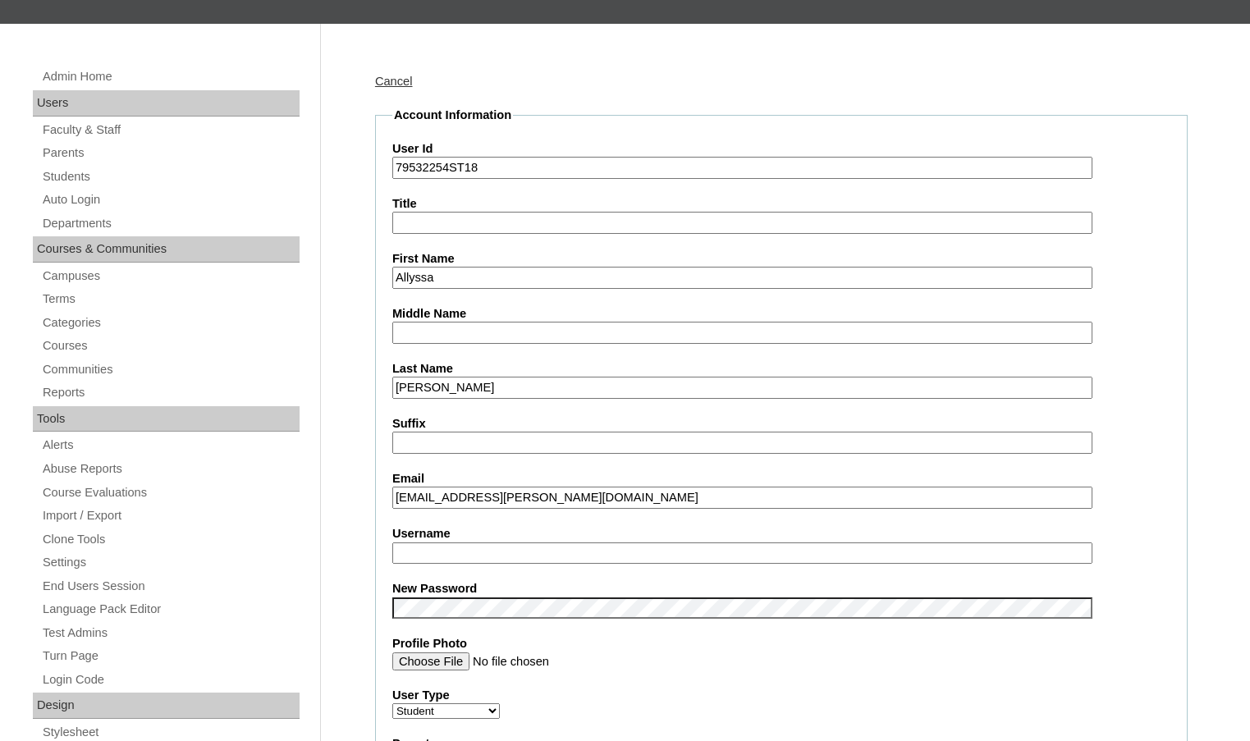
type input "msevilla"
drag, startPoint x: 487, startPoint y: 497, endPoint x: 376, endPoint y: 487, distance: 111.3
click at [406, 492] on input "alyssa.spiesman@ccajtn.com" at bounding box center [742, 498] width 700 height 22
type input "allyssa.spiesman@ccajtn.com"
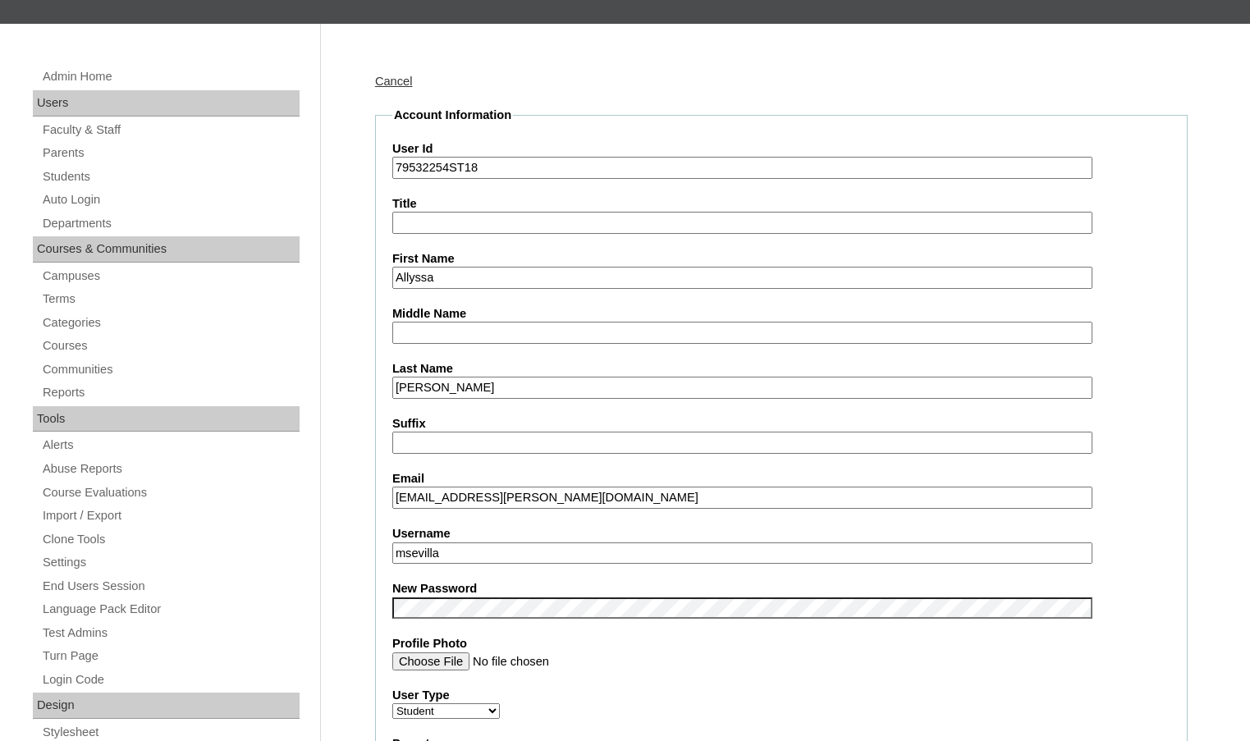
drag, startPoint x: 462, startPoint y: 560, endPoint x: 355, endPoint y: 547, distance: 107.5
type input "allyssa.spiesman"
click at [451, 166] on input "79532254ST18" at bounding box center [742, 168] width 700 height 22
drag, startPoint x: 450, startPoint y: 166, endPoint x: 363, endPoint y: 163, distance: 87.0
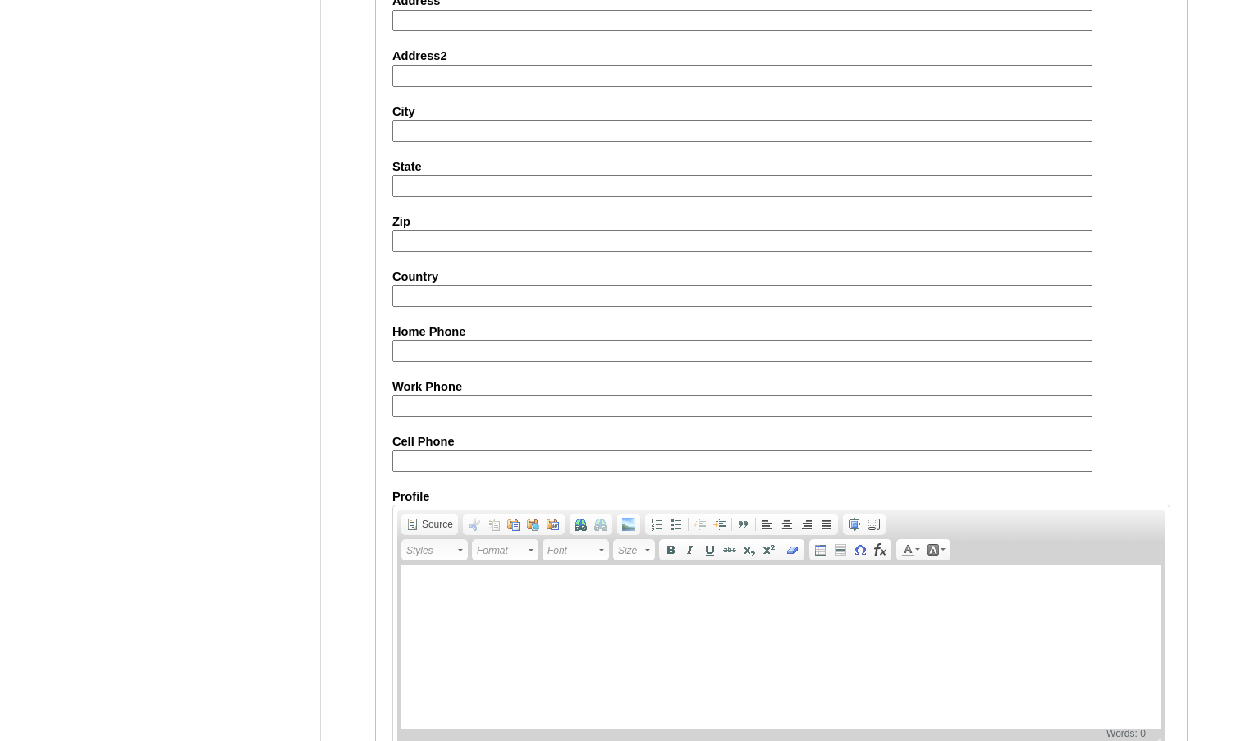
scroll to position [1760, 0]
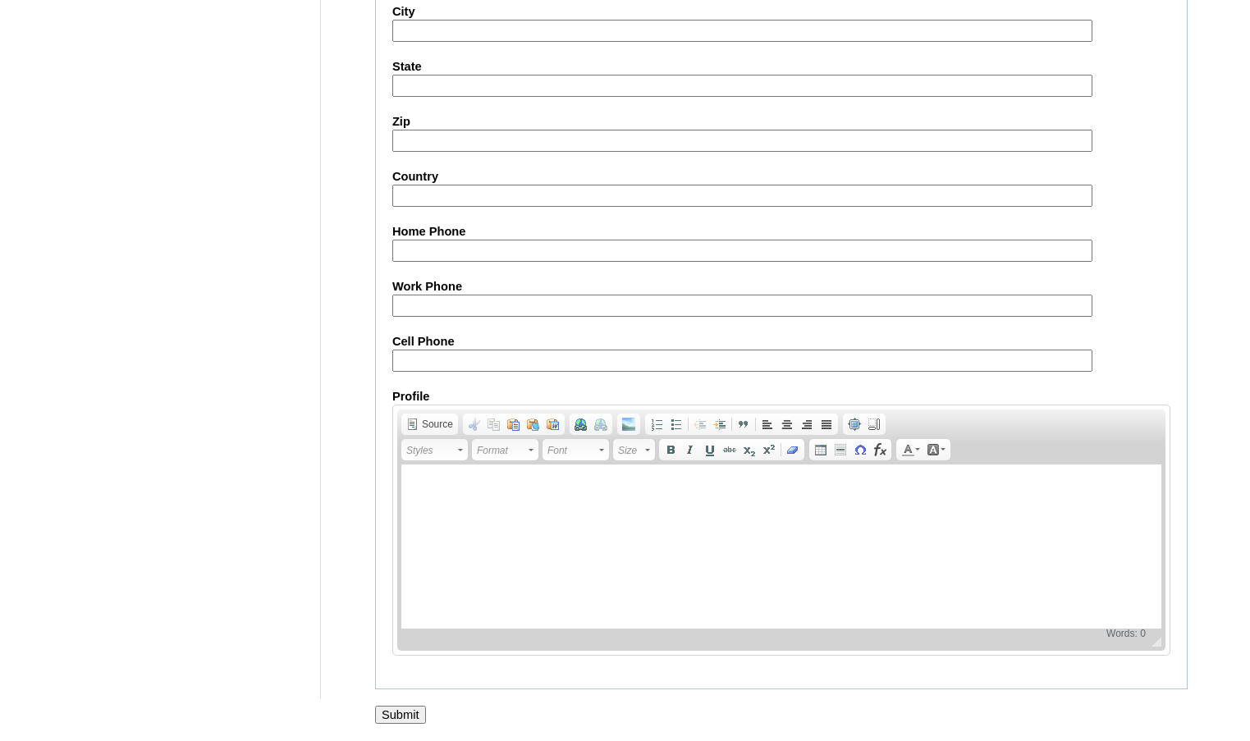
click at [401, 707] on input "Submit" at bounding box center [400, 715] width 51 height 18
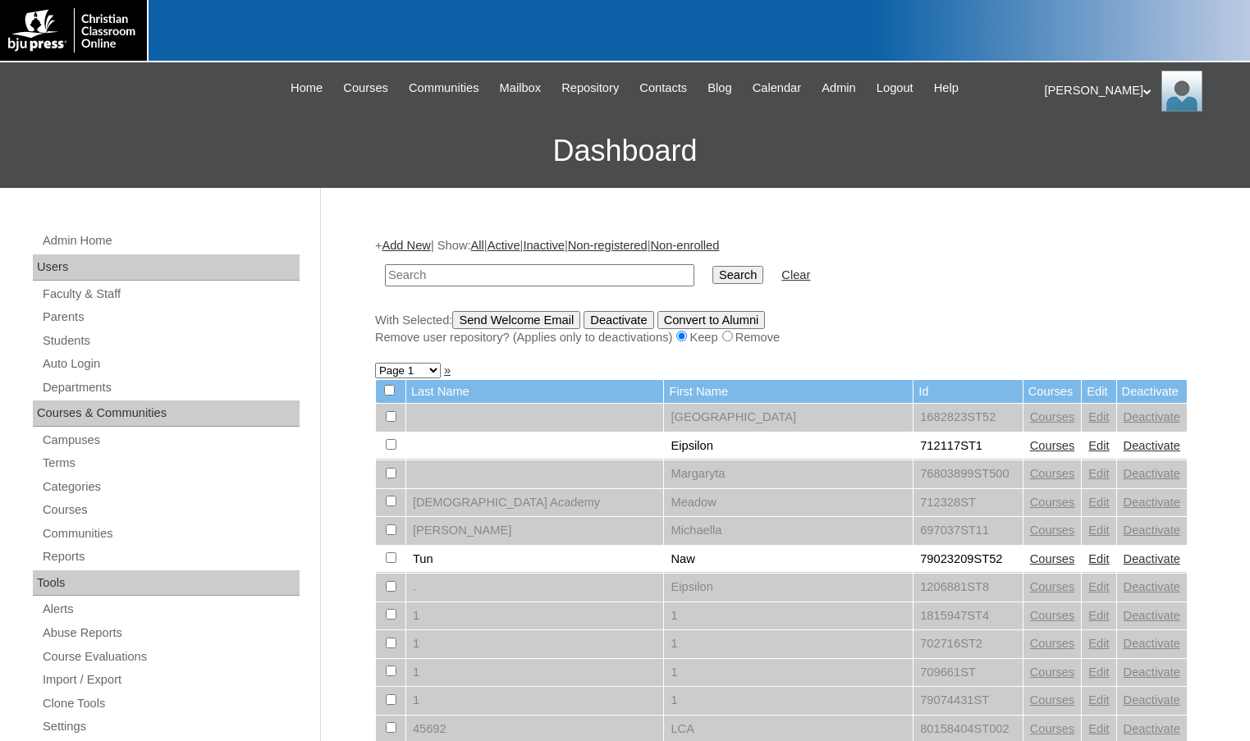
click at [625, 278] on input "text" at bounding box center [539, 275] width 309 height 22
paste input "75650287"
type input "75650287"
click at [712, 266] on input "Search" at bounding box center [737, 275] width 51 height 18
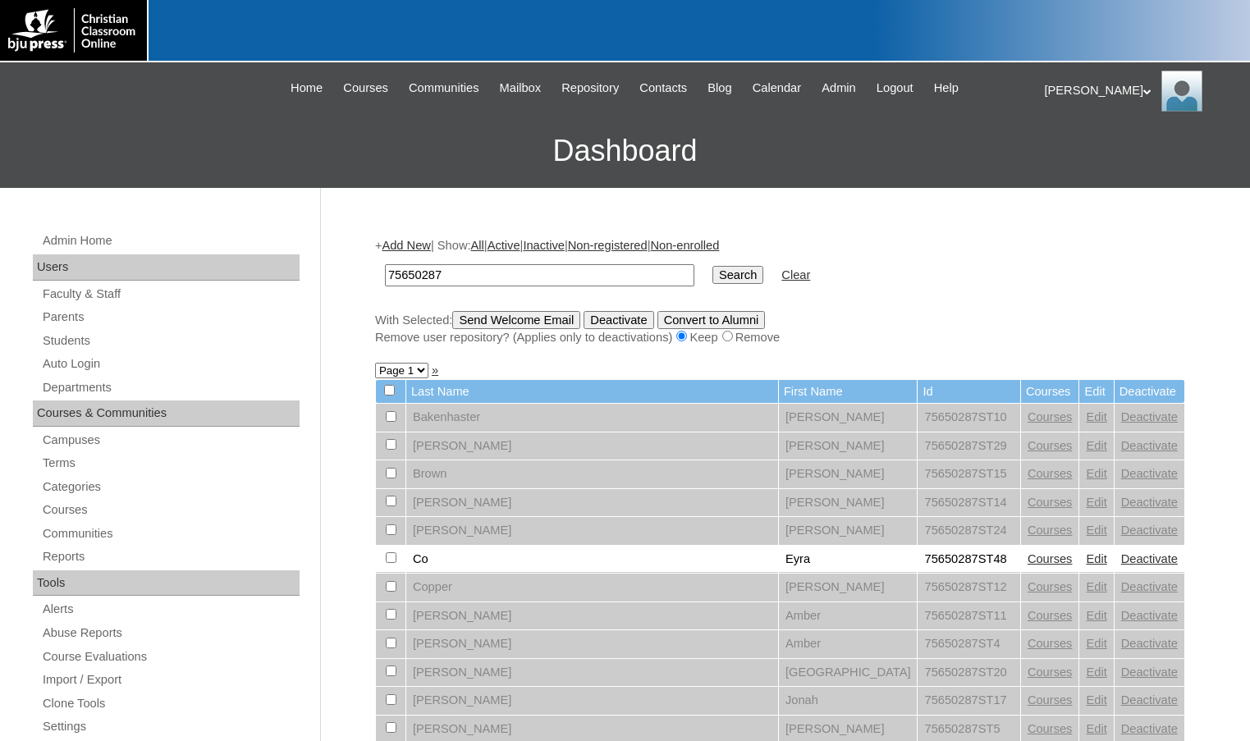
click at [1086, 470] on link "Edit" at bounding box center [1096, 473] width 21 height 13
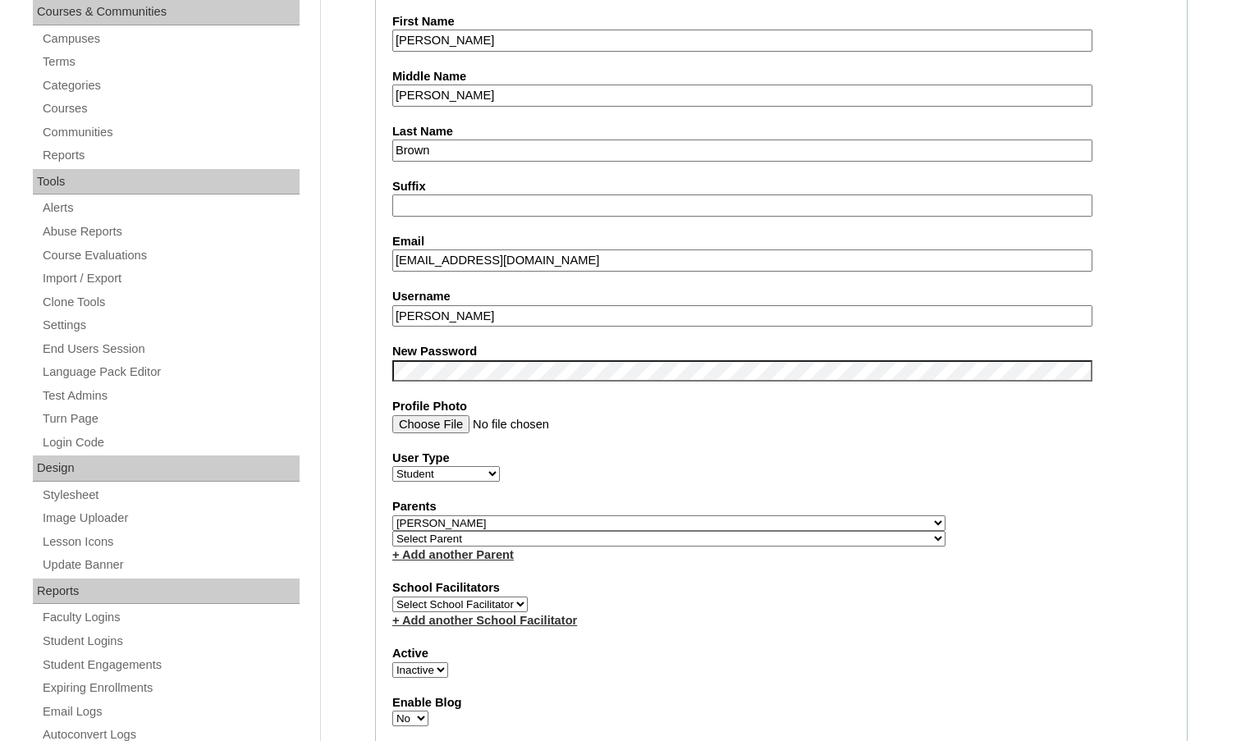
scroll to position [410, 0]
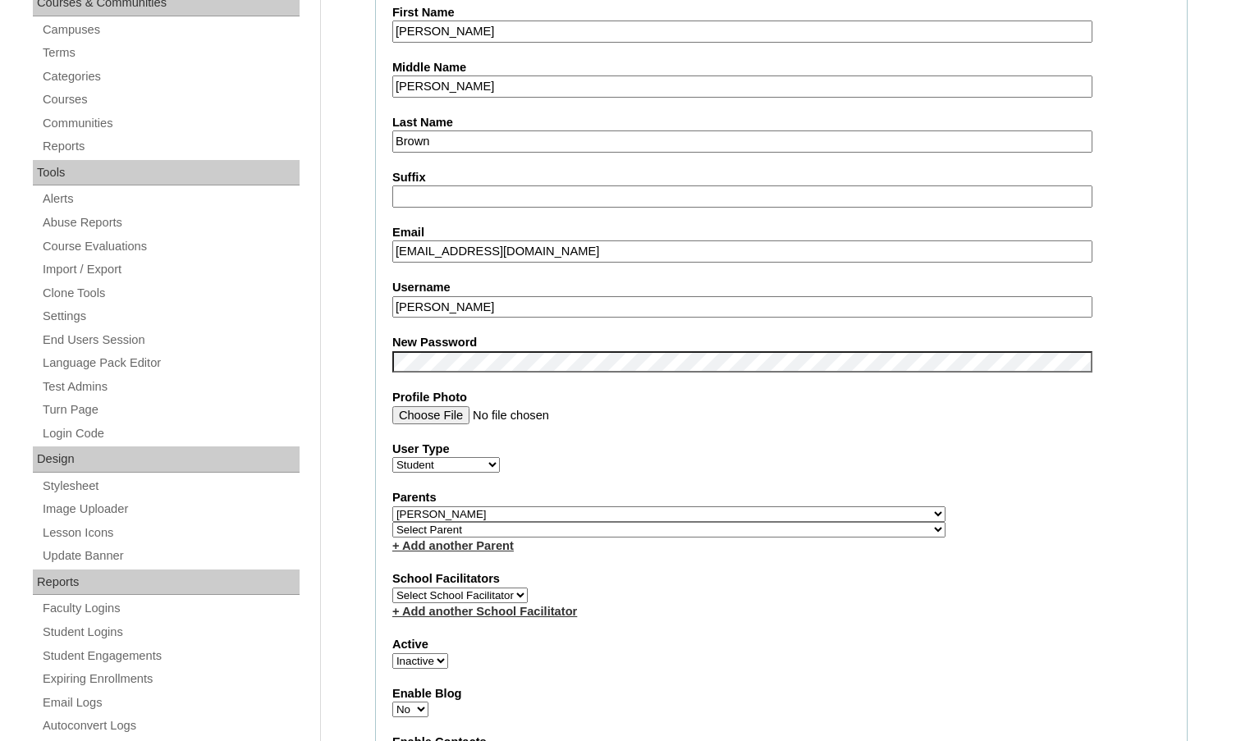
click at [752, 513] on select "Select Parent , Fautanu, Ma 1, 1 23-24 accountMorgan, Jason 6th Street Mennonit…" at bounding box center [668, 514] width 553 height 16
select select
click at [392, 506] on select "Select Parent , Fautanu, Ma 1, 1 23-24 accountMorgan, Jason 6th Street Mennonit…" at bounding box center [668, 514] width 553 height 16
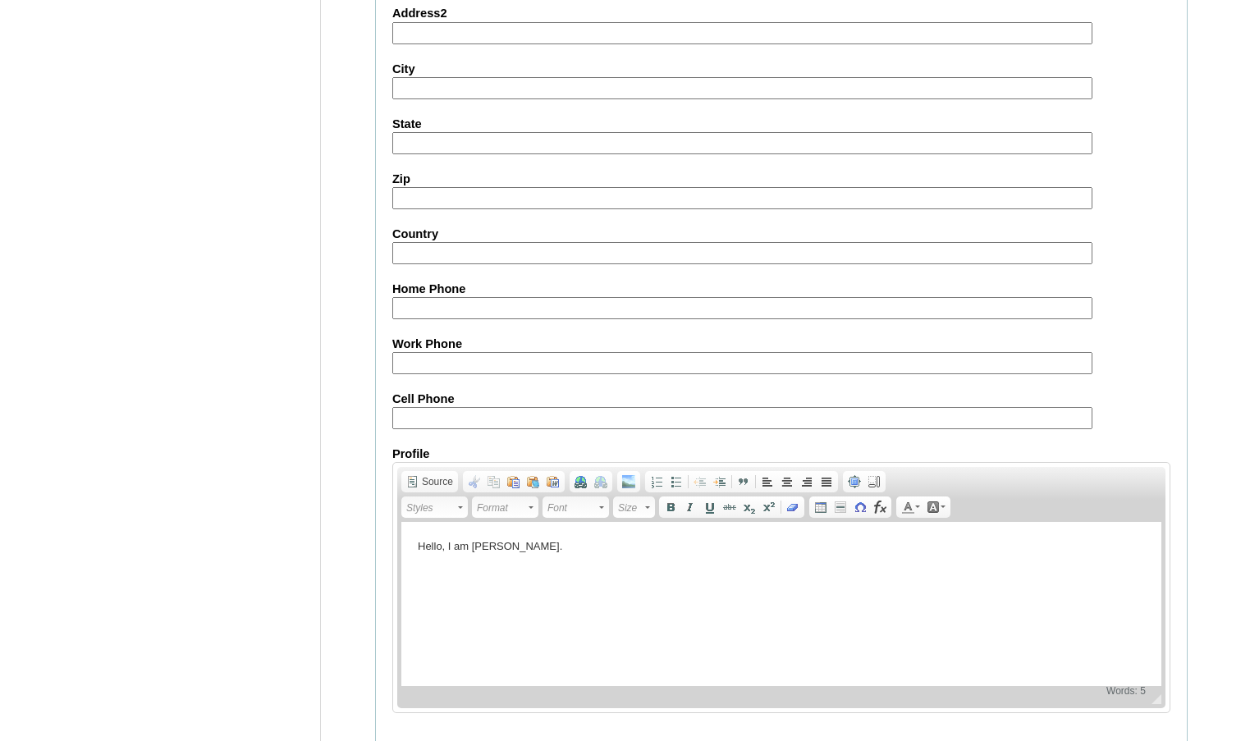
scroll to position [1760, 0]
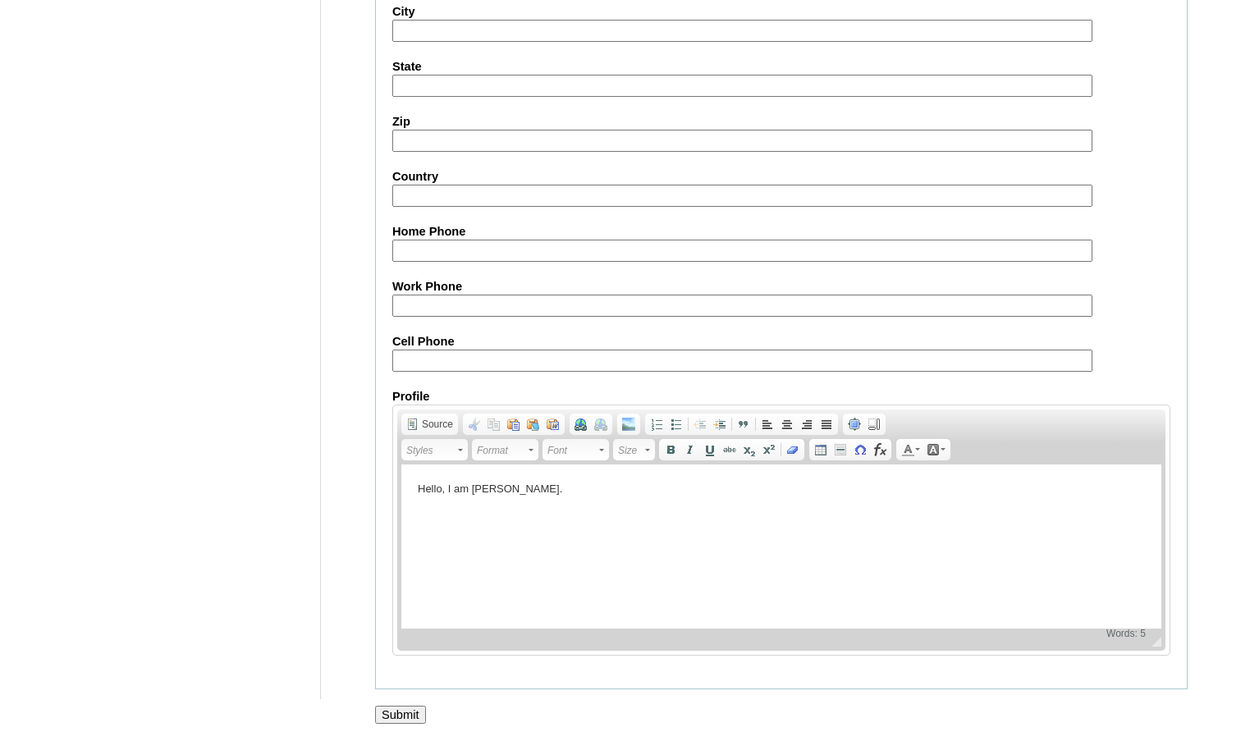
click at [410, 712] on input "Submit" at bounding box center [400, 715] width 51 height 18
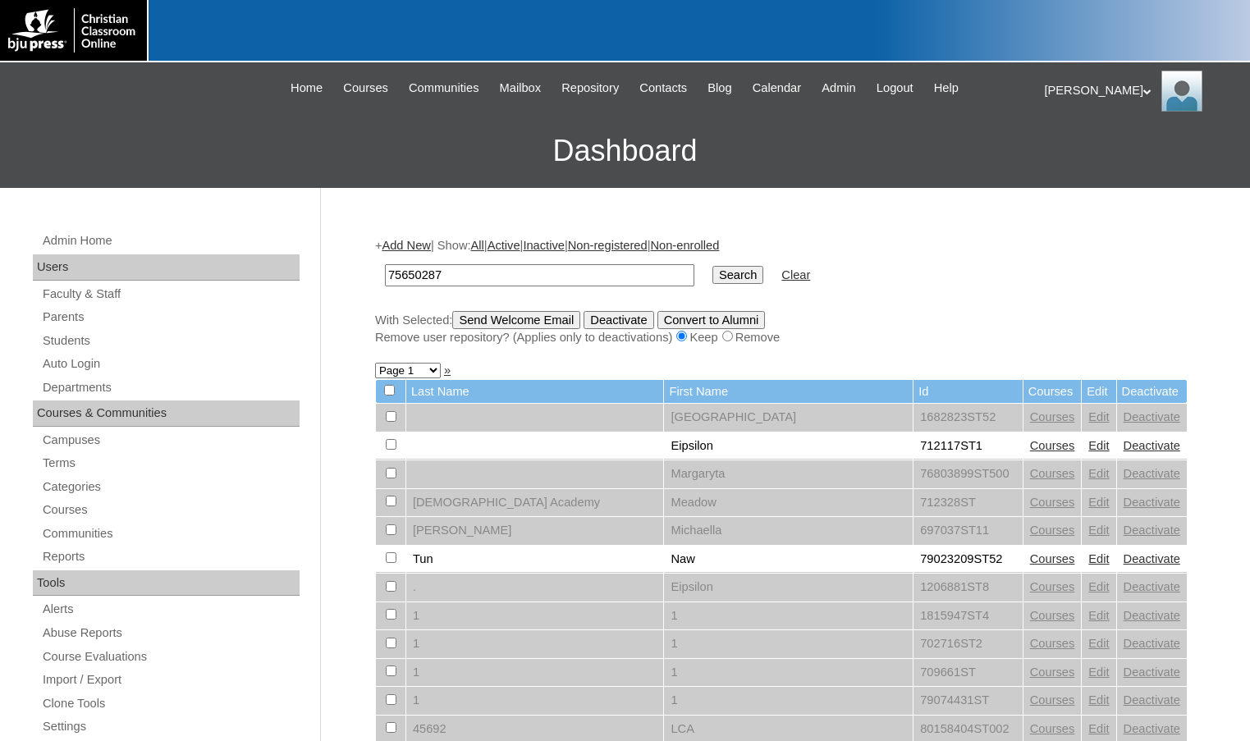
type input "75650287"
click at [712, 266] on input "Search" at bounding box center [737, 275] width 51 height 18
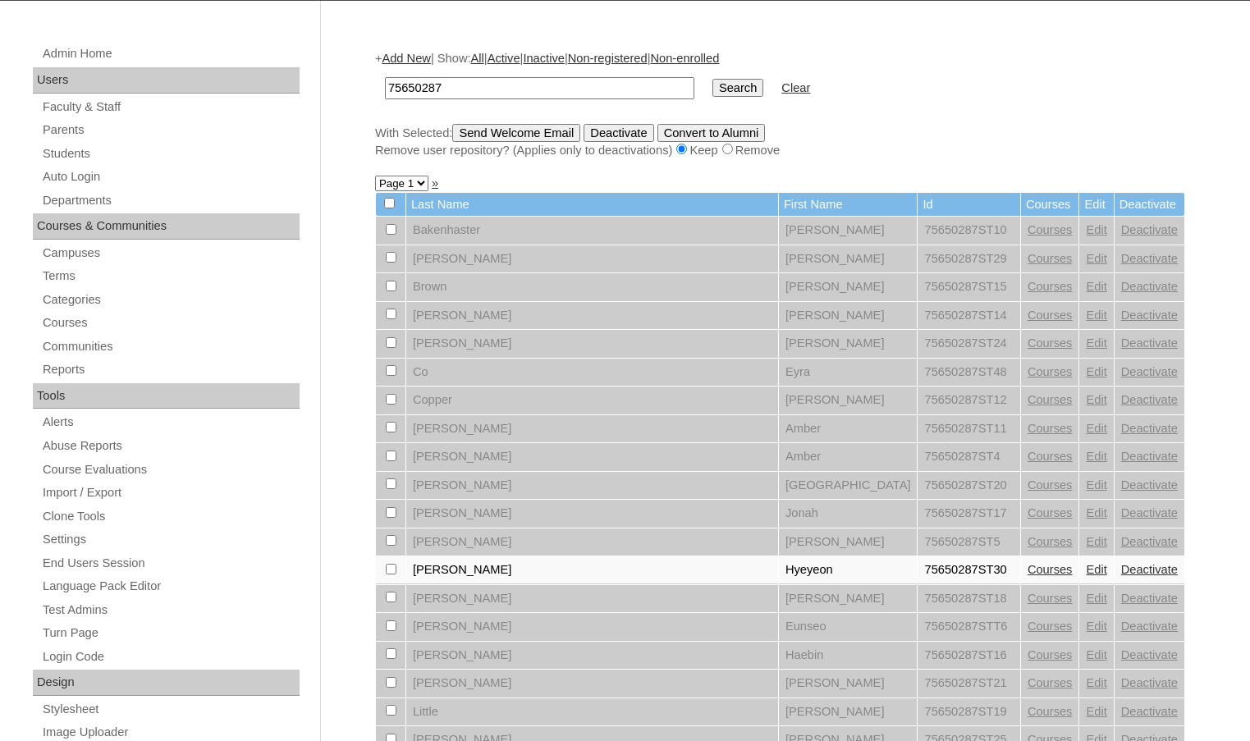
scroll to position [246, 0]
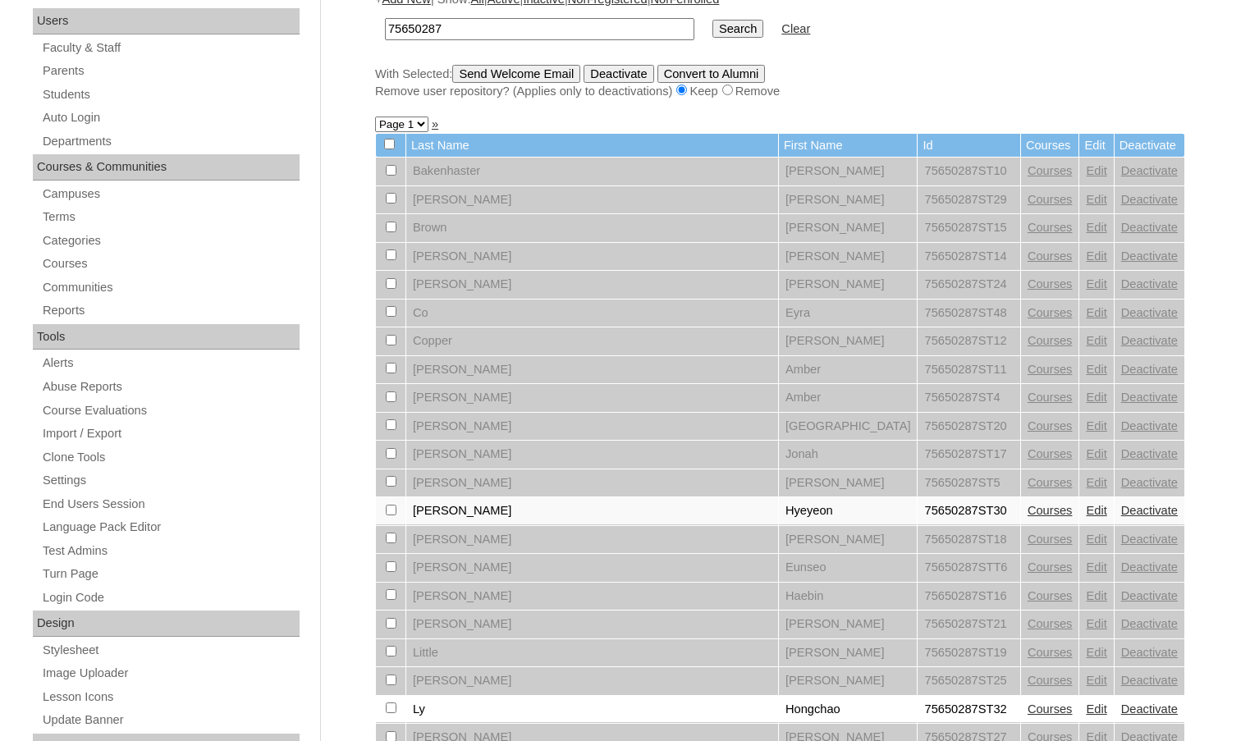
click at [1086, 341] on link "Edit" at bounding box center [1096, 340] width 21 height 13
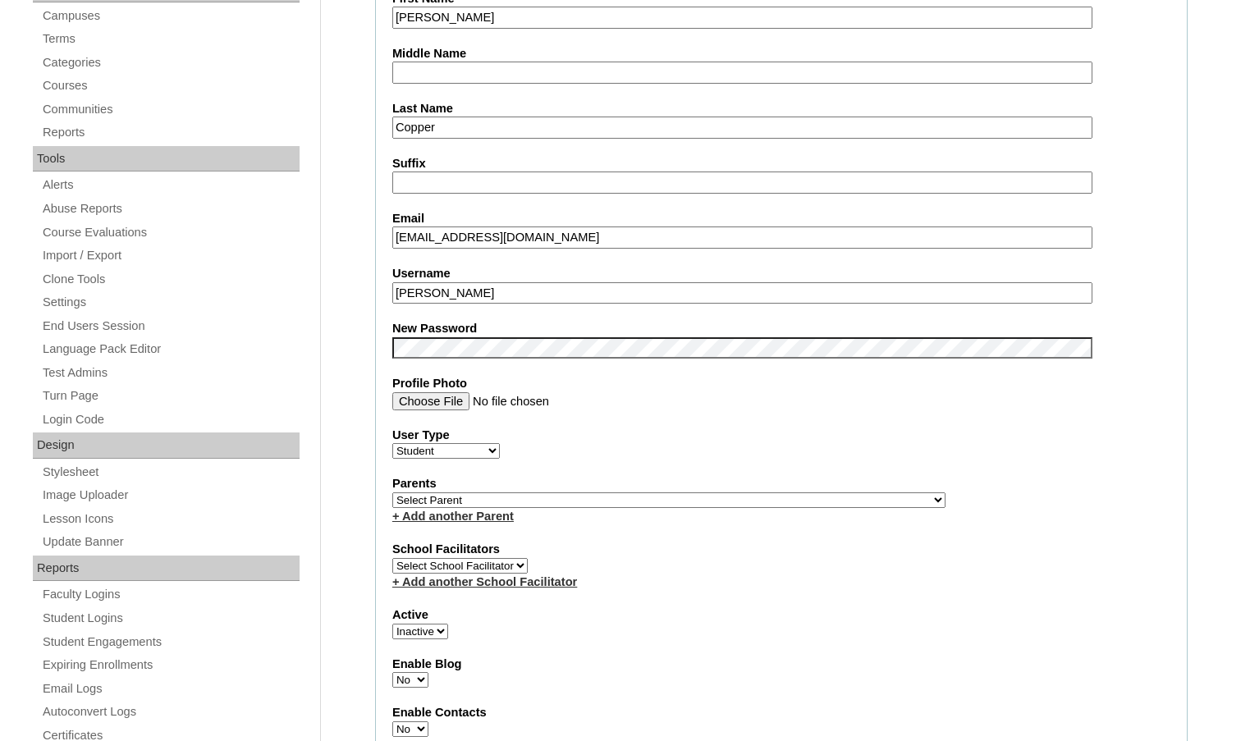
scroll to position [492, 0]
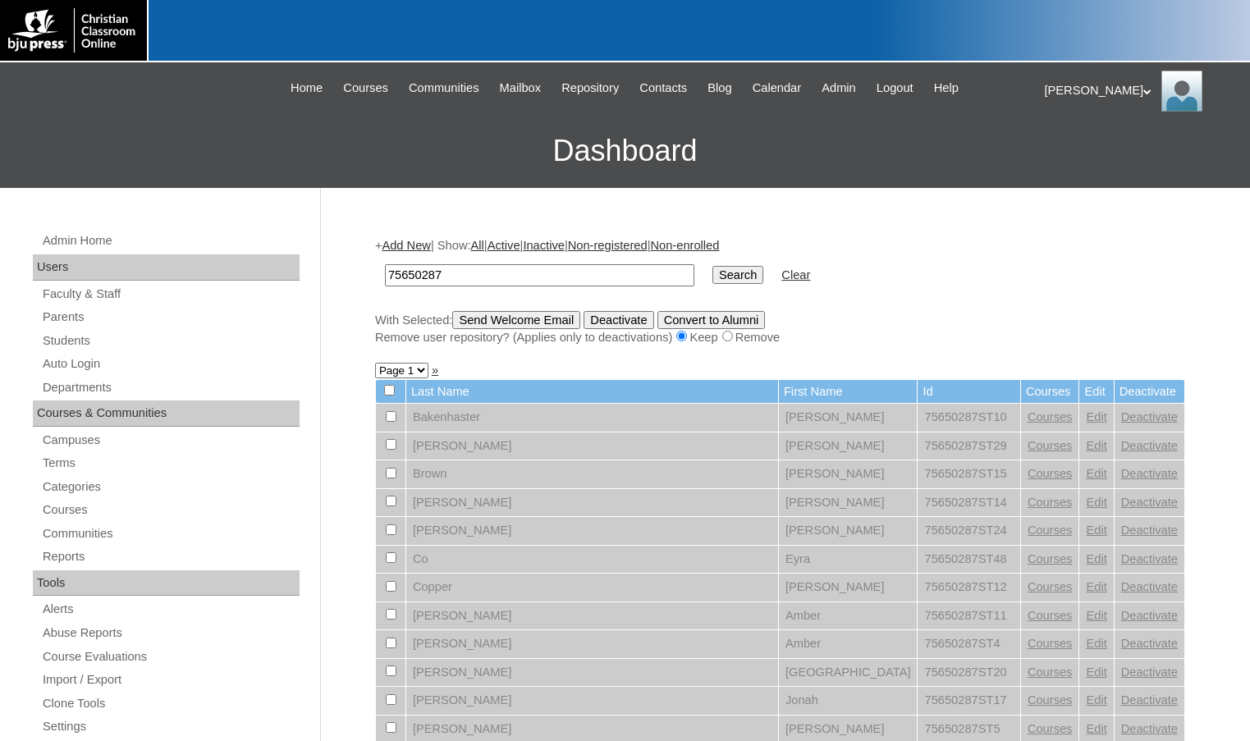
scroll to position [244, 0]
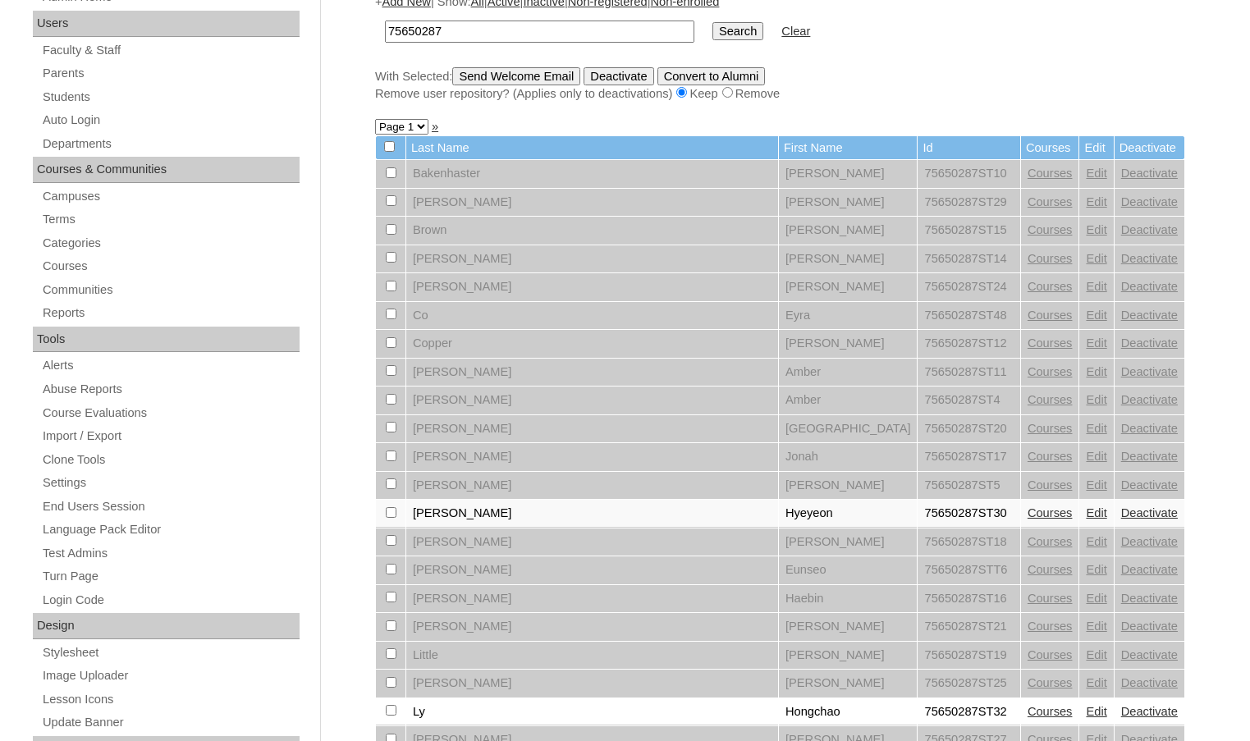
click at [1086, 261] on link "Edit" at bounding box center [1096, 258] width 21 height 13
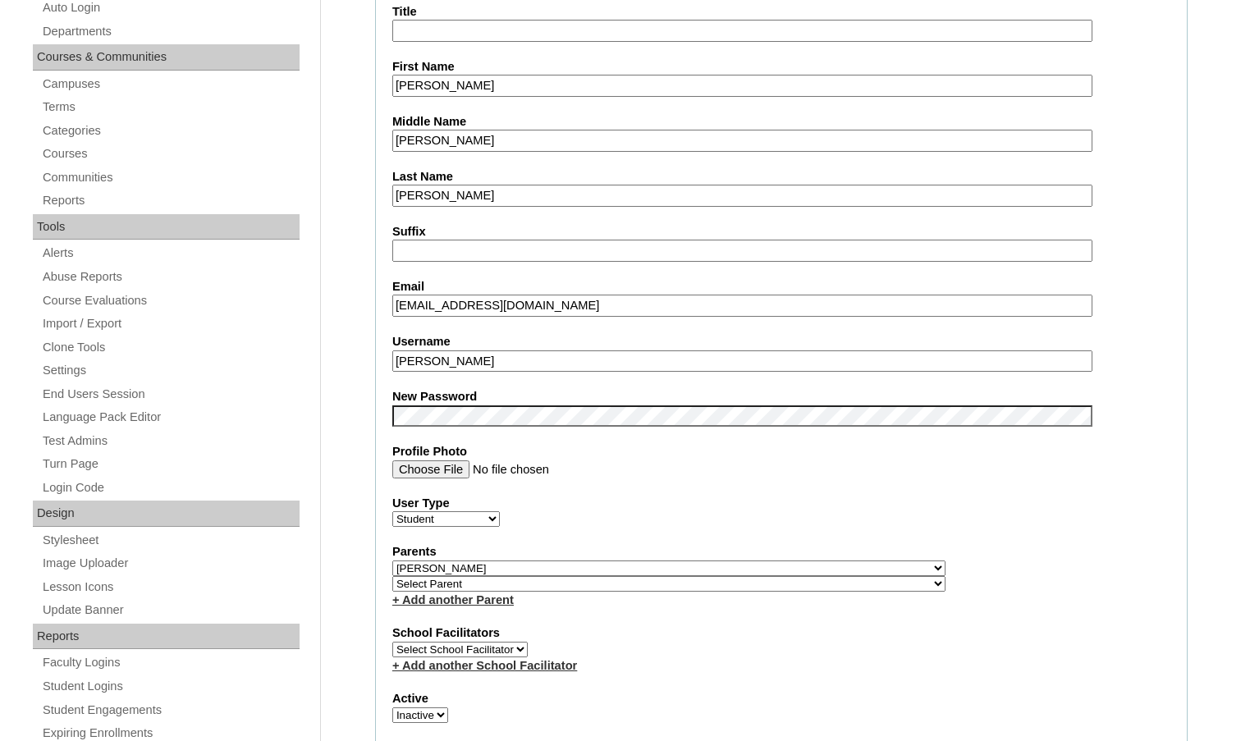
scroll to position [410, 0]
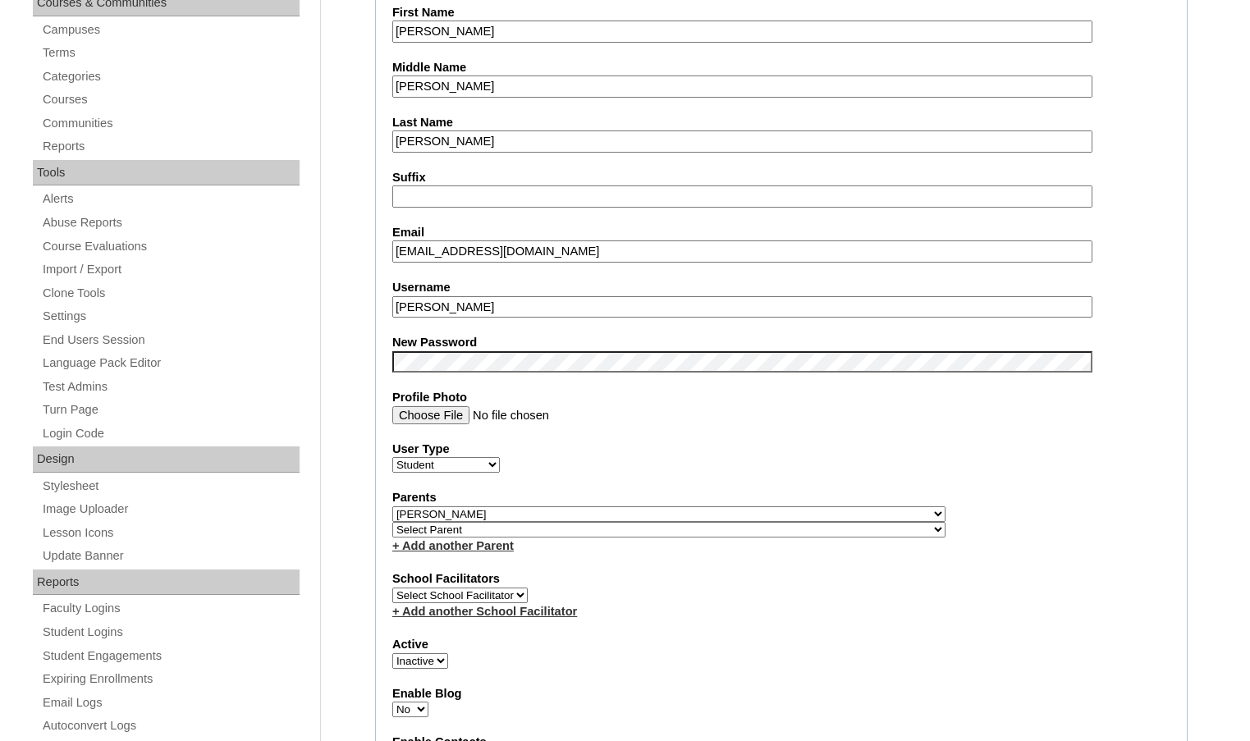
click at [746, 515] on select "Select Parent , Fautanu, Ma 1, 1 23-24 accountMorgan, Jason 6th Street Mennonit…" at bounding box center [668, 514] width 553 height 16
select select
click at [392, 506] on select "Select Parent , Fautanu, Ma 1, 1 23-24 accountMorgan, Jason 6th Street Mennonit…" at bounding box center [668, 514] width 553 height 16
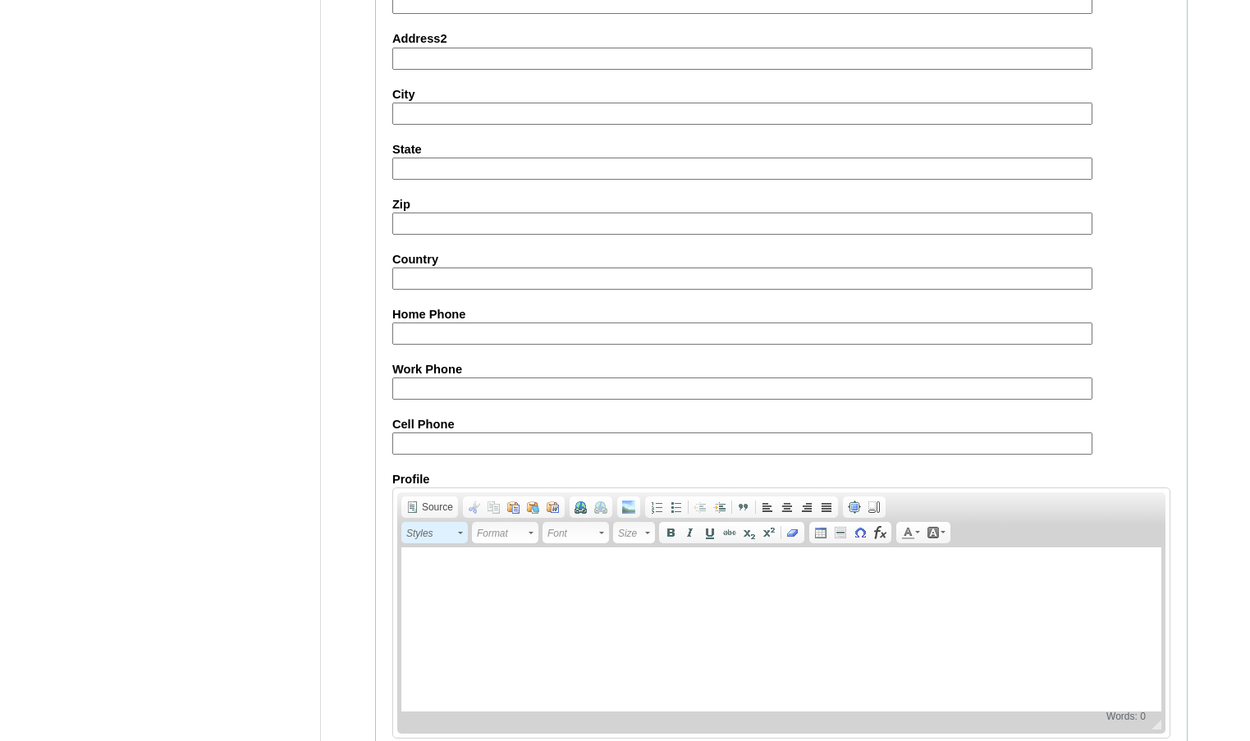
scroll to position [1760, 0]
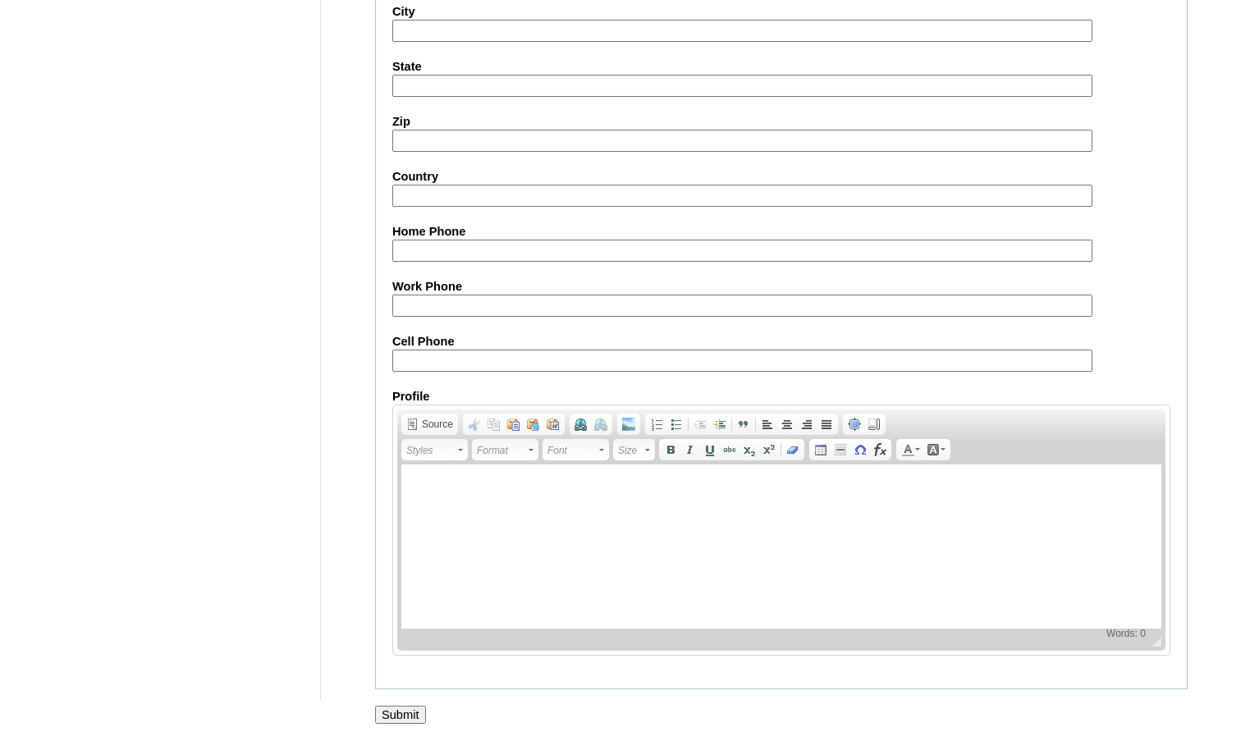
click at [400, 712] on input "Submit" at bounding box center [400, 715] width 51 height 18
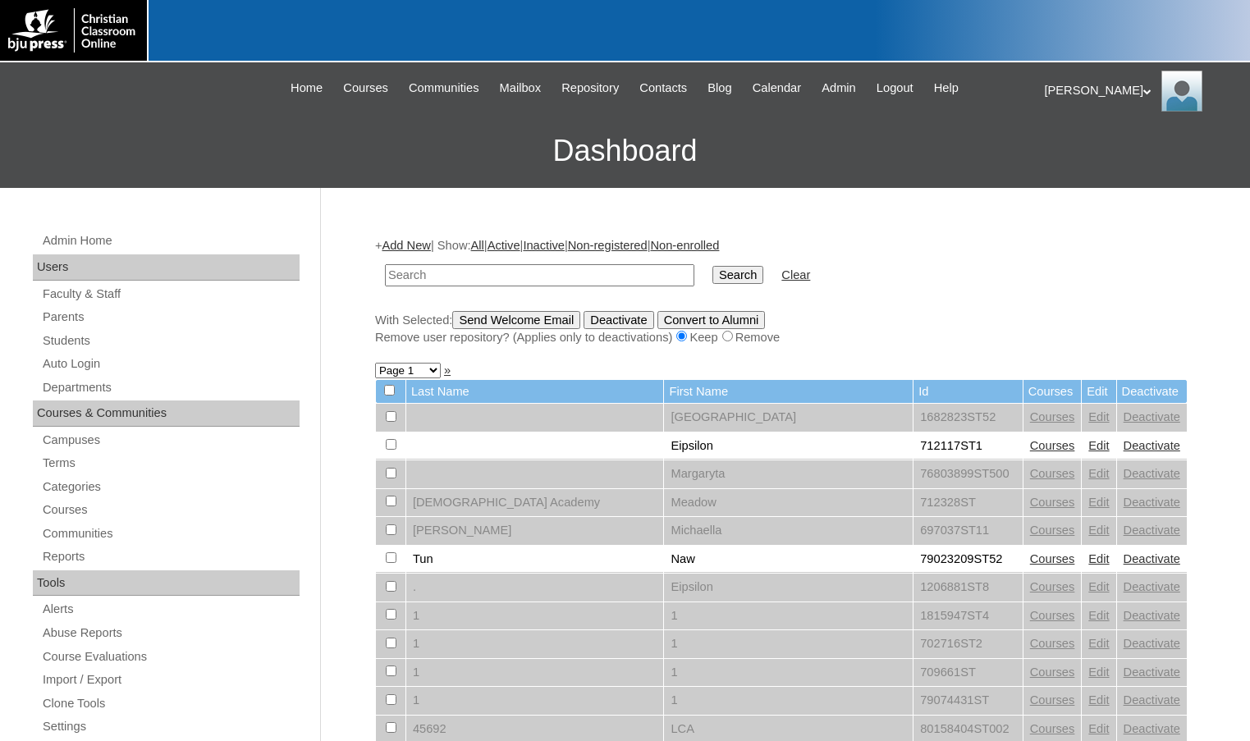
click at [466, 276] on input "text" at bounding box center [539, 275] width 309 height 22
paste input "75650287"
type input "75650287"
click at [712, 266] on input "Search" at bounding box center [737, 275] width 51 height 18
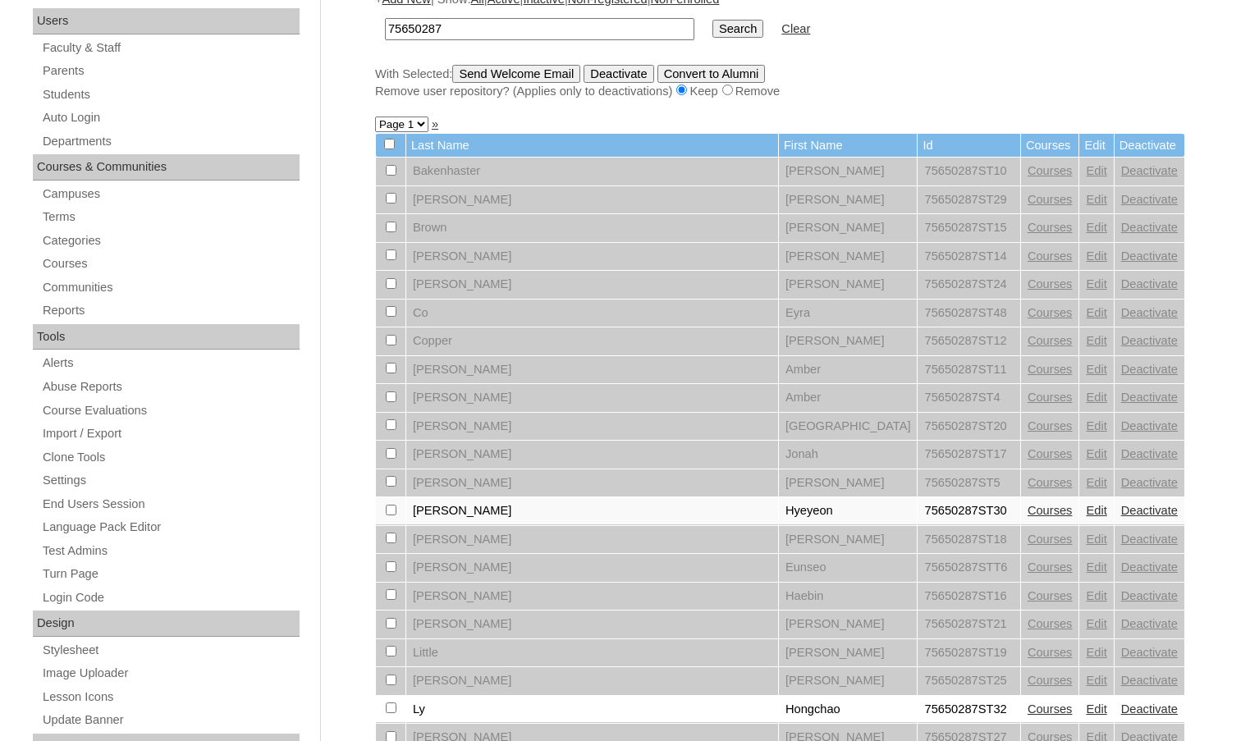
scroll to position [328, 0]
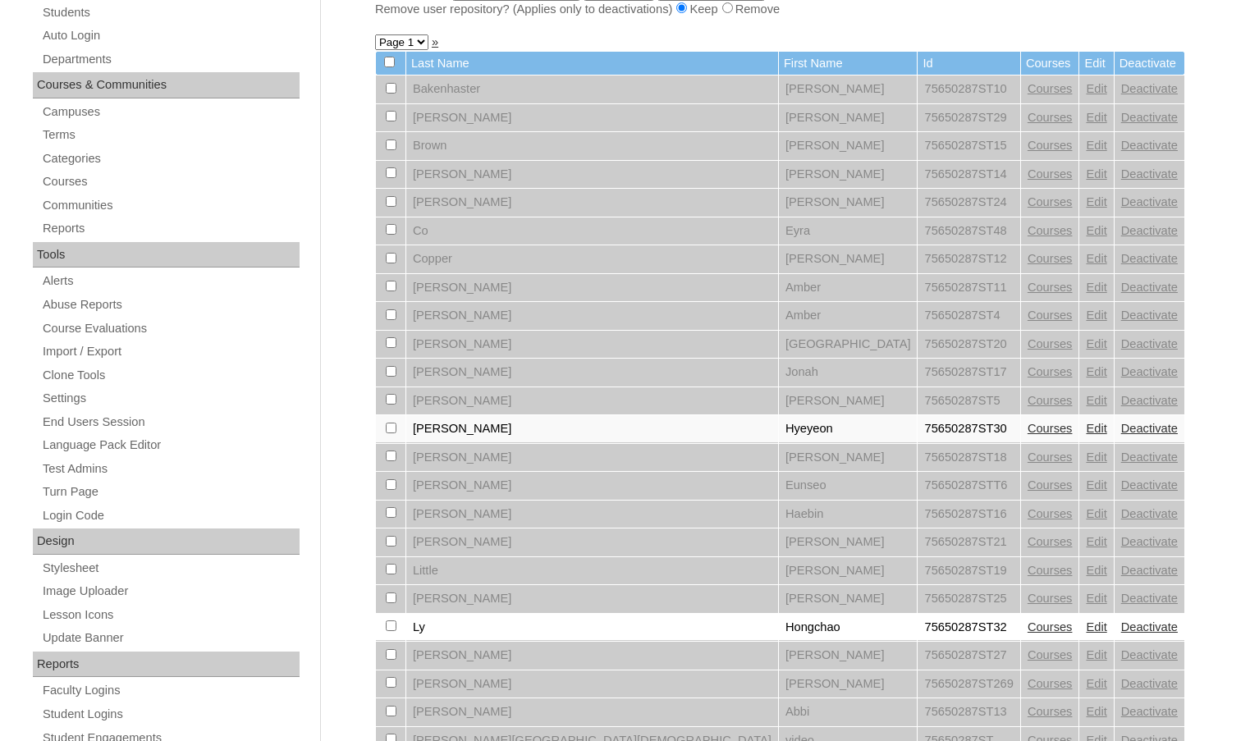
click at [1086, 543] on link "Edit" at bounding box center [1096, 541] width 21 height 13
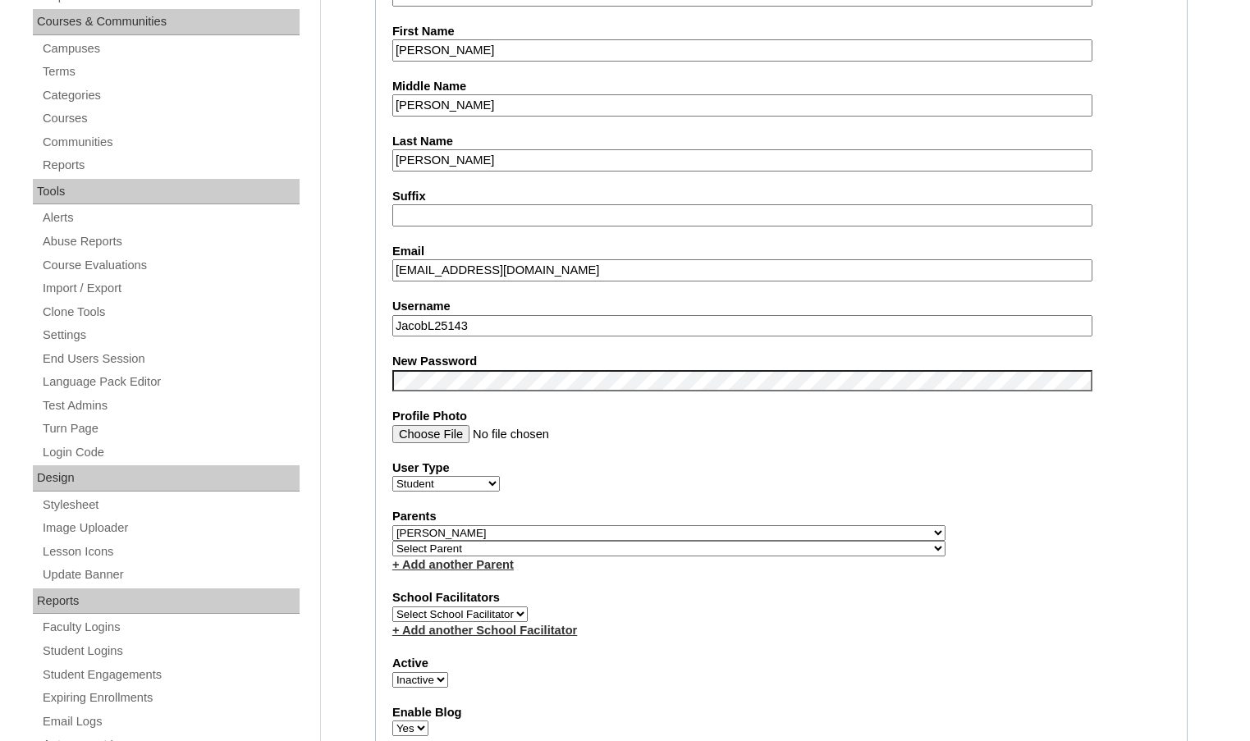
scroll to position [410, 0]
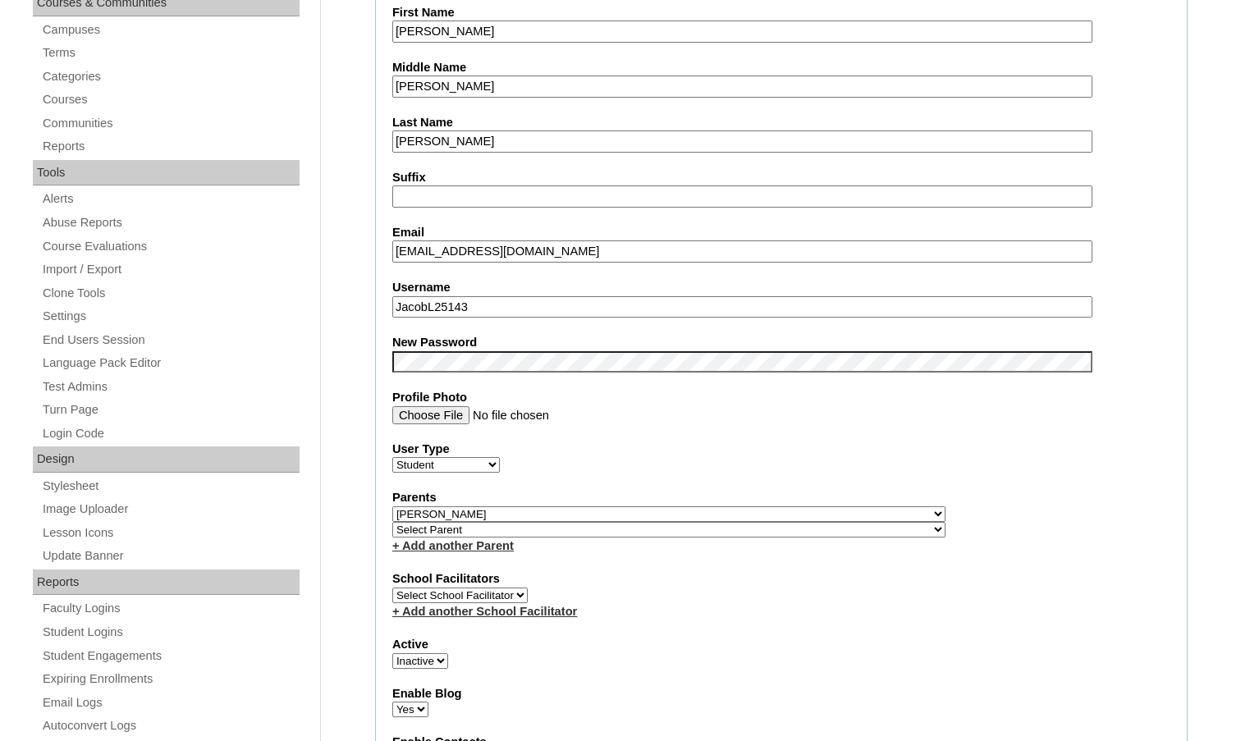
click at [741, 512] on select "Select Parent , Fautanu, Ma 1, 1 23-24 accountMorgan, Jason 6th Street Mennonit…" at bounding box center [668, 514] width 553 height 16
select select
click at [392, 506] on select "Select Parent , Fautanu, Ma 1, 1 23-24 accountMorgan, Jason 6th Street Mennonit…" at bounding box center [668, 514] width 553 height 16
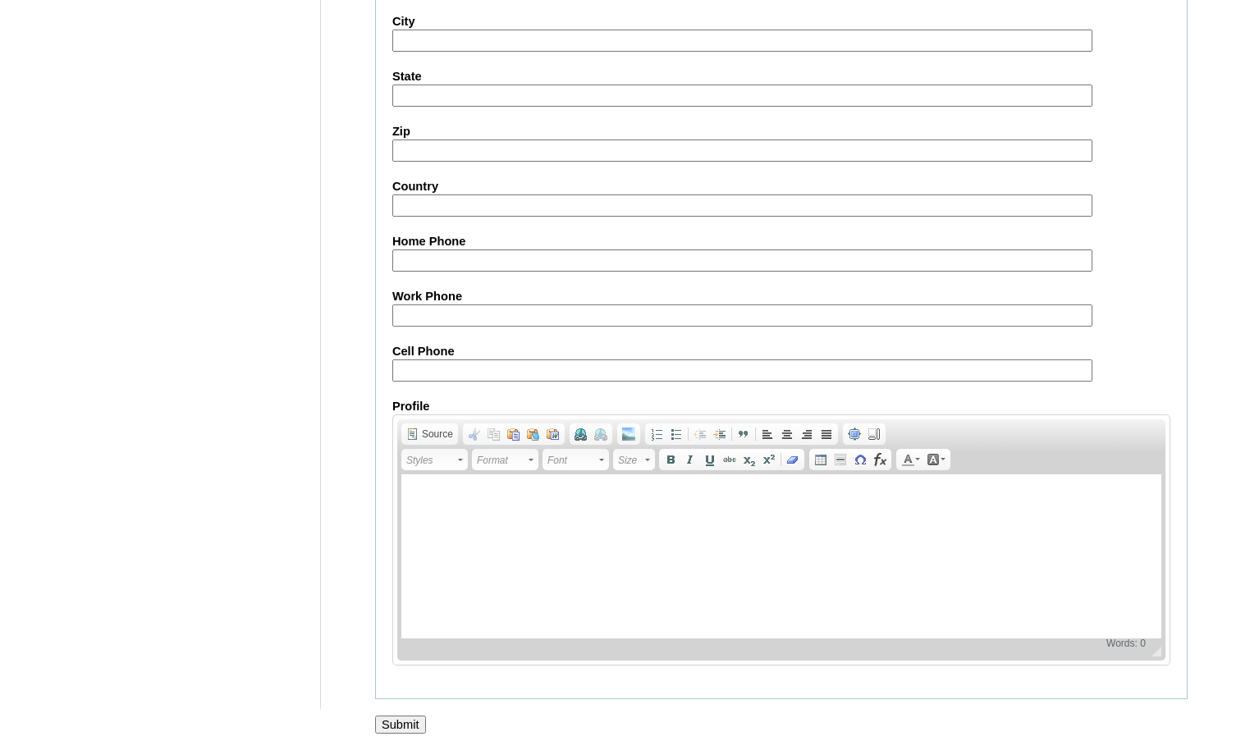
scroll to position [1760, 0]
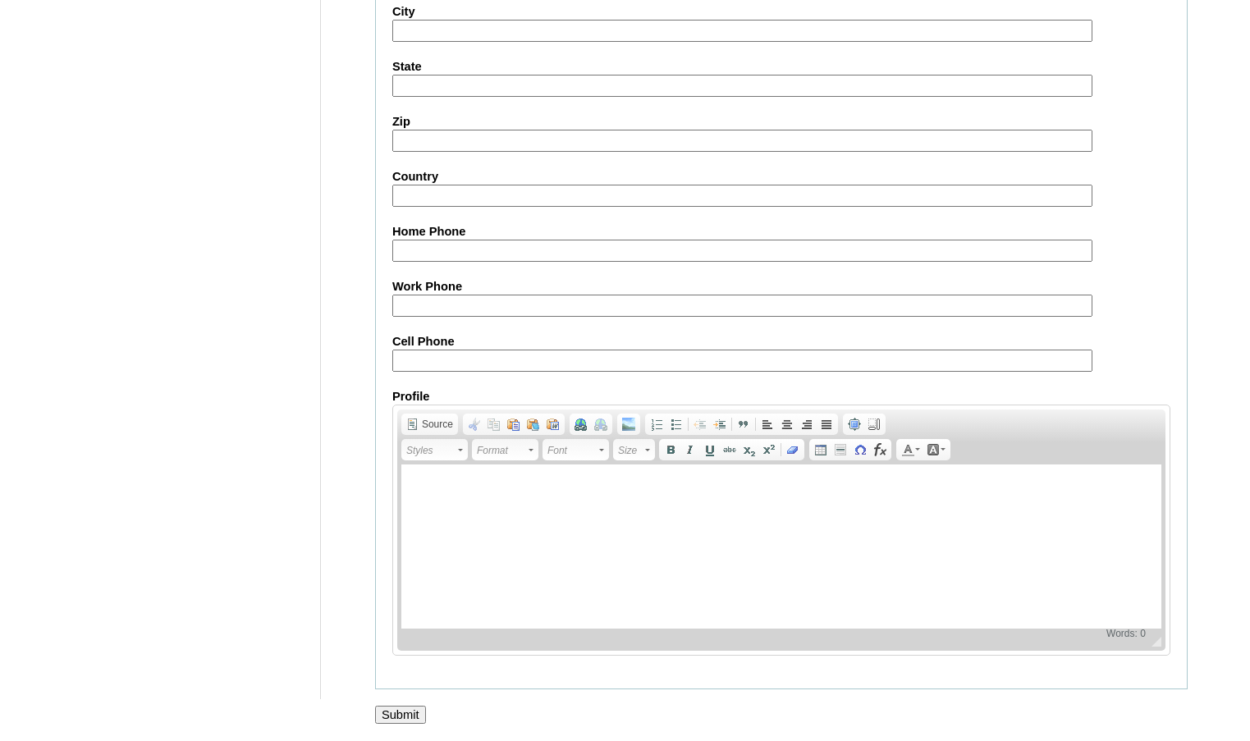
click at [397, 714] on input "Submit" at bounding box center [400, 715] width 51 height 18
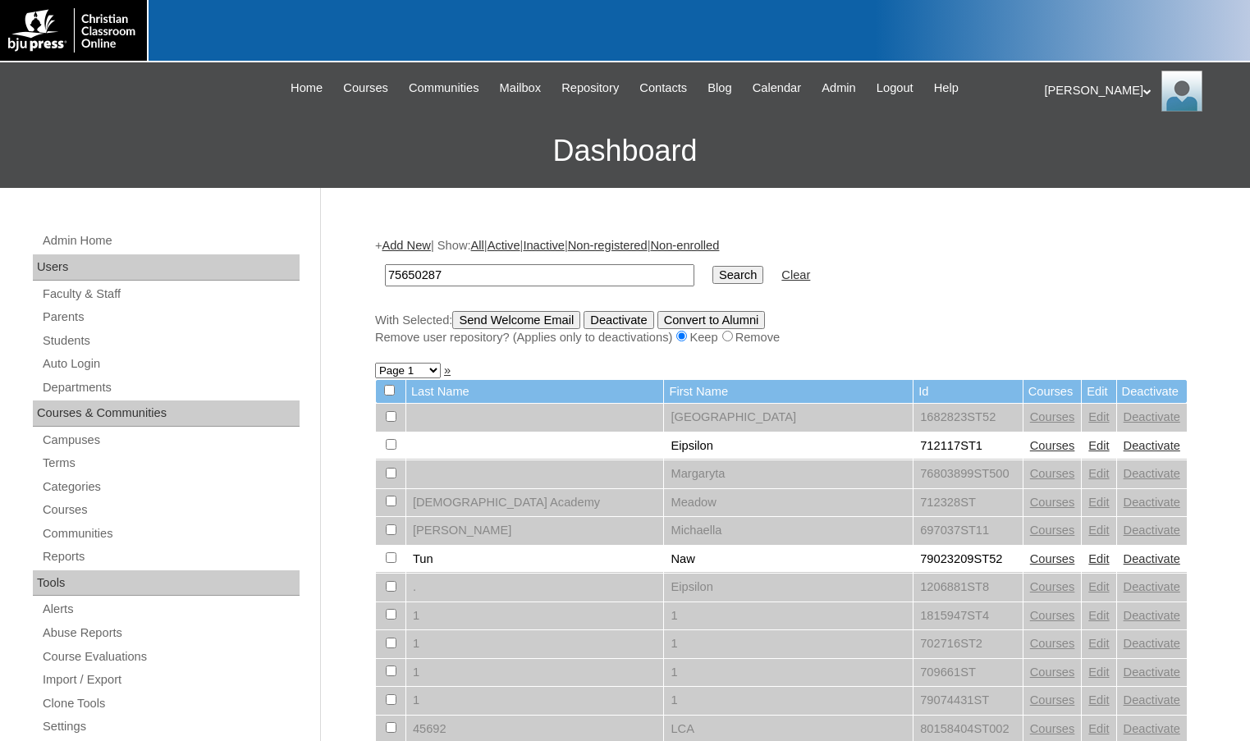
type input "75650287"
click at [712, 266] on input "Search" at bounding box center [737, 275] width 51 height 18
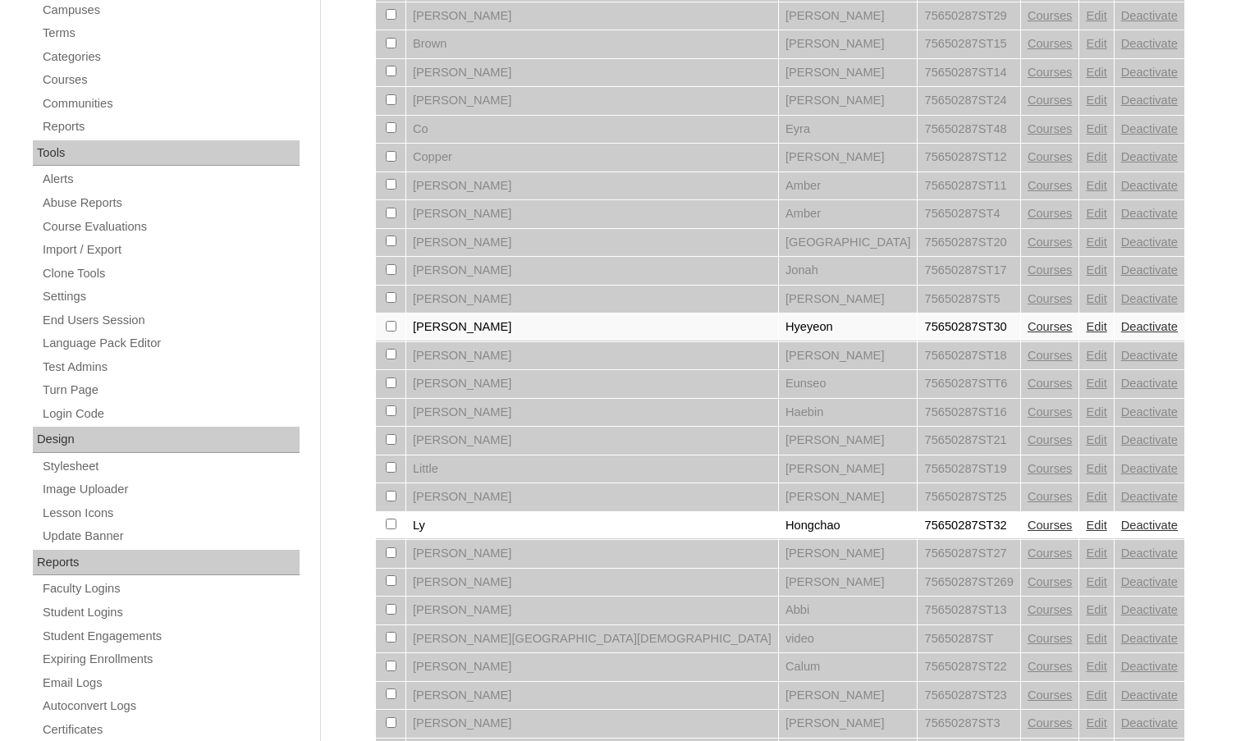
scroll to position [492, 0]
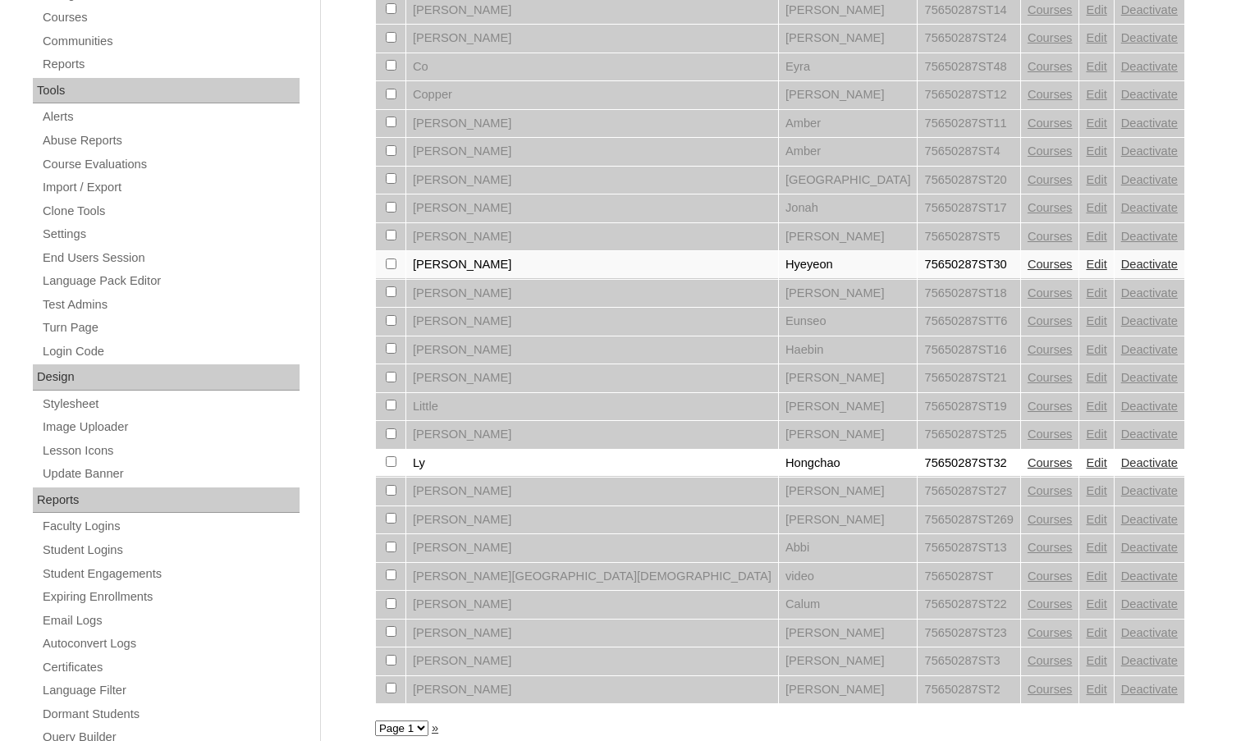
click at [1086, 549] on link "Edit" at bounding box center [1096, 547] width 21 height 13
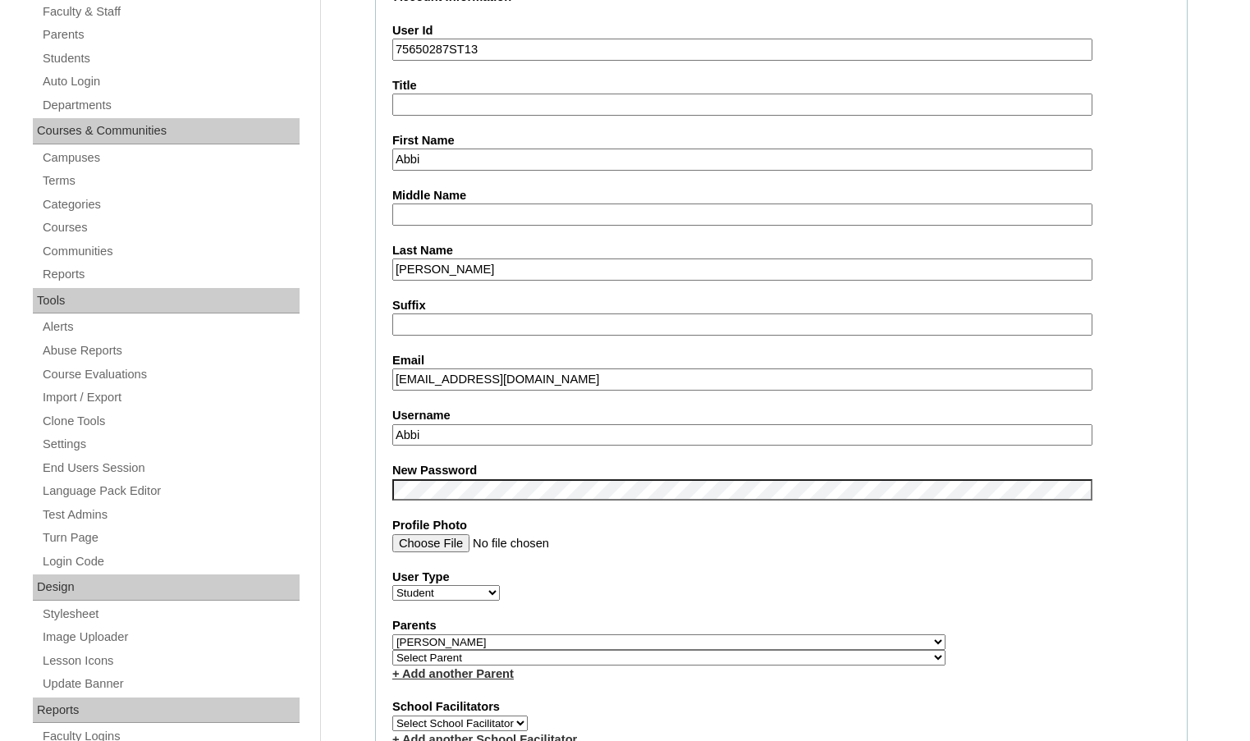
scroll to position [410, 0]
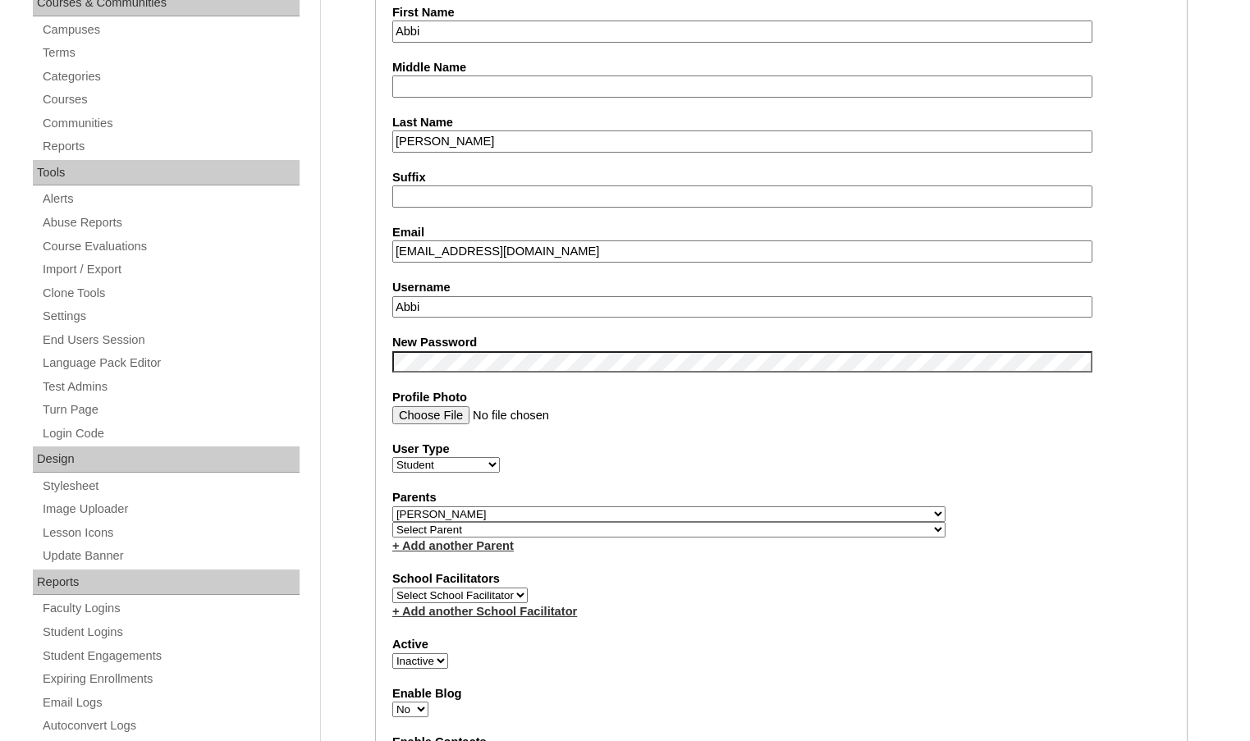
click at [755, 516] on select "Select Parent , Fautanu, Ma 1, 1 23-24 accountMorgan, Jason 6th Street Mennonit…" at bounding box center [668, 514] width 553 height 16
select select
click at [392, 506] on select "Select Parent , Fautanu, Ma 1, 1 23-24 accountMorgan, Jason 6th Street Mennonit…" at bounding box center [668, 514] width 553 height 16
click at [872, 513] on div "Parents Select Parent , Fautanu, Ma 1, 1 23-24 accountMorgan, Jason 6th Street …" at bounding box center [781, 521] width 778 height 65
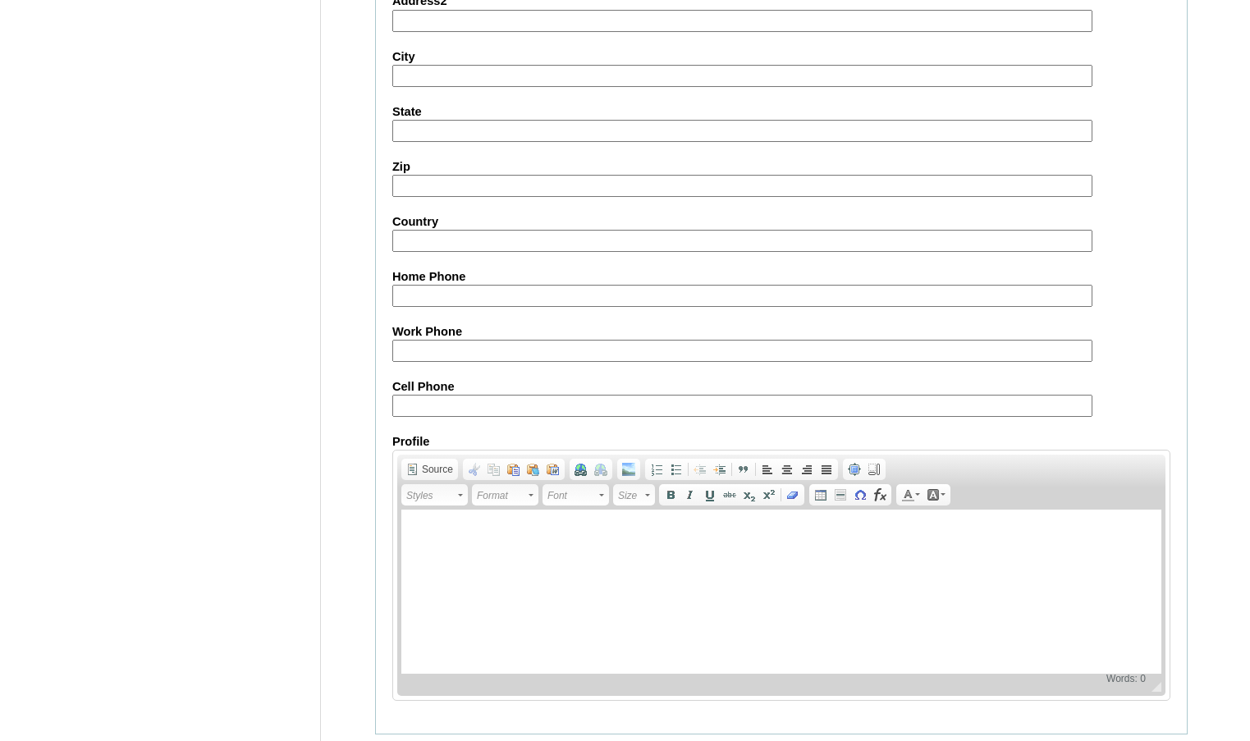
scroll to position [1760, 0]
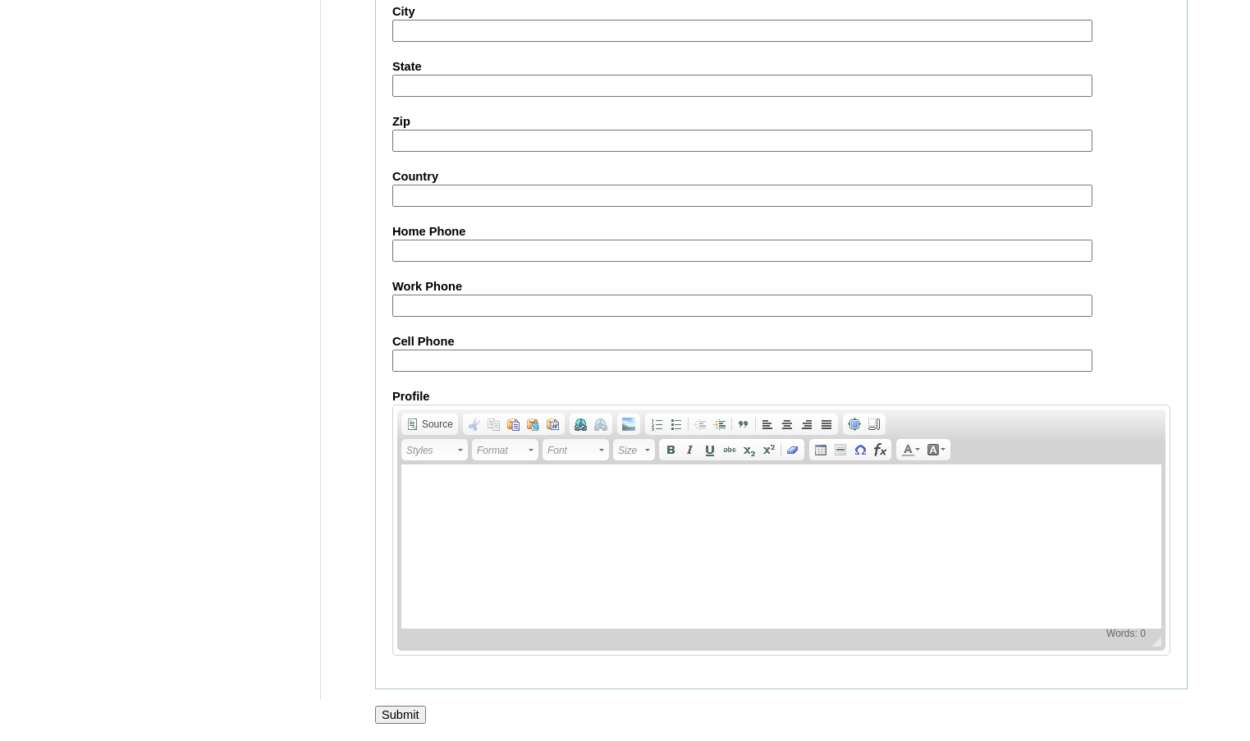
click at [417, 710] on input "Submit" at bounding box center [400, 715] width 51 height 18
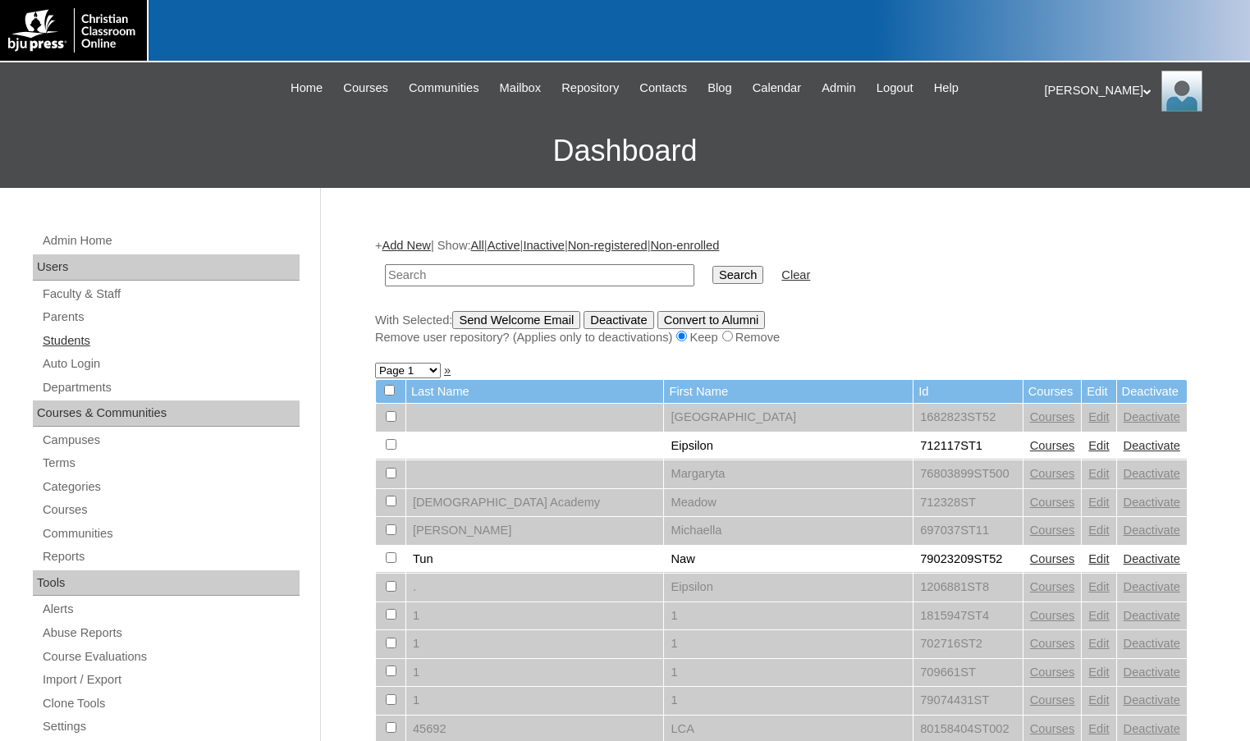
click at [48, 335] on link "Students" at bounding box center [170, 341] width 259 height 21
type input "995274"
click at [712, 266] on input "Search" at bounding box center [737, 275] width 51 height 18
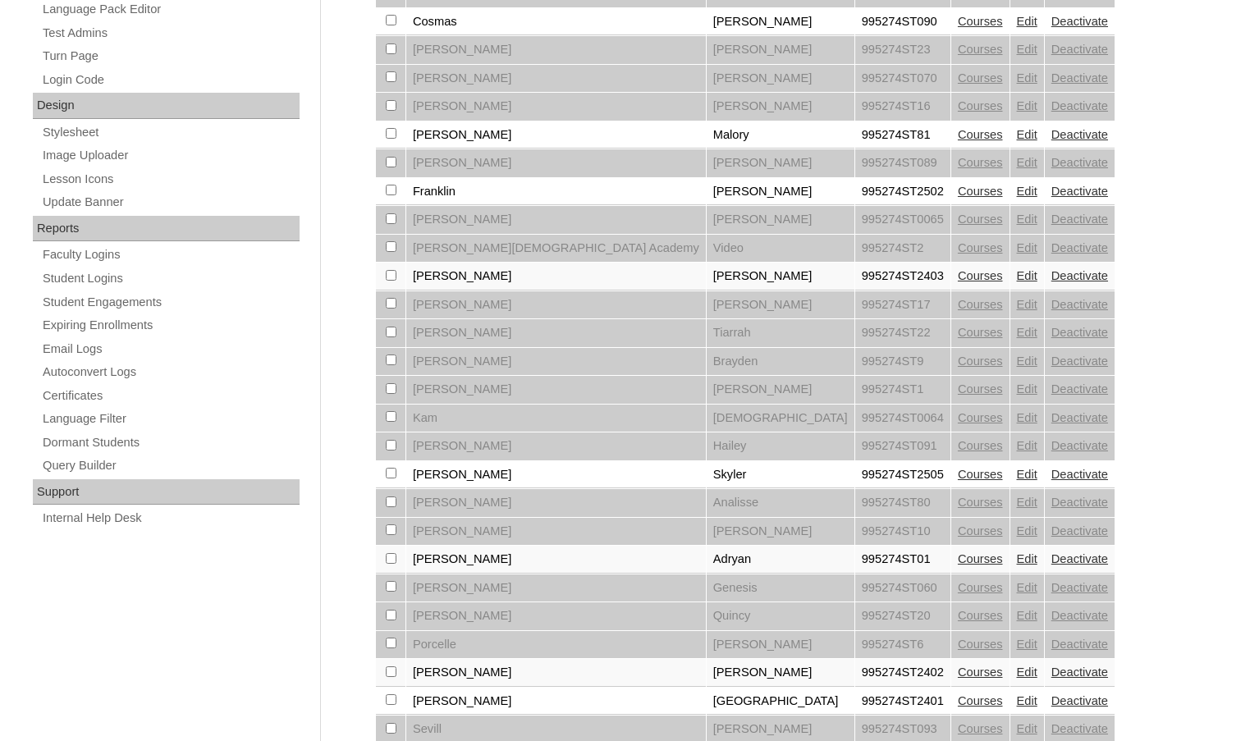
scroll to position [739, 0]
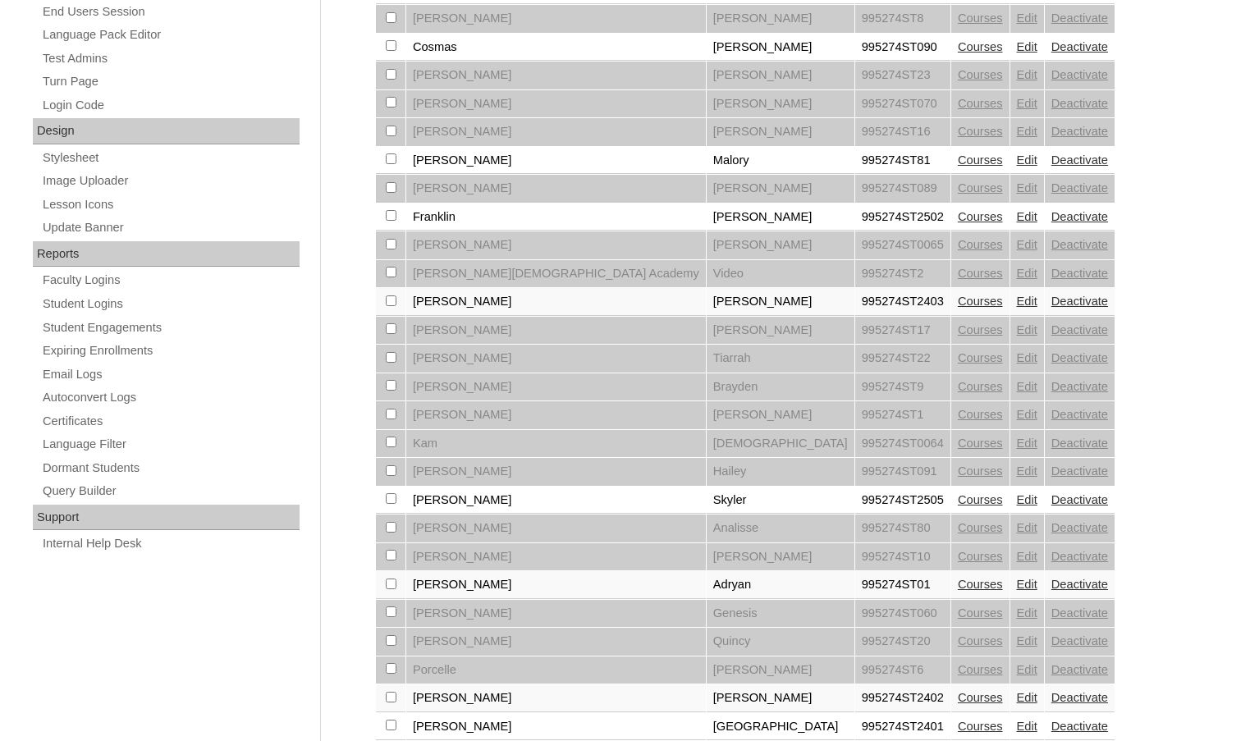
click at [390, 304] on input "checkbox" at bounding box center [391, 300] width 11 height 11
checkbox input "true"
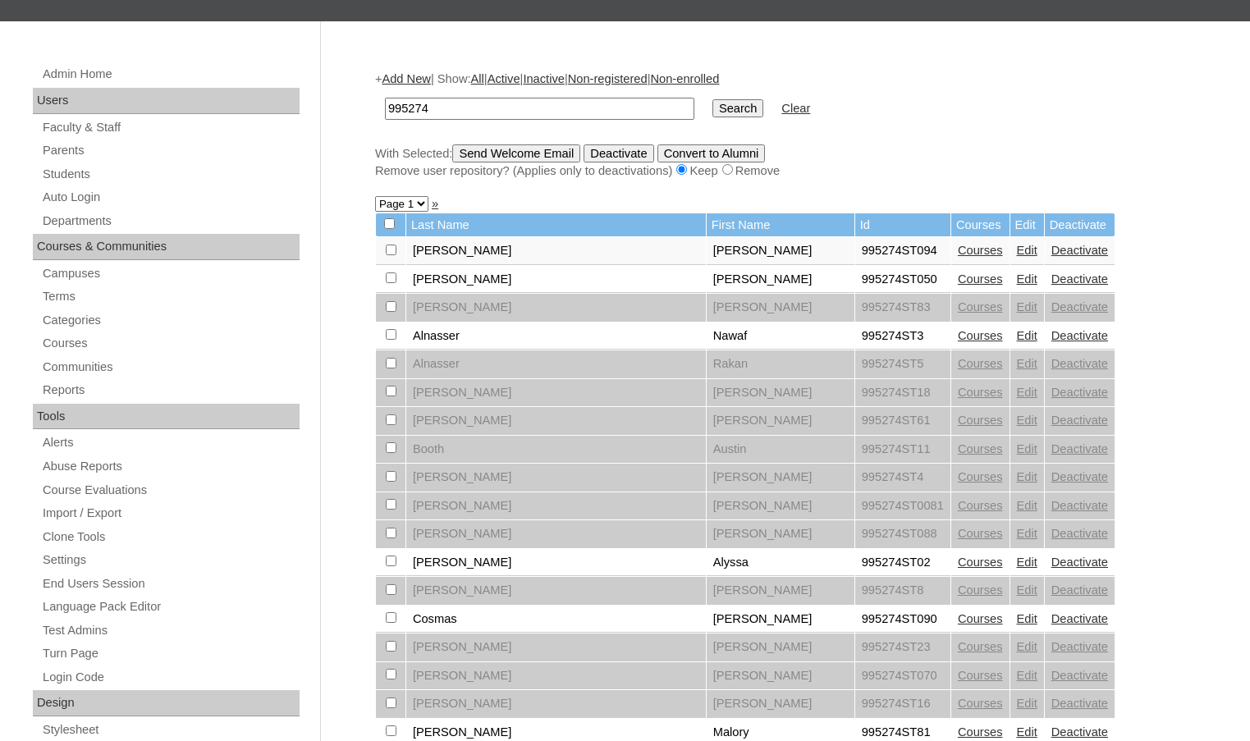
scroll to position [0, 0]
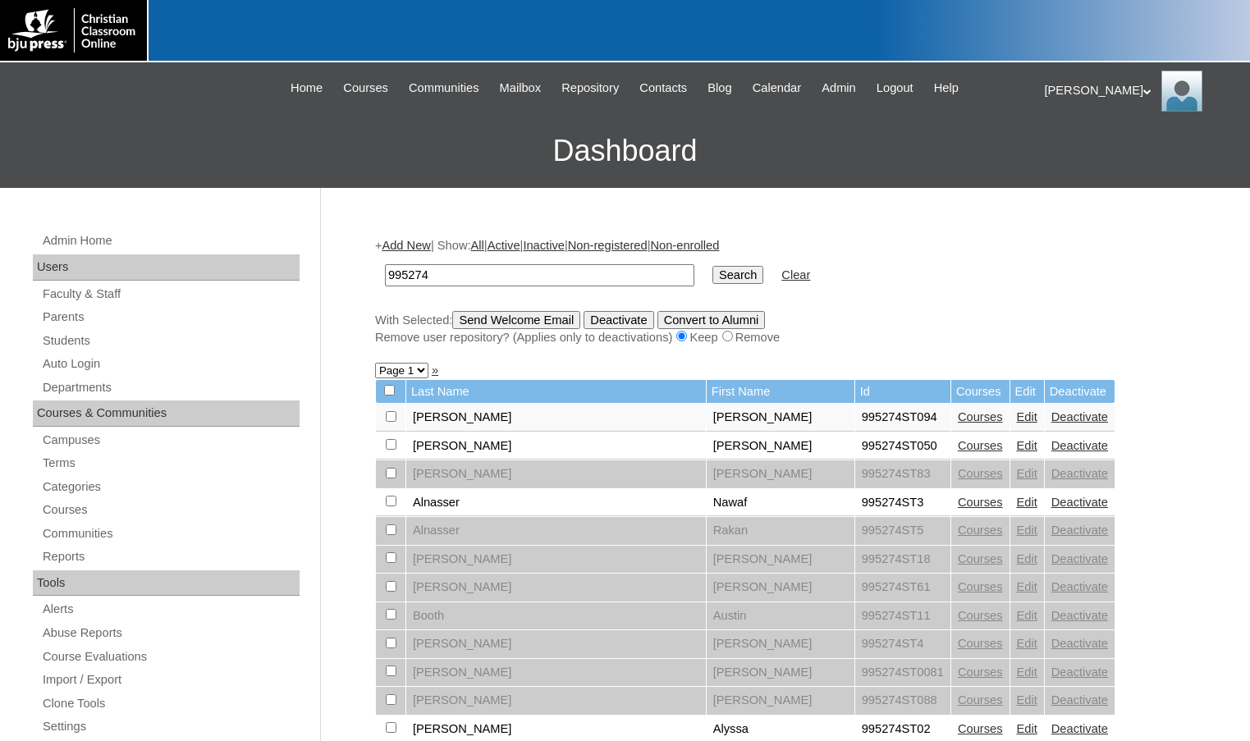
click at [524, 319] on input "Send Welcome Email" at bounding box center [516, 320] width 128 height 18
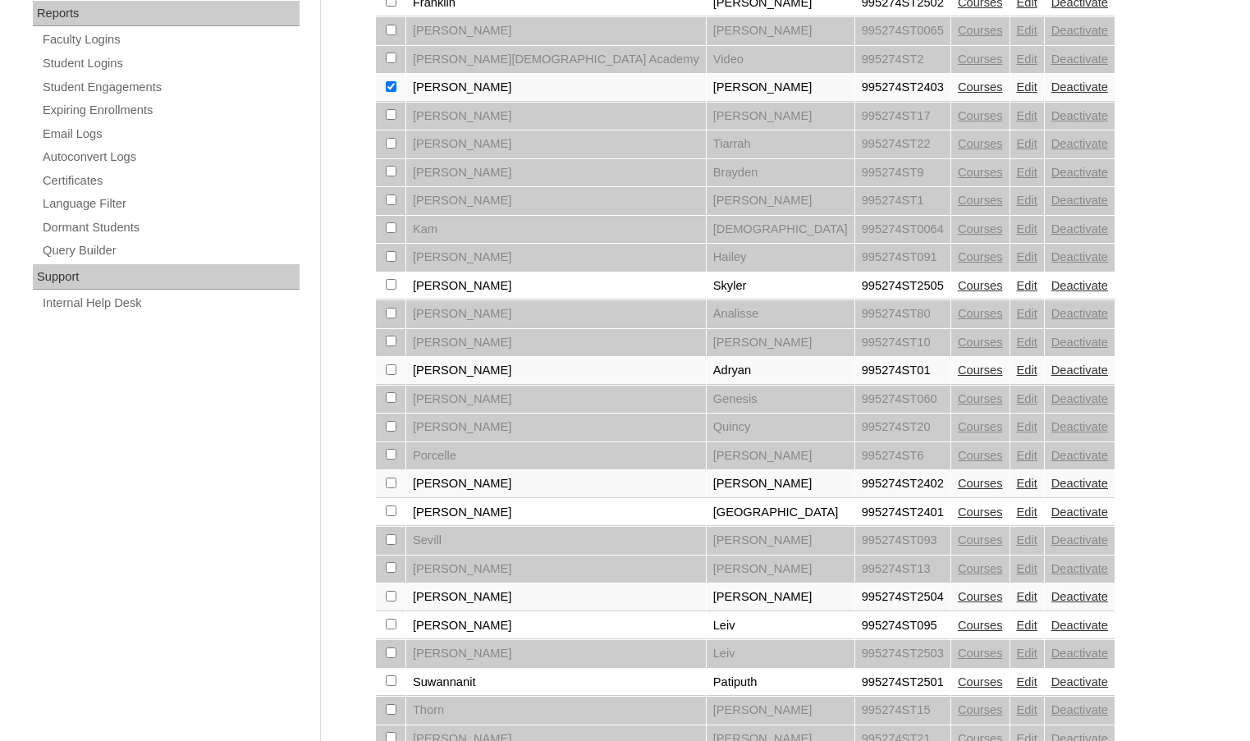
scroll to position [739, 0]
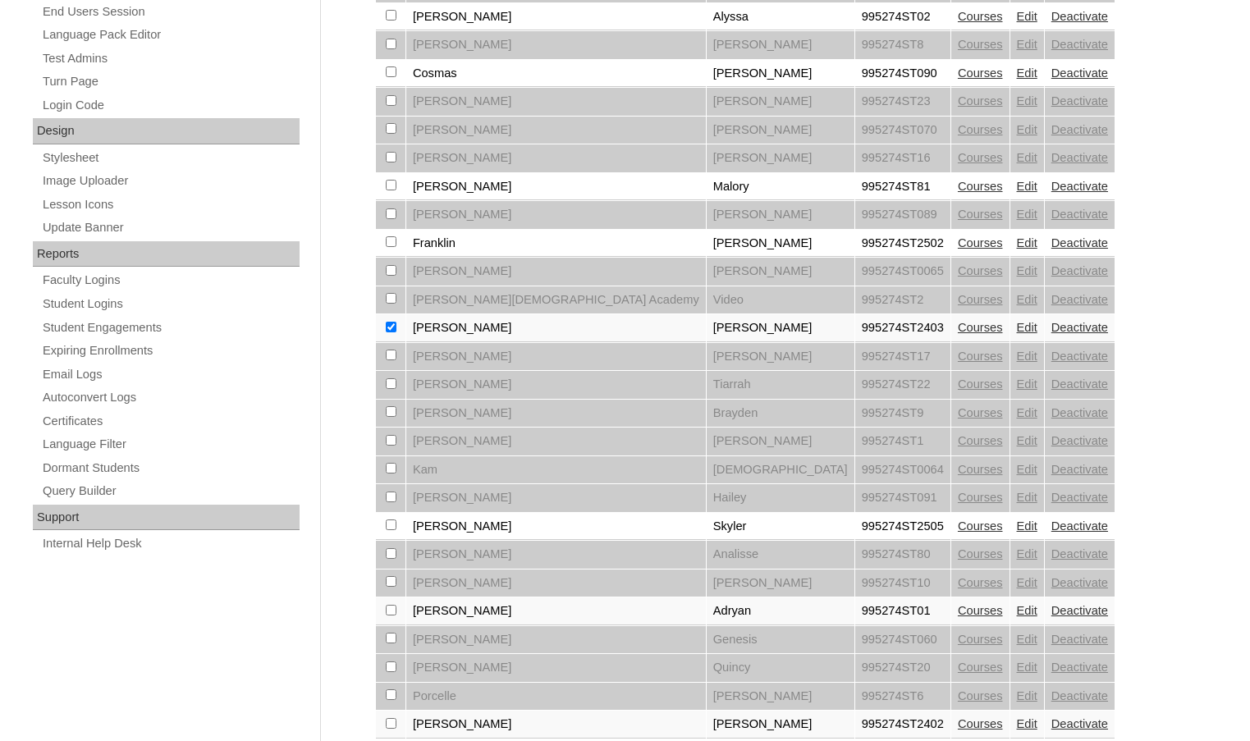
click at [958, 326] on link "Courses" at bounding box center [980, 327] width 45 height 13
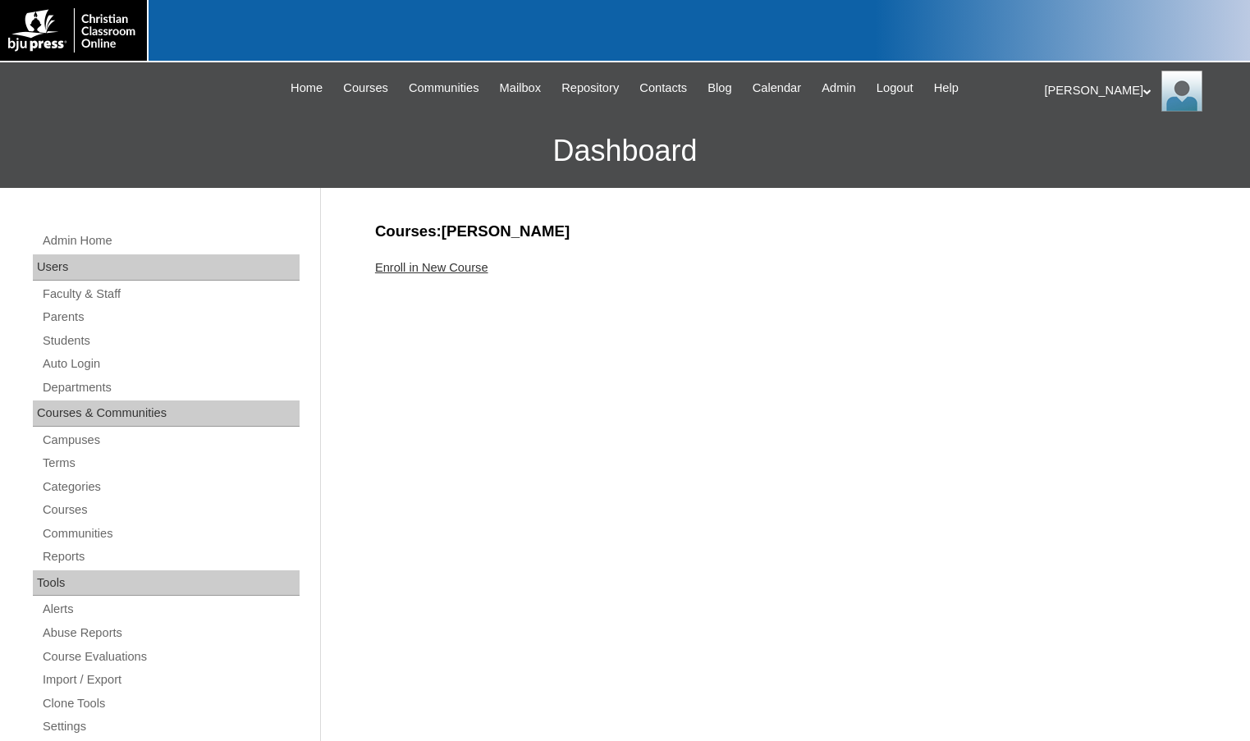
click at [478, 268] on link "Enroll in New Course" at bounding box center [431, 267] width 113 height 13
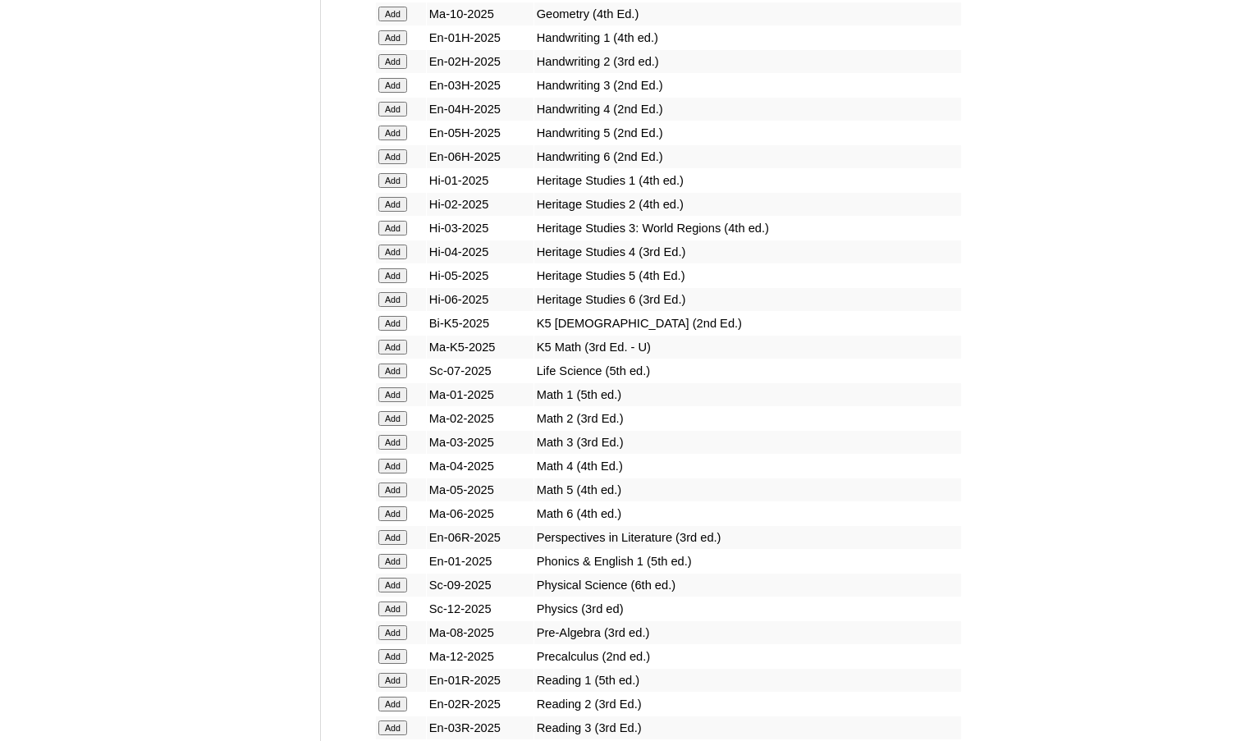
scroll to position [1313, 0]
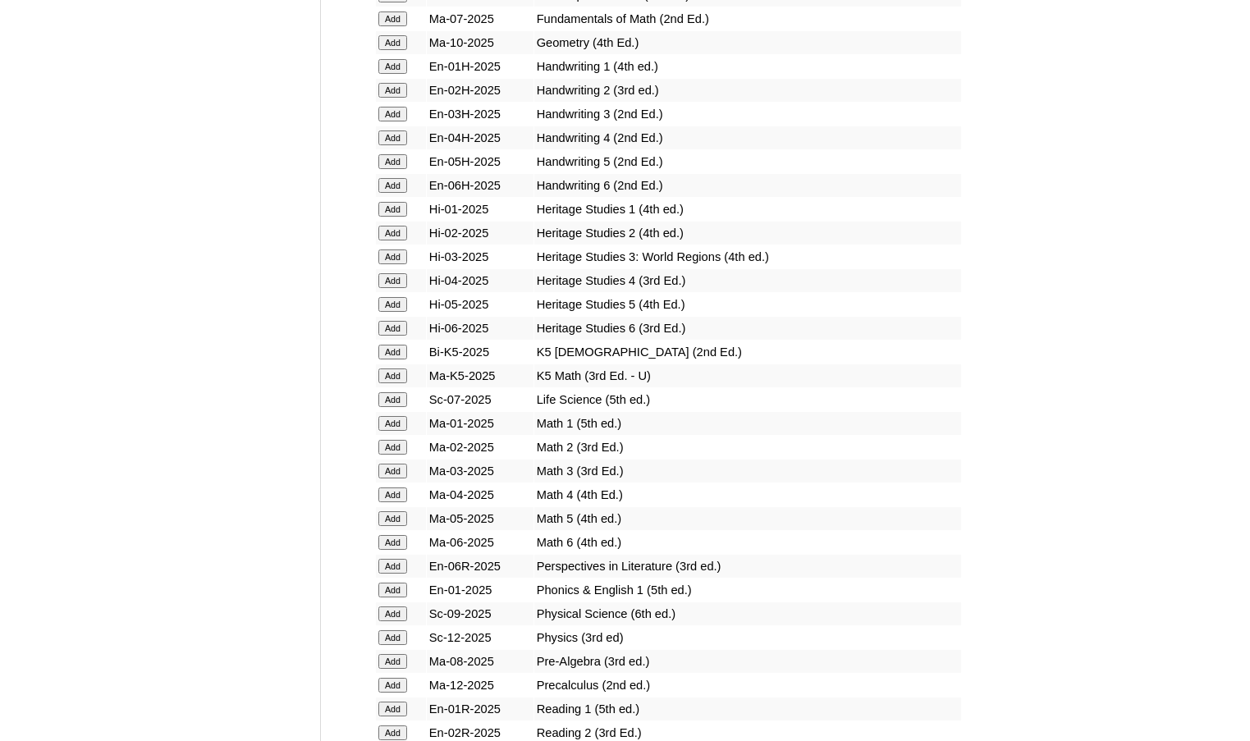
click at [396, 615] on input "Add" at bounding box center [392, 614] width 29 height 15
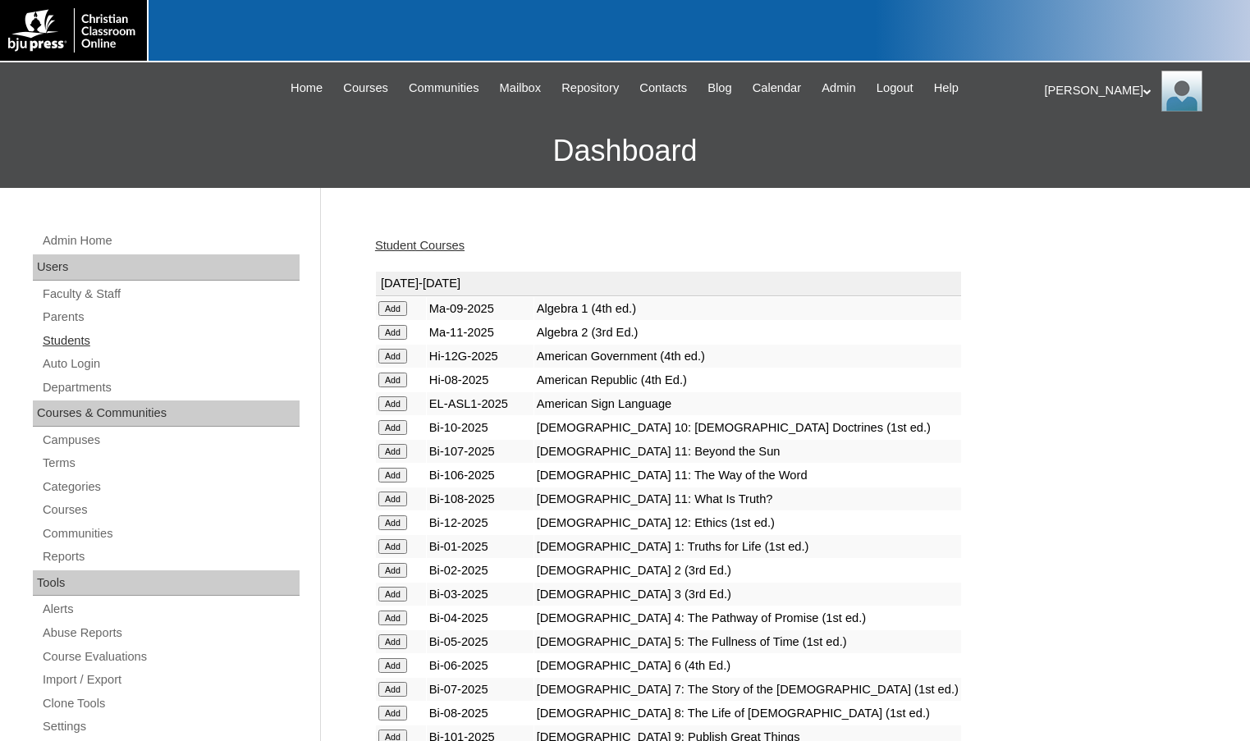
click at [93, 347] on link "Students" at bounding box center [170, 341] width 259 height 21
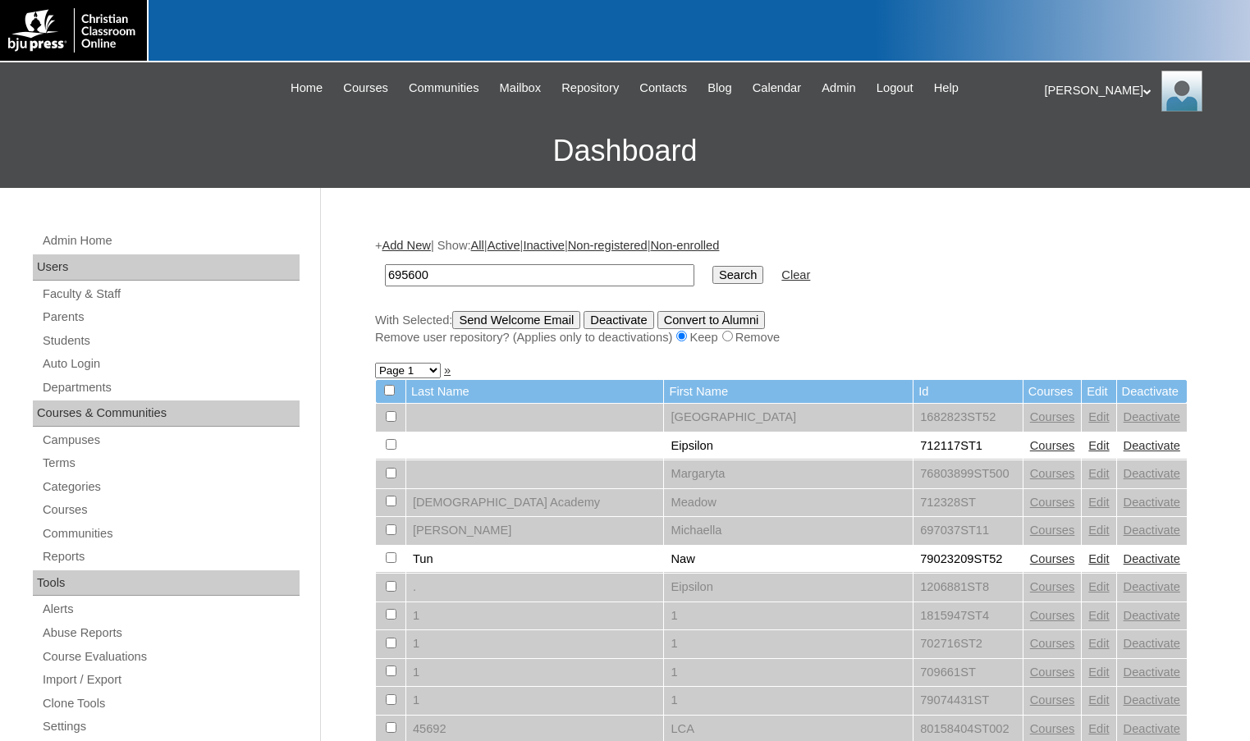
type input "695600"
click at [712, 282] on input "Search" at bounding box center [737, 275] width 51 height 18
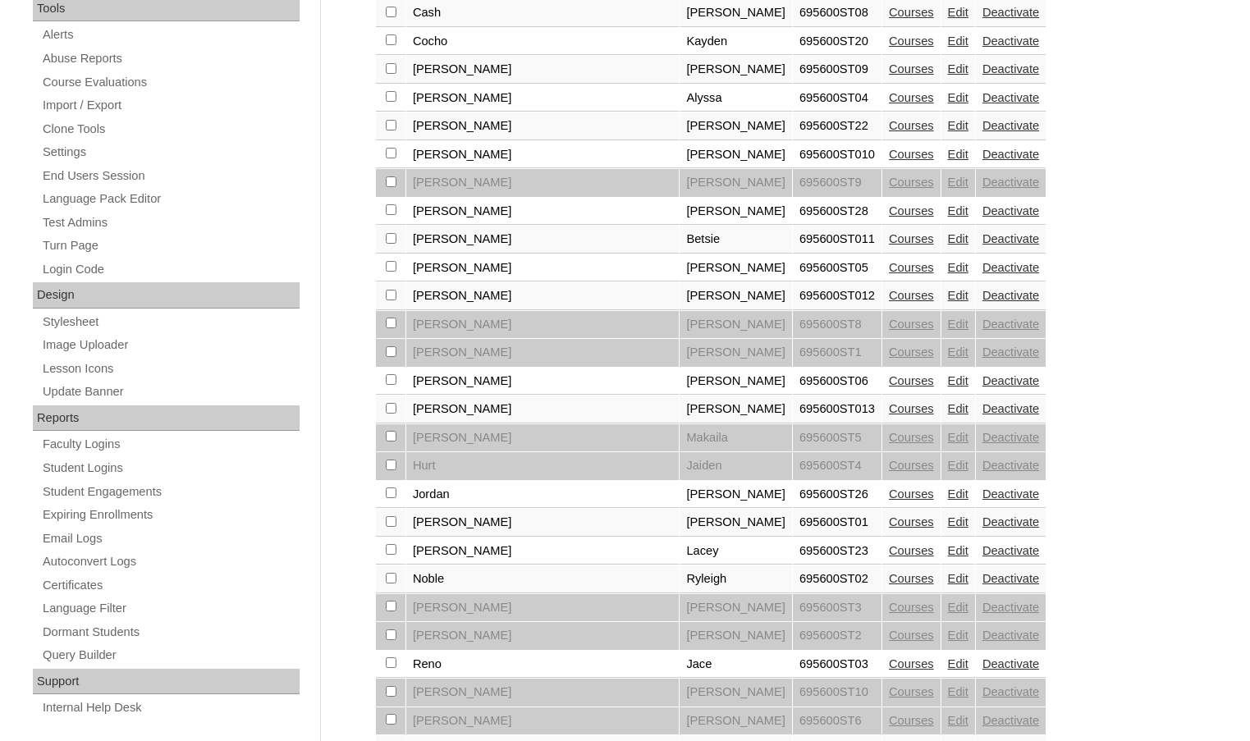
scroll to position [817, 0]
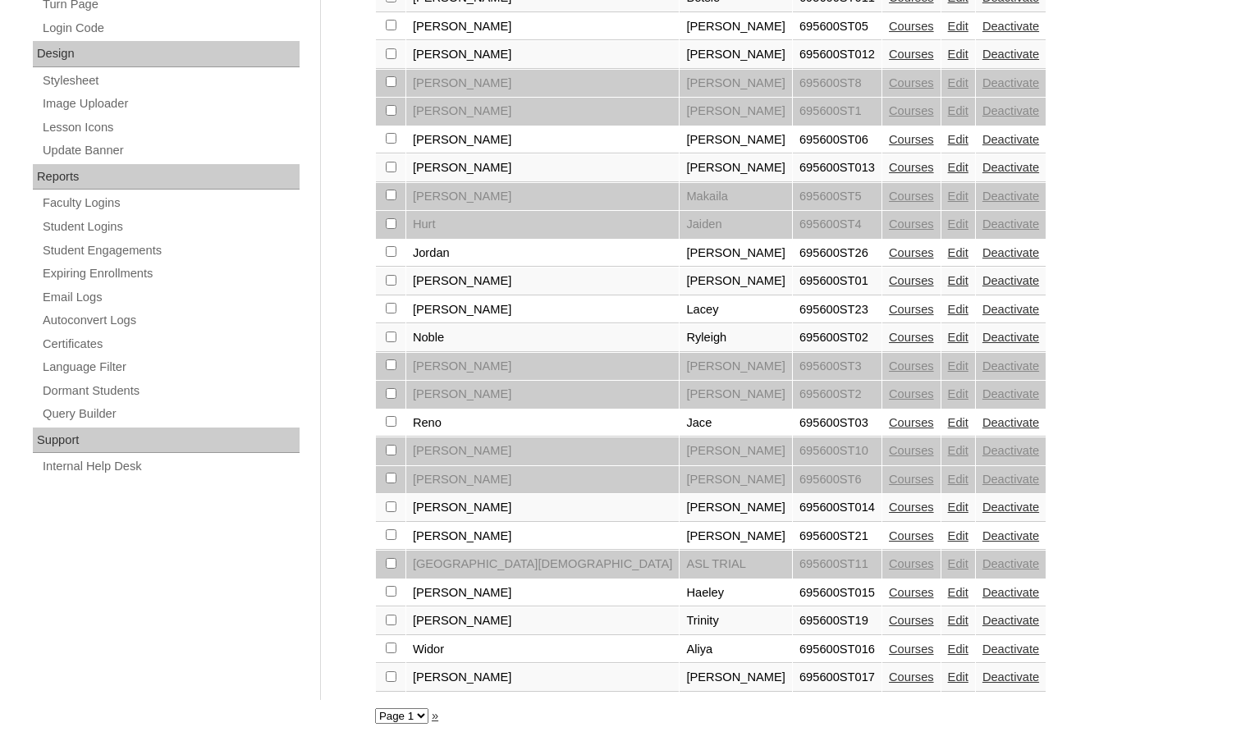
click at [889, 617] on link "Courses" at bounding box center [911, 620] width 45 height 13
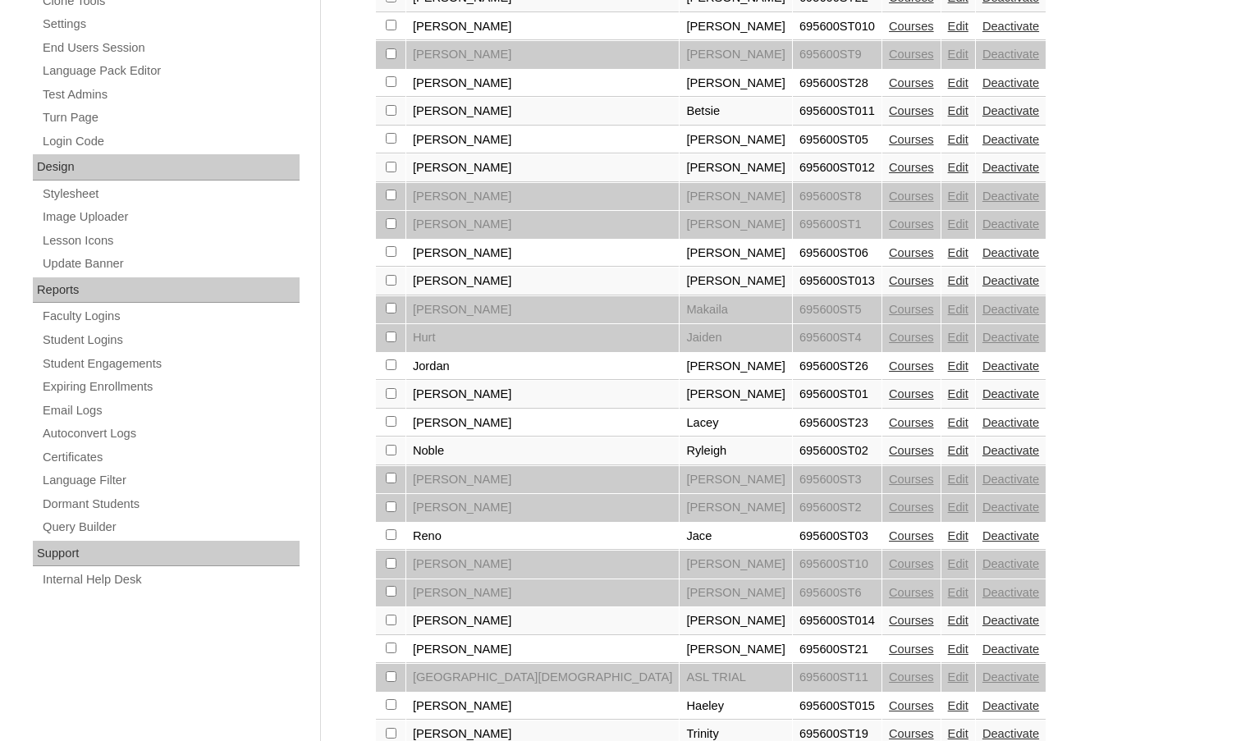
scroll to position [817, 0]
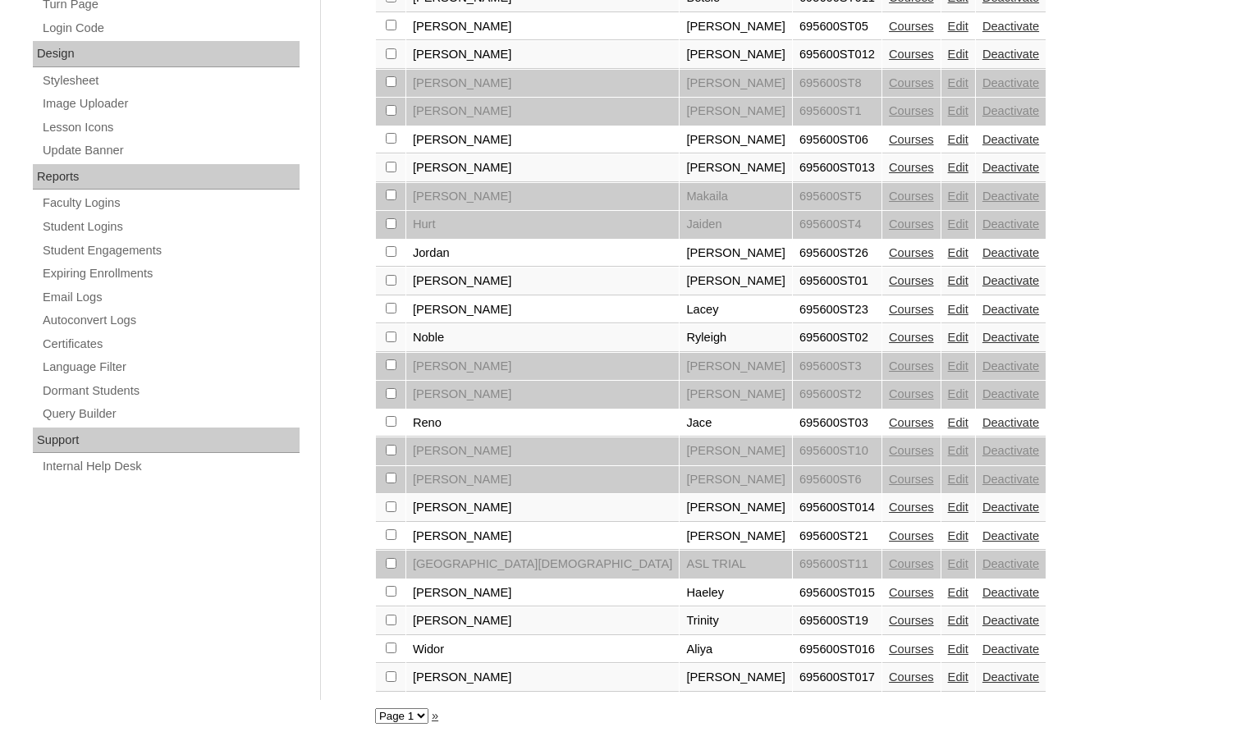
click at [889, 616] on link "Courses" at bounding box center [911, 620] width 45 height 13
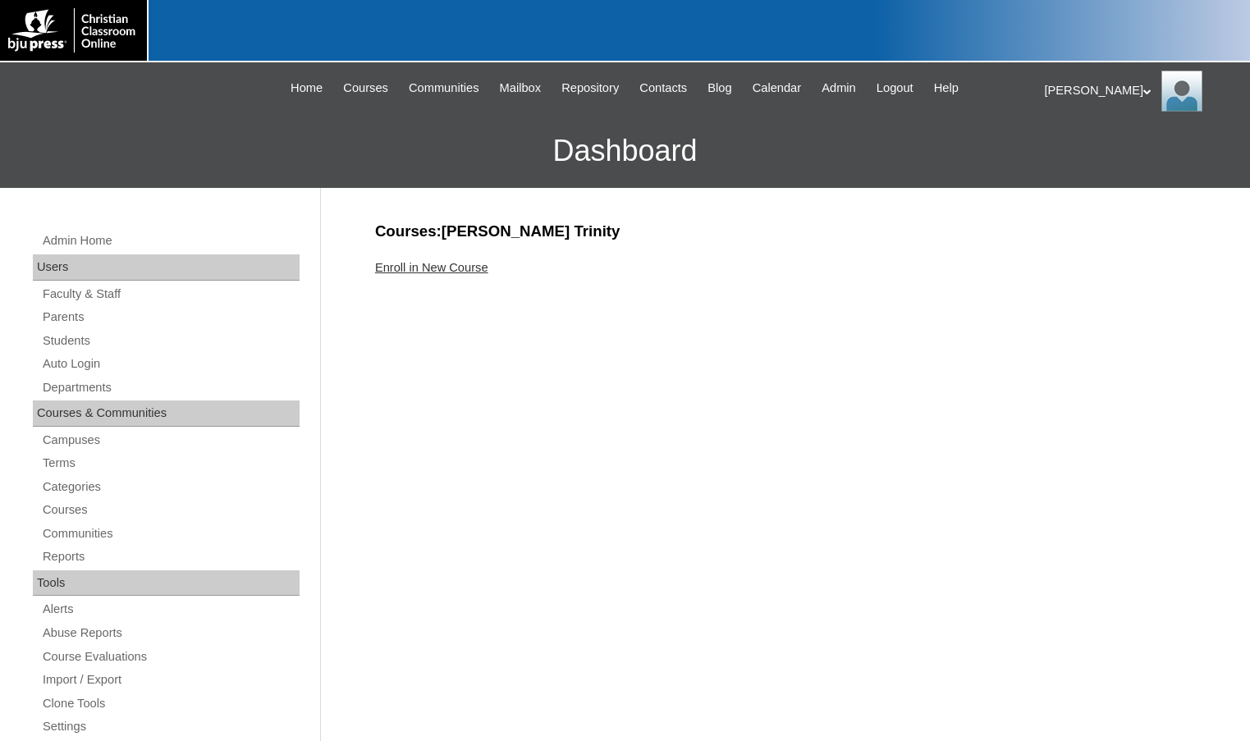
click at [479, 263] on link "Enroll in New Course" at bounding box center [431, 267] width 113 height 13
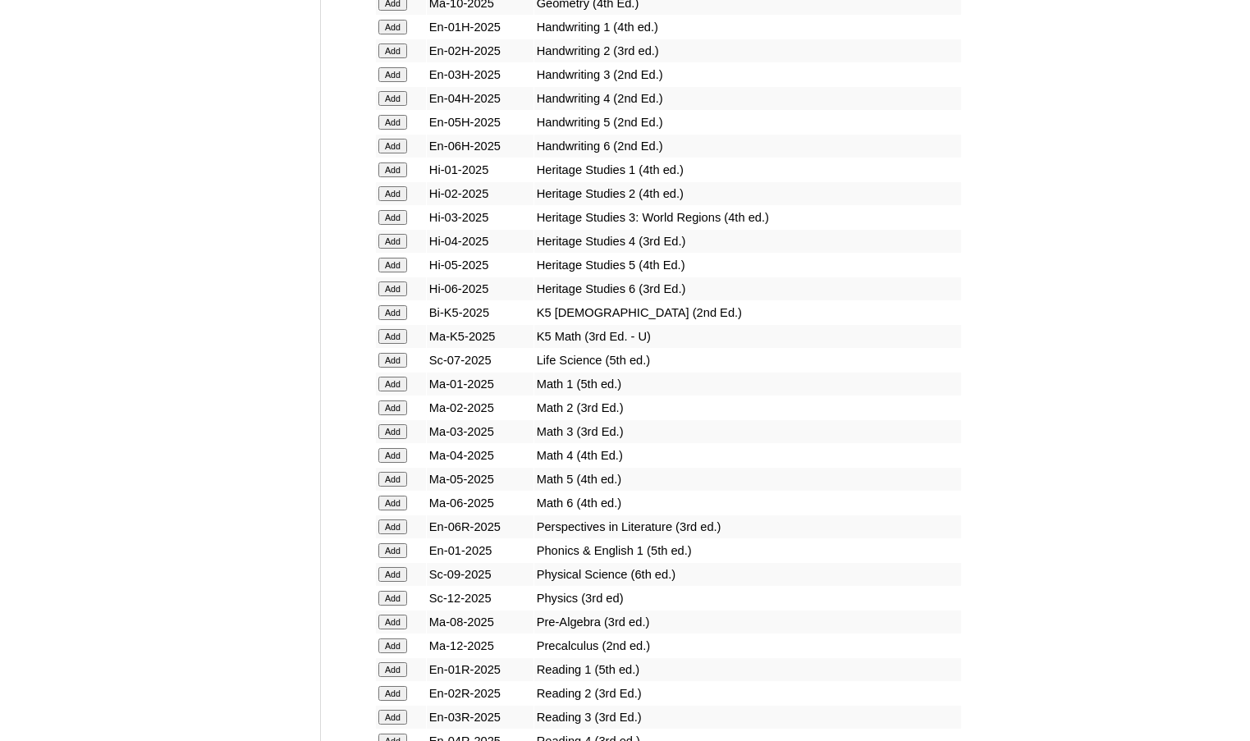
scroll to position [1642, 0]
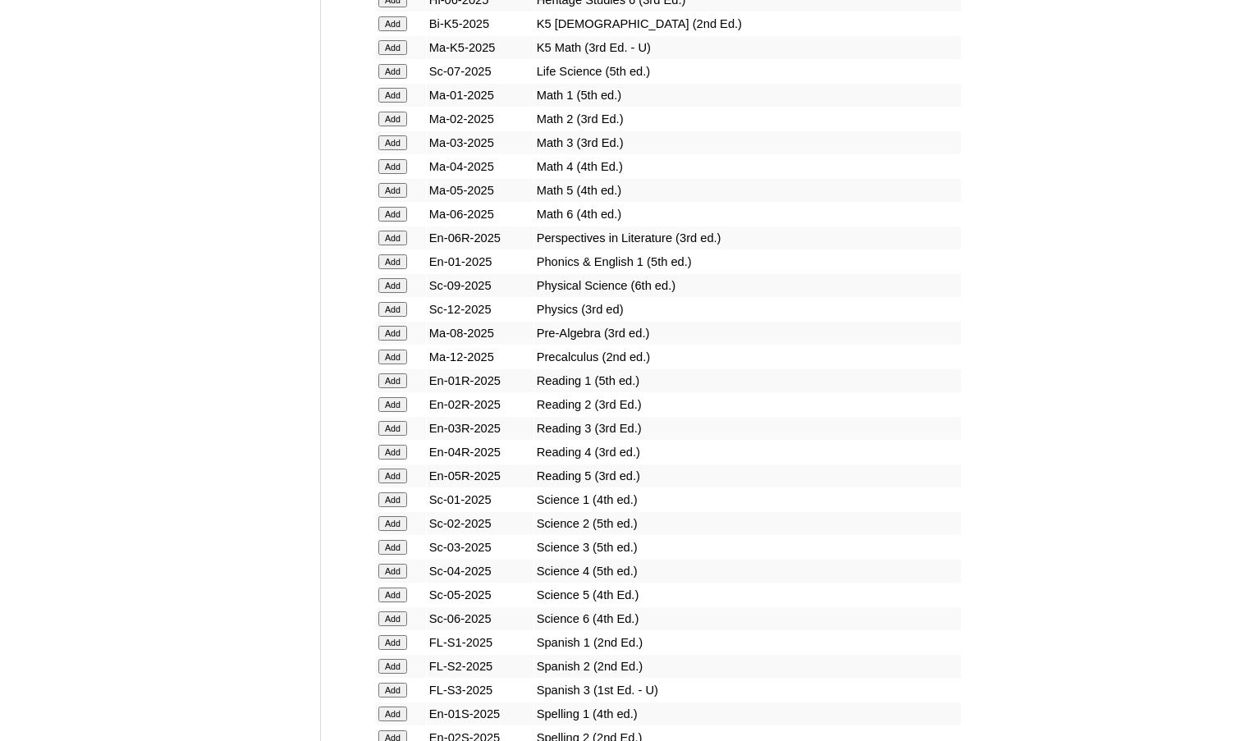
click at [398, 638] on input "Add" at bounding box center [392, 642] width 29 height 15
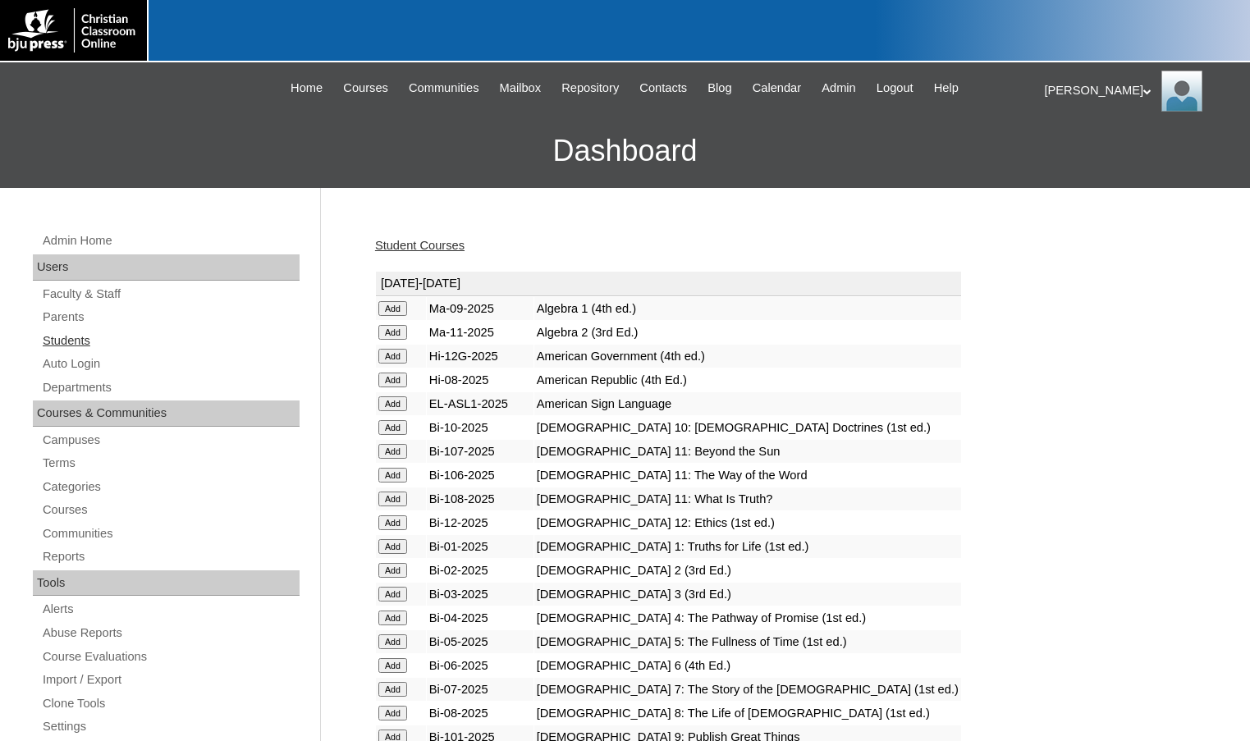
click at [95, 340] on link "Students" at bounding box center [170, 341] width 259 height 21
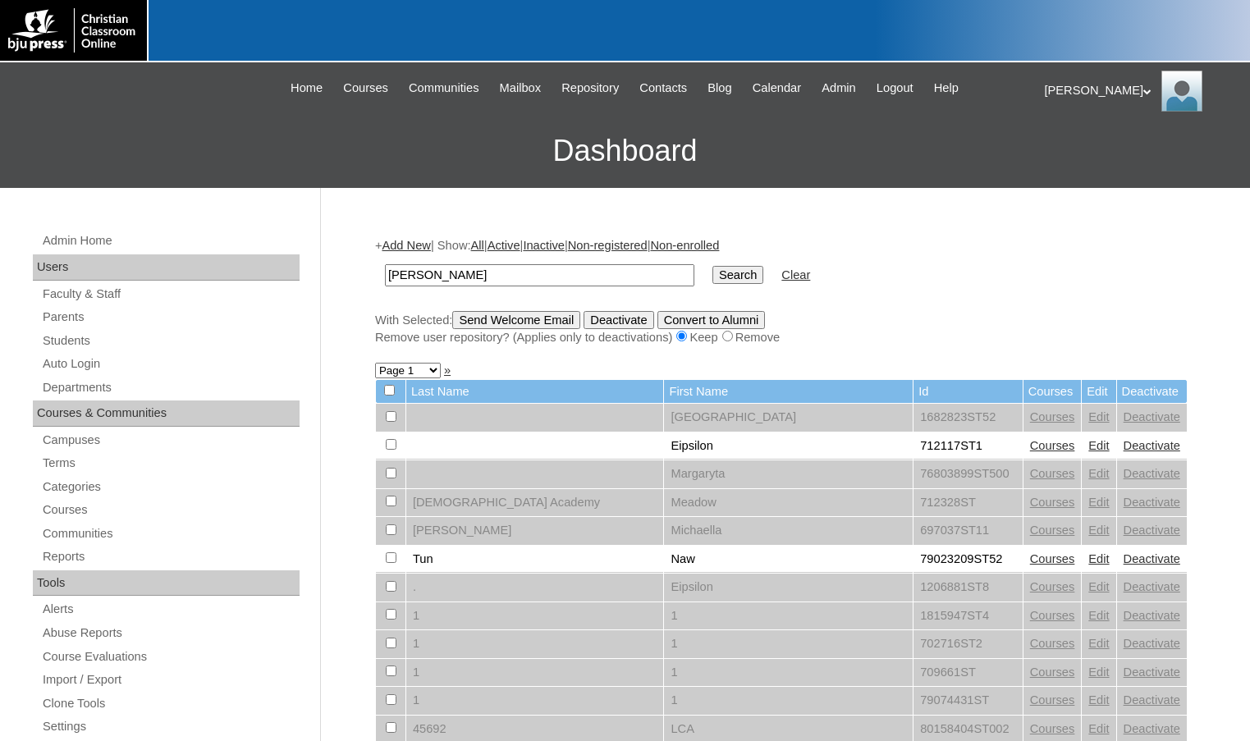
type input "[PERSON_NAME]"
click at [712, 266] on input "Search" at bounding box center [737, 275] width 51 height 18
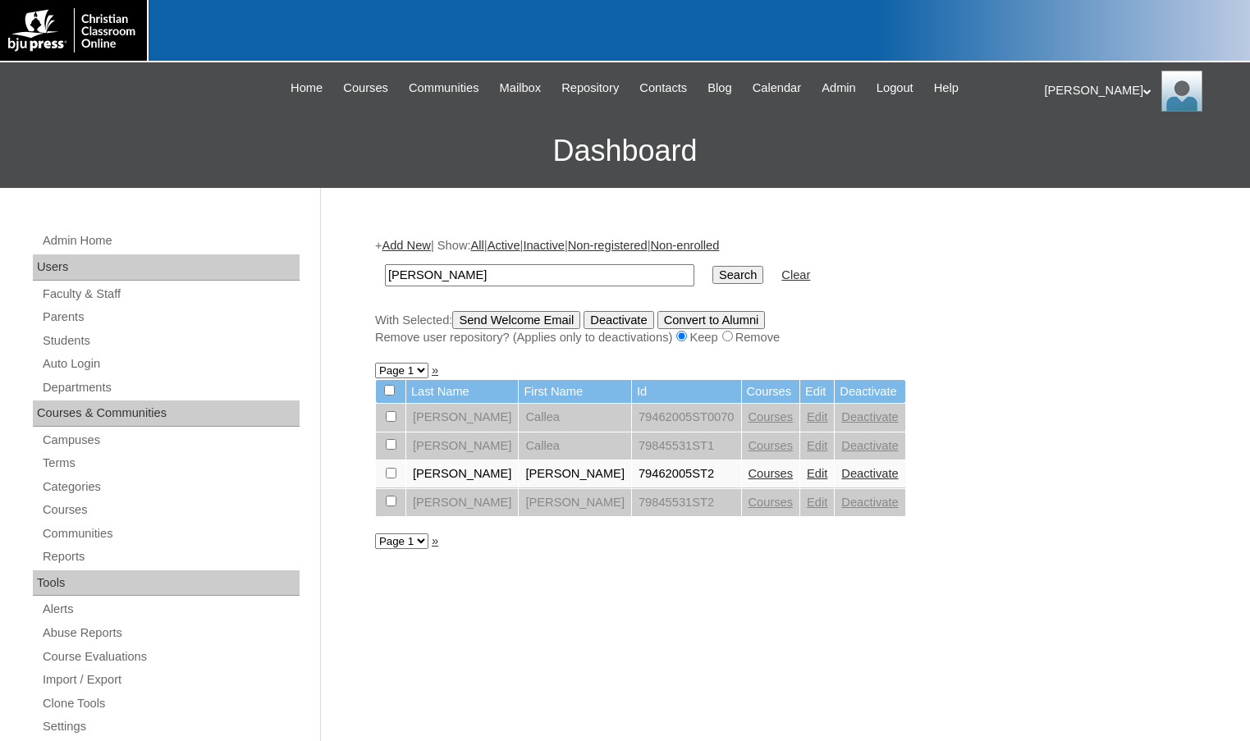
click at [749, 508] on link "Courses" at bounding box center [771, 502] width 45 height 13
click at [749, 474] on link "Courses" at bounding box center [771, 473] width 45 height 13
click at [807, 474] on link "Edit" at bounding box center [817, 473] width 21 height 13
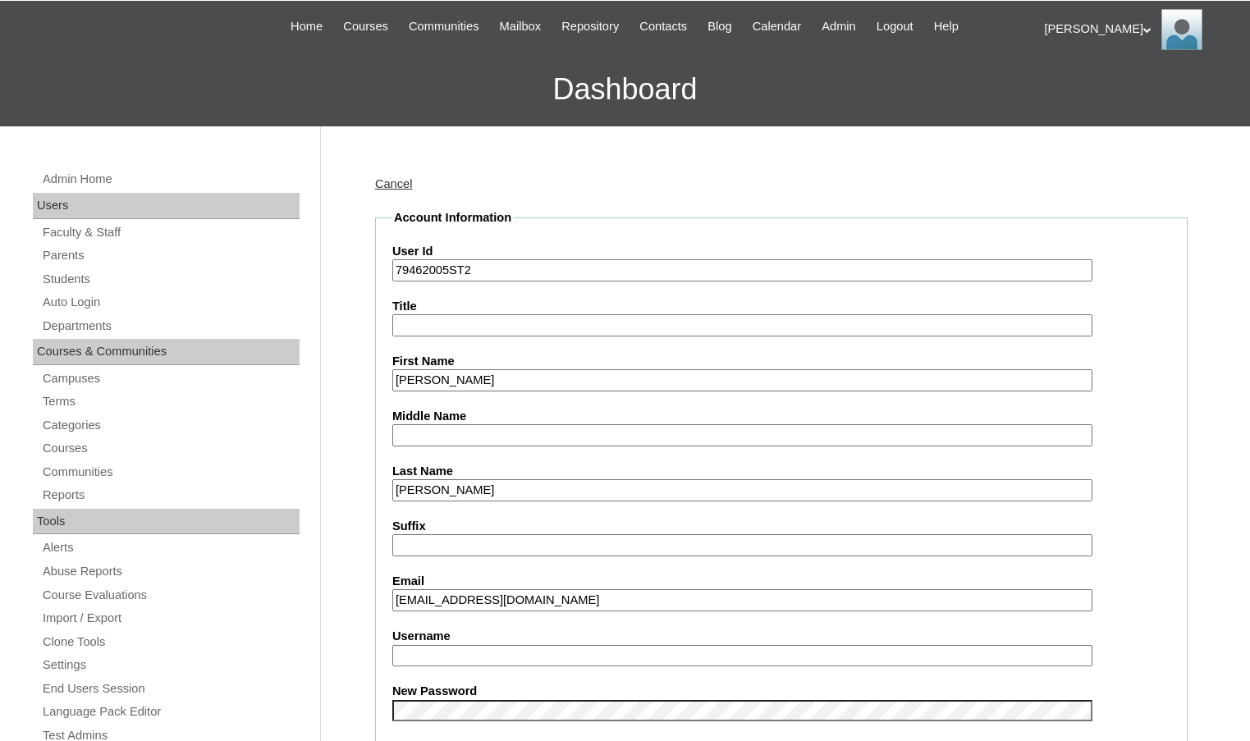
scroll to position [246, 0]
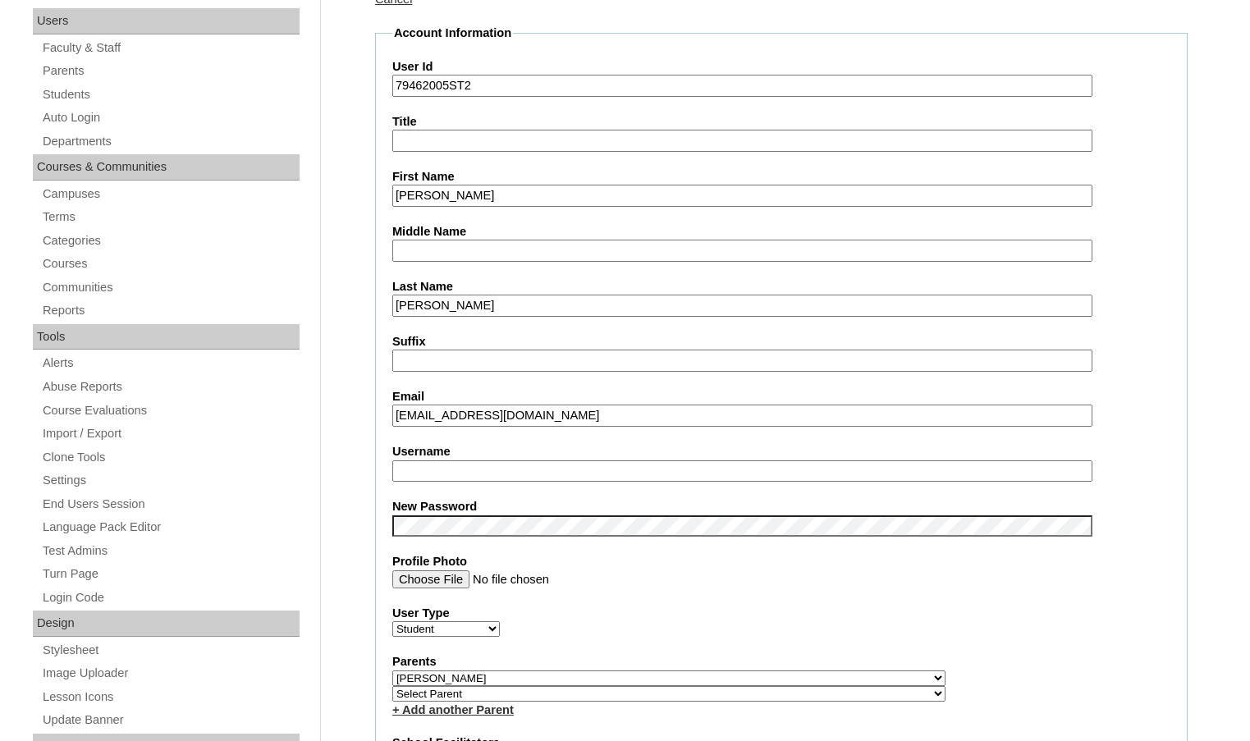
type input "msevilla"
drag, startPoint x: 574, startPoint y: 414, endPoint x: 303, endPoint y: 403, distance: 271.1
paste input "standingstonebiblechurch@gmail"
type input "standingstonebiblechurch@gmail.com"
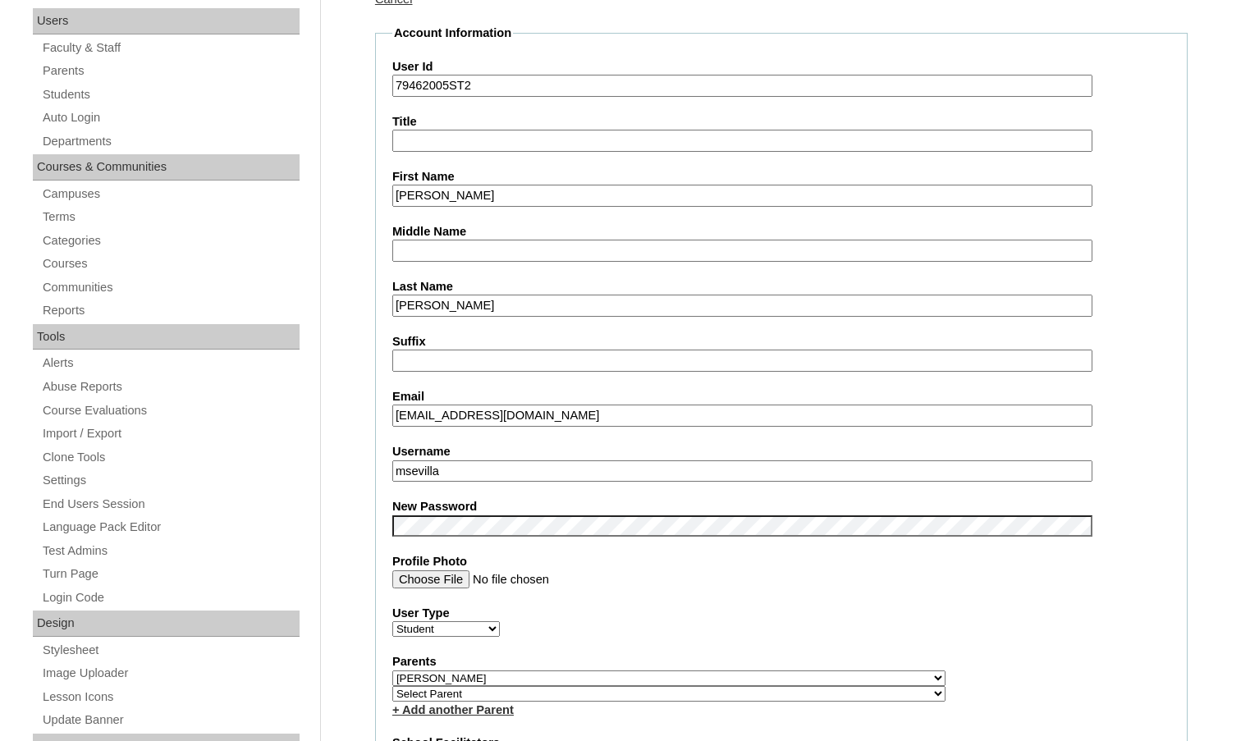
drag, startPoint x: 463, startPoint y: 474, endPoint x: 341, endPoint y: 448, distance: 124.3
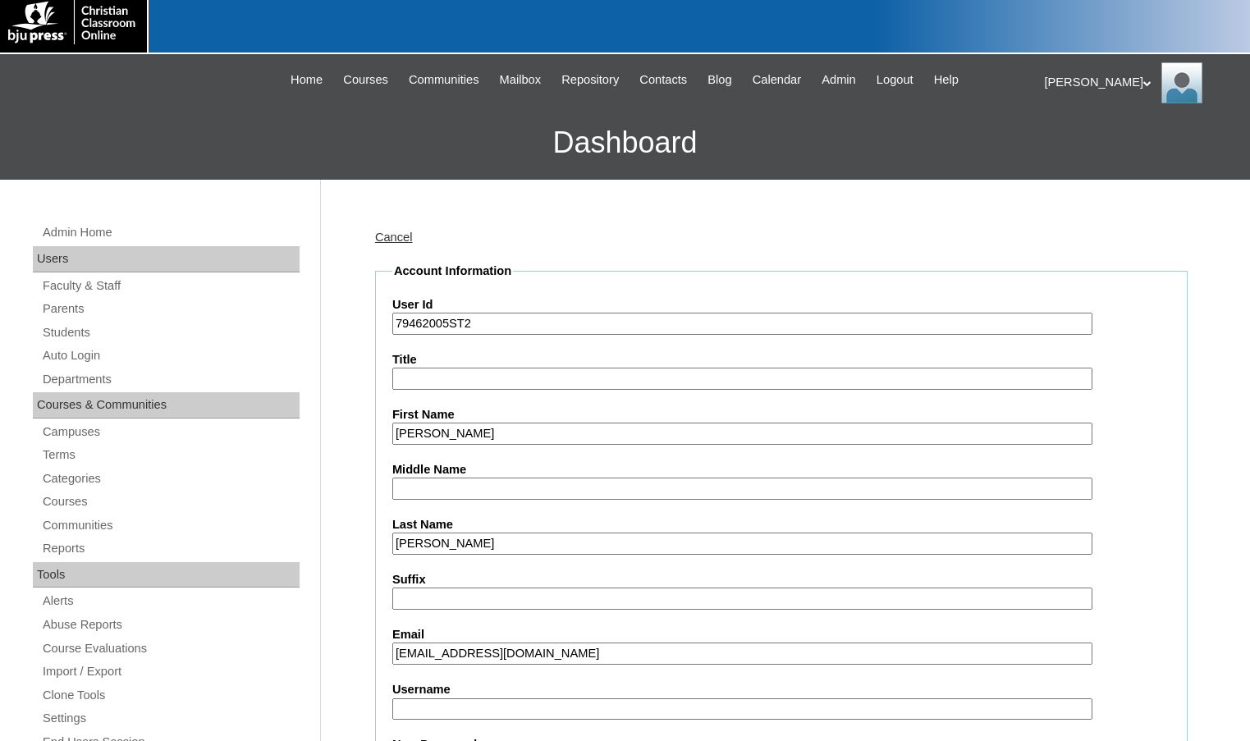
scroll to position [0, 0]
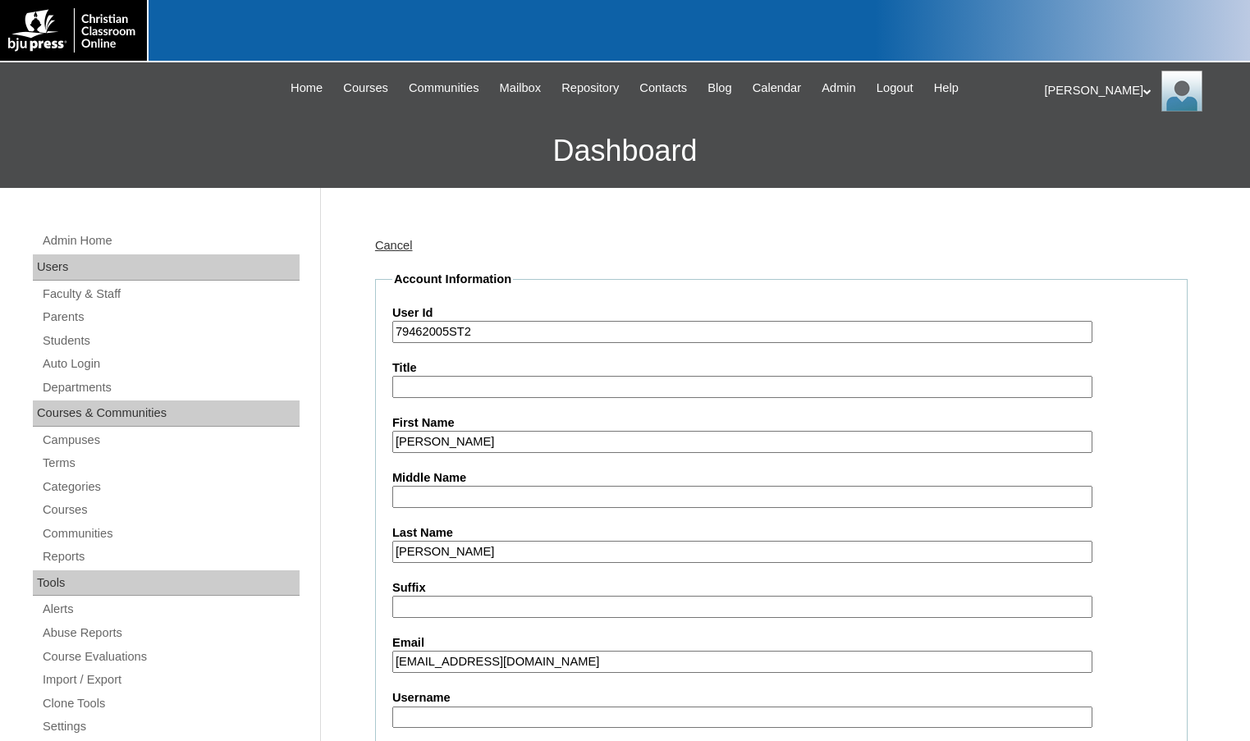
drag, startPoint x: 448, startPoint y: 332, endPoint x: 327, endPoint y: 323, distance: 121.0
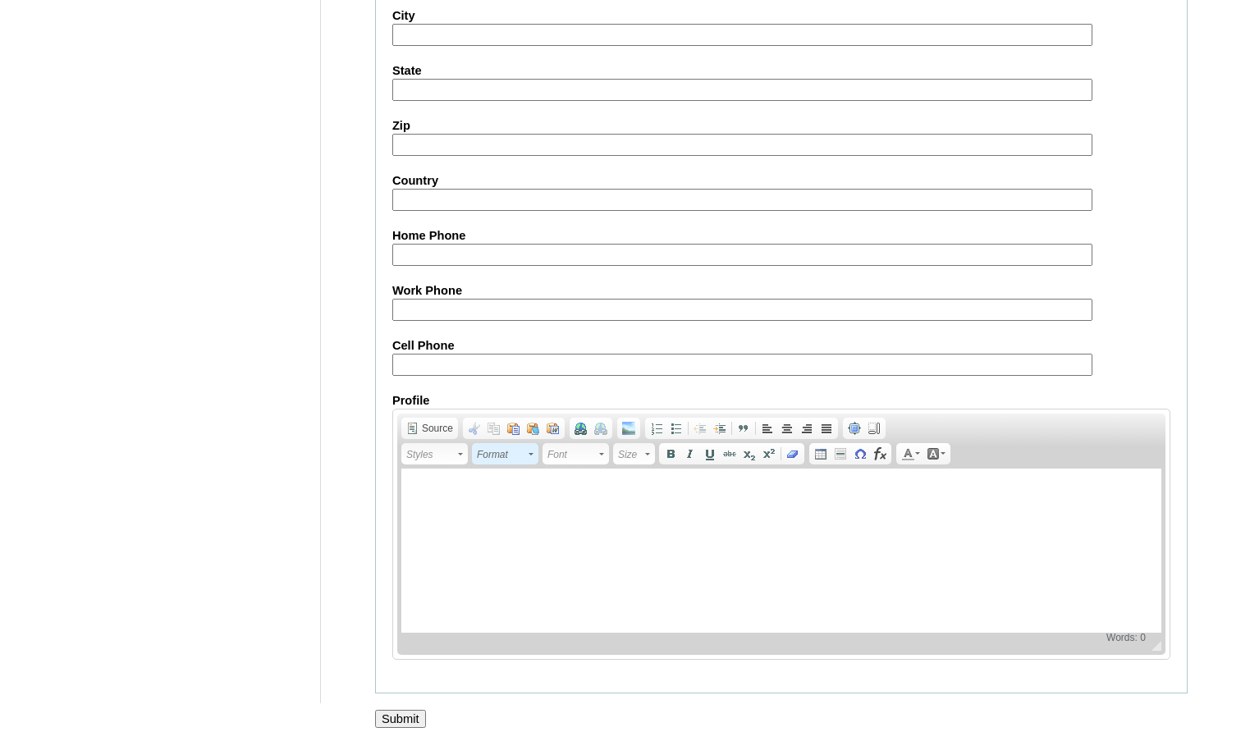
scroll to position [1760, 0]
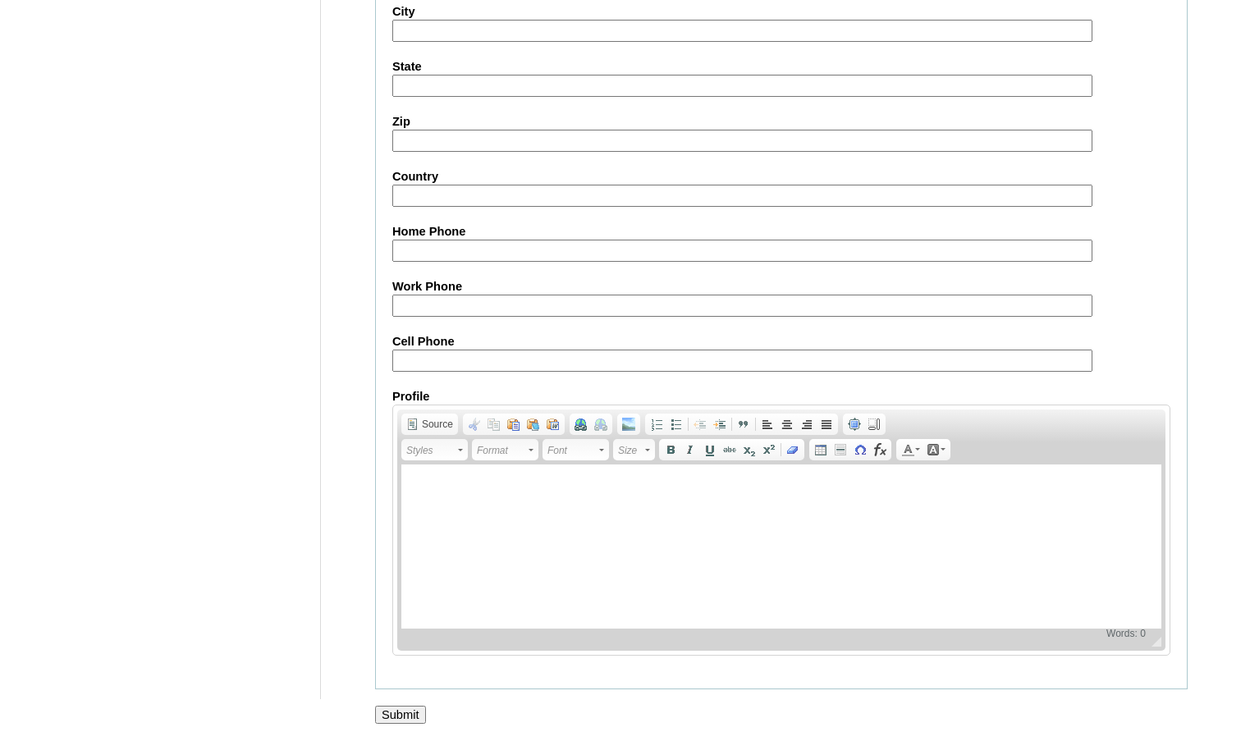
click at [413, 715] on input "Submit" at bounding box center [400, 715] width 51 height 18
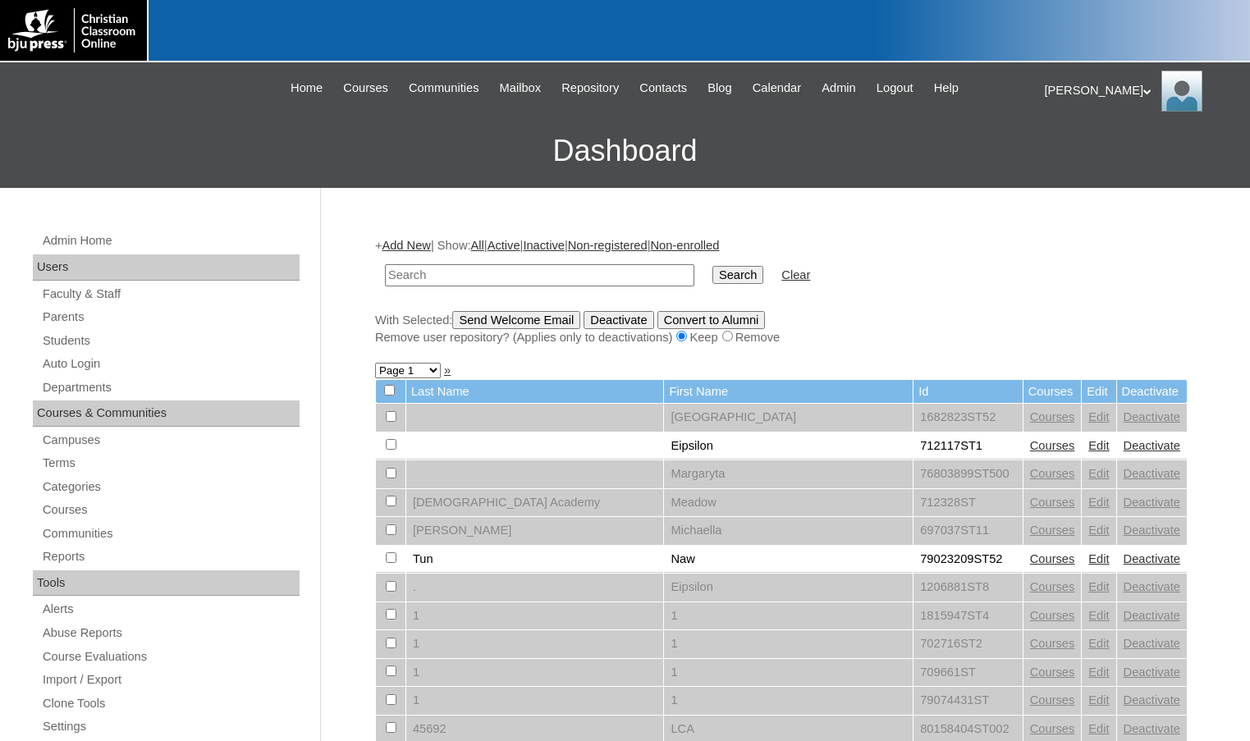
click at [156, 135] on h3 "Dashboard" at bounding box center [625, 151] width 1234 height 74
click at [419, 268] on input "text" at bounding box center [539, 275] width 309 height 22
paste input "695600"
type input "695600"
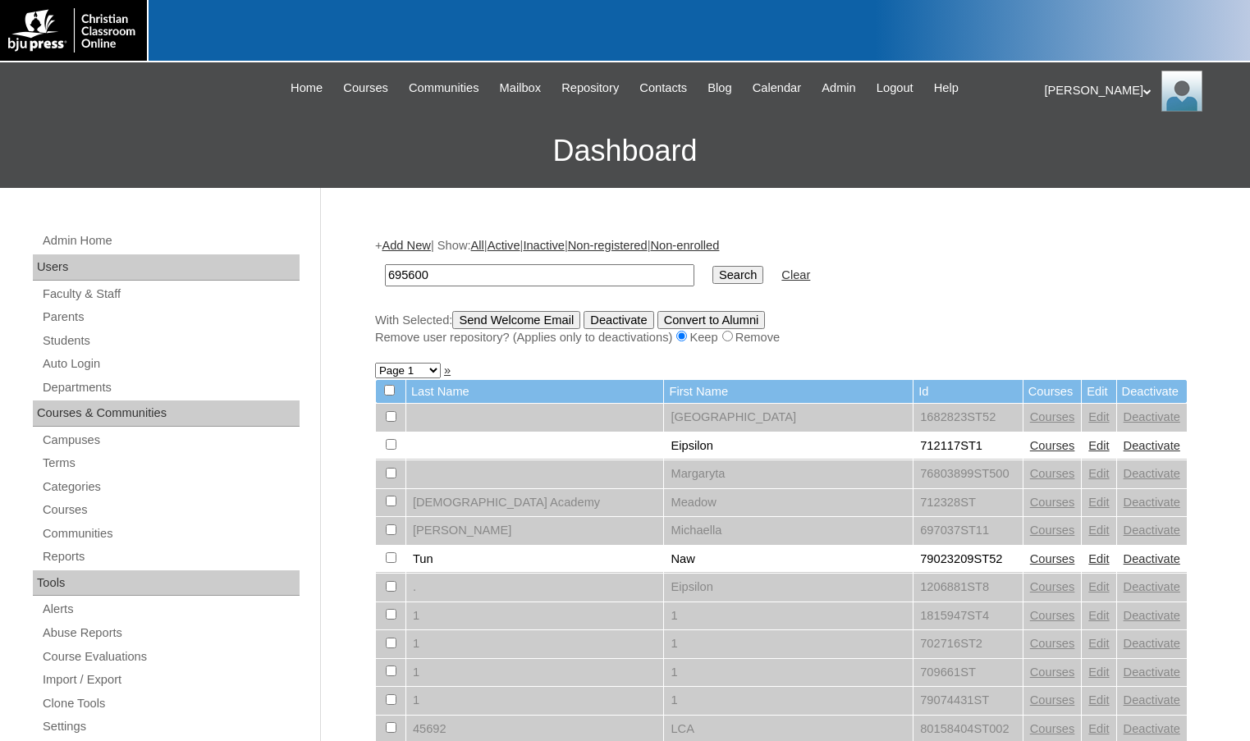
click at [712, 266] on input "Search" at bounding box center [737, 275] width 51 height 18
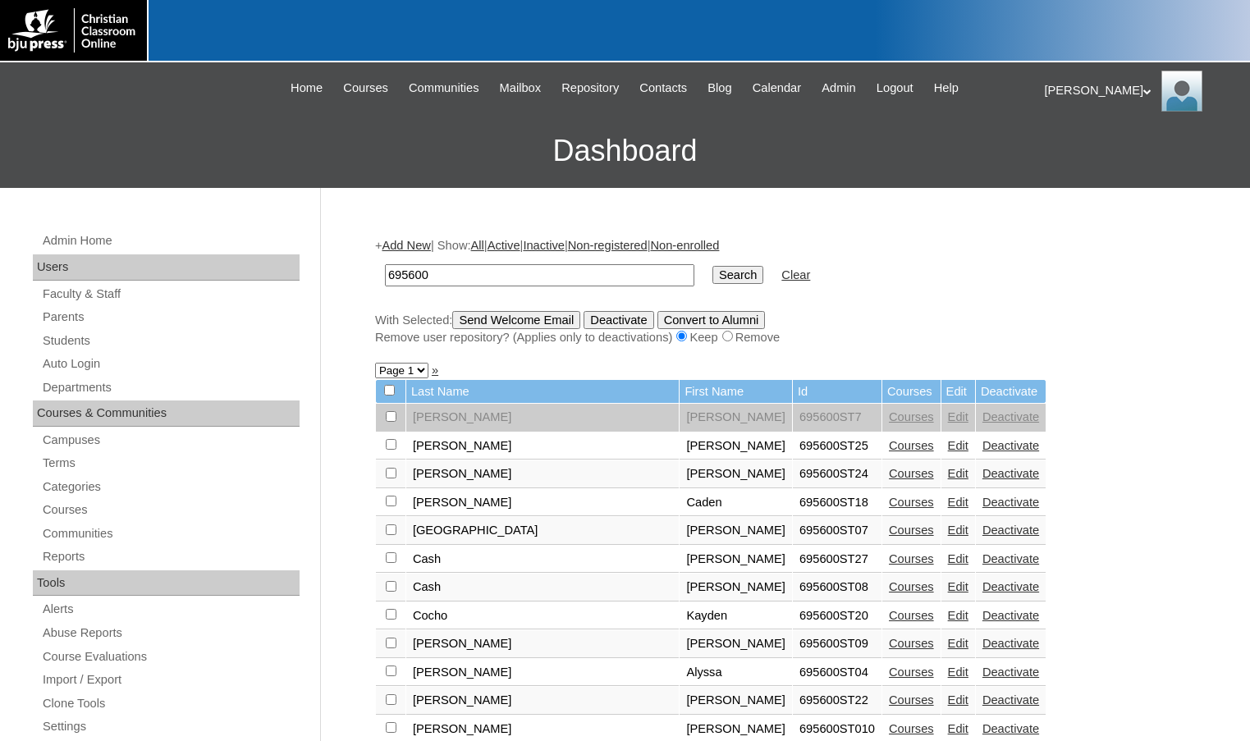
click at [948, 556] on link "Edit" at bounding box center [958, 558] width 21 height 13
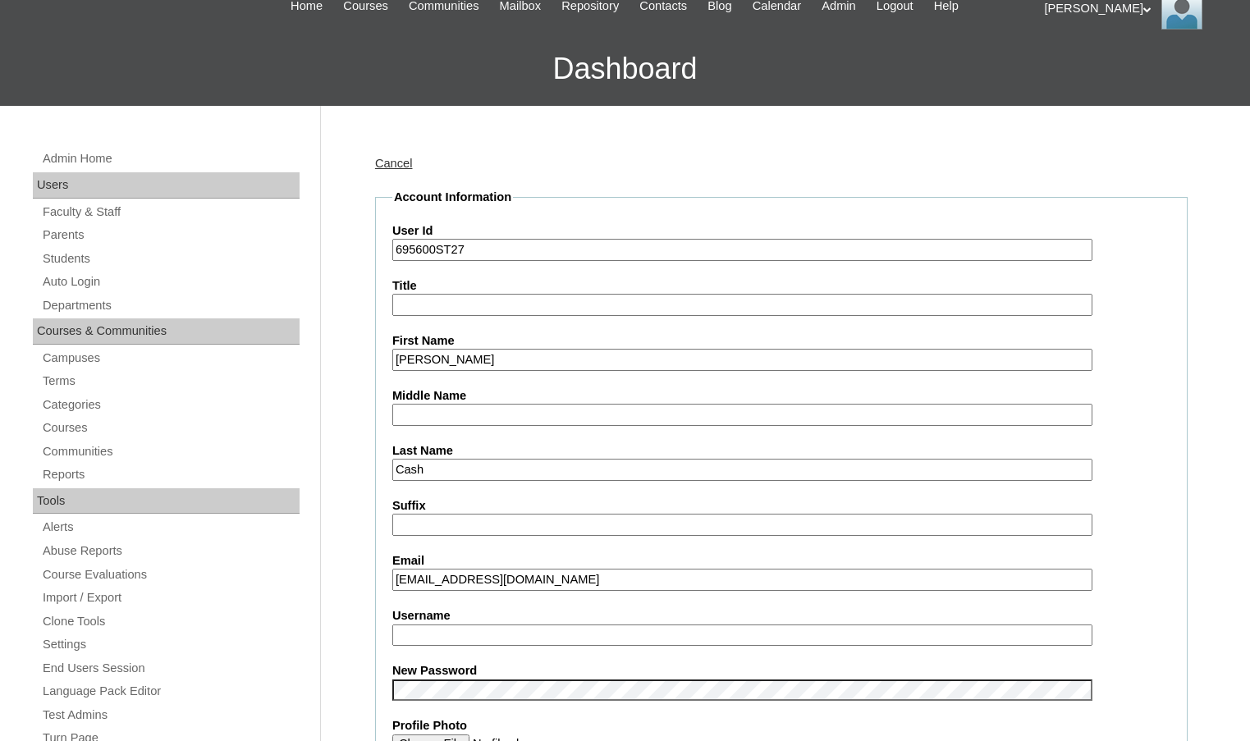
scroll to position [164, 0]
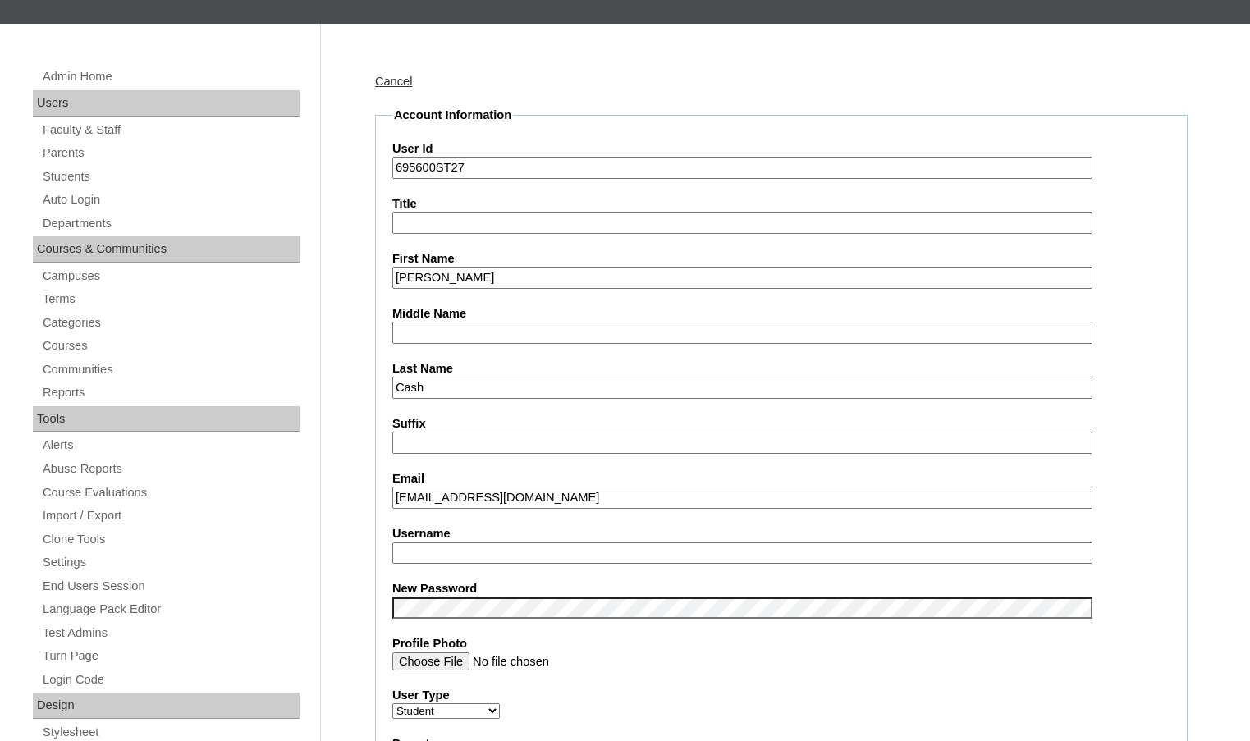
type input "msevilla"
drag, startPoint x: 528, startPoint y: 501, endPoint x: 349, endPoint y: 490, distance: 179.3
paste input "24@gmai"
type input "caccash24@gmail.com"
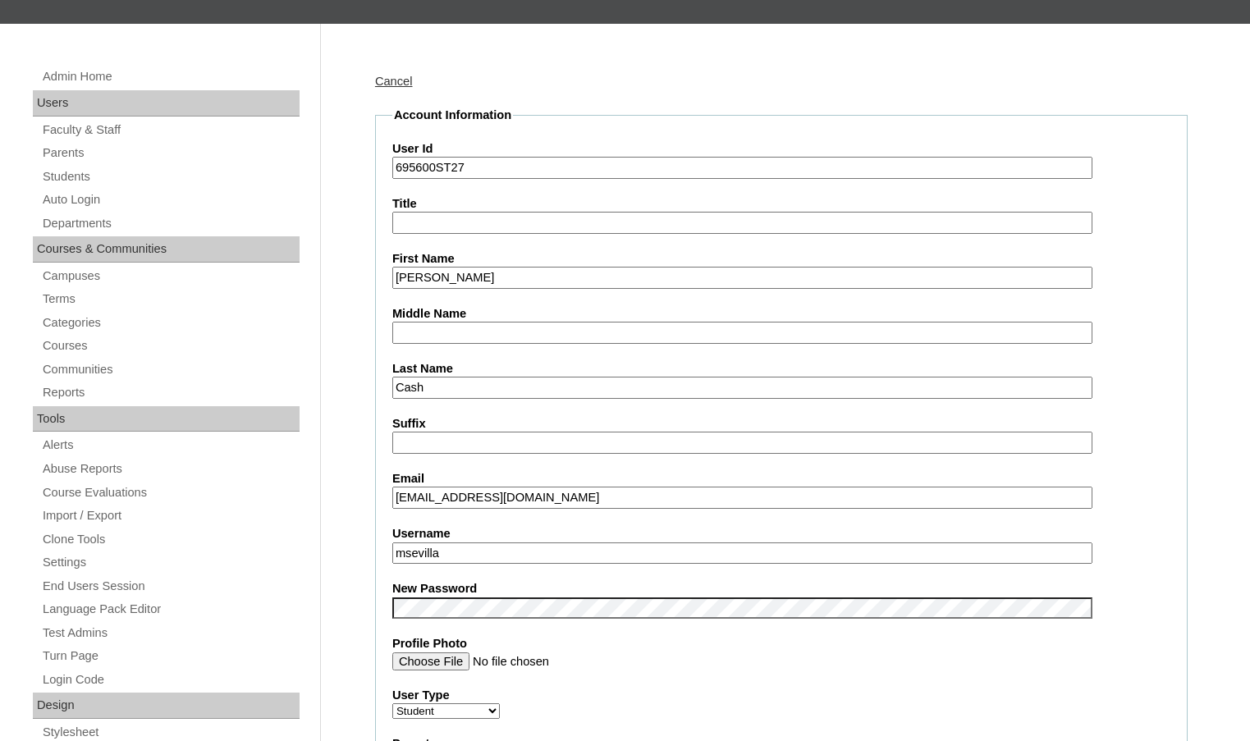
drag, startPoint x: 434, startPoint y: 172, endPoint x: 386, endPoint y: 172, distance: 48.4
drag, startPoint x: 448, startPoint y: 552, endPoint x: 356, endPoint y: 544, distance: 92.3
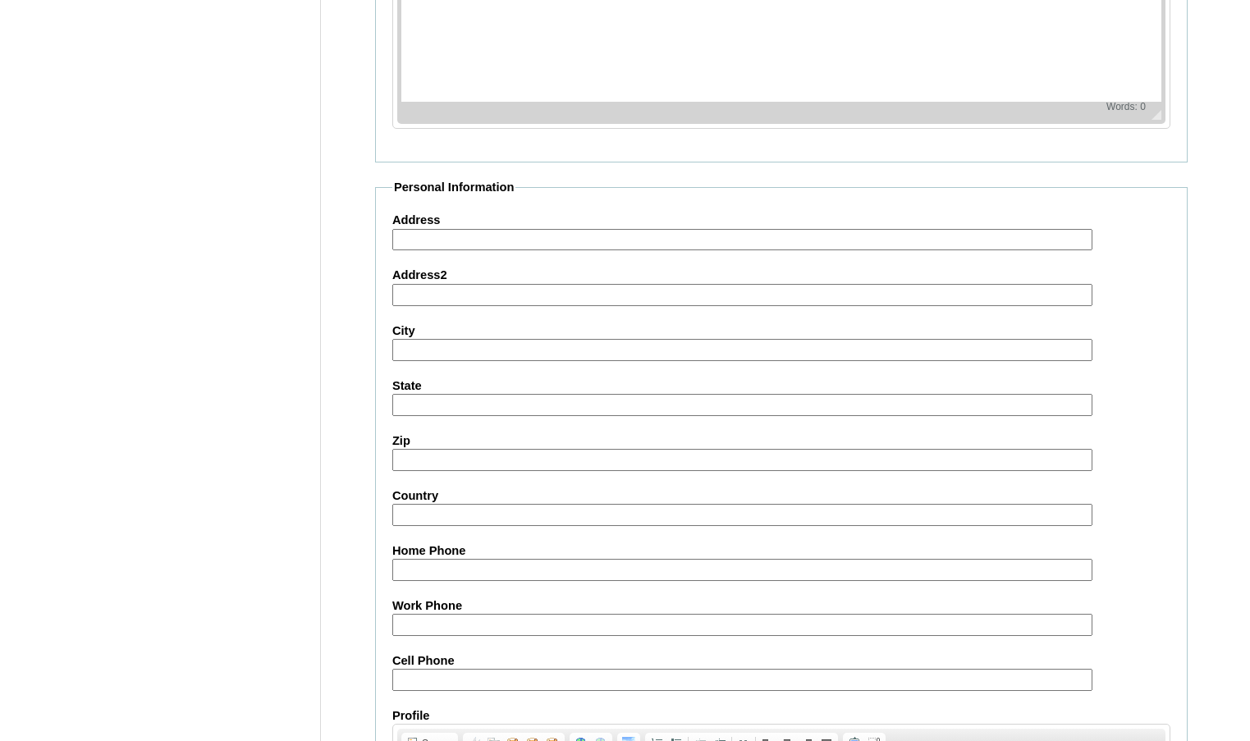
scroll to position [1760, 0]
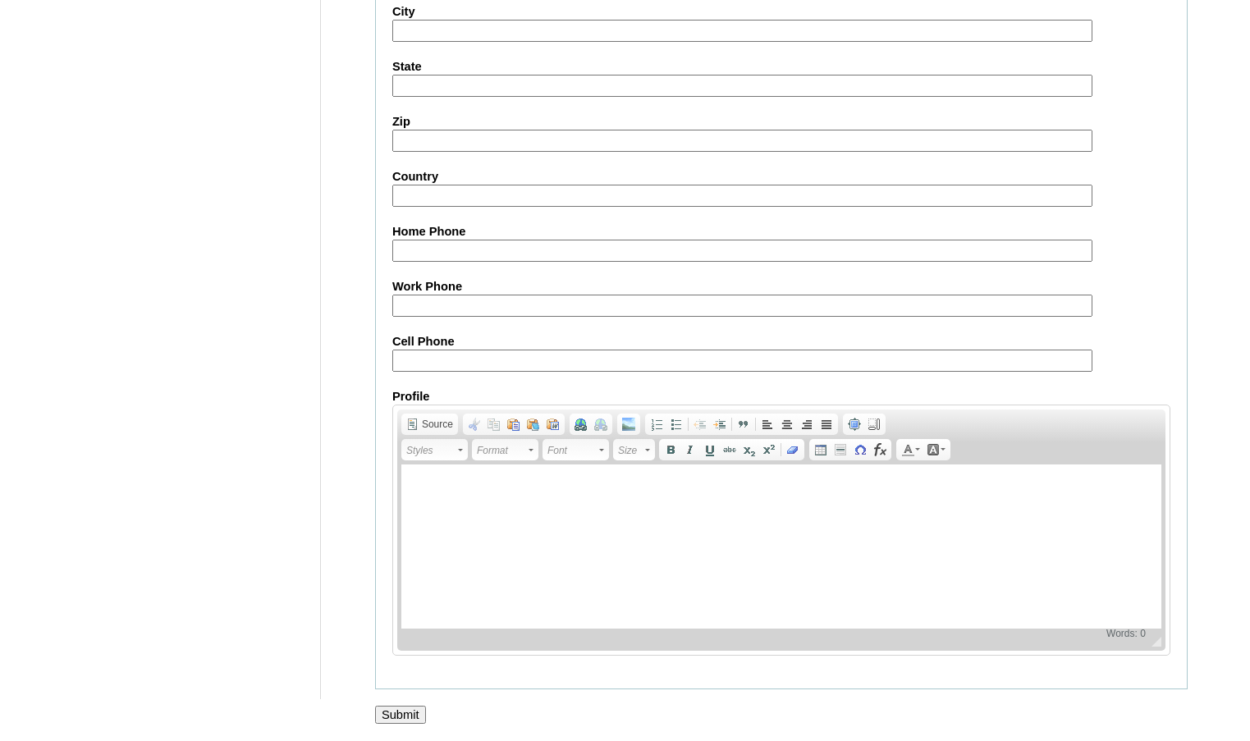
click at [426, 714] on input "Submit" at bounding box center [400, 715] width 51 height 18
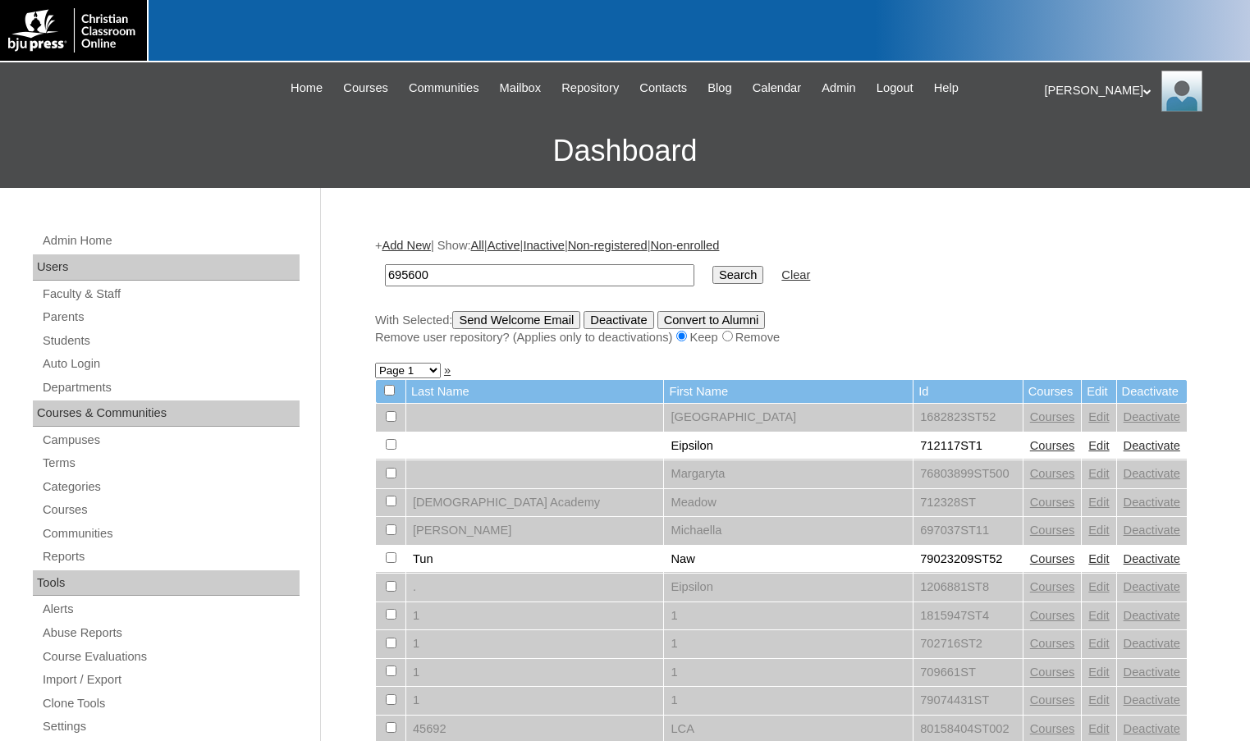
type input "695600"
click at [712, 266] on input "Search" at bounding box center [737, 275] width 51 height 18
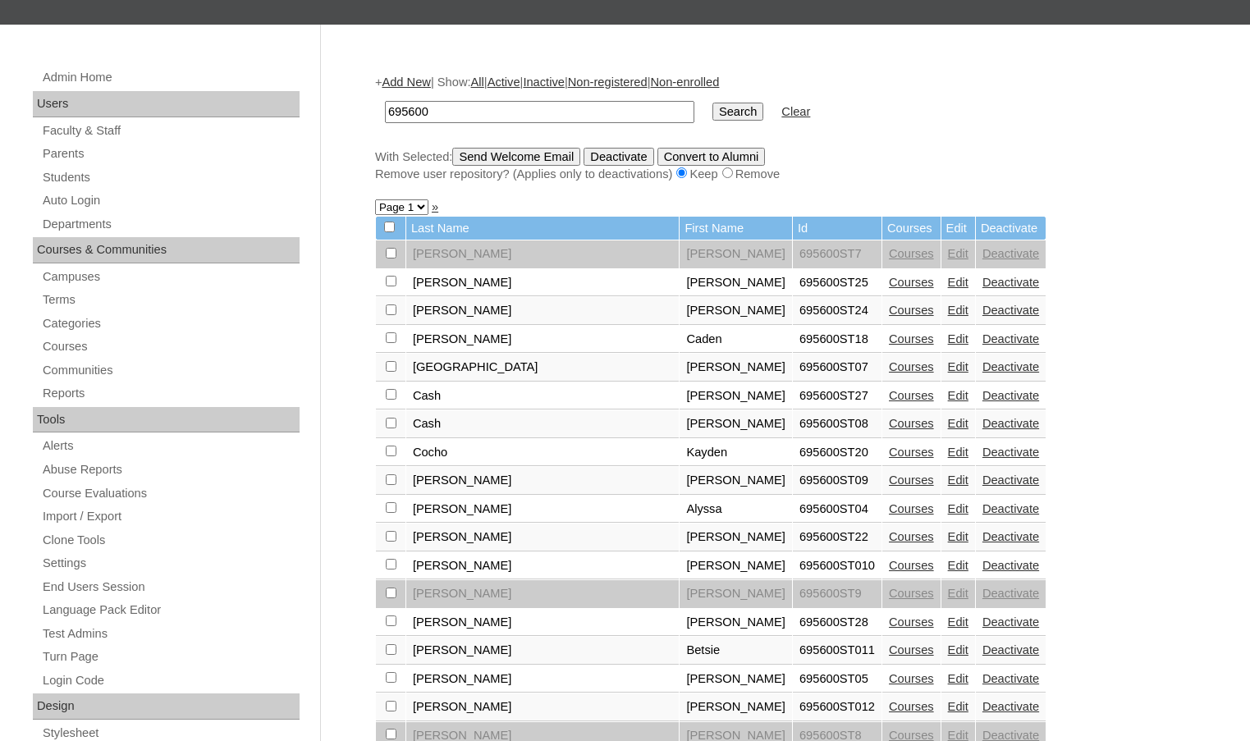
scroll to position [164, 0]
click at [948, 616] on link "Edit" at bounding box center [958, 621] width 21 height 13
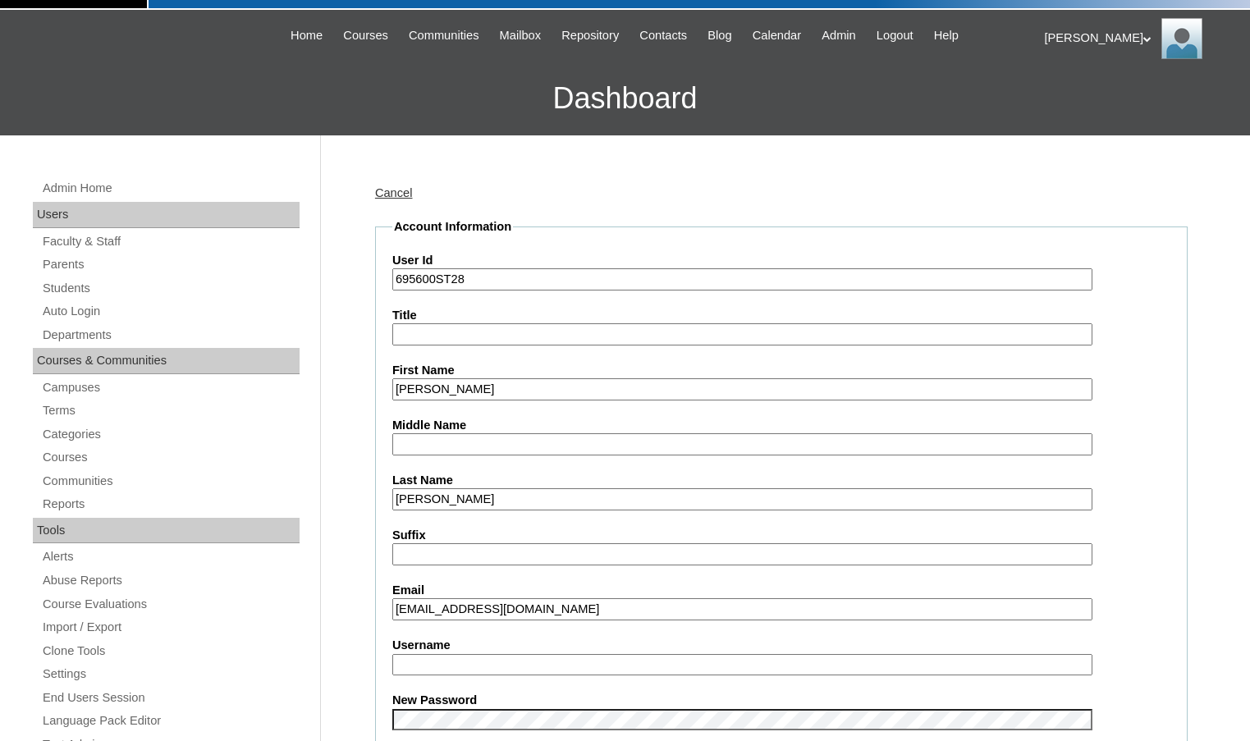
scroll to position [82, 0]
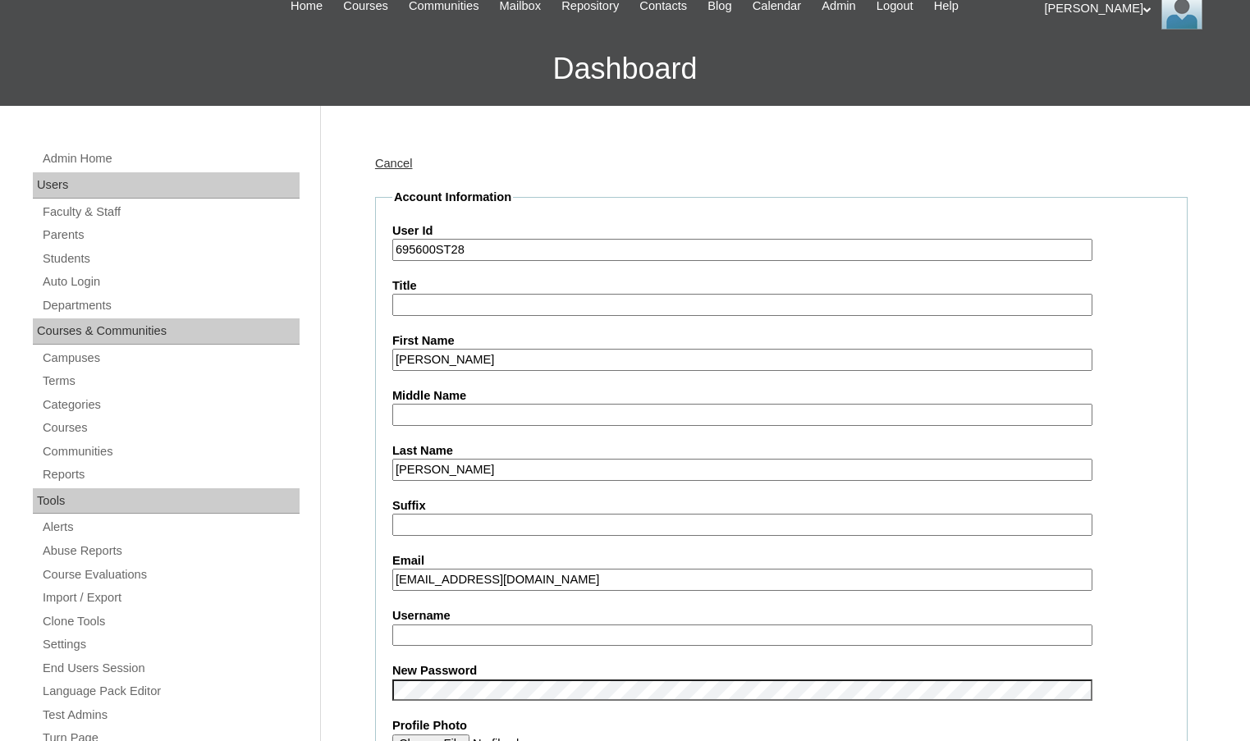
type input "msevilla"
click at [467, 579] on input "[EMAIL_ADDRESS][DOMAIN_NAME]" at bounding box center [742, 580] width 700 height 22
type input "[EMAIL_ADDRESS][DOMAIN_NAME]"
drag, startPoint x: 471, startPoint y: 637, endPoint x: 376, endPoint y: 629, distance: 95.6
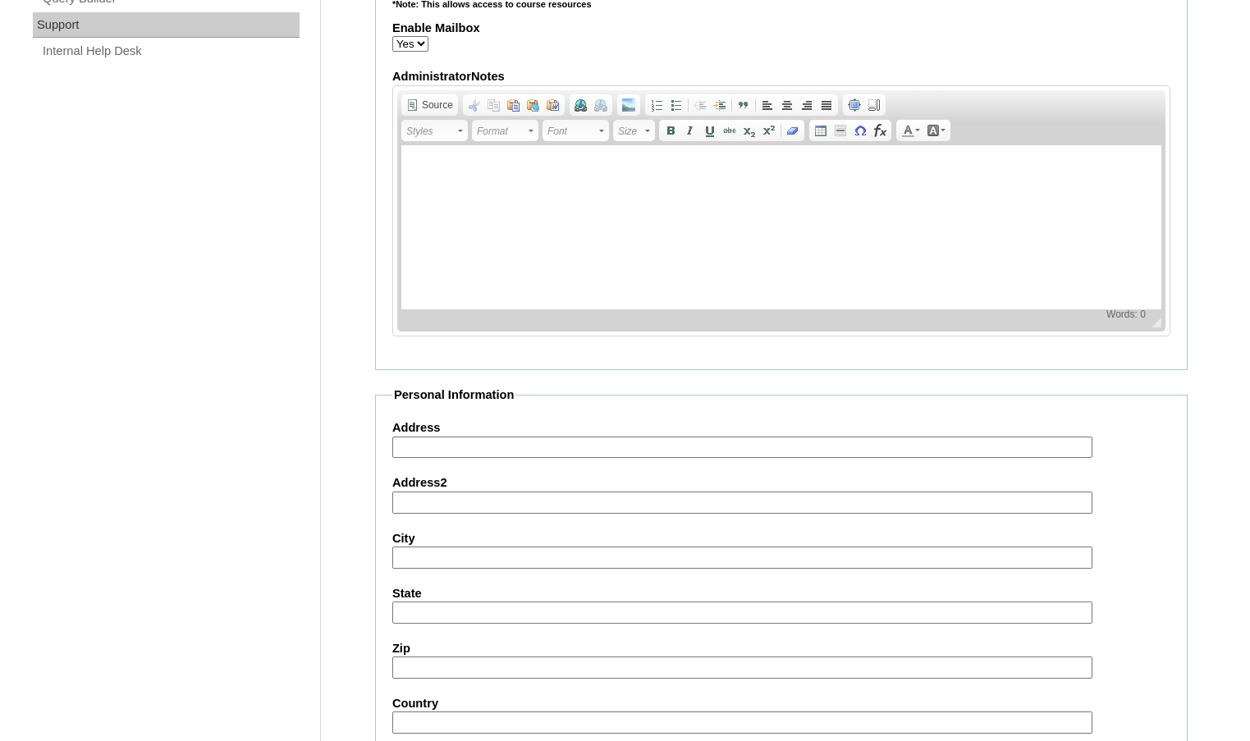
scroll to position [1760, 0]
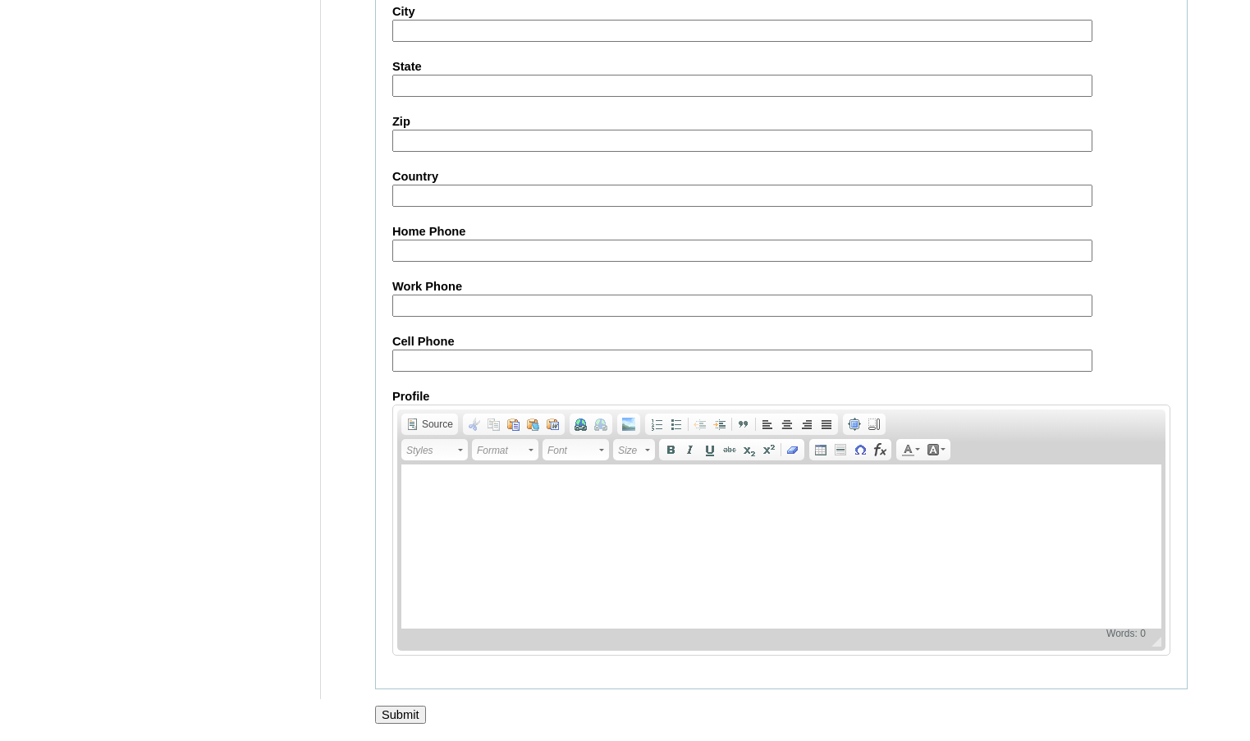
click at [394, 717] on input "Submit" at bounding box center [400, 715] width 51 height 18
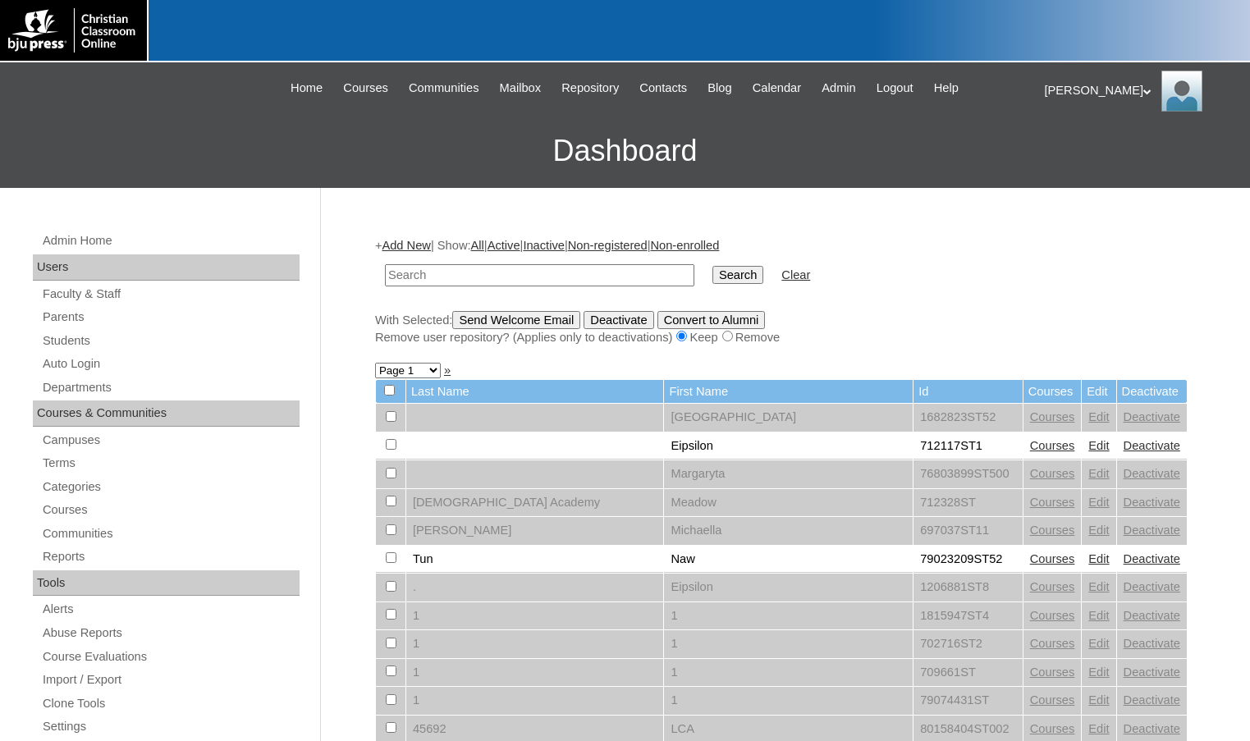
click at [533, 265] on input "text" at bounding box center [539, 275] width 309 height 22
paste input "695600"
type input "695600"
click at [712, 266] on input "Search" at bounding box center [737, 275] width 51 height 18
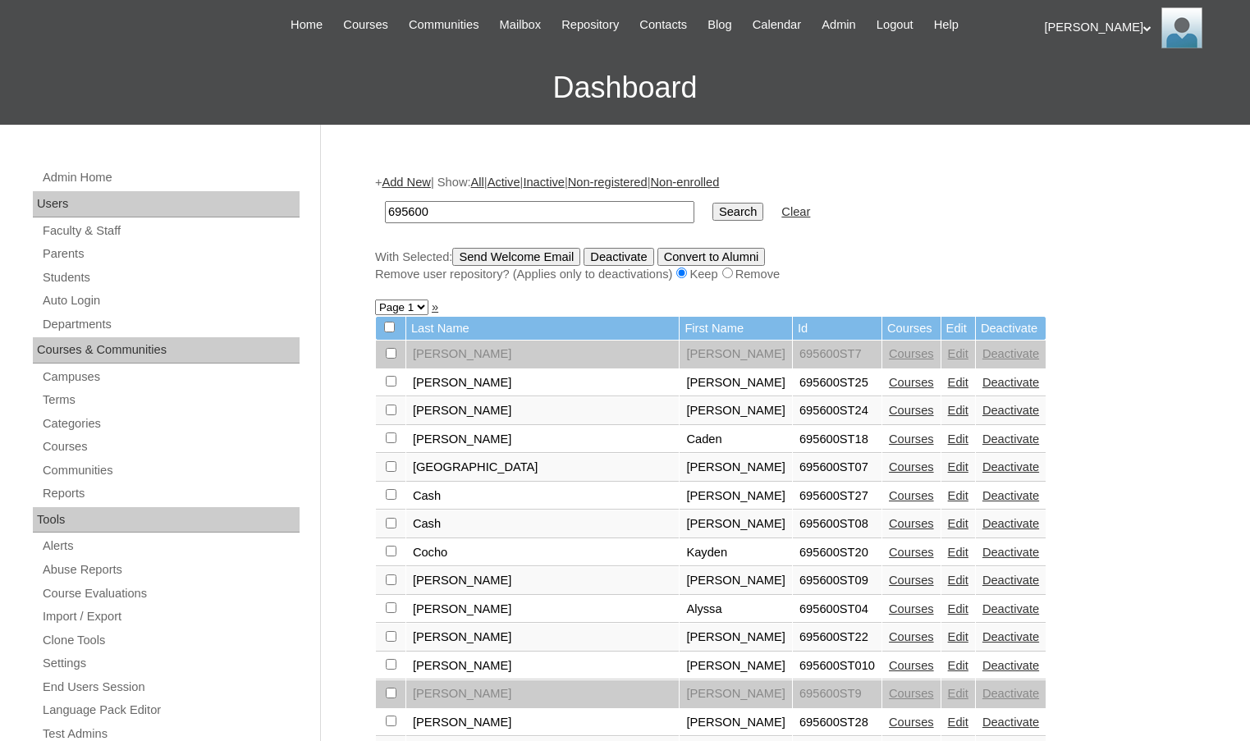
scroll to position [82, 0]
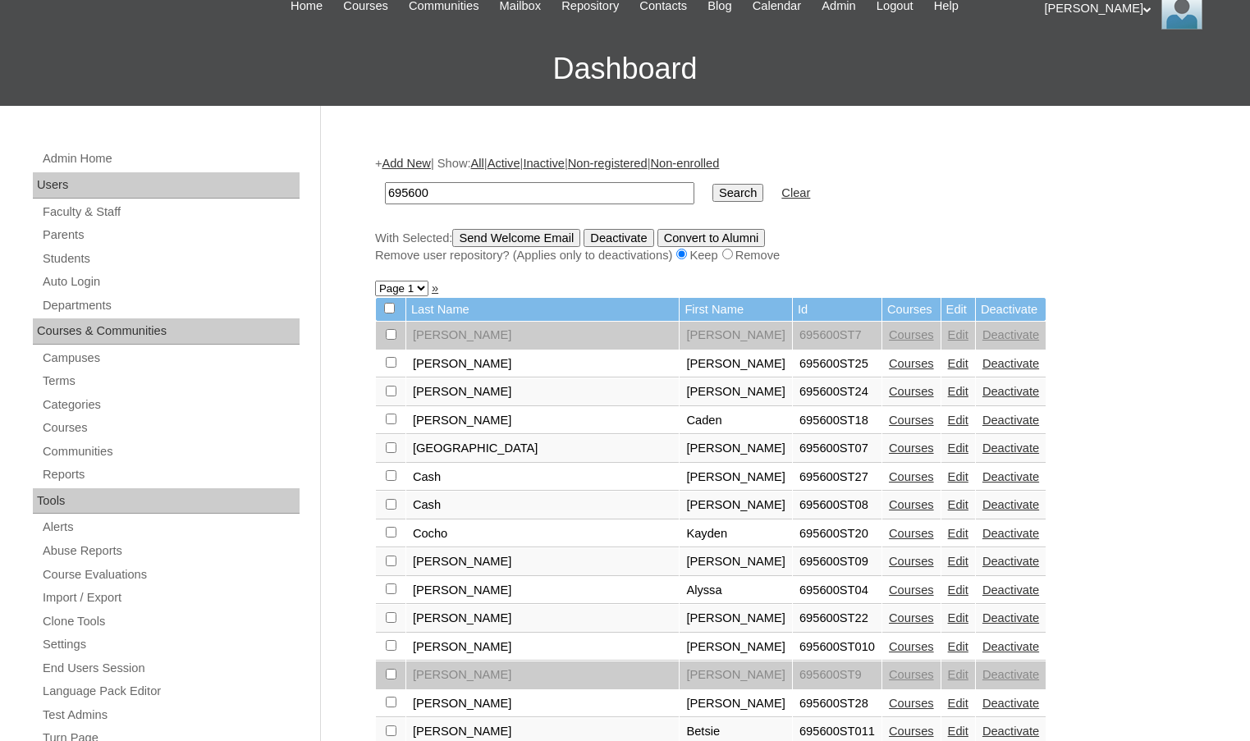
click at [391, 476] on input "checkbox" at bounding box center [391, 475] width 11 height 11
checkbox input "true"
click at [394, 701] on input "checkbox" at bounding box center [391, 702] width 11 height 11
checkbox input "true"
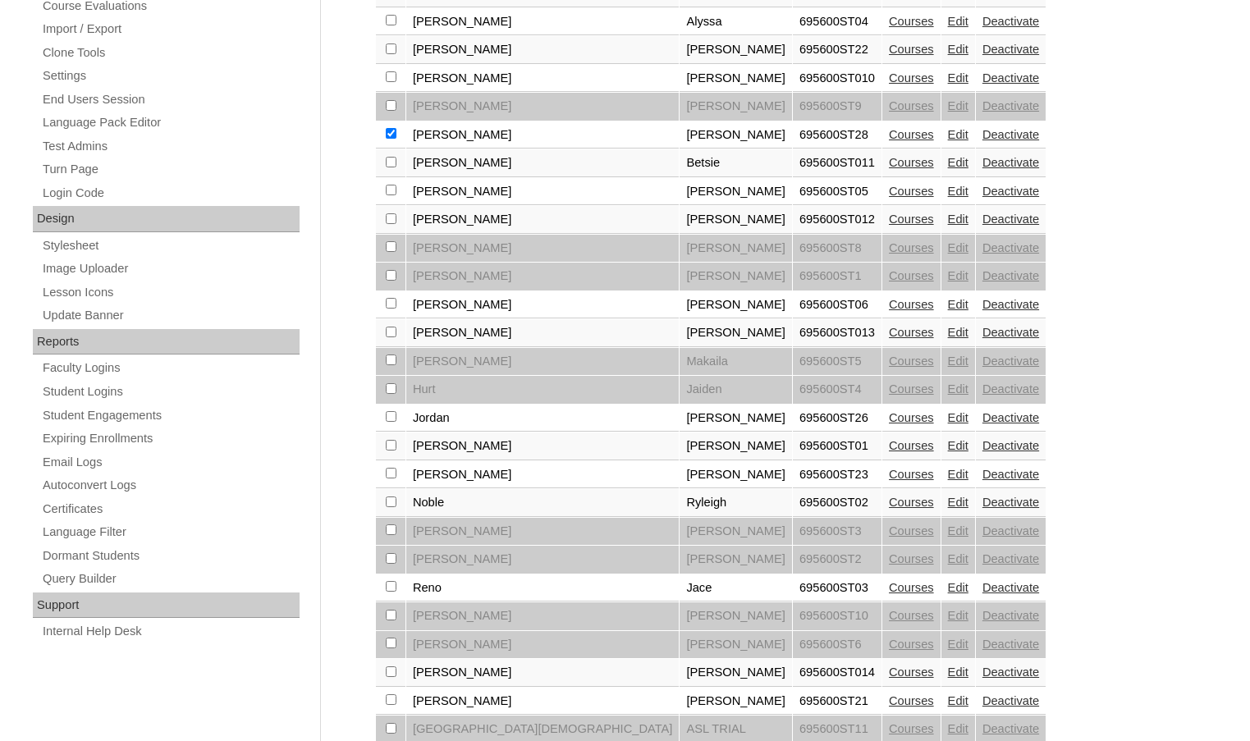
scroll to position [657, 0]
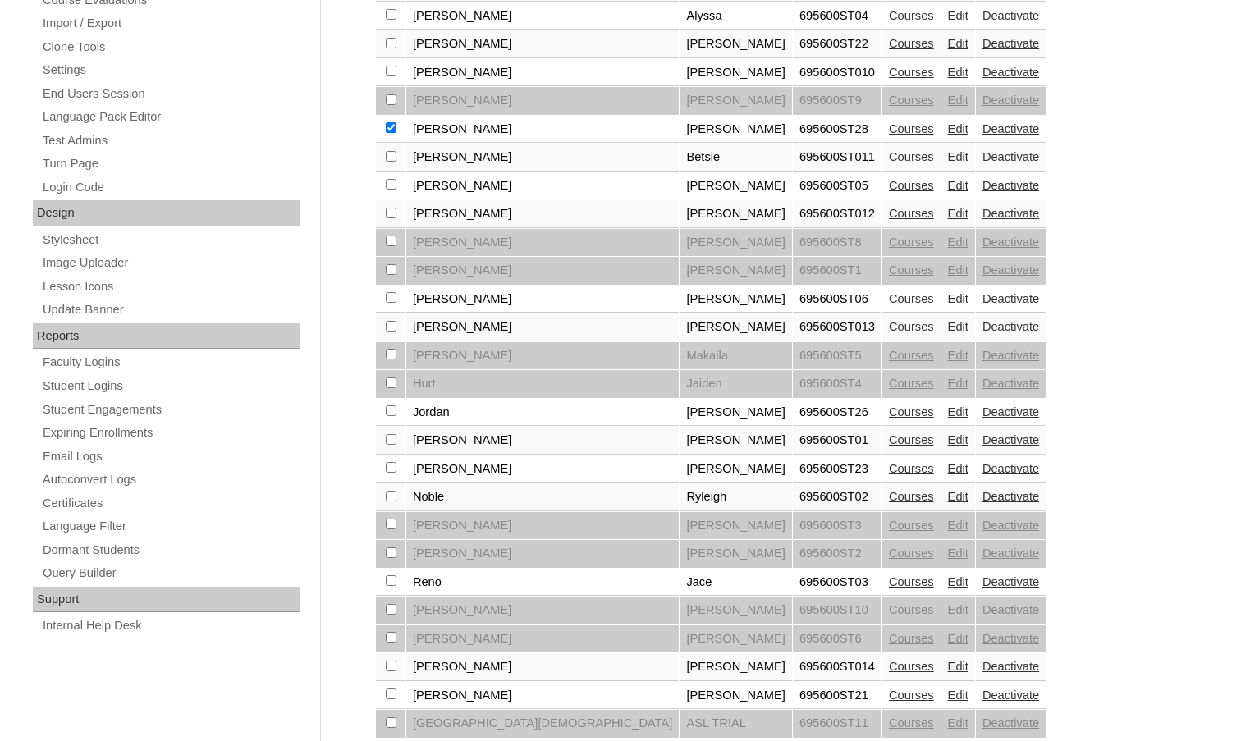
click at [387, 470] on input "checkbox" at bounding box center [391, 467] width 11 height 11
checkbox input "true"
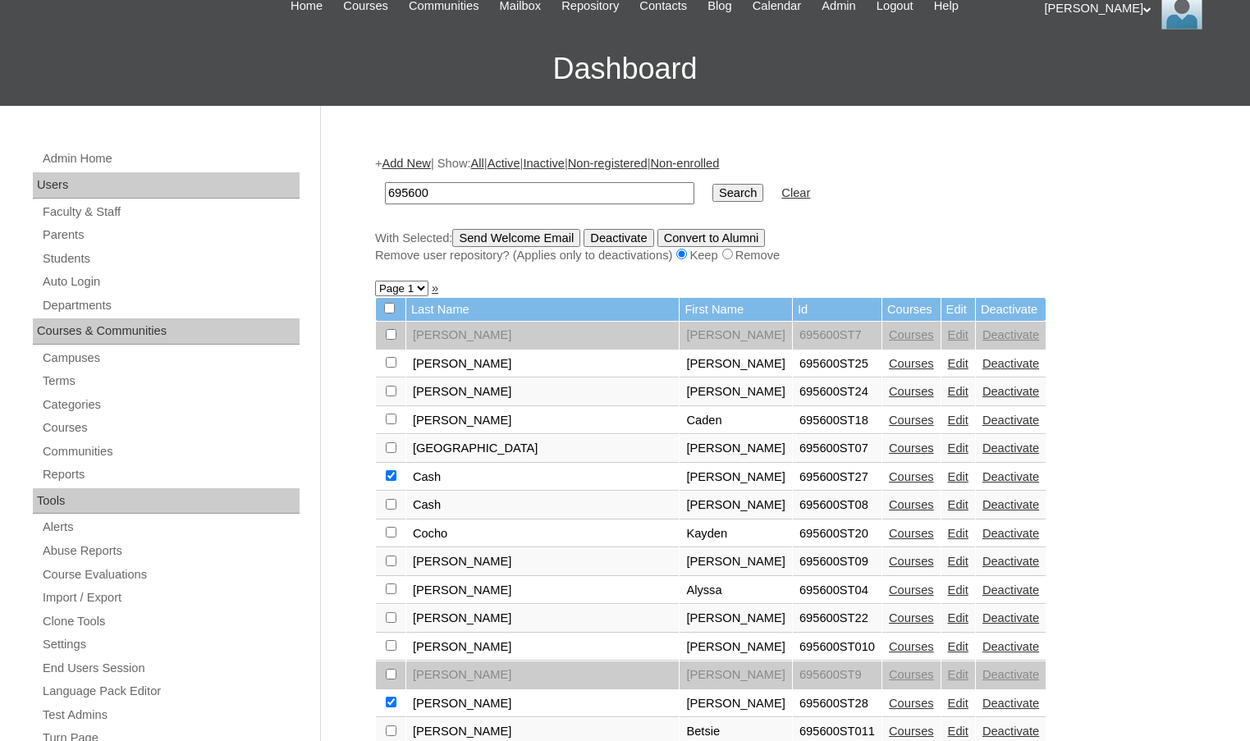
scroll to position [0, 0]
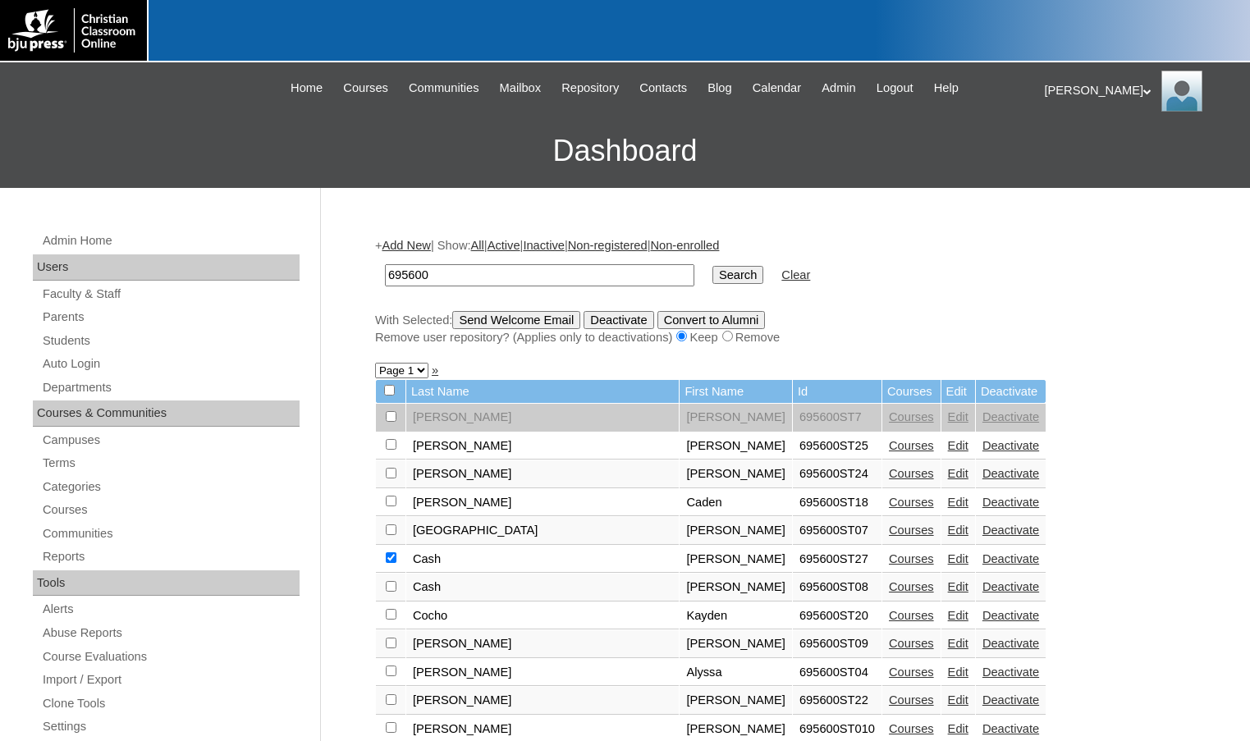
click at [531, 326] on input "Send Welcome Email" at bounding box center [516, 320] width 128 height 18
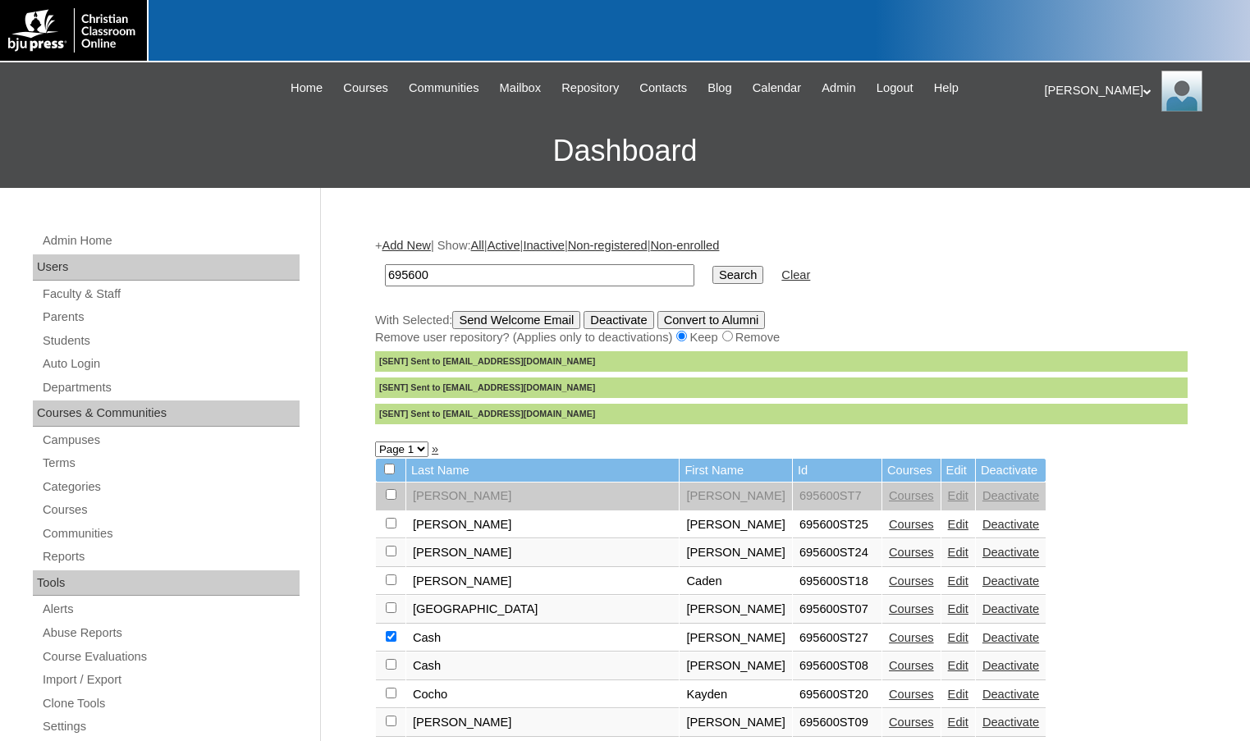
drag, startPoint x: 434, startPoint y: 279, endPoint x: 351, endPoint y: 271, distance: 83.3
type input "[PERSON_NAME].[PERSON_NAME]"
click at [712, 266] on input "Search" at bounding box center [737, 275] width 51 height 18
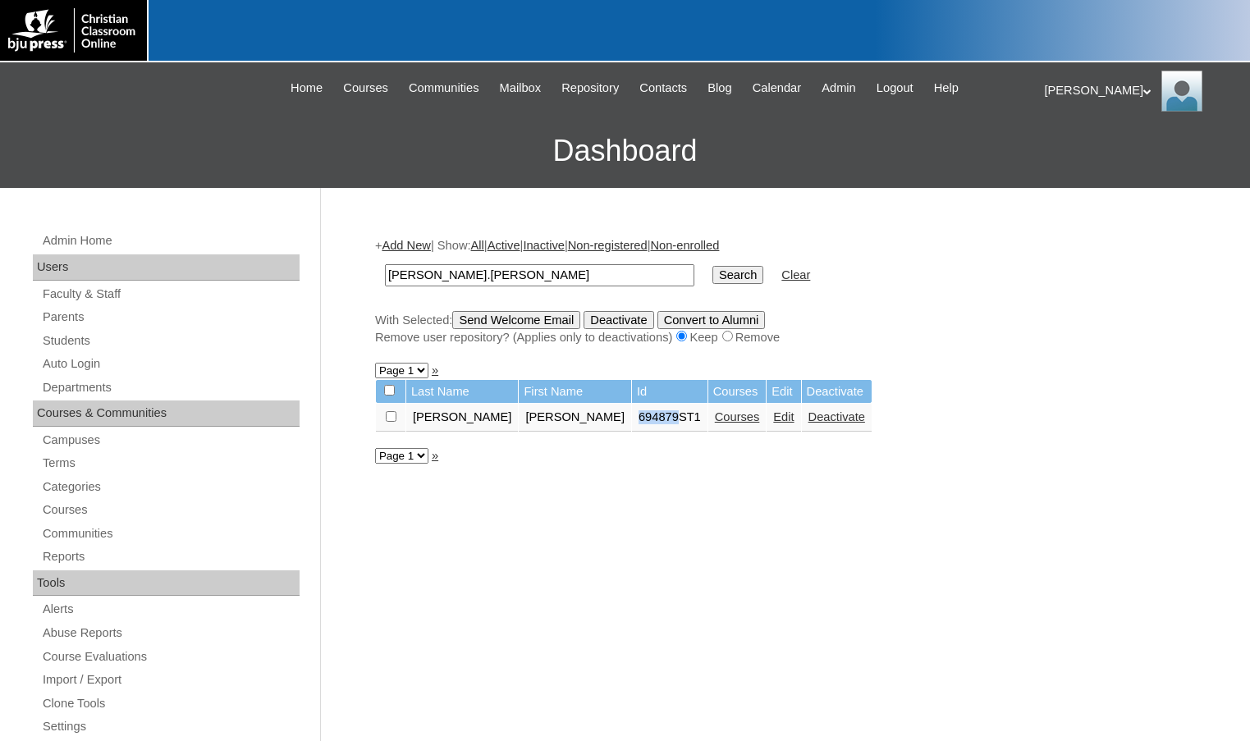
drag, startPoint x: 557, startPoint y: 421, endPoint x: 593, endPoint y: 422, distance: 36.1
click at [632, 422] on td "694879ST1" at bounding box center [670, 418] width 76 height 28
copy td "694879"
drag, startPoint x: 469, startPoint y: 281, endPoint x: 322, endPoint y: 282, distance: 146.9
click at [322, 282] on div "Admin Home Users Faculty & Staff Parents Students Auto Login Departments Course…" at bounding box center [625, 754] width 1250 height 1132
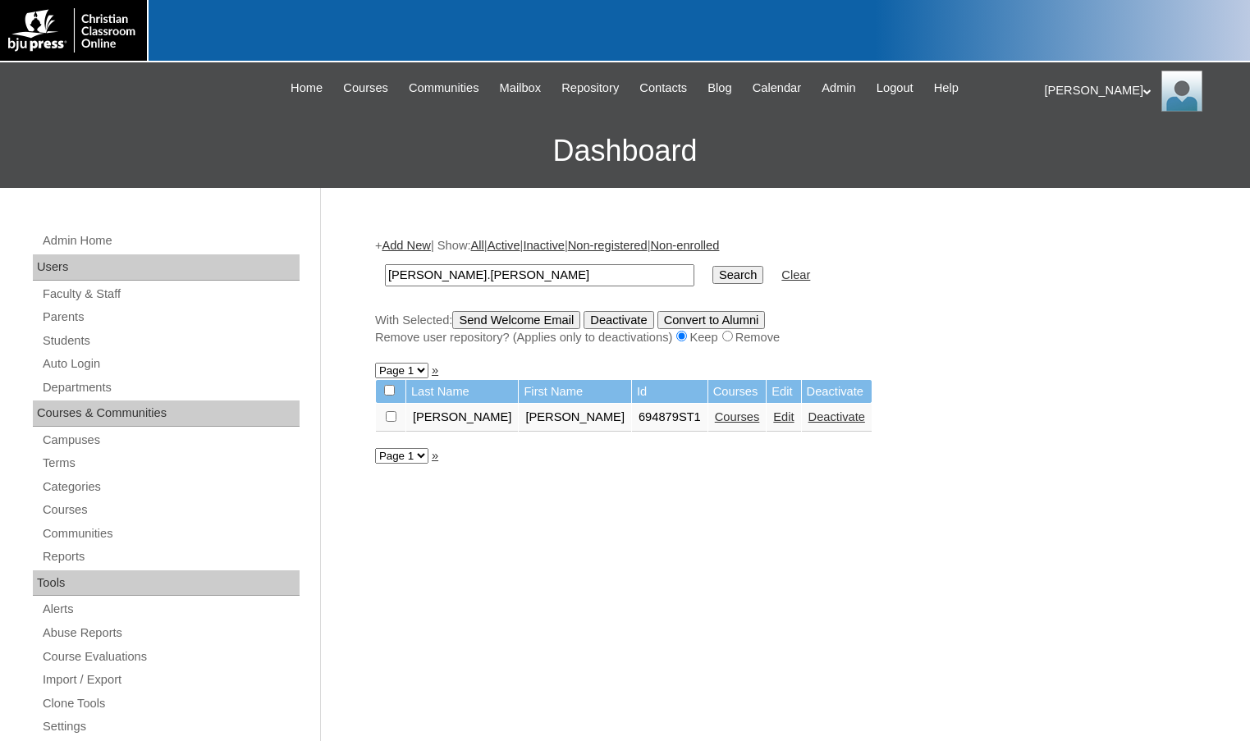
paste input "694879"
type input "694879"
click at [712, 266] on input "Search" at bounding box center [737, 275] width 51 height 18
click at [712, 272] on input "Search" at bounding box center [737, 275] width 51 height 18
click at [715, 417] on link "Courses" at bounding box center [737, 416] width 45 height 13
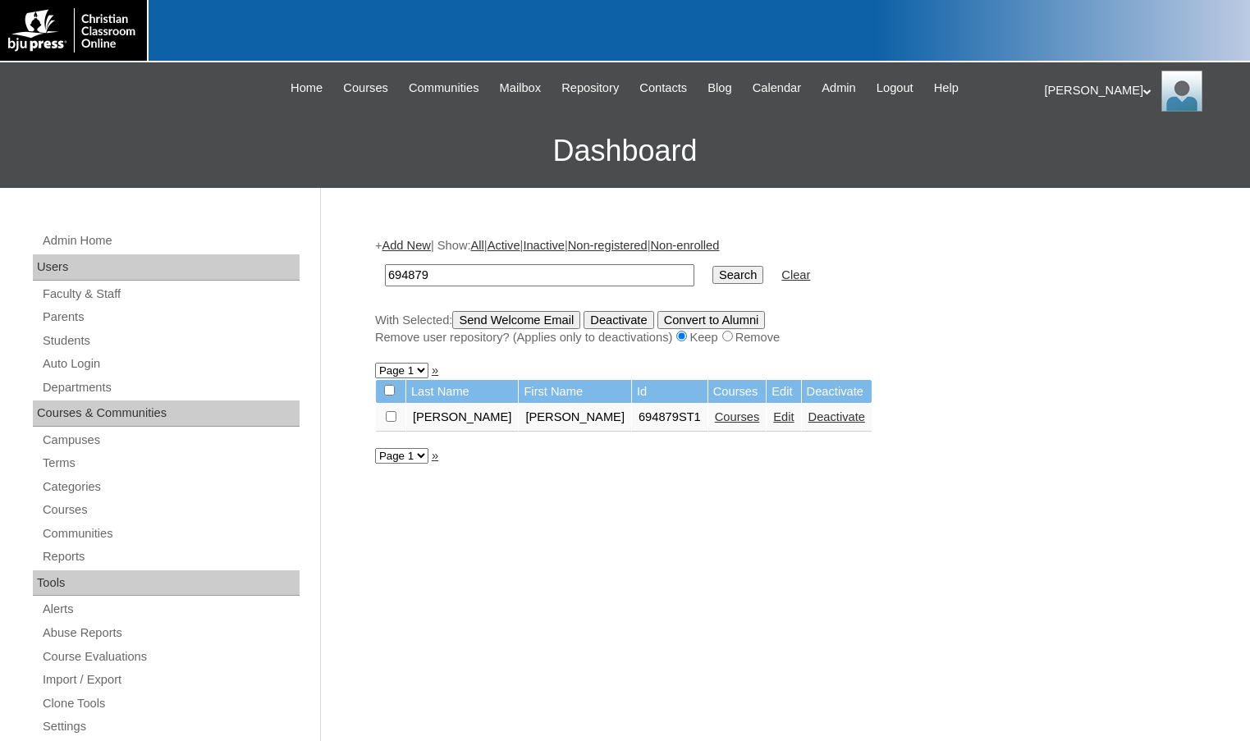
click at [773, 419] on link "Edit" at bounding box center [783, 416] width 21 height 13
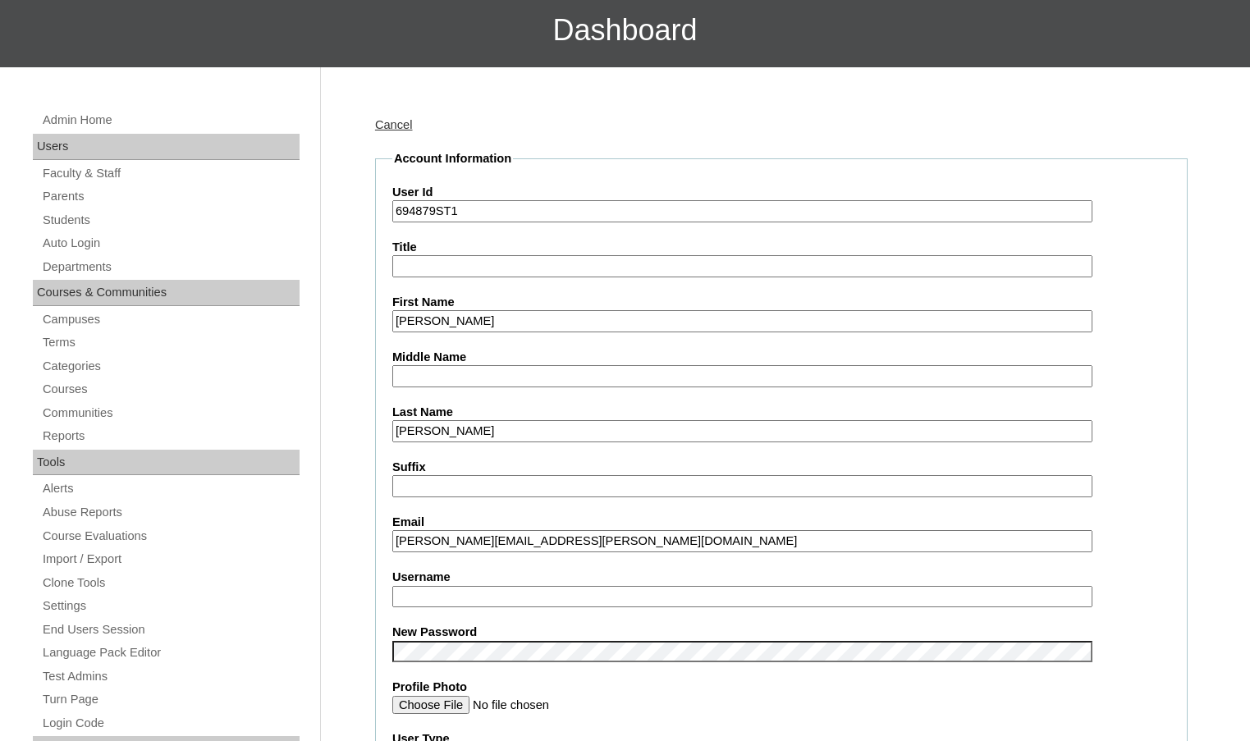
scroll to position [164, 0]
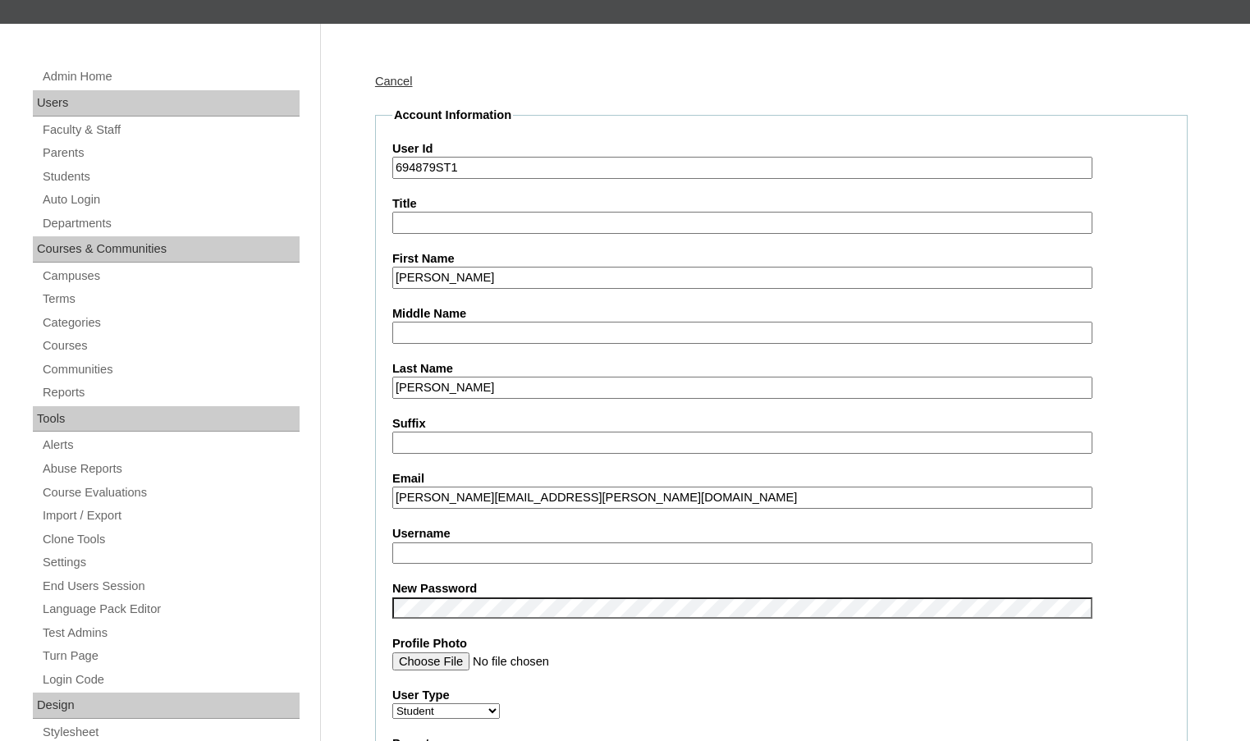
type input "msevilla"
drag, startPoint x: 449, startPoint y: 558, endPoint x: 344, endPoint y: 548, distance: 105.5
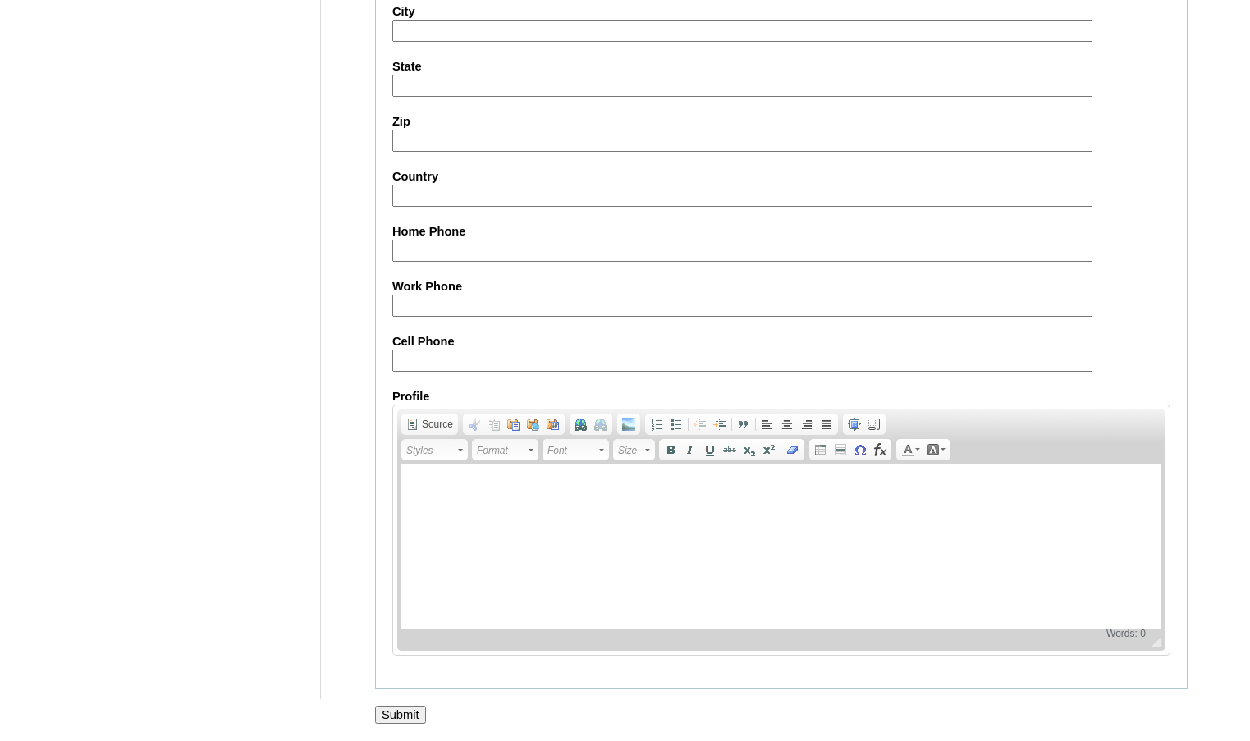
scroll to position [1760, 0]
click at [413, 713] on input "Submit" at bounding box center [400, 715] width 51 height 18
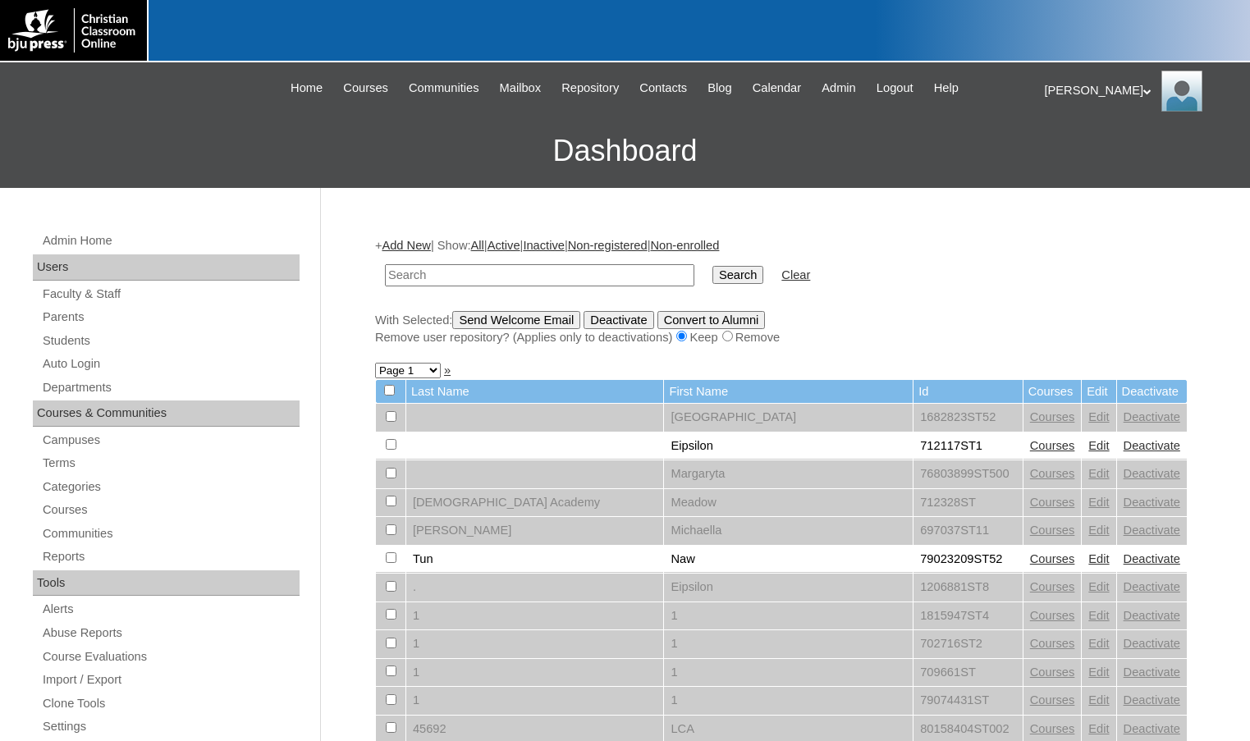
click at [77, 139] on h3 "Dashboard" at bounding box center [625, 151] width 1234 height 74
click at [77, 319] on link "Parents" at bounding box center [170, 317] width 259 height 21
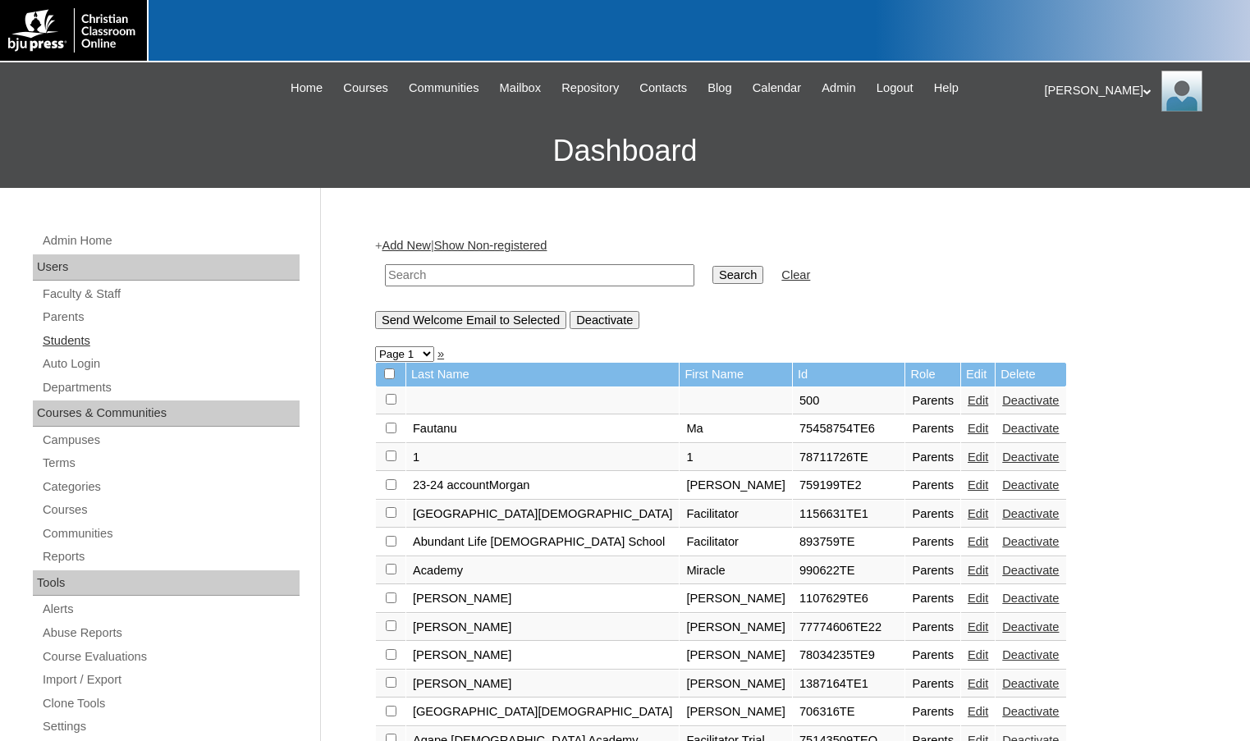
click at [76, 341] on link "Students" at bounding box center [170, 341] width 259 height 21
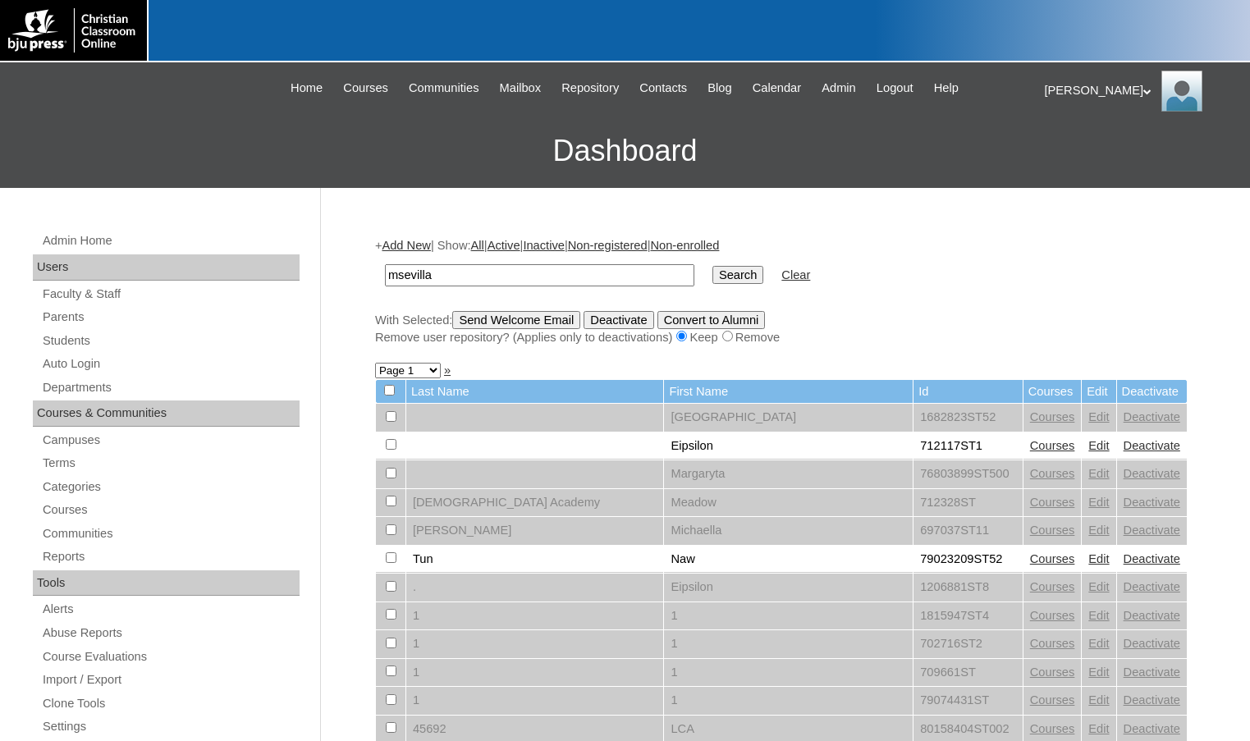
type input "msevilla"
click at [712, 266] on input "Search" at bounding box center [737, 275] width 51 height 18
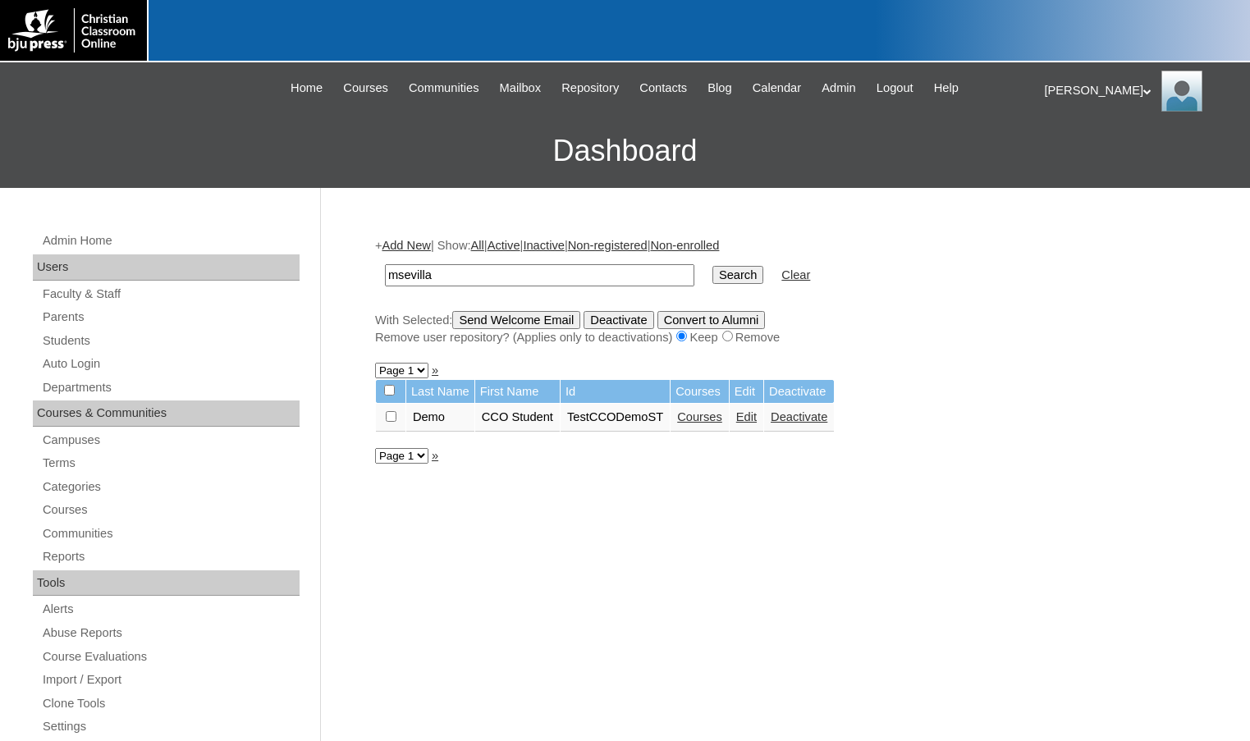
click at [722, 418] on link "Courses" at bounding box center [699, 416] width 45 height 13
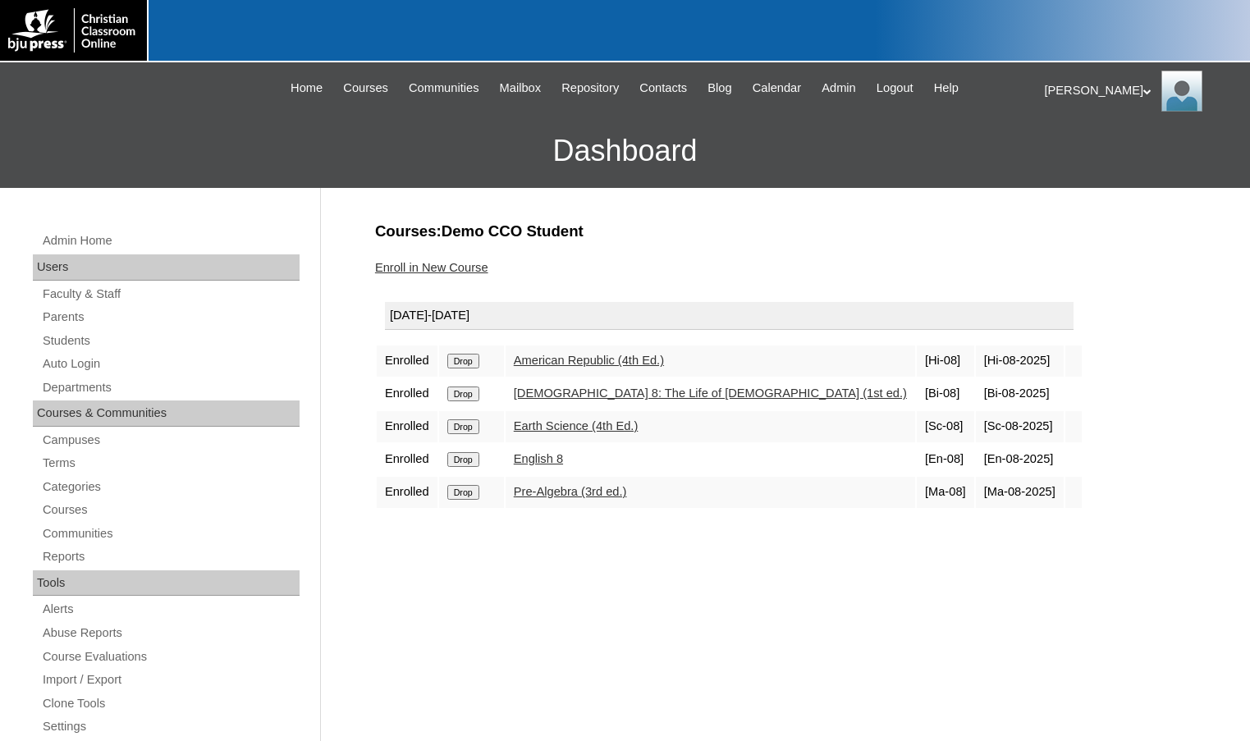
click at [469, 267] on link "Enroll in New Course" at bounding box center [431, 267] width 113 height 13
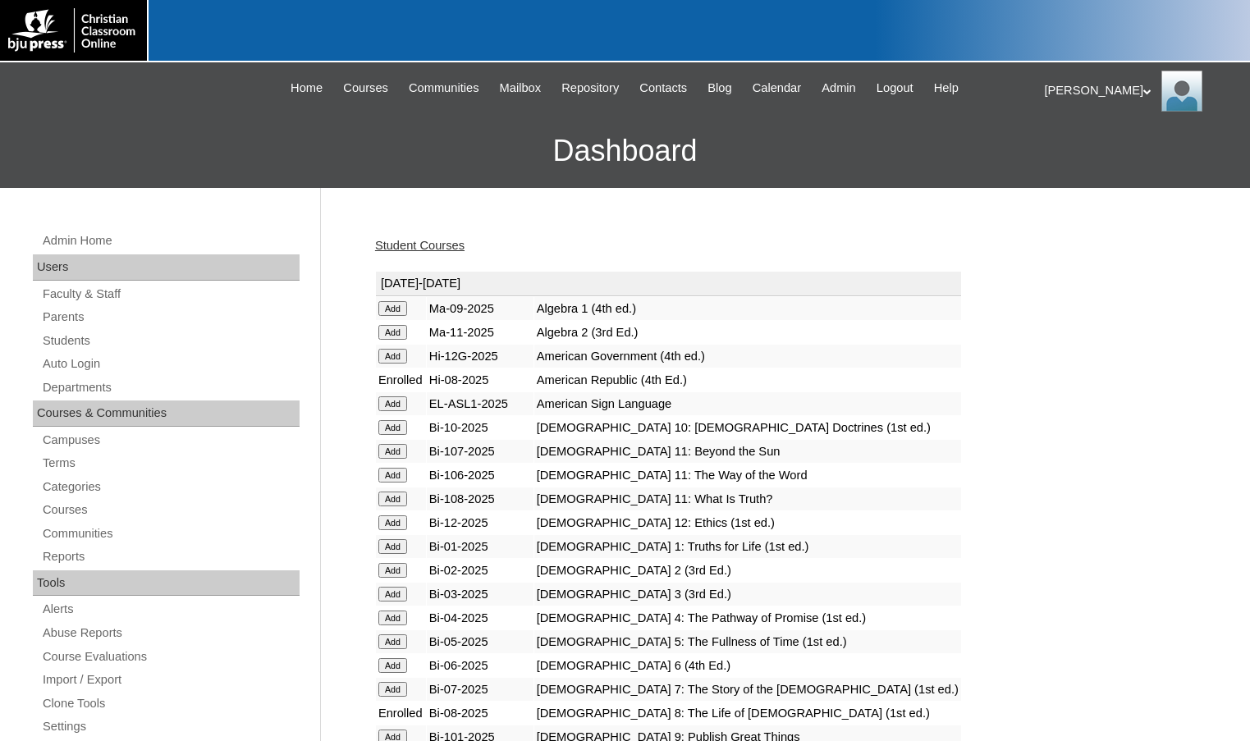
click at [403, 308] on input "Add" at bounding box center [392, 308] width 29 height 15
click at [401, 330] on input "Add" at bounding box center [392, 332] width 29 height 15
click at [401, 357] on input "Add" at bounding box center [392, 356] width 29 height 15
click at [398, 397] on input "Add" at bounding box center [392, 403] width 29 height 15
click at [395, 433] on input "Add" at bounding box center [392, 427] width 29 height 15
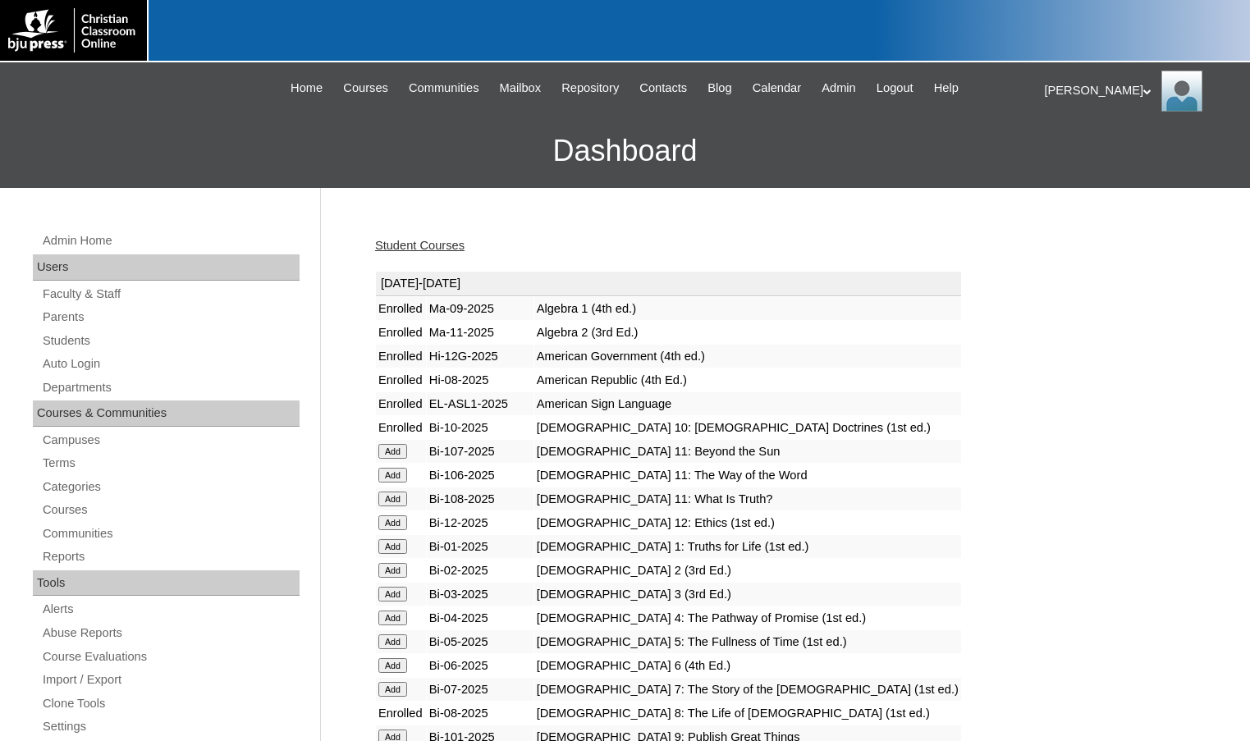
click at [398, 451] on input "Add" at bounding box center [392, 451] width 29 height 15
click at [398, 469] on input "Add" at bounding box center [392, 475] width 29 height 15
click at [413, 245] on link "Student Courses" at bounding box center [419, 245] width 89 height 13
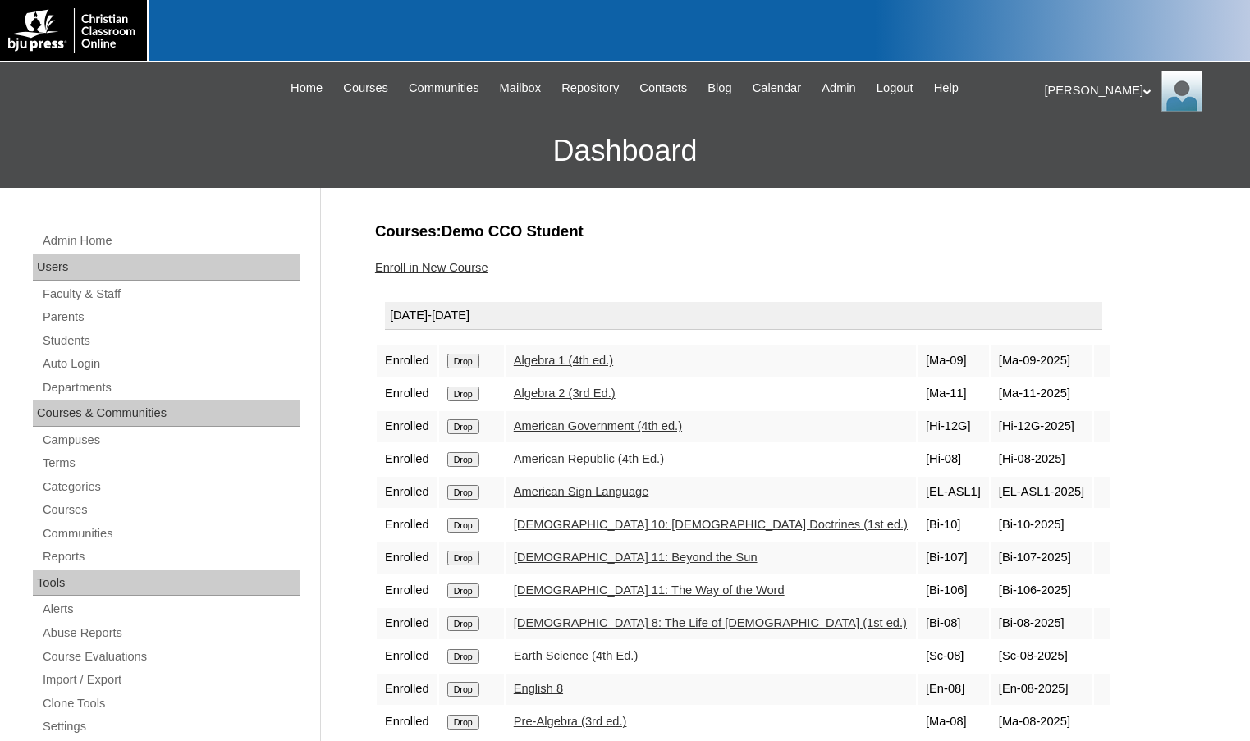
click at [1069, 84] on div "[PERSON_NAME] My Profile My Settings Logout" at bounding box center [1140, 91] width 190 height 41
click at [1081, 153] on span "Logout" at bounding box center [1074, 154] width 33 height 12
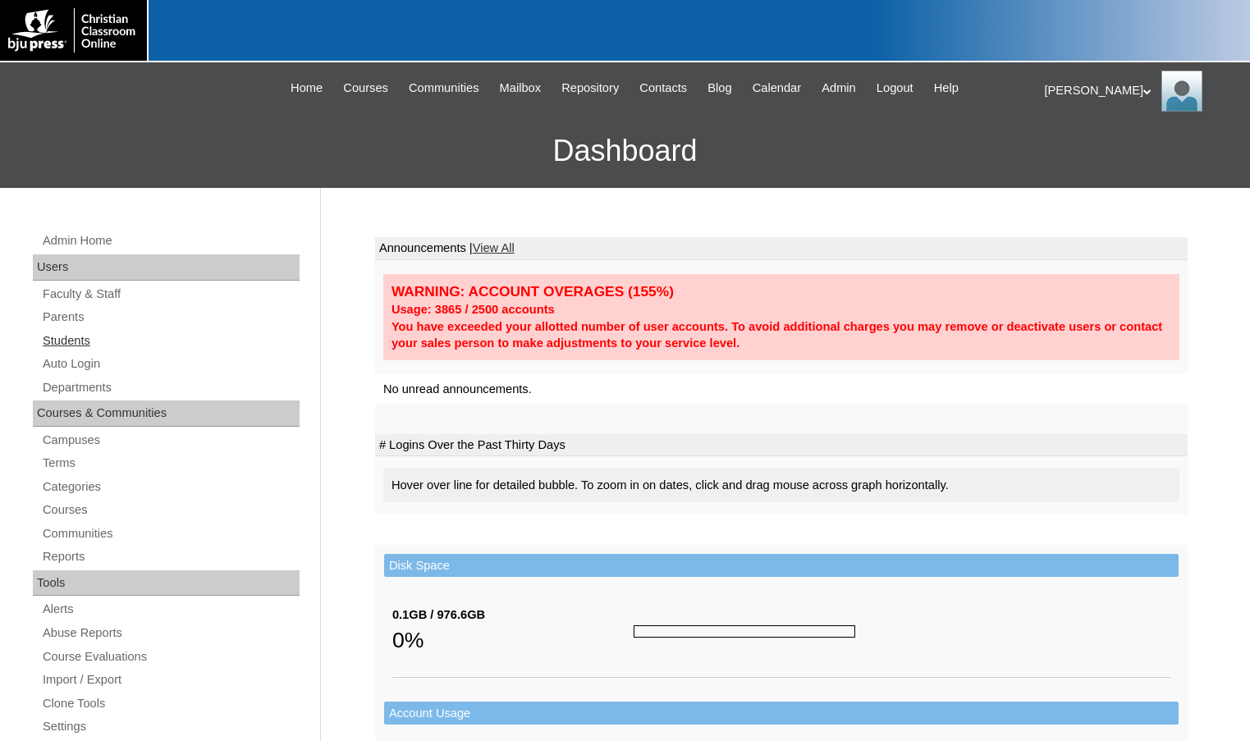
click at [108, 350] on link "Students" at bounding box center [170, 341] width 259 height 21
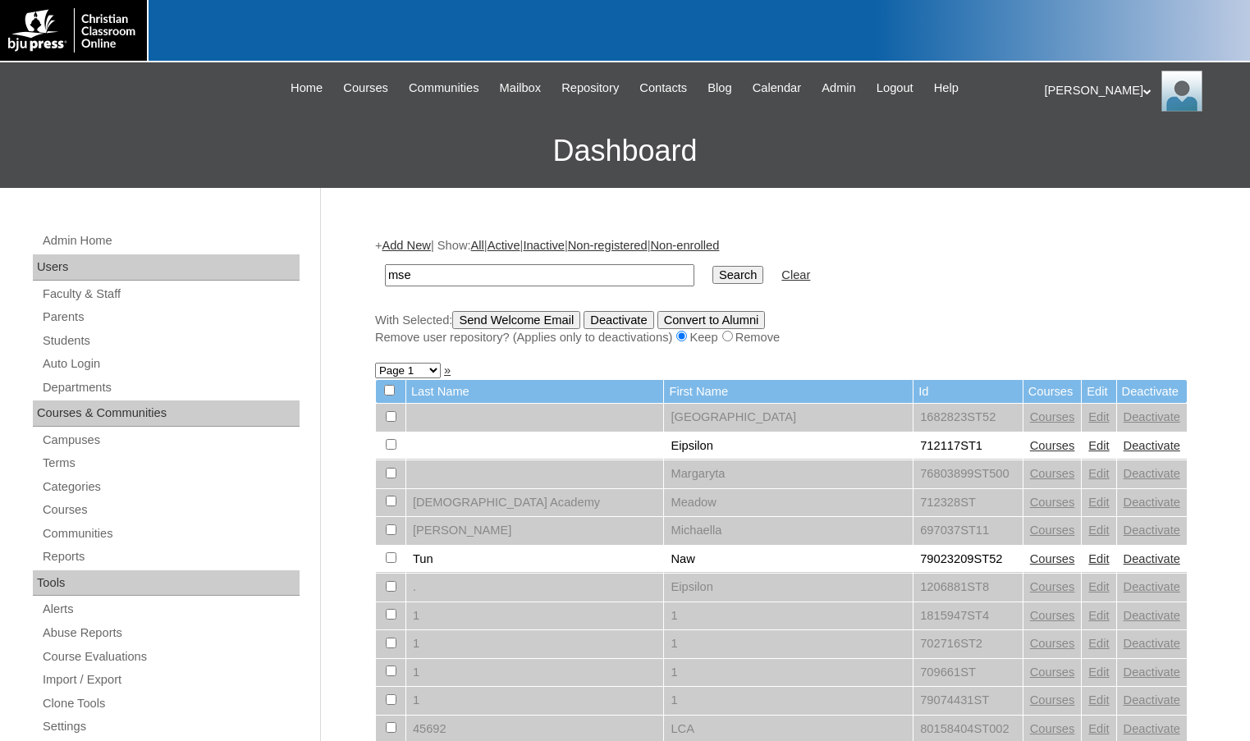
type input "msevilla"
click at [712, 282] on input "Search" at bounding box center [737, 275] width 51 height 18
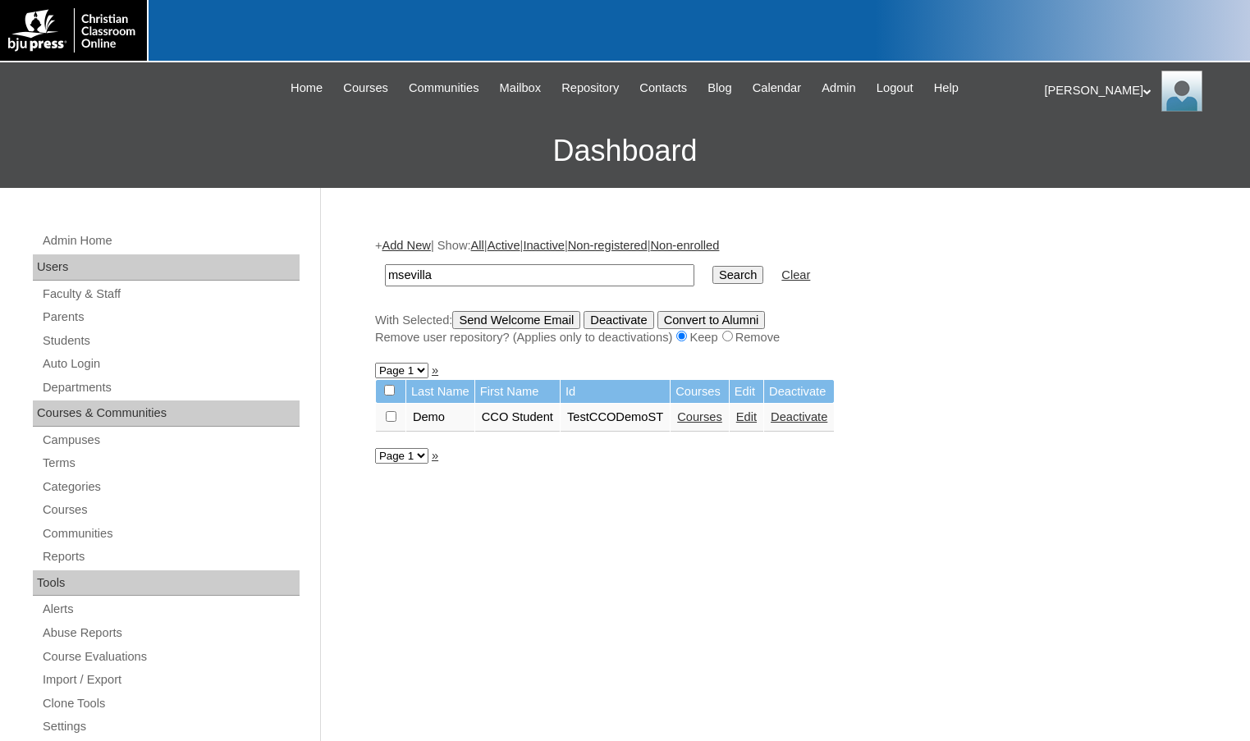
click at [717, 421] on link "Courses" at bounding box center [699, 416] width 45 height 13
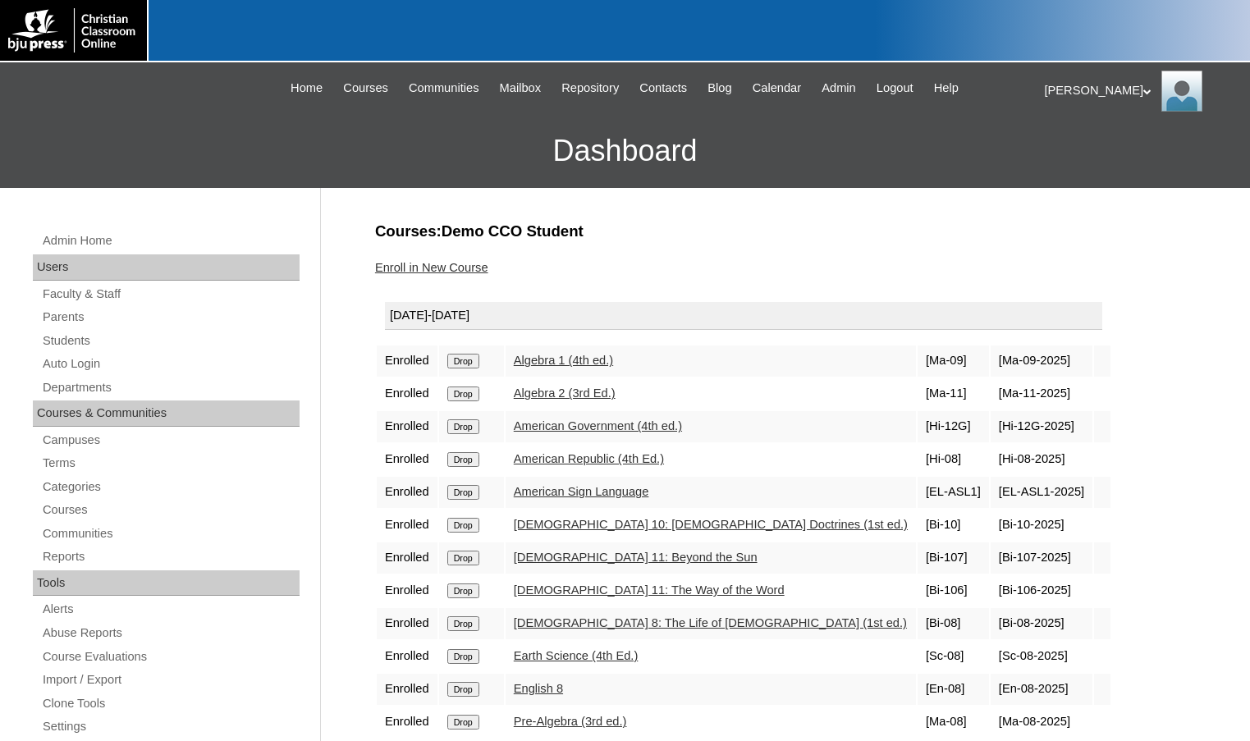
click at [469, 363] on input "Drop" at bounding box center [463, 361] width 32 height 15
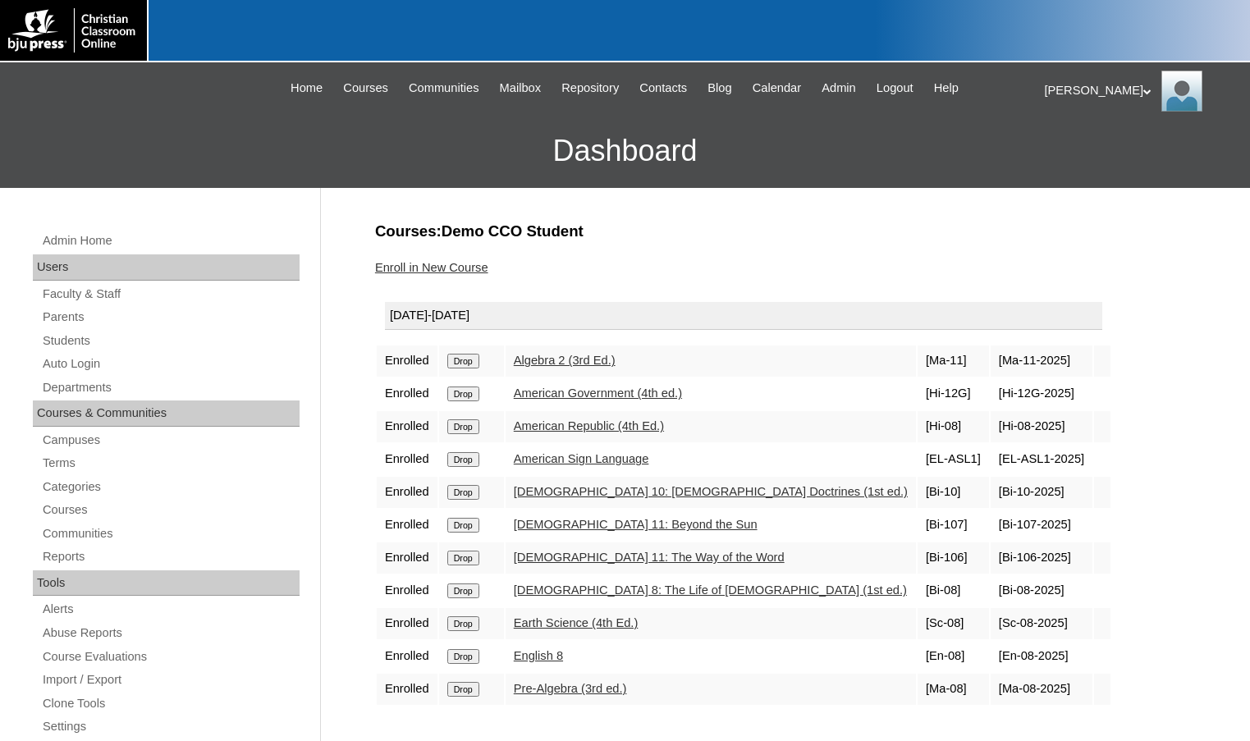
click at [479, 358] on input "Drop" at bounding box center [463, 361] width 32 height 15
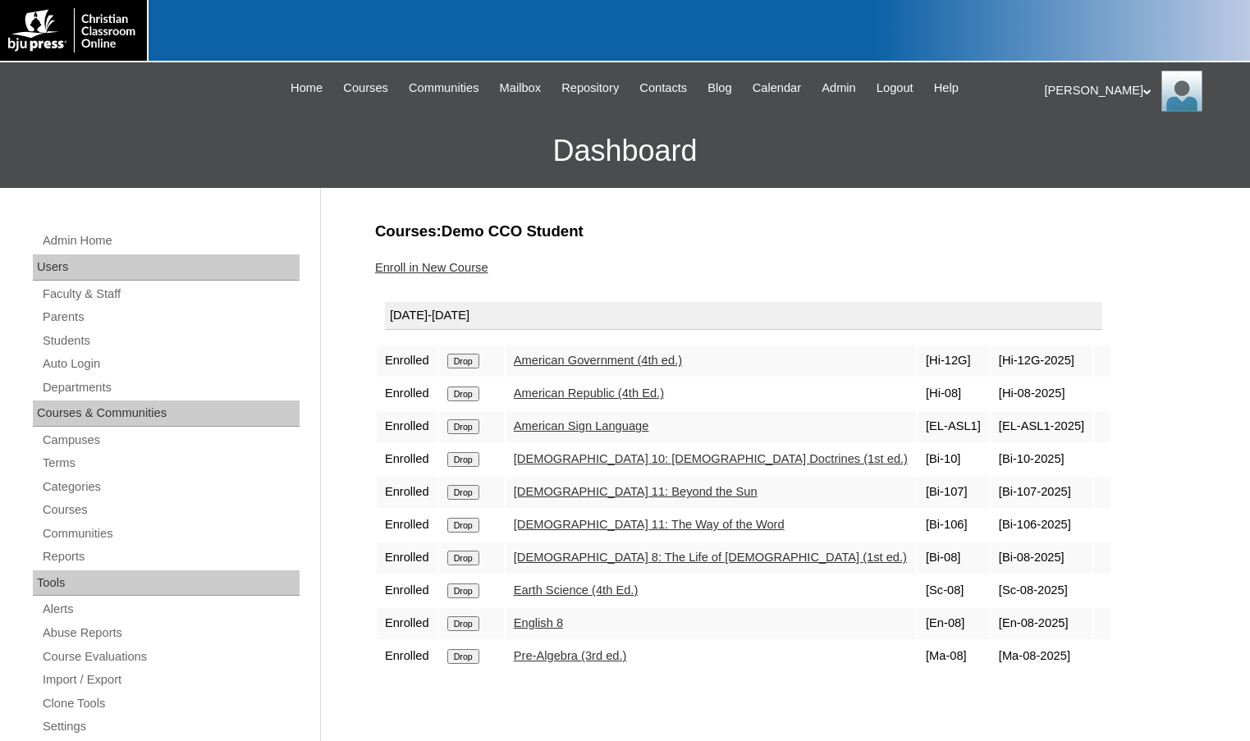
click at [478, 359] on input "Drop" at bounding box center [463, 361] width 32 height 15
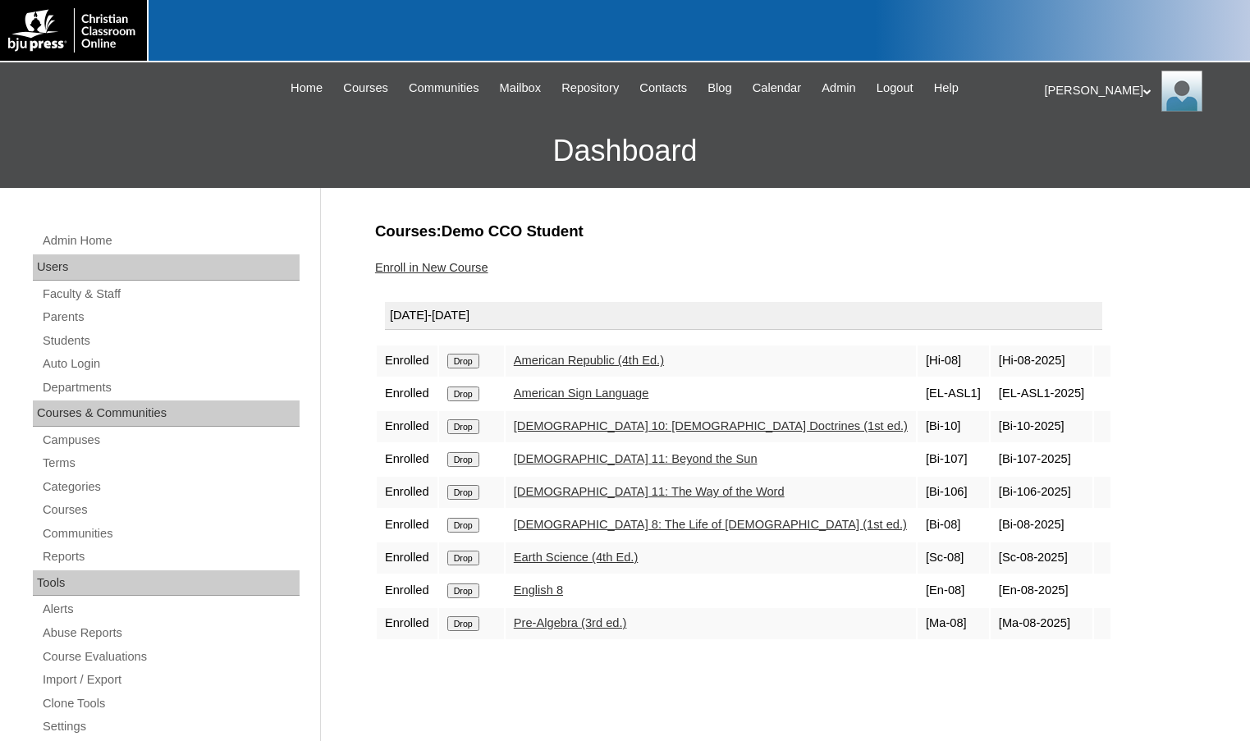
click at [478, 390] on input "Drop" at bounding box center [463, 394] width 32 height 15
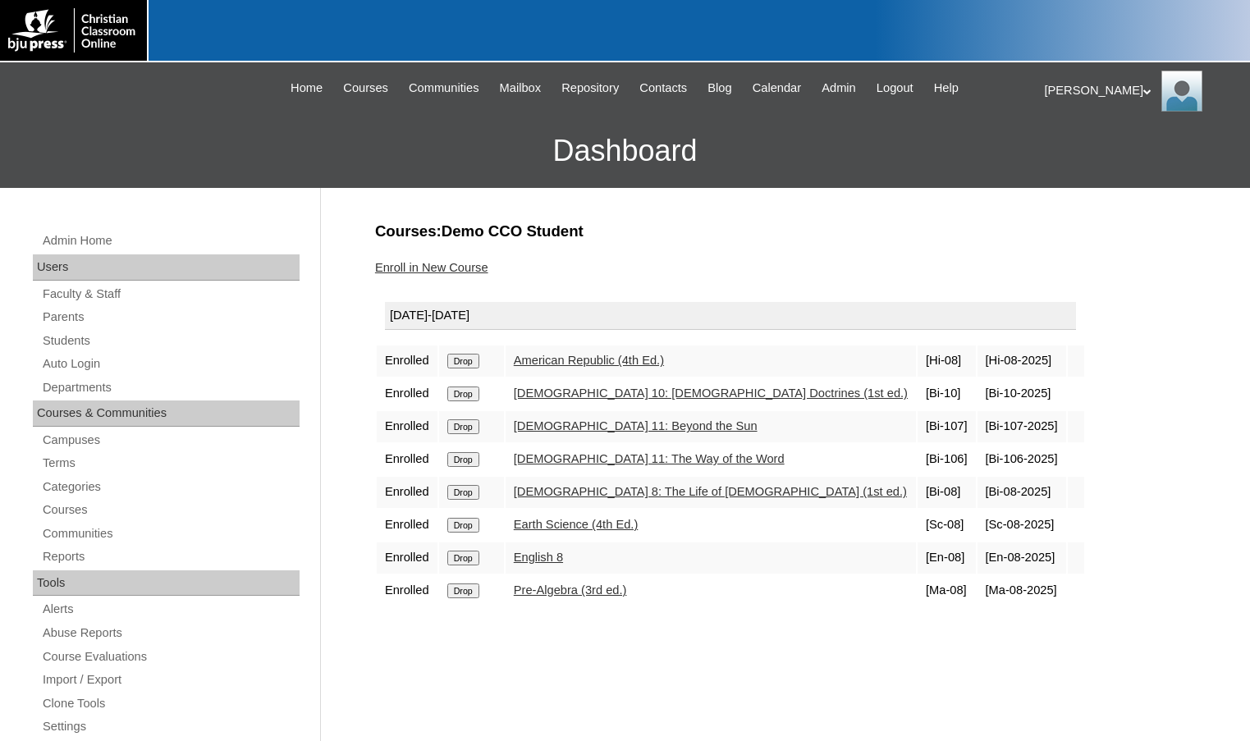
click at [474, 396] on input "Drop" at bounding box center [463, 394] width 32 height 15
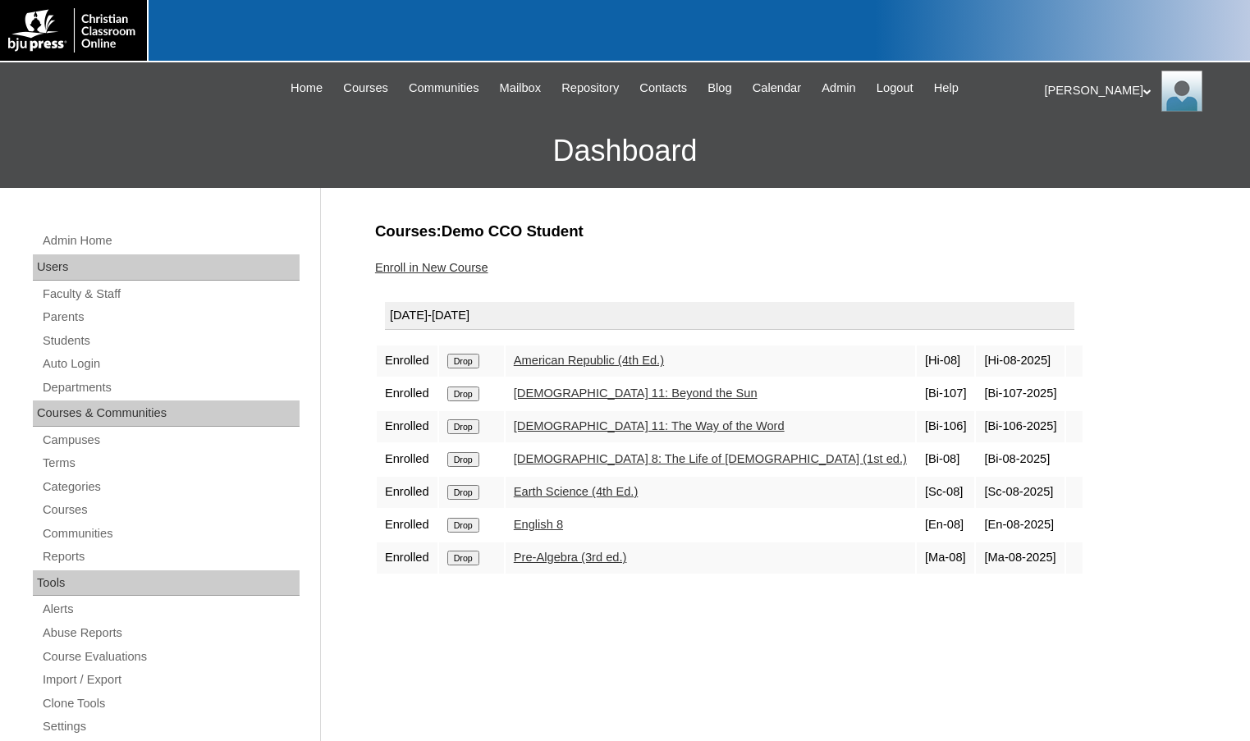
click at [474, 392] on input "Drop" at bounding box center [463, 394] width 32 height 15
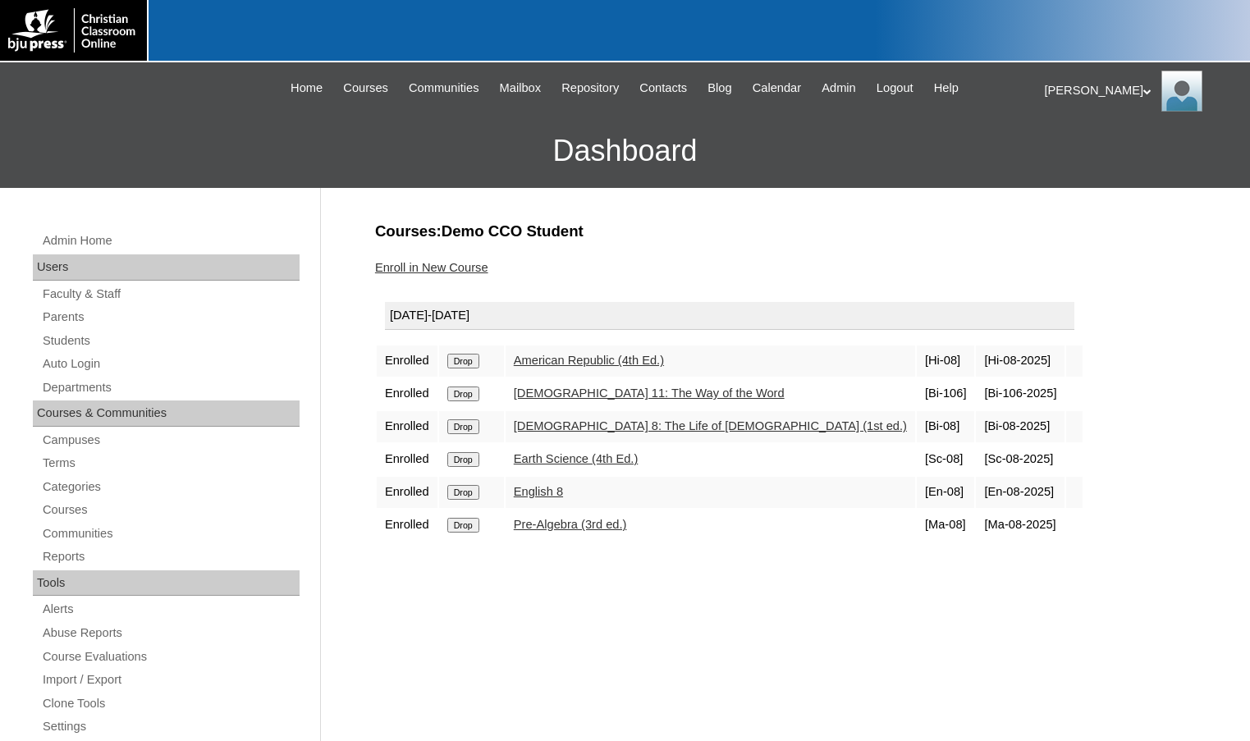
click at [478, 396] on input "Drop" at bounding box center [463, 394] width 32 height 15
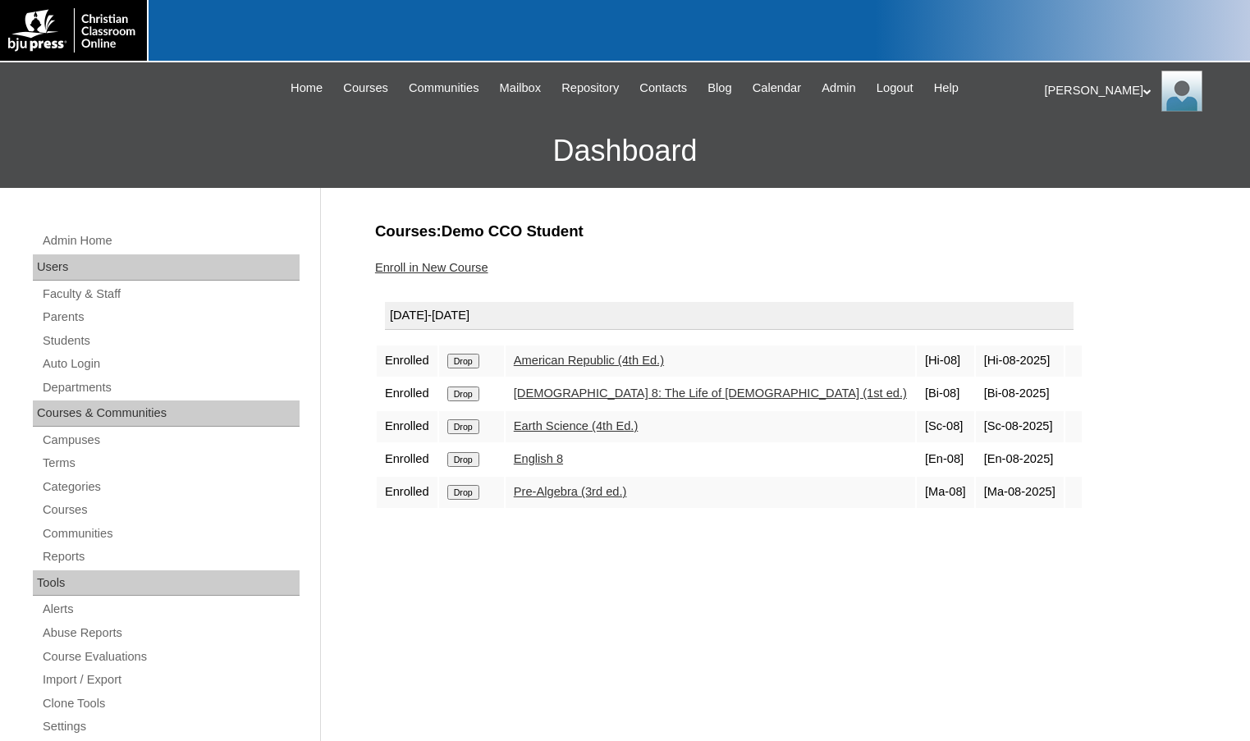
click at [69, 318] on link "Parents" at bounding box center [170, 317] width 259 height 21
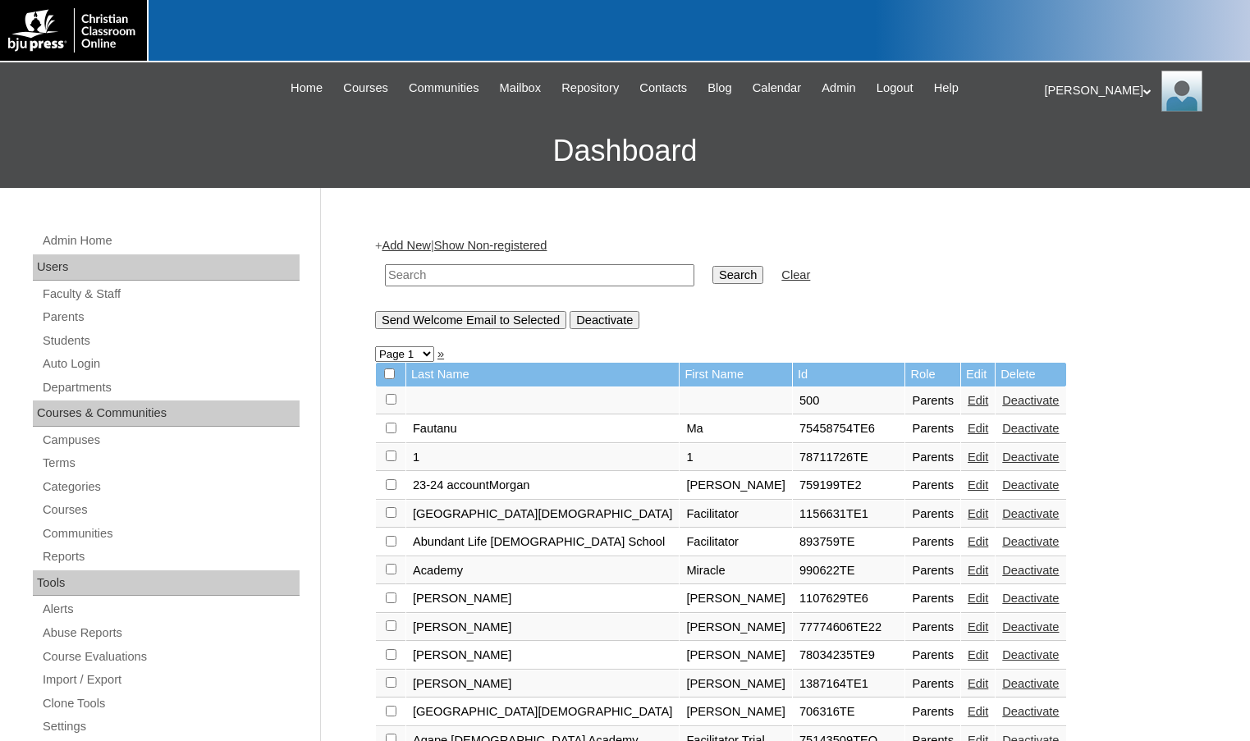
click at [471, 271] on input "text" at bounding box center [539, 275] width 309 height 22
drag, startPoint x: 471, startPoint y: 271, endPoint x: 360, endPoint y: 270, distance: 110.8
type input "810288"
click at [712, 275] on input "Search" at bounding box center [737, 275] width 51 height 18
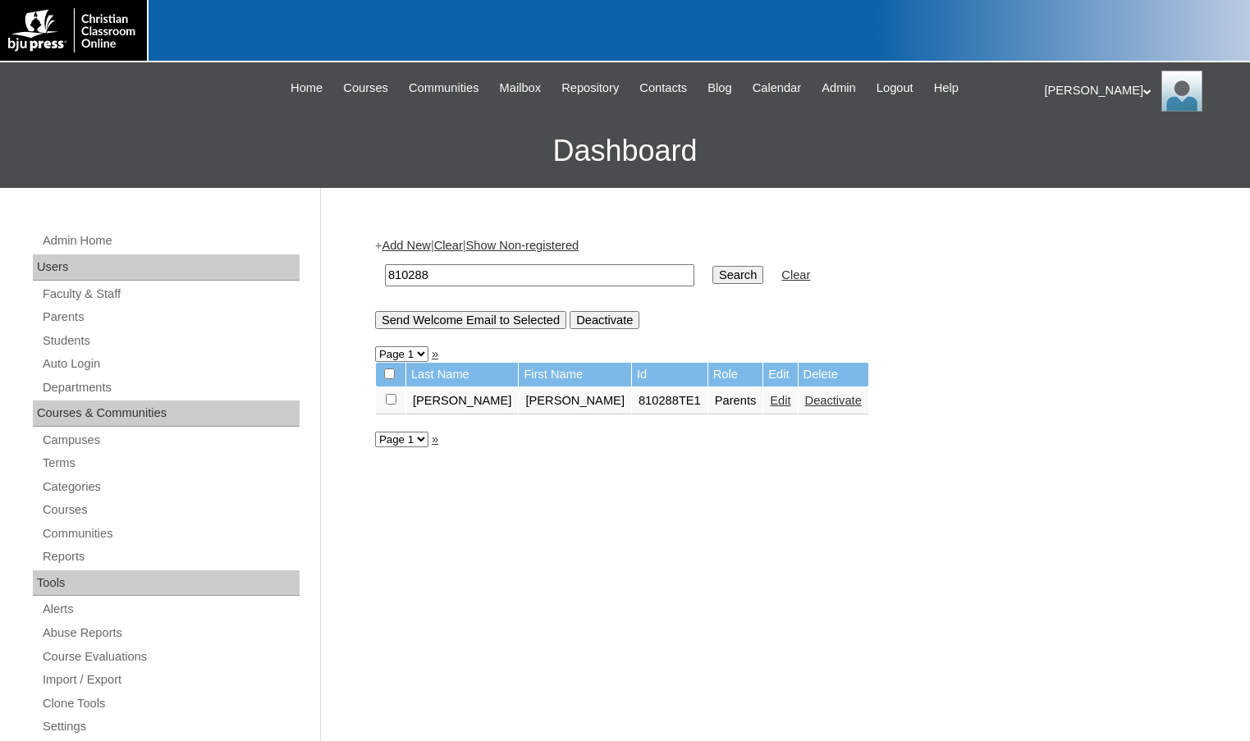
click at [770, 406] on link "Edit" at bounding box center [780, 400] width 21 height 13
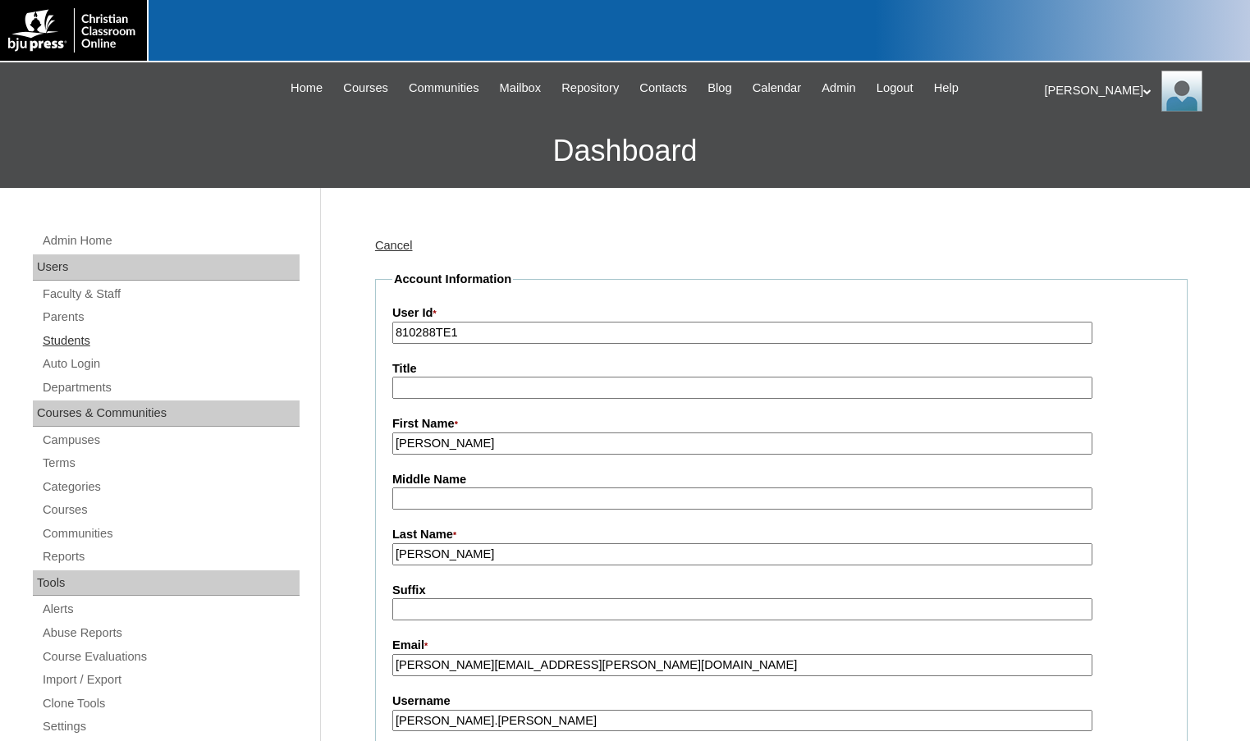
click at [90, 345] on link "Students" at bounding box center [170, 341] width 259 height 21
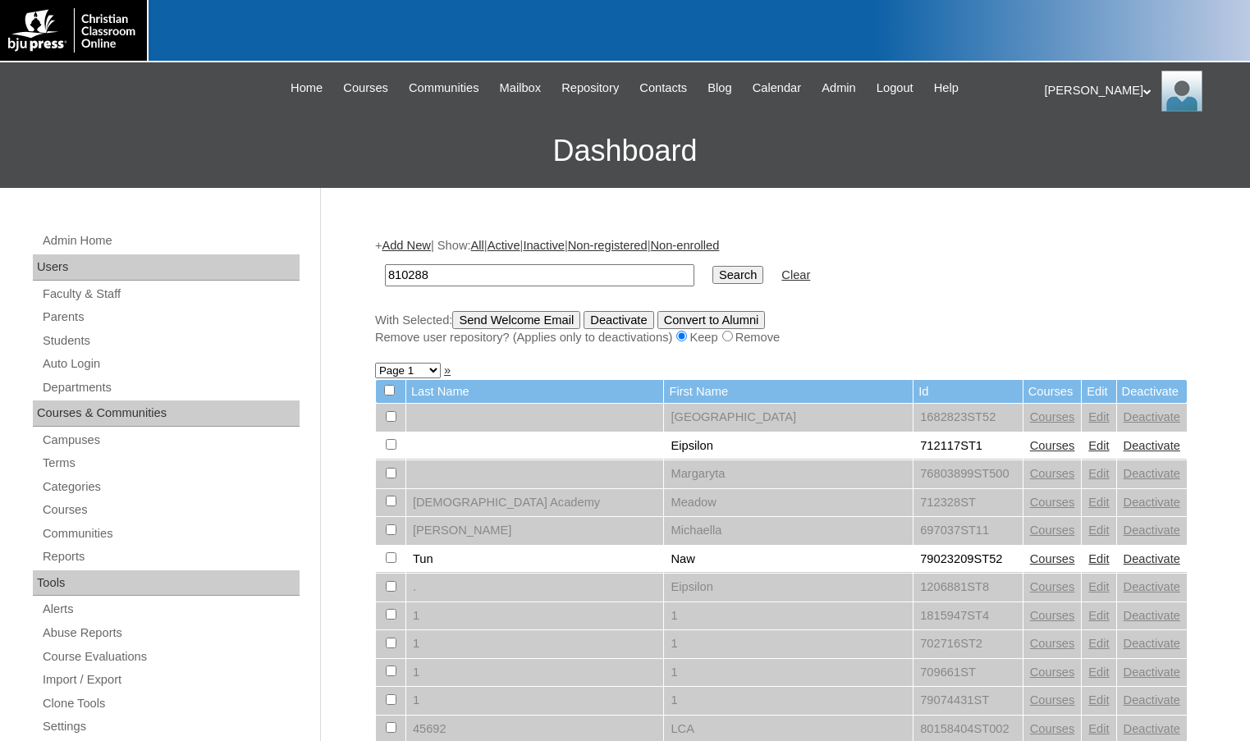
type input "810288"
click at [712, 266] on input "Search" at bounding box center [737, 275] width 51 height 18
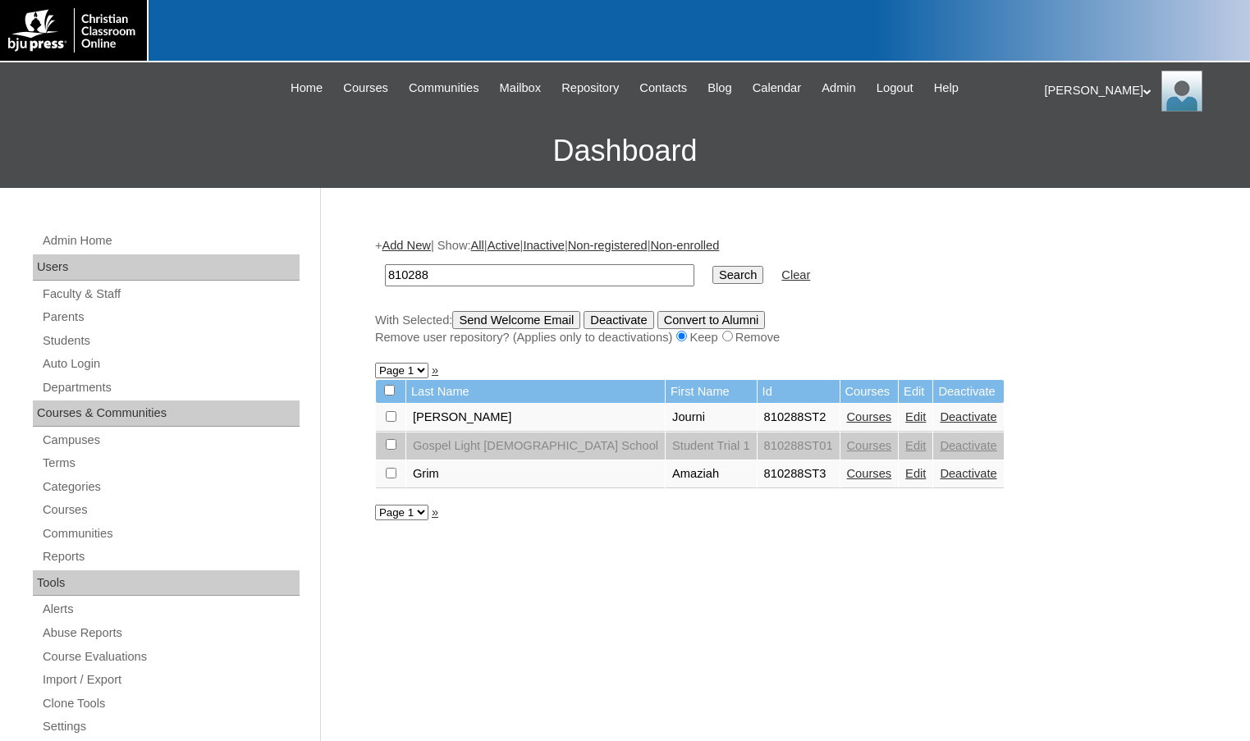
drag, startPoint x: 444, startPoint y: 279, endPoint x: 372, endPoint y: 274, distance: 72.4
click at [712, 266] on input "Search" at bounding box center [737, 275] width 51 height 18
drag, startPoint x: 437, startPoint y: 277, endPoint x: 378, endPoint y: 275, distance: 58.3
click at [378, 275] on td "810288" at bounding box center [540, 275] width 326 height 39
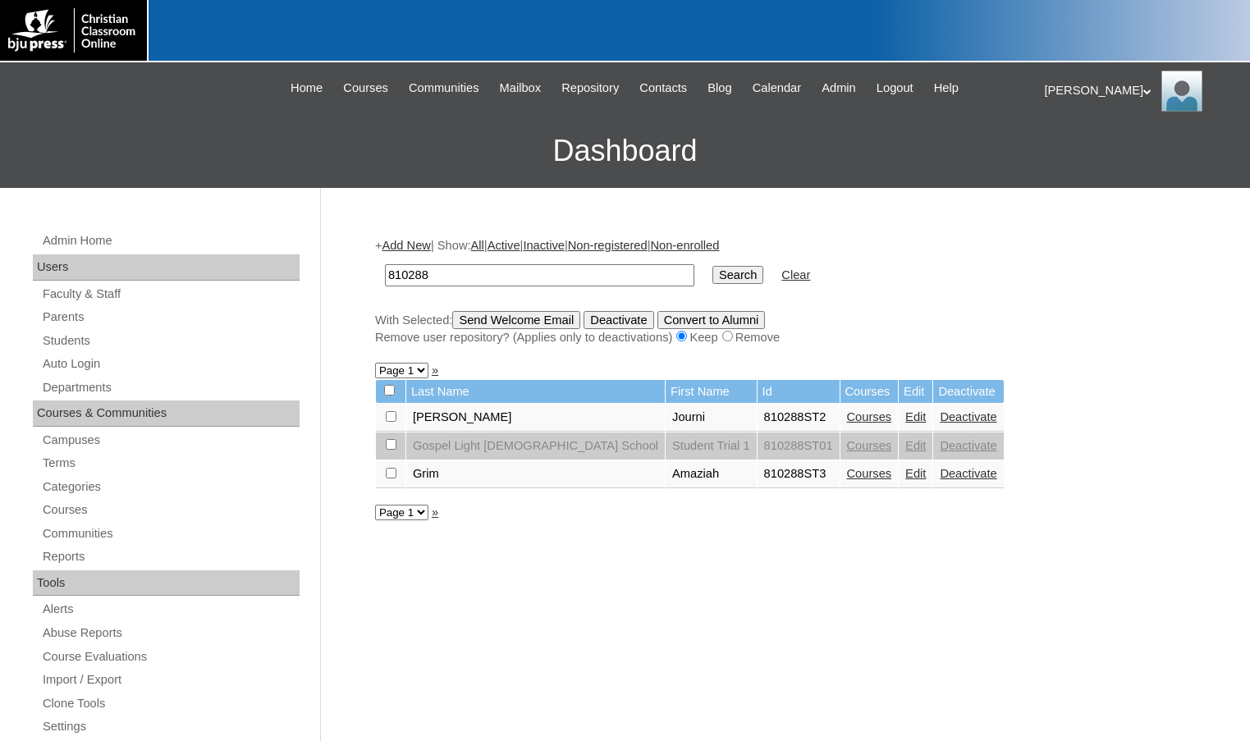
click at [417, 246] on link "Add New" at bounding box center [406, 245] width 48 height 13
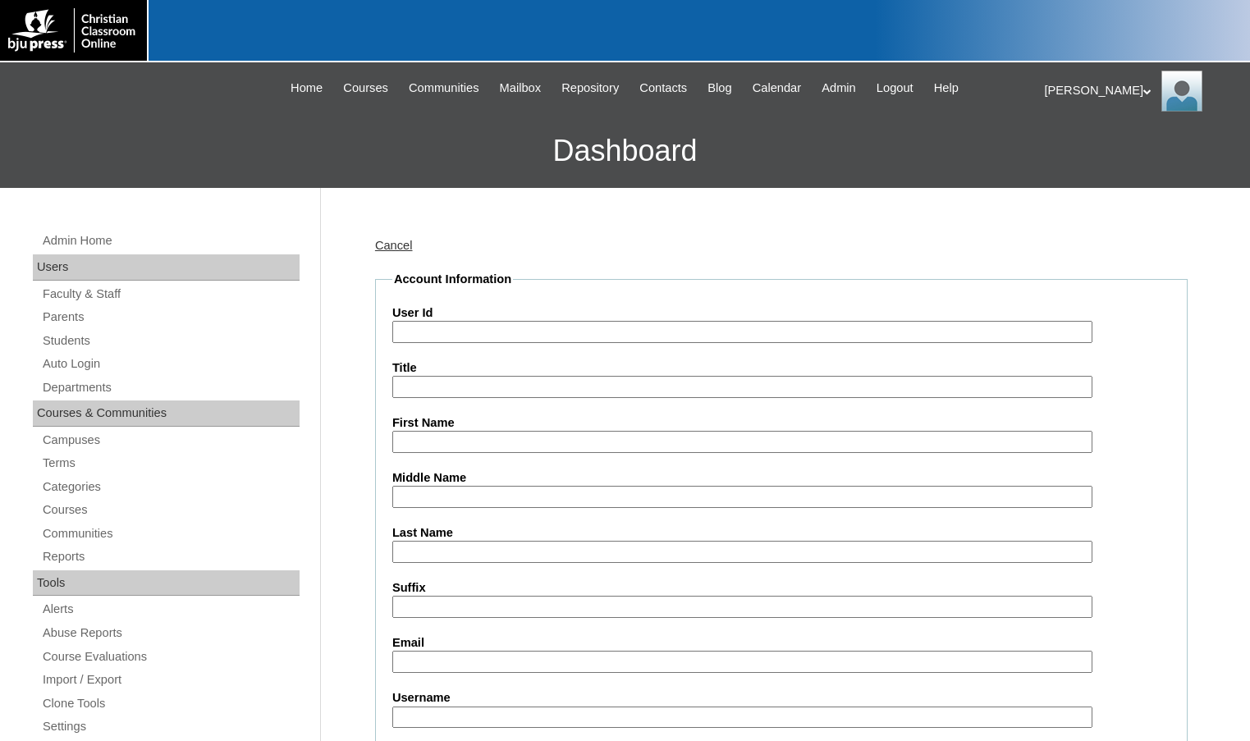
click at [448, 324] on input "User Id" at bounding box center [742, 332] width 700 height 22
paste input "810288"
type input "810288ST4"
type input "[PERSON_NAME]"
type input "Buck"
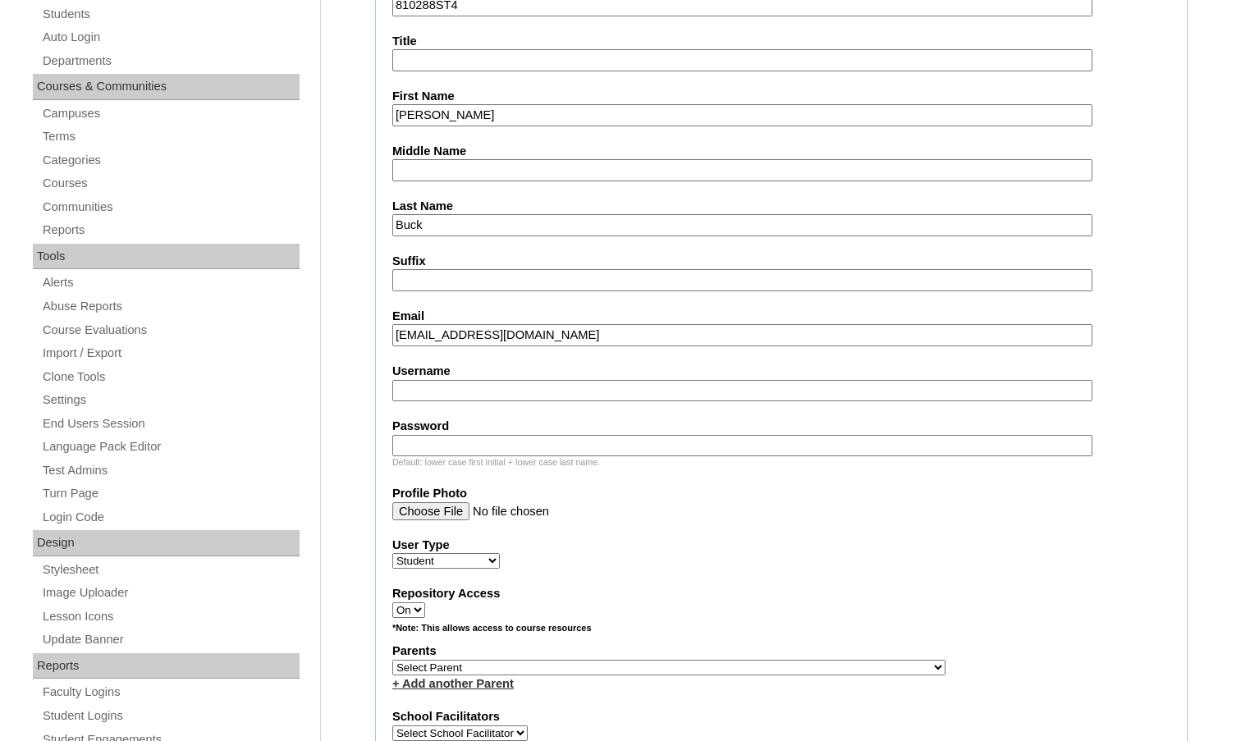
scroll to position [328, 0]
type input "brodieaaronbuck@gmail.com"
click at [755, 662] on select "Select Parent , Fautanu, Ma 1, 1 23-24 accountMorgan, Jason 6th Street Mennonit…" at bounding box center [668, 666] width 553 height 16
select select "36082"
click at [804, 662] on div "Parents Select Parent , Fautanu, Ma 1, 1 23-24 accountMorgan, Jason 6th Street …" at bounding box center [781, 665] width 778 height 49
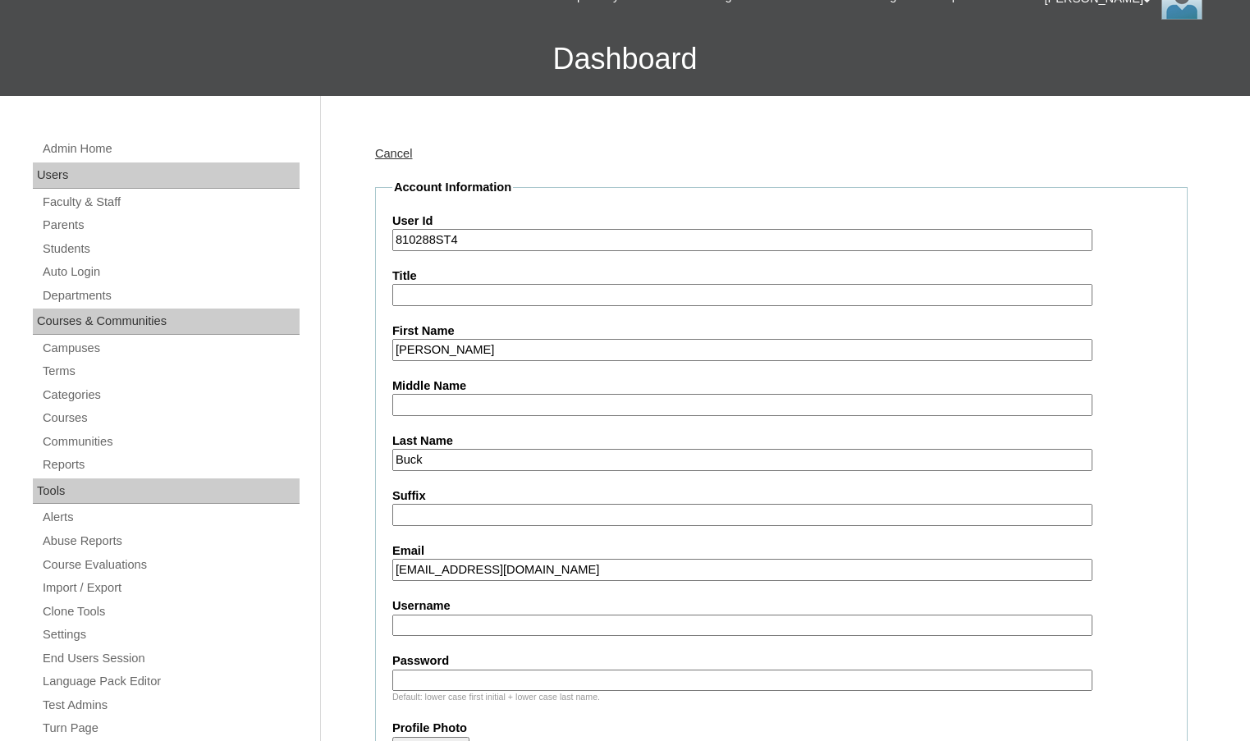
scroll to position [82, 0]
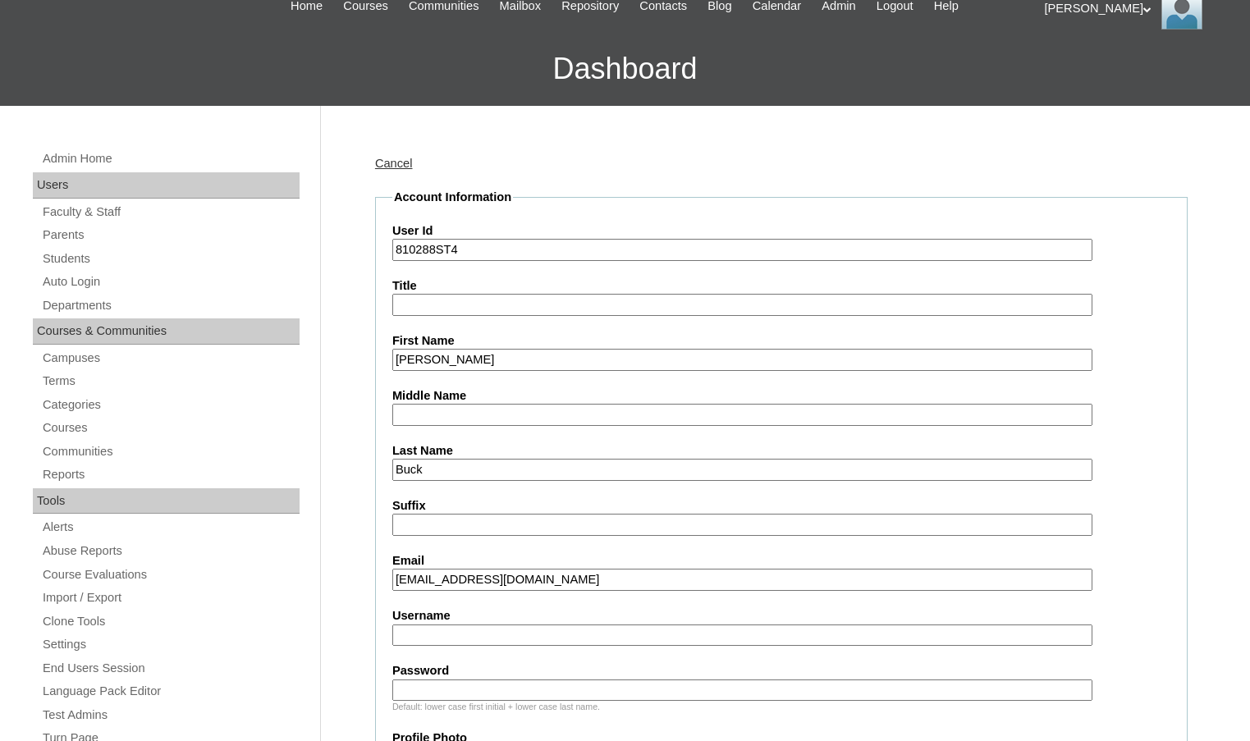
drag, startPoint x: 437, startPoint y: 243, endPoint x: 347, endPoint y: 243, distance: 89.5
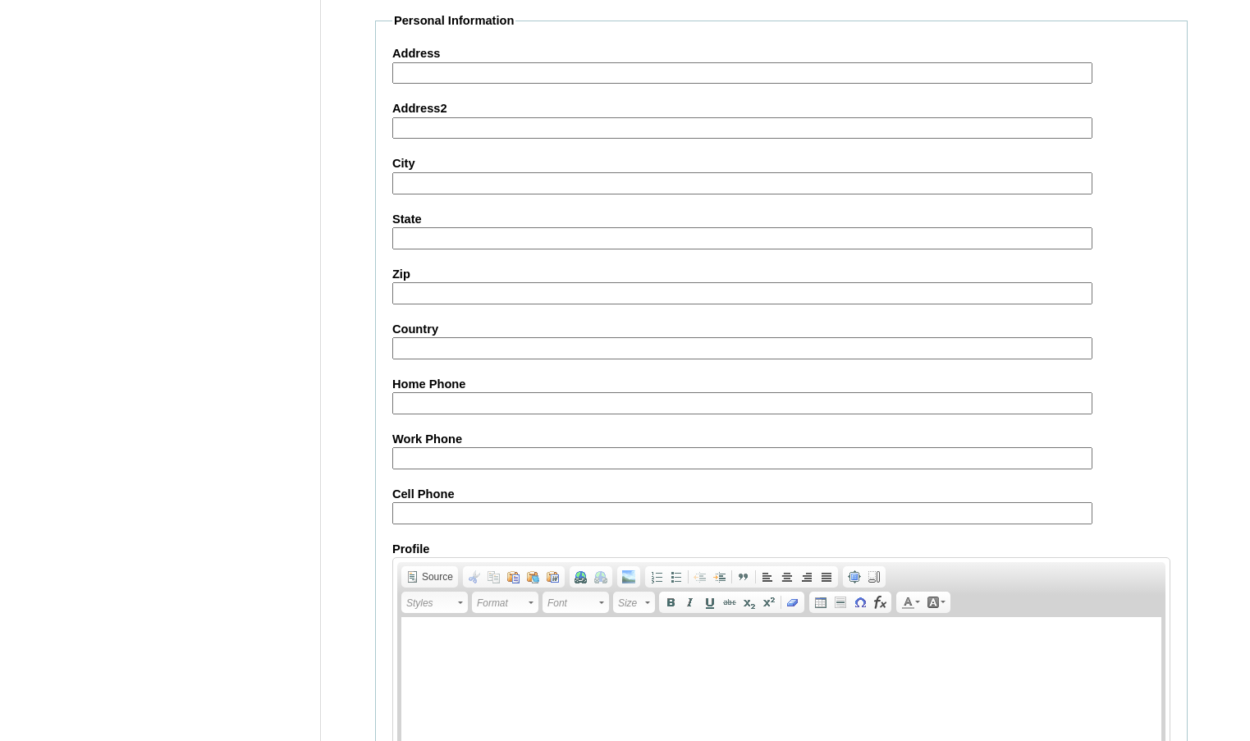
scroll to position [1756, 0]
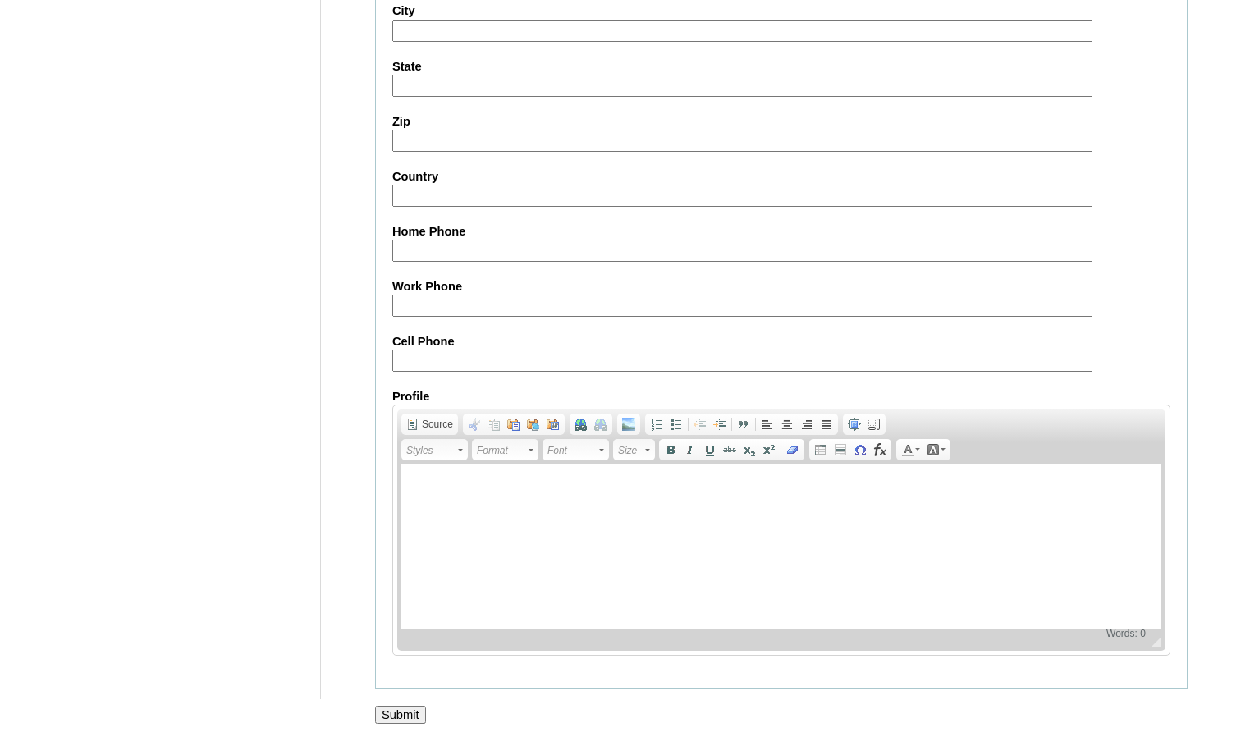
click at [413, 709] on input "Submit" at bounding box center [400, 715] width 51 height 18
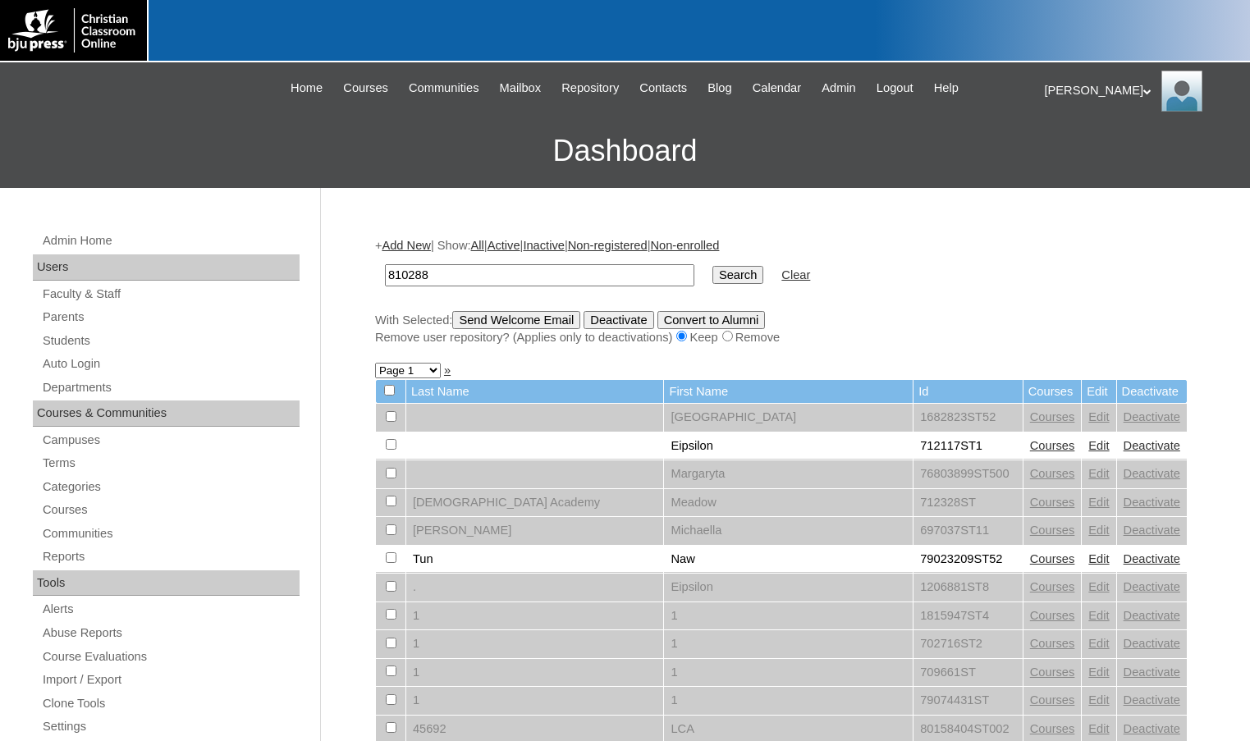
type input "810288"
click at [712, 277] on input "Search" at bounding box center [737, 275] width 51 height 18
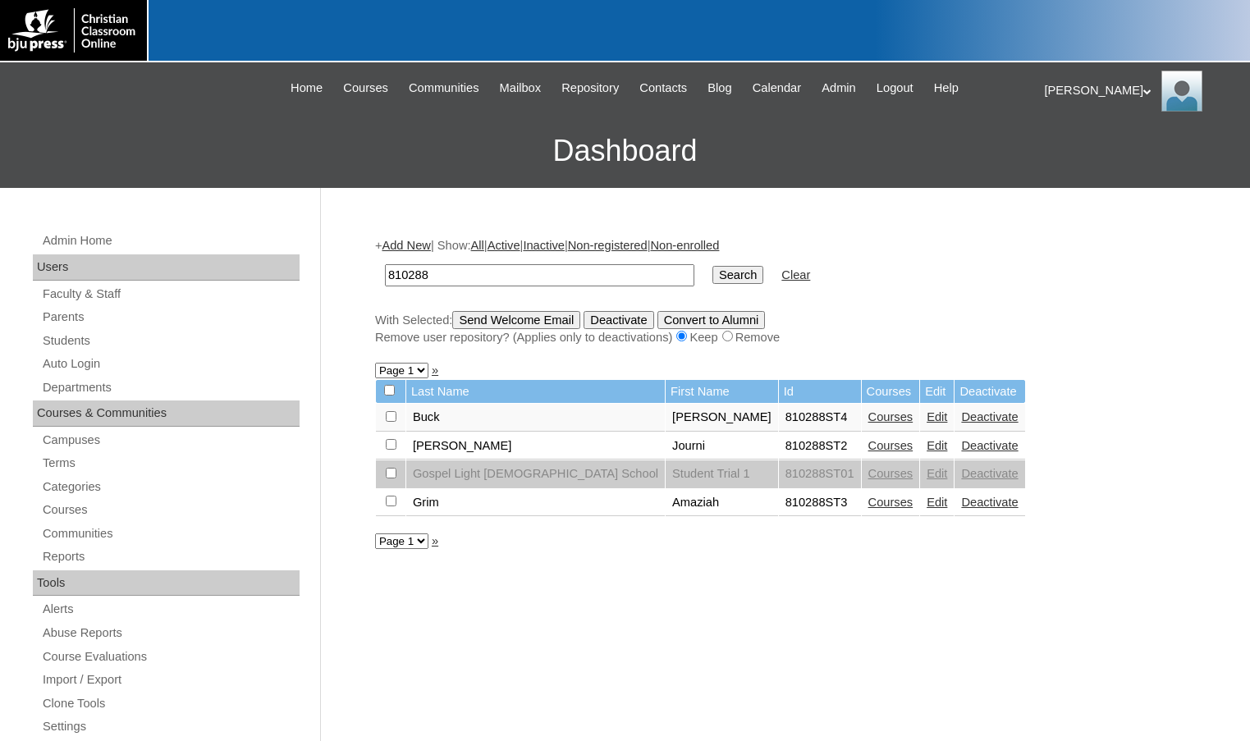
click at [868, 413] on link "Courses" at bounding box center [890, 416] width 45 height 13
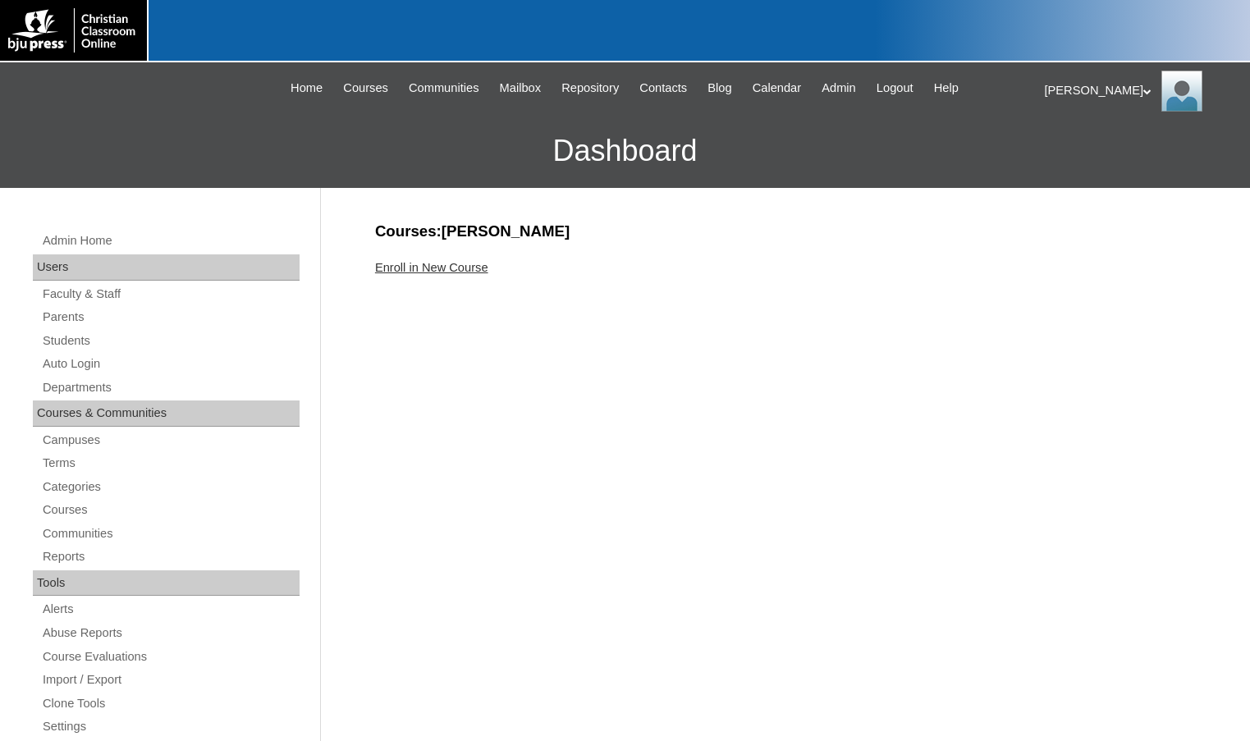
click at [456, 269] on link "Enroll in New Course" at bounding box center [431, 267] width 113 height 13
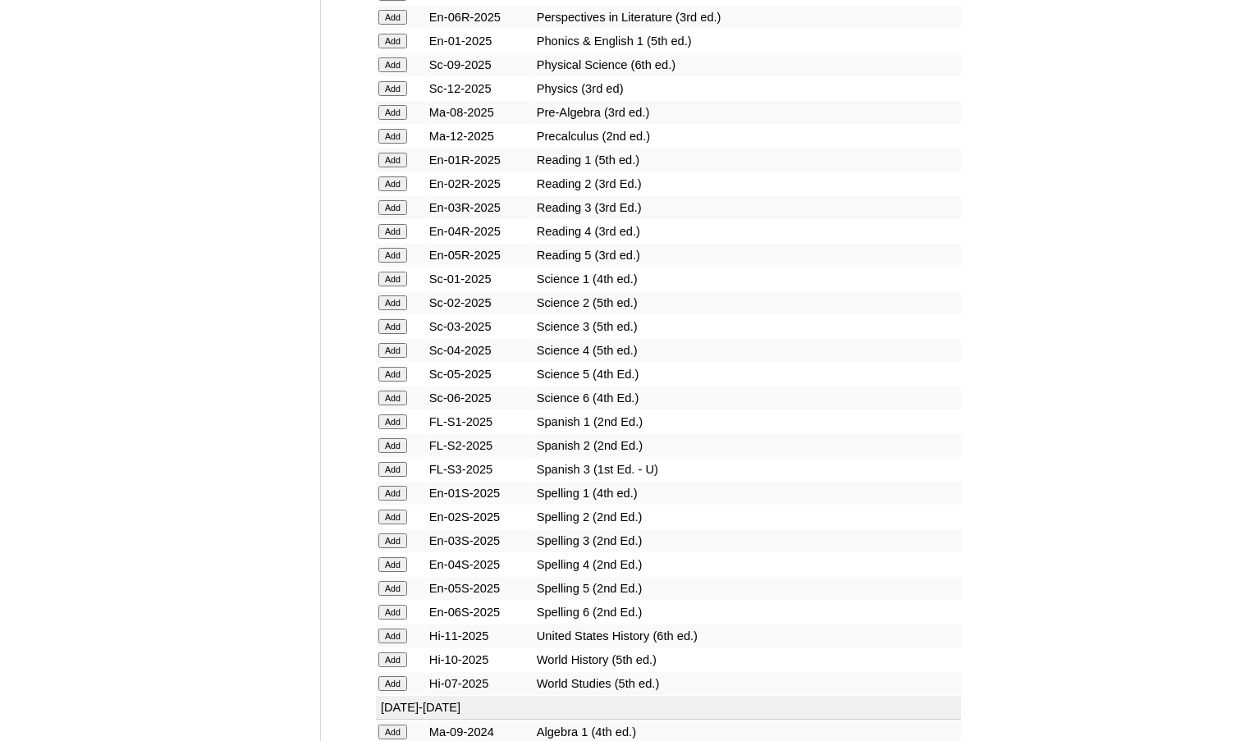
scroll to position [2134, 0]
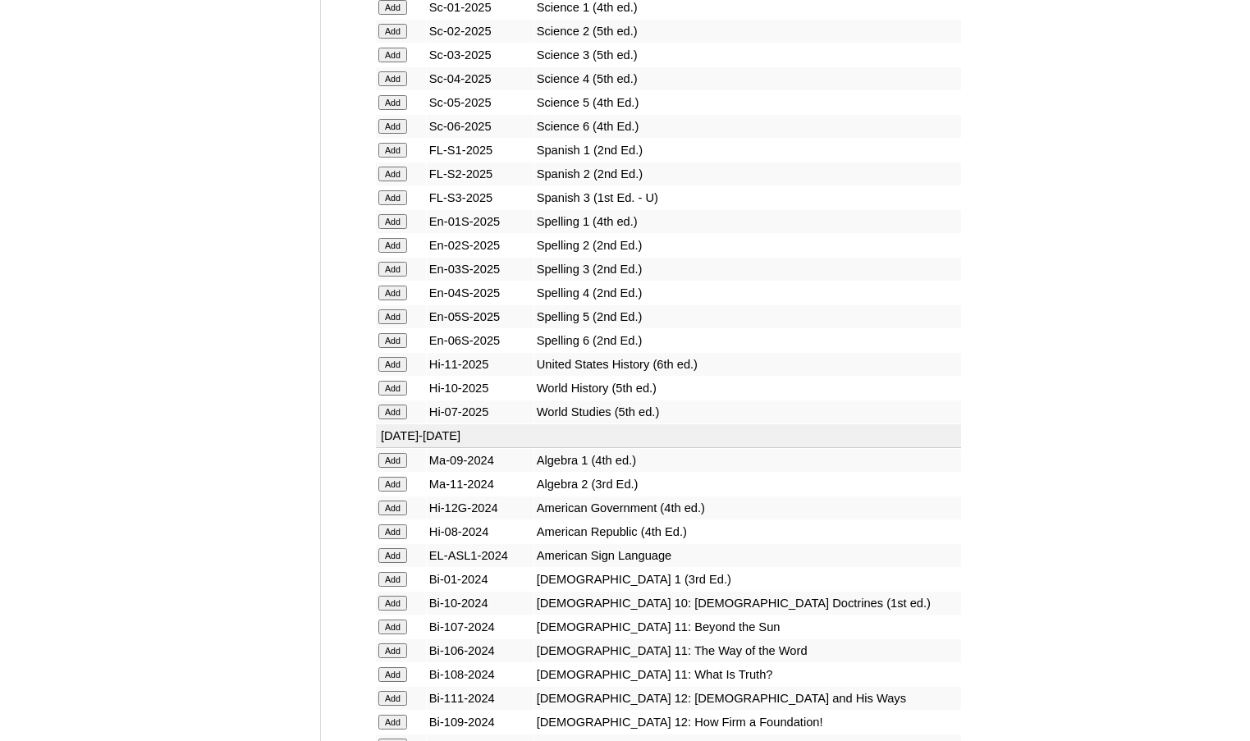
click at [403, 394] on input "Add" at bounding box center [392, 388] width 29 height 15
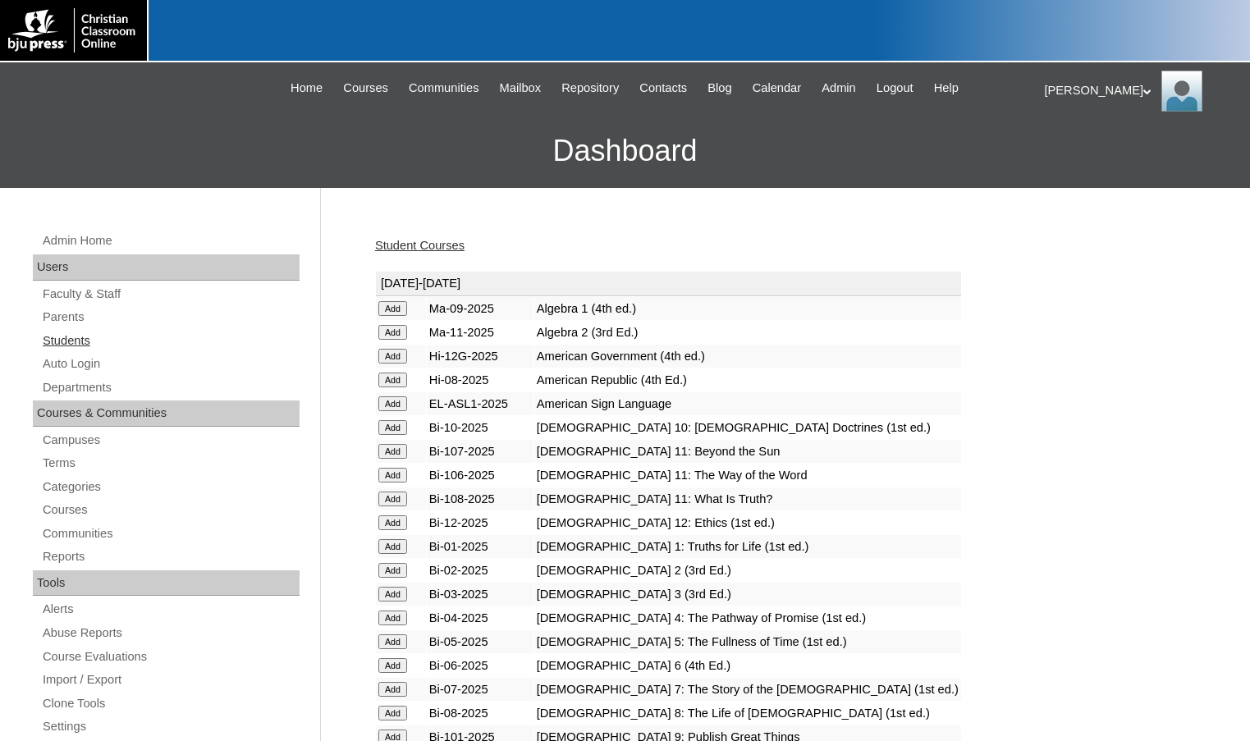
click at [109, 346] on link "Students" at bounding box center [170, 341] width 259 height 21
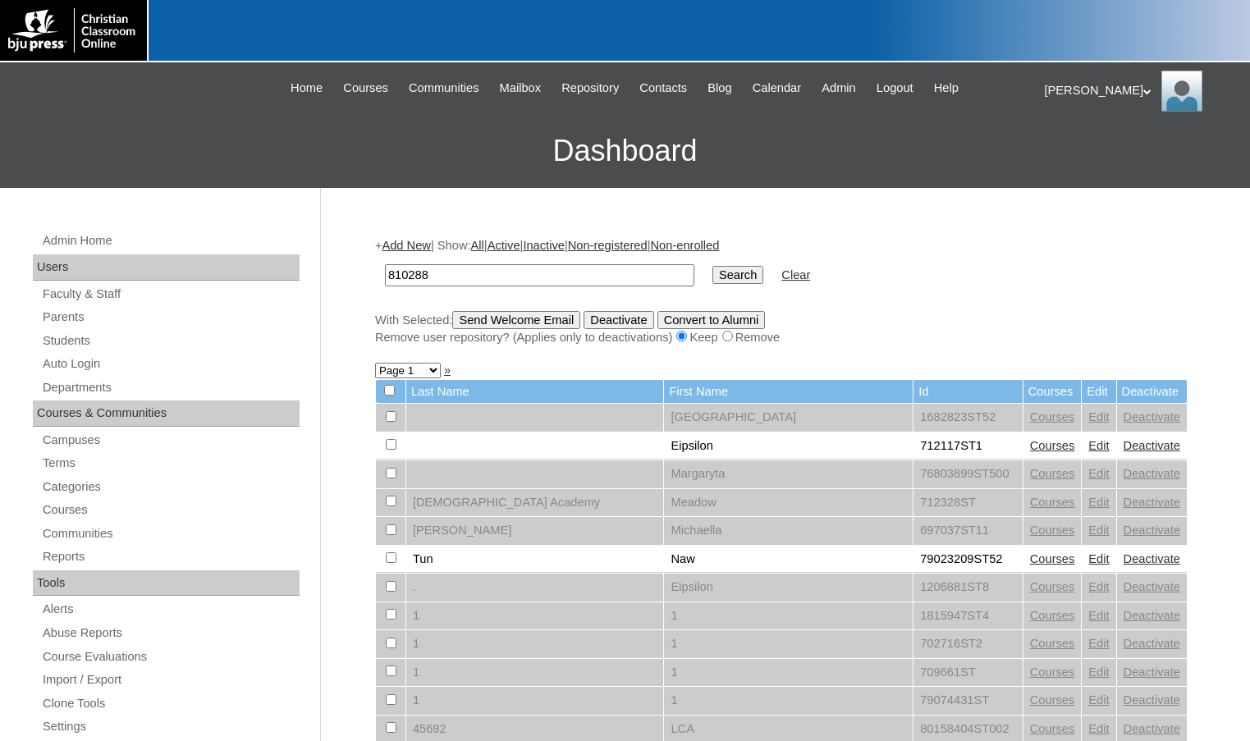
type input "810288"
click at [712, 266] on input "Search" at bounding box center [737, 275] width 51 height 18
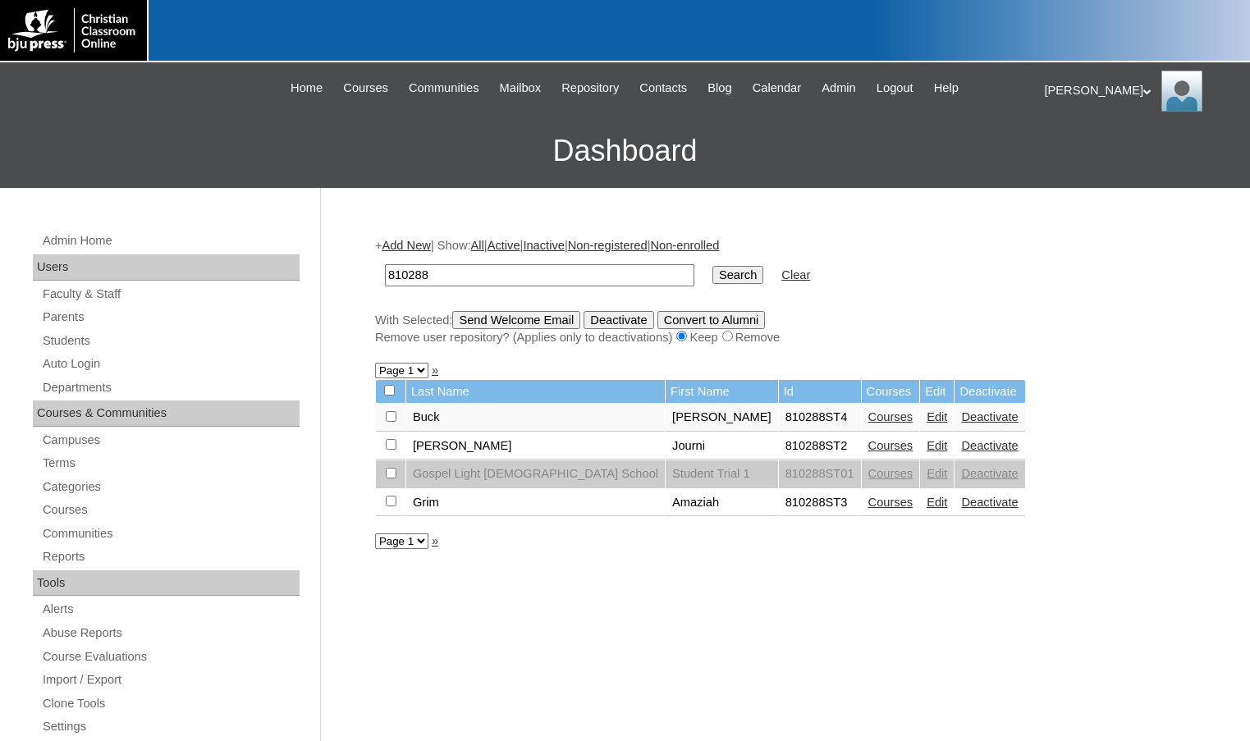
click at [417, 248] on link "Add New" at bounding box center [406, 245] width 48 height 13
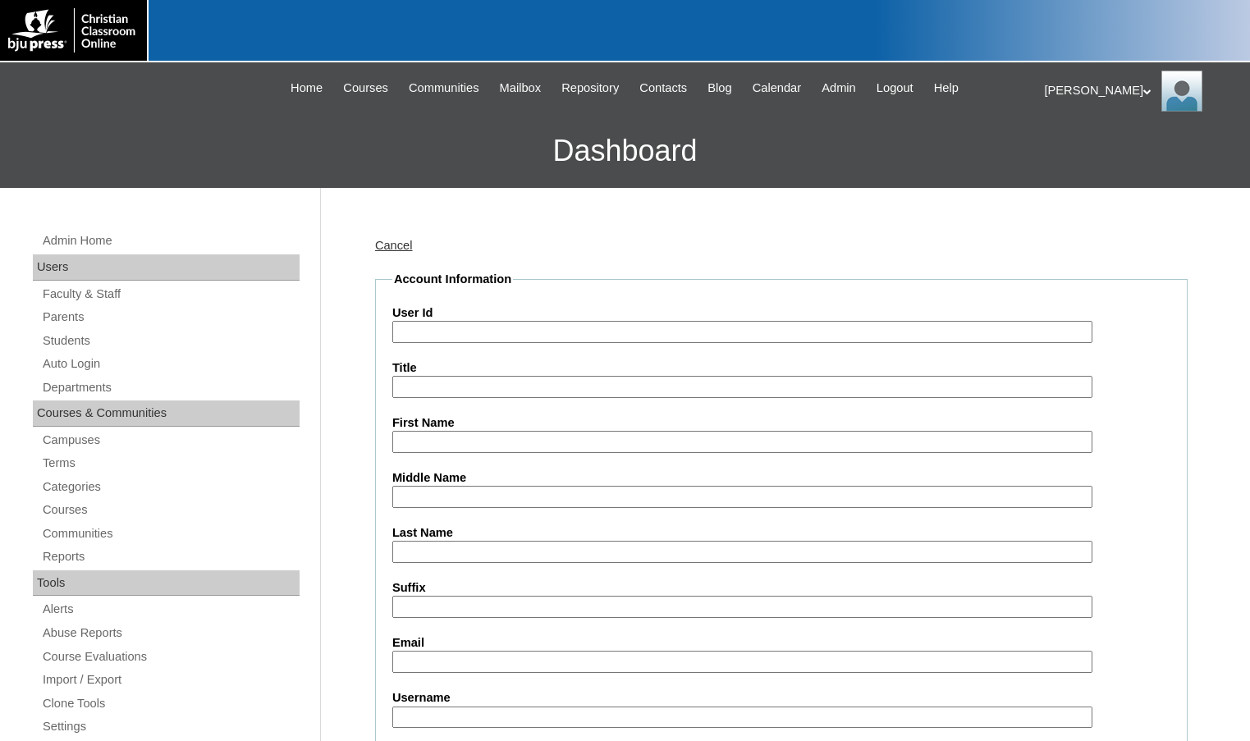
click at [432, 330] on input "User Id" at bounding box center [742, 332] width 700 height 22
paste input "810288"
type input "810288ST5"
type input "Amaziah"
type input "Grim"
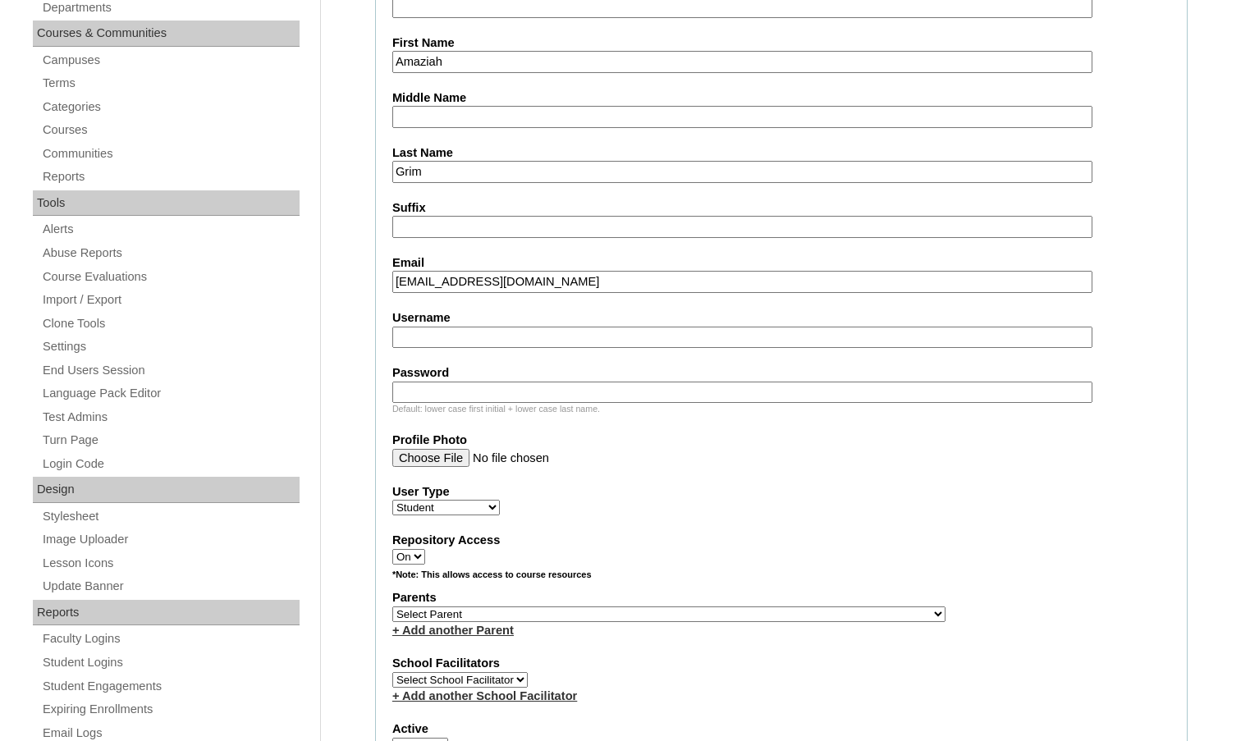
scroll to position [492, 0]
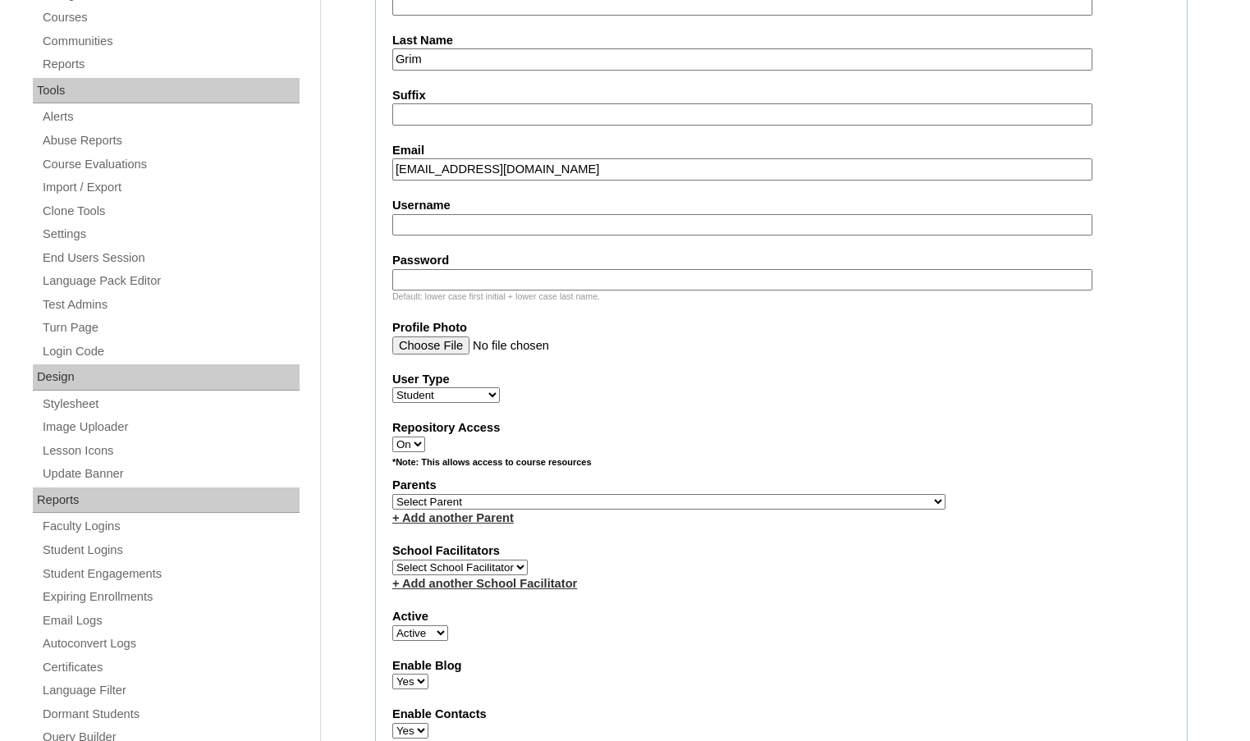
type input "4444onward@gmail.com"
click at [738, 495] on select "Select Parent , Fautanu, Ma 1, 1 23-24 accountMorgan, Jason 6th Street Mennonit…" at bounding box center [668, 502] width 553 height 16
select select "36082"
click at [766, 501] on div "Parents Select Parent , Fautanu, Ma 1, 1 23-24 accountMorgan, Jason 6th Street …" at bounding box center [781, 501] width 778 height 49
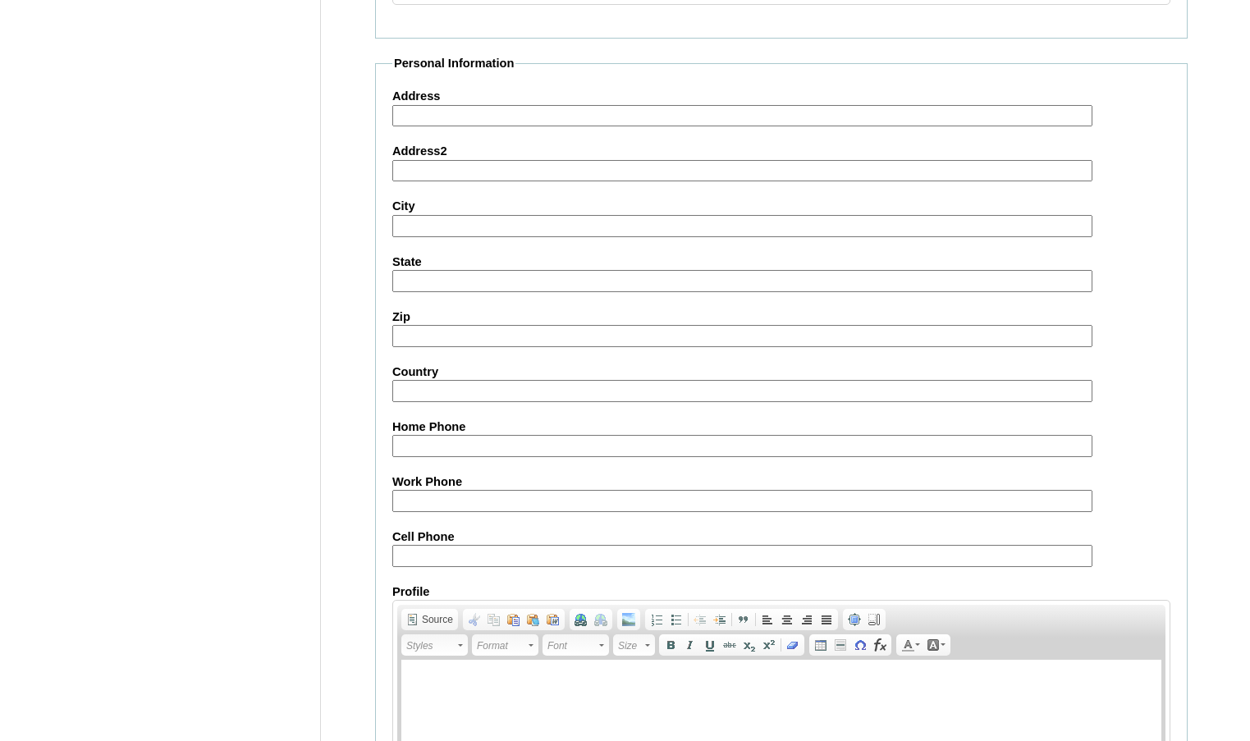
scroll to position [1756, 0]
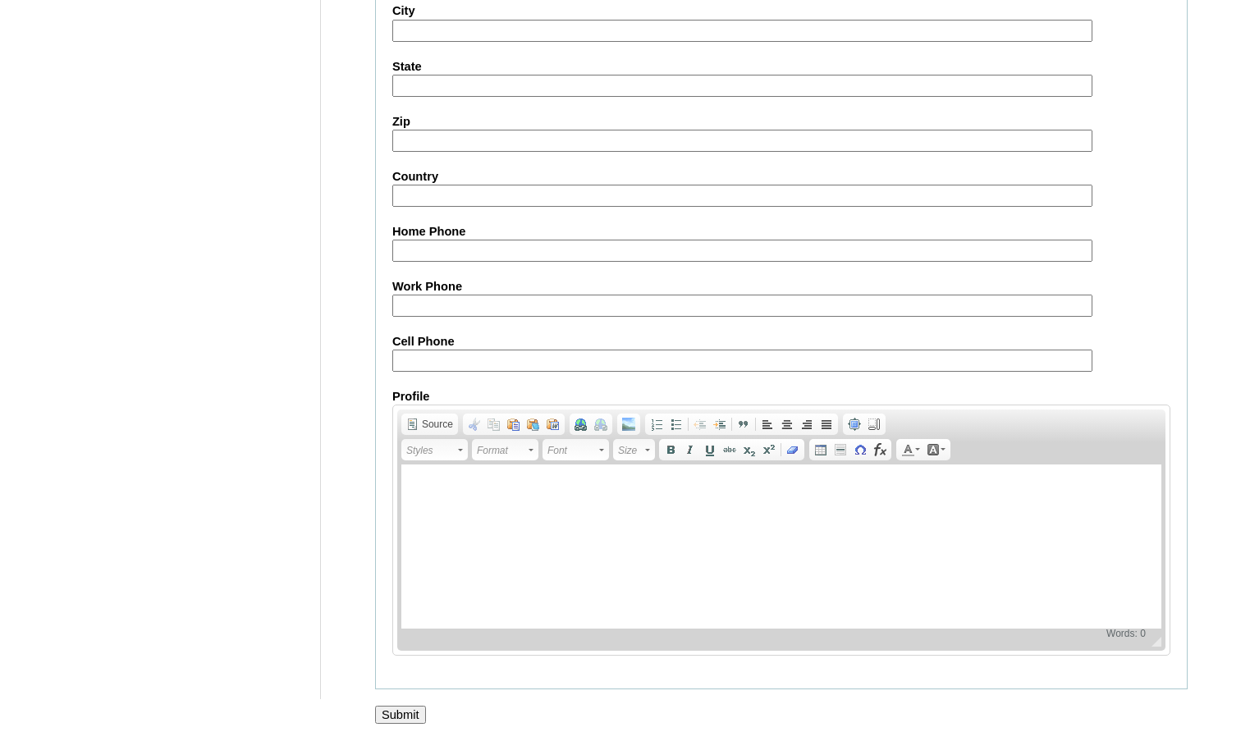
click at [415, 715] on input "Submit" at bounding box center [400, 715] width 51 height 18
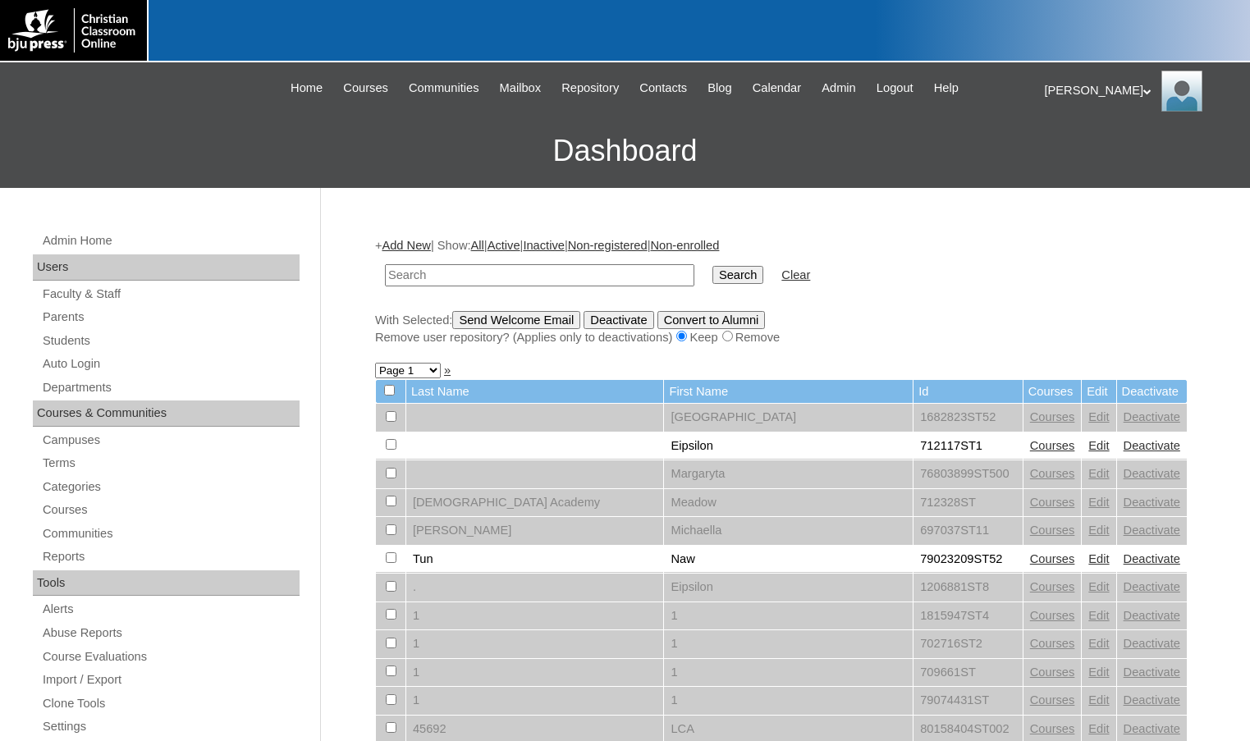
click at [164, 118] on h3 "Dashboard" at bounding box center [625, 151] width 1234 height 74
